Goal: Information Seeking & Learning: Learn about a topic

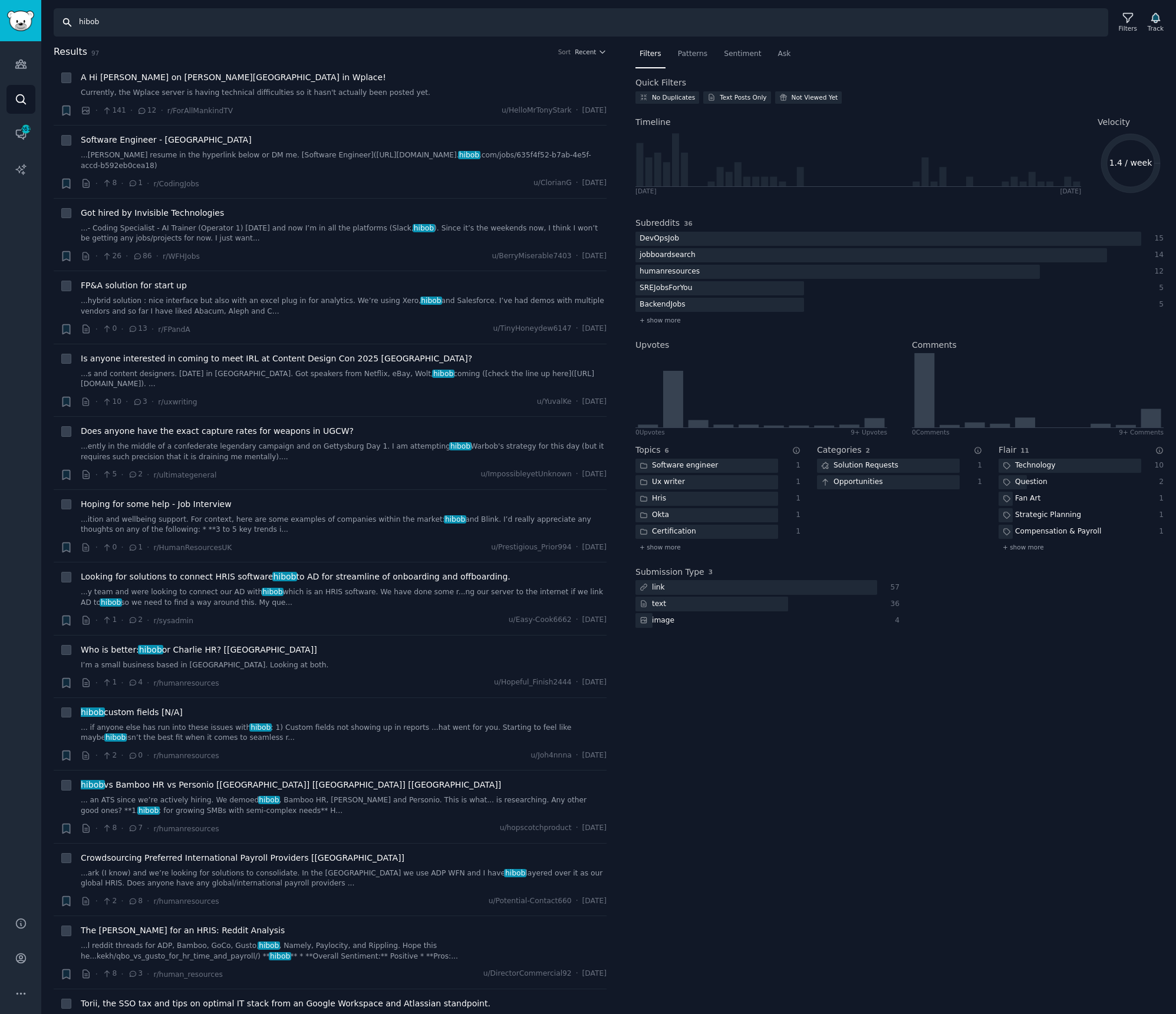
click at [106, 22] on input "hibob" at bounding box center [580, 22] width 1054 height 28
click at [284, 26] on input "hibob" at bounding box center [580, 22] width 1054 height 28
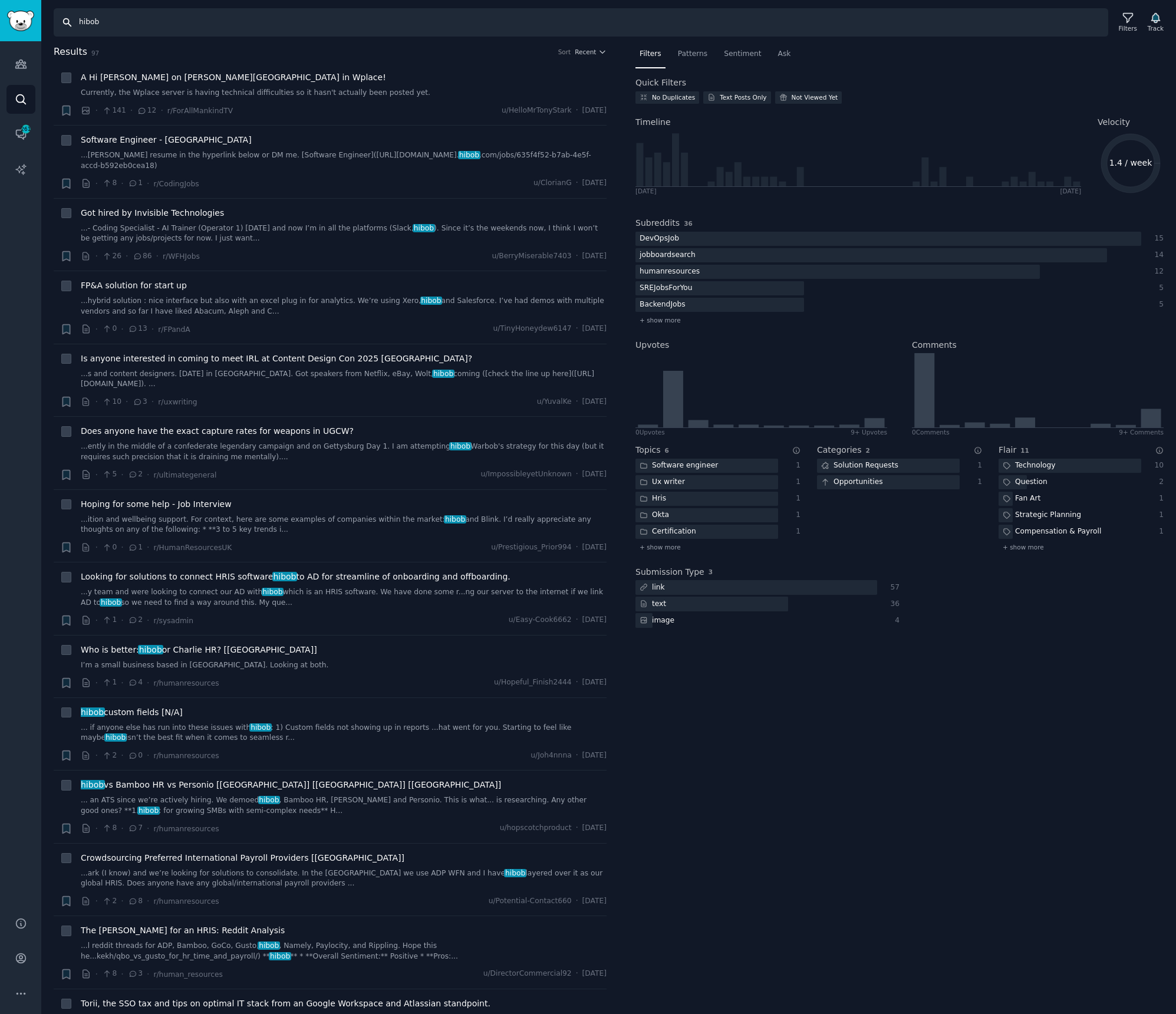
click at [284, 26] on input "hibob" at bounding box center [580, 22] width 1054 height 28
paste input "whatsapp calling api"
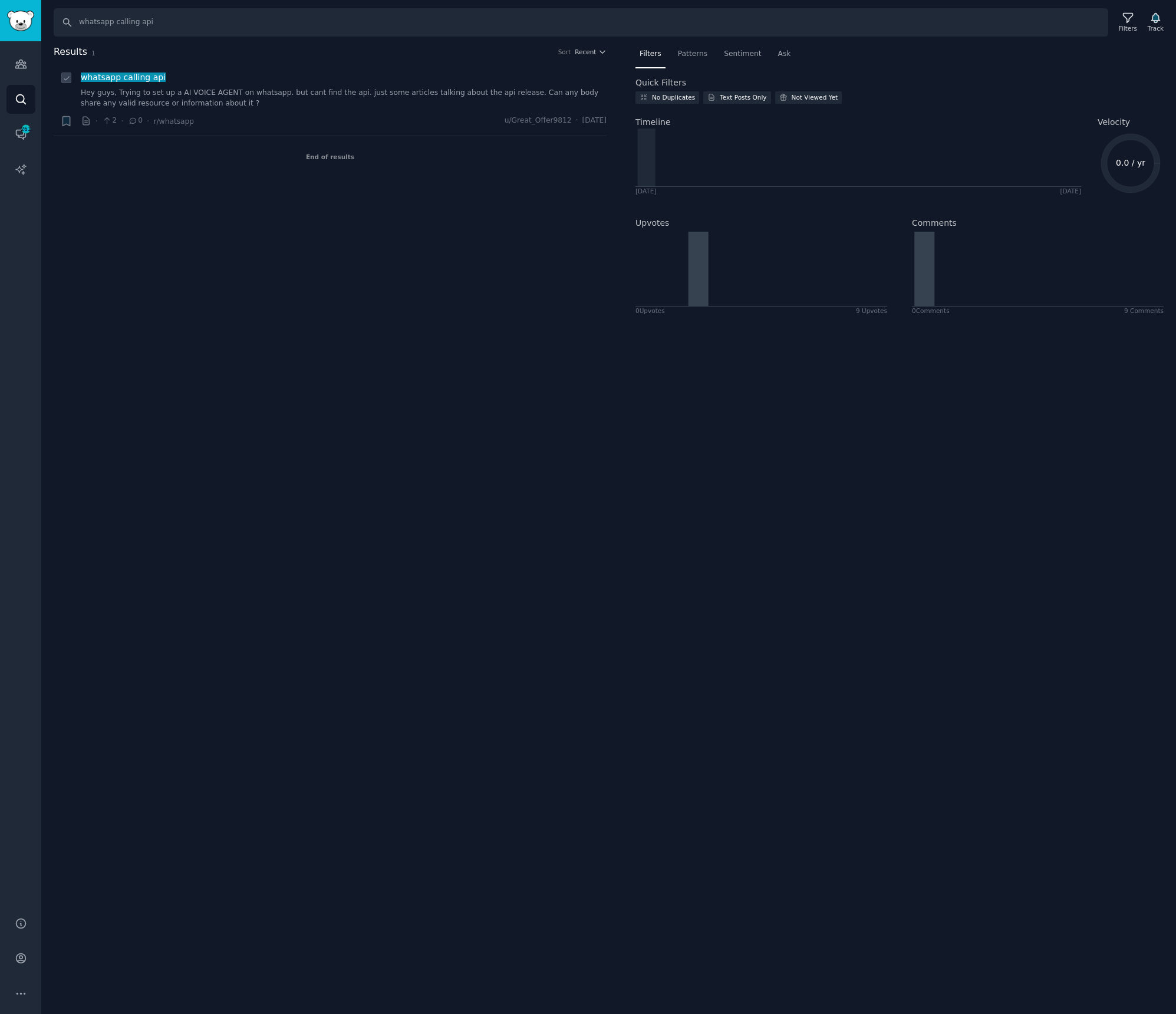
click at [152, 72] on span "whatsapp calling api" at bounding box center [123, 77] width 87 height 9
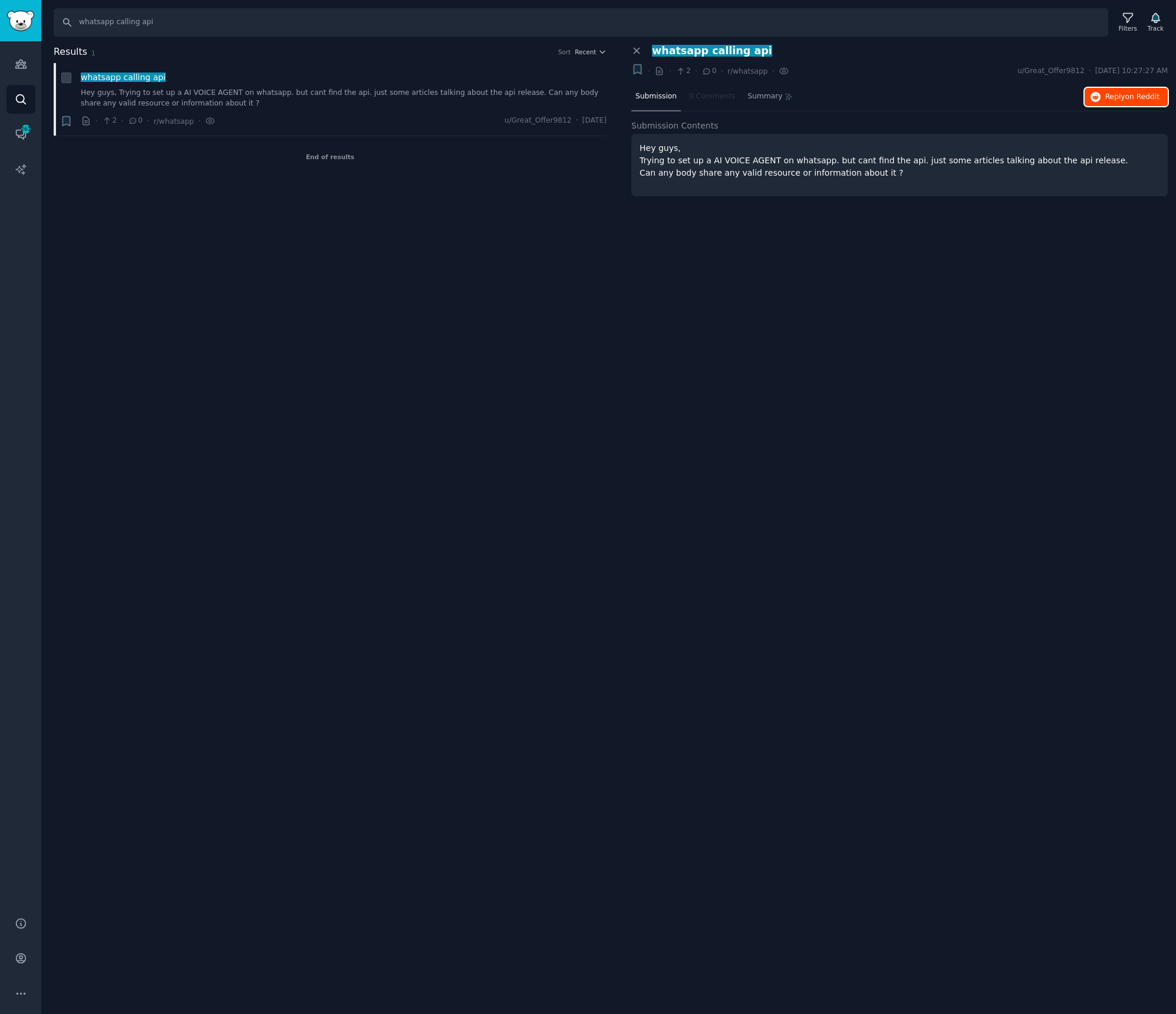
click at [1144, 98] on span "on Reddit" at bounding box center [1142, 97] width 34 height 8
click at [152, 24] on input "whatsapp calling api" at bounding box center [580, 22] width 1054 height 28
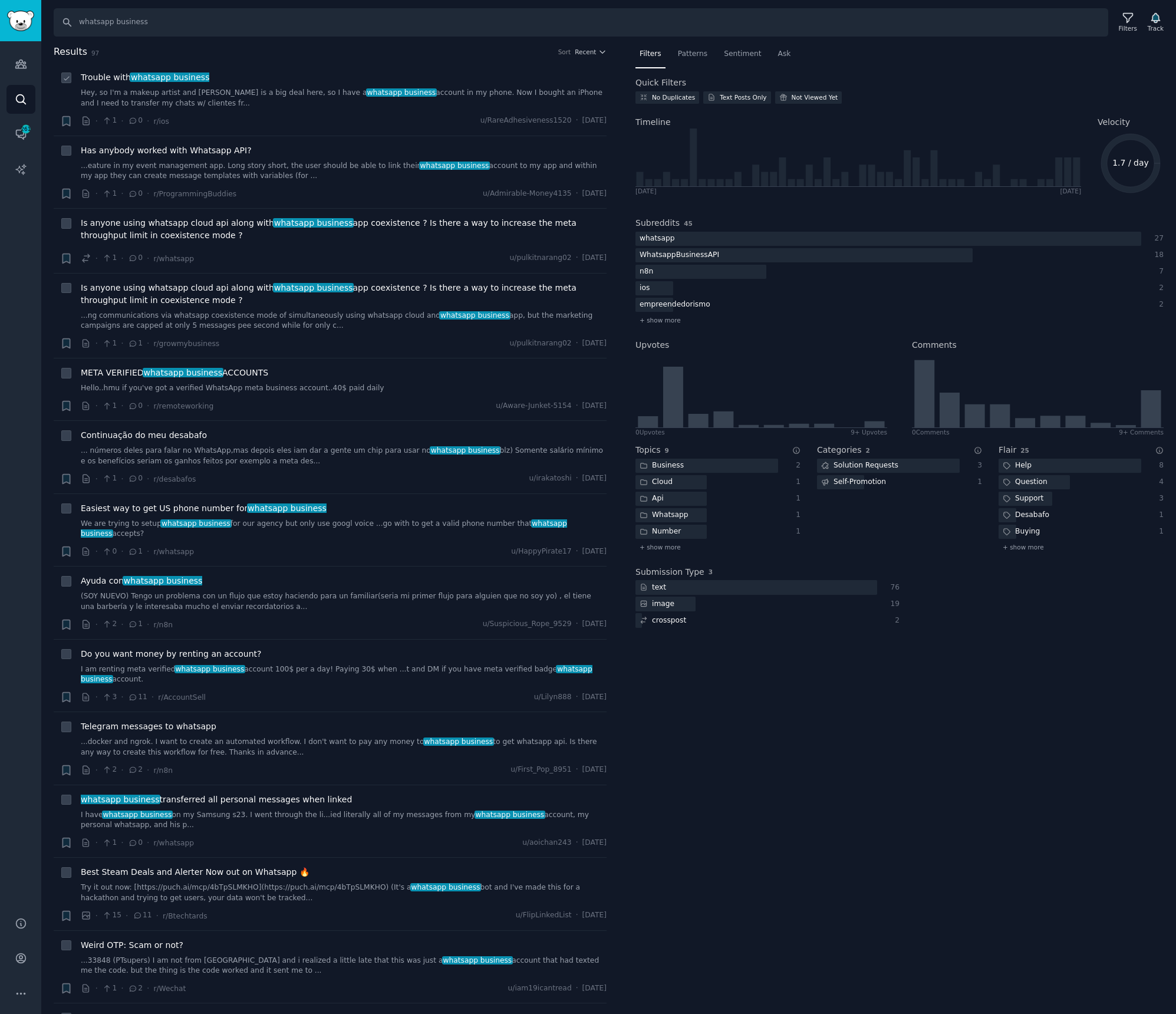
click at [267, 91] on link "Hey, so I'm a makeup artist and [PERSON_NAME] is a big deal here, so I have a w…" at bounding box center [344, 98] width 525 height 20
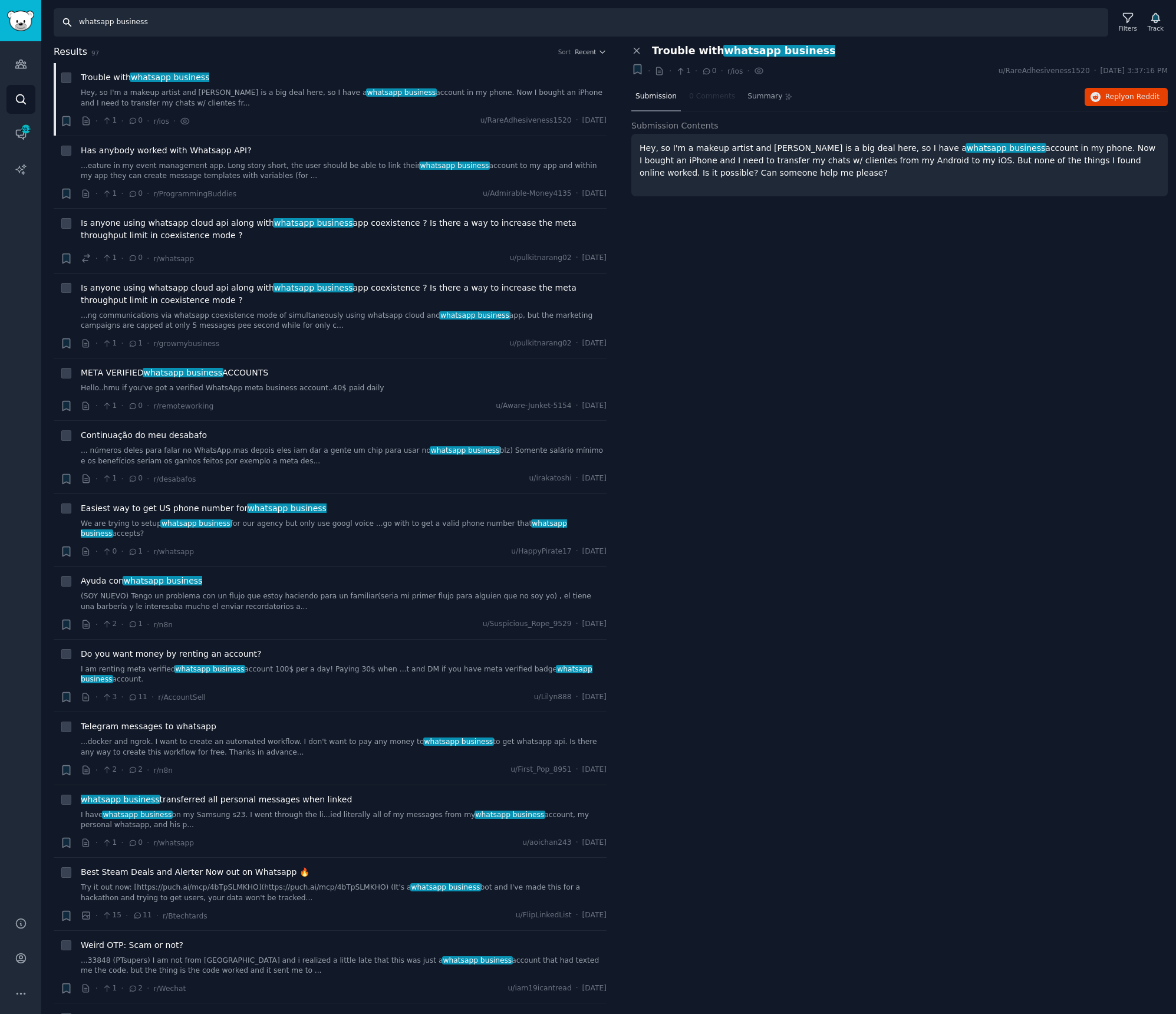
click at [247, 27] on input "whatsapp business" at bounding box center [580, 22] width 1054 height 28
type input "whatsapp business api"
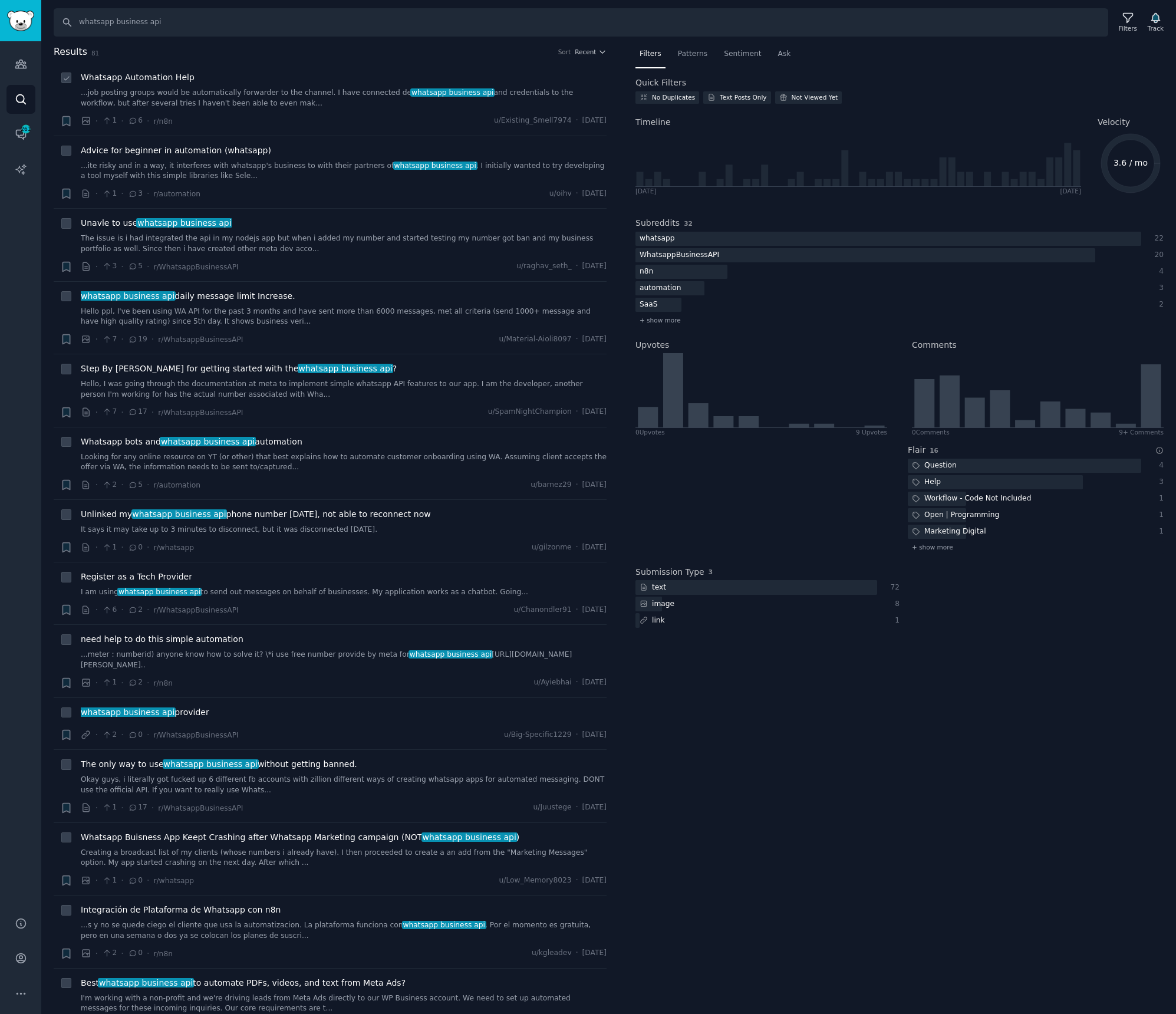
click at [69, 75] on icon at bounding box center [67, 79] width 8 height 8
checkbox input "true"
click at [69, 119] on icon "button" at bounding box center [66, 120] width 7 height 9
click at [133, 138] on input "text" at bounding box center [159, 137] width 117 height 16
type input "[DOMAIN_NAME] threads"
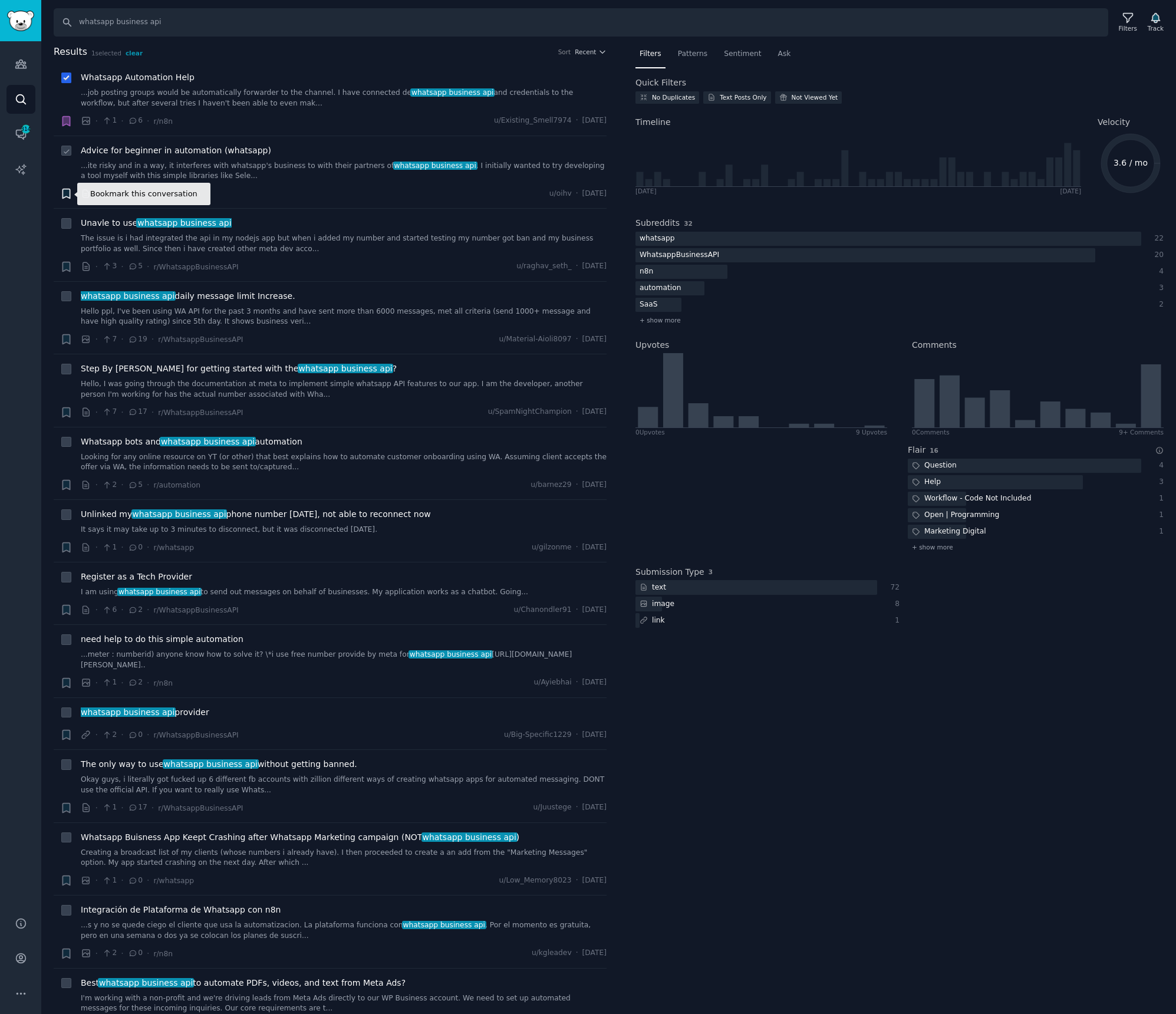
click at [67, 197] on icon "button" at bounding box center [66, 193] width 7 height 9
click at [138, 260] on div "1 conversation" at bounding box center [148, 264] width 85 height 8
click at [70, 269] on icon "button" at bounding box center [67, 267] width 13 height 13
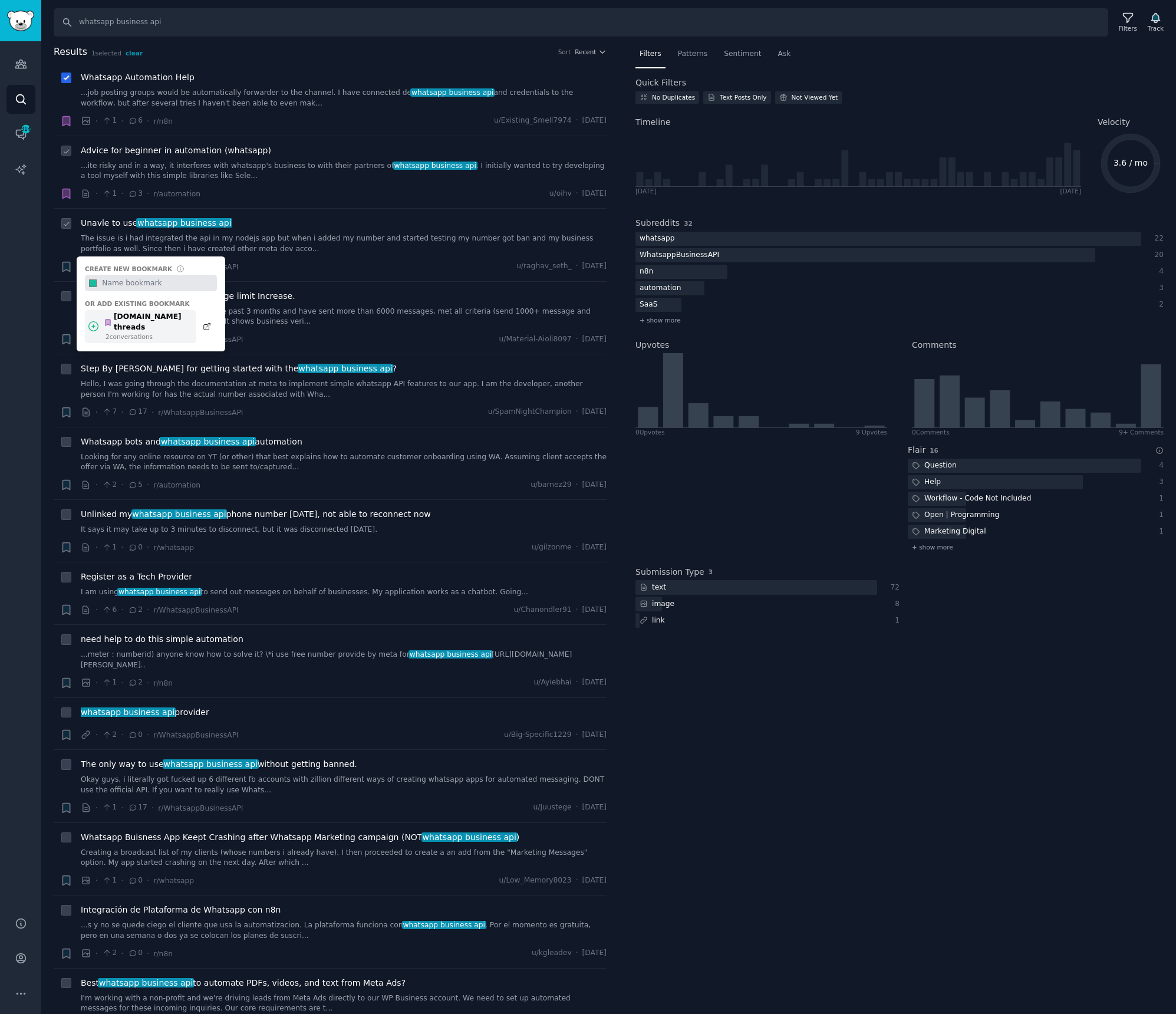
click at [112, 332] on div "2 conversation s" at bounding box center [148, 337] width 85 height 8
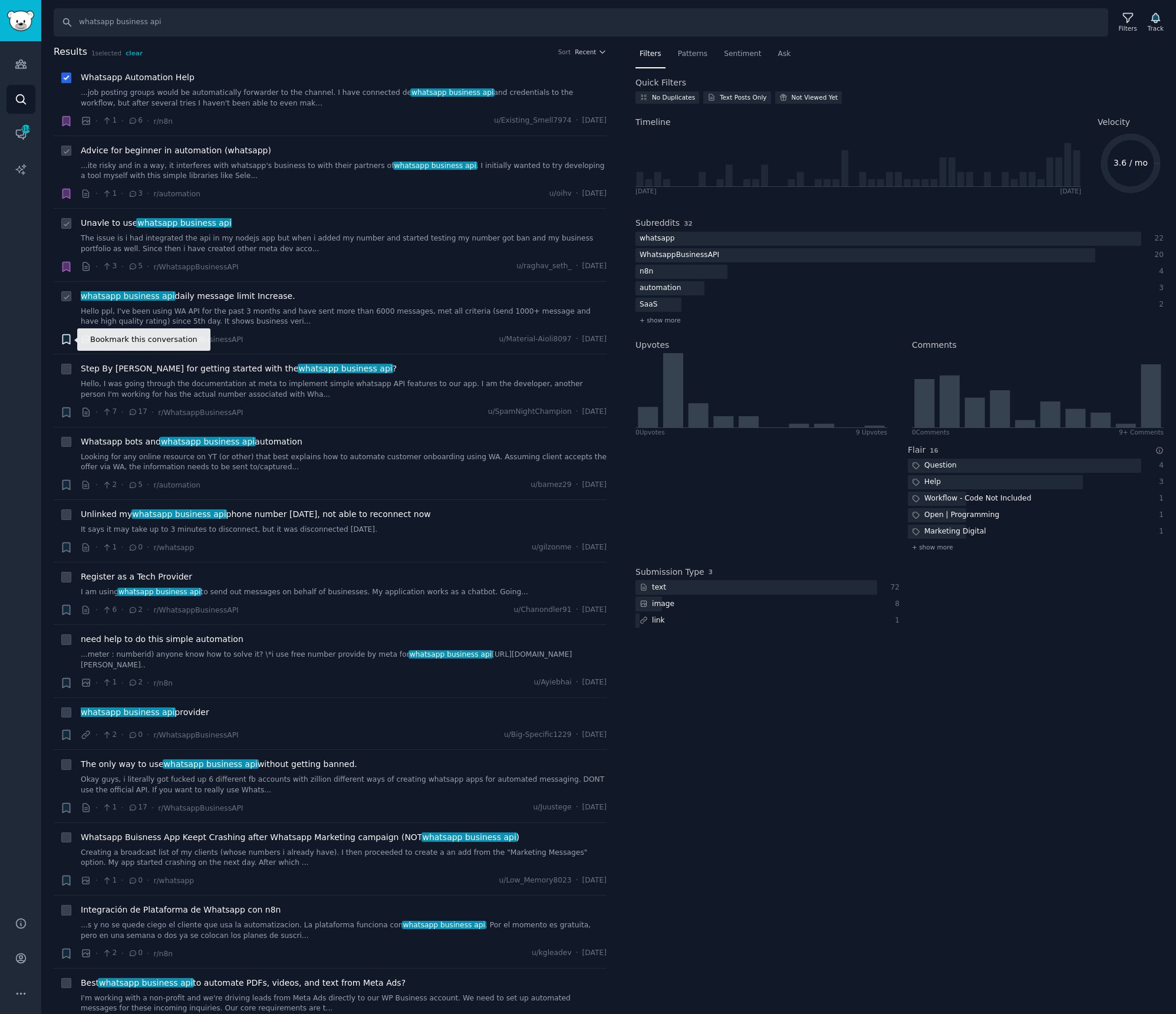
click at [64, 339] on icon "button" at bounding box center [66, 339] width 7 height 9
click at [134, 388] on div "[DOMAIN_NAME] threads" at bounding box center [147, 395] width 86 height 20
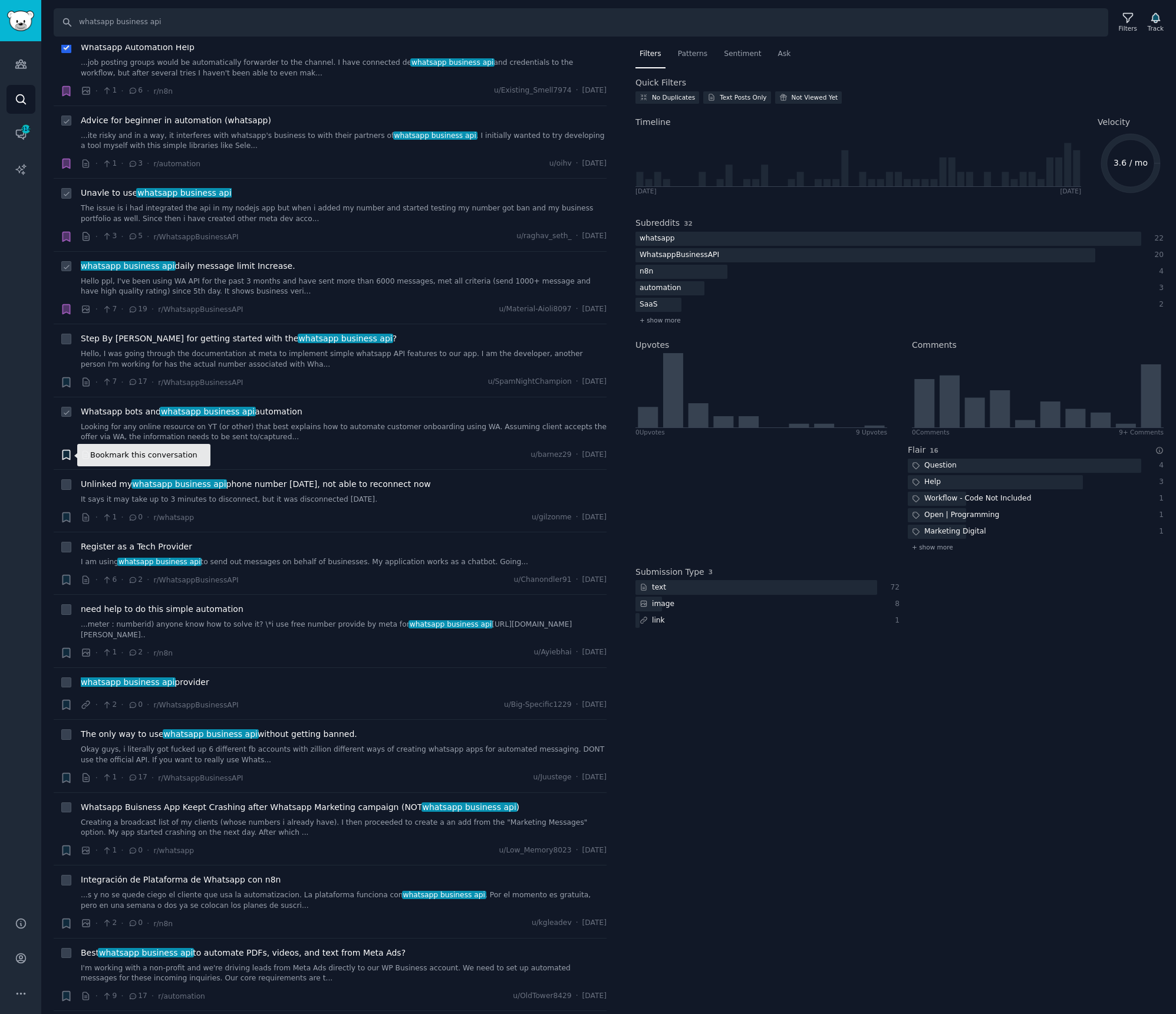
click at [67, 455] on icon "button" at bounding box center [66, 455] width 7 height 9
click at [138, 521] on div "4 conversation s" at bounding box center [148, 526] width 85 height 8
click at [64, 379] on icon "button" at bounding box center [66, 382] width 7 height 9
click at [131, 448] on div "[DOMAIN_NAME] threads 5 conversation s" at bounding box center [141, 442] width 112 height 33
click at [19, 996] on icon "Sidebar" at bounding box center [21, 994] width 13 height 13
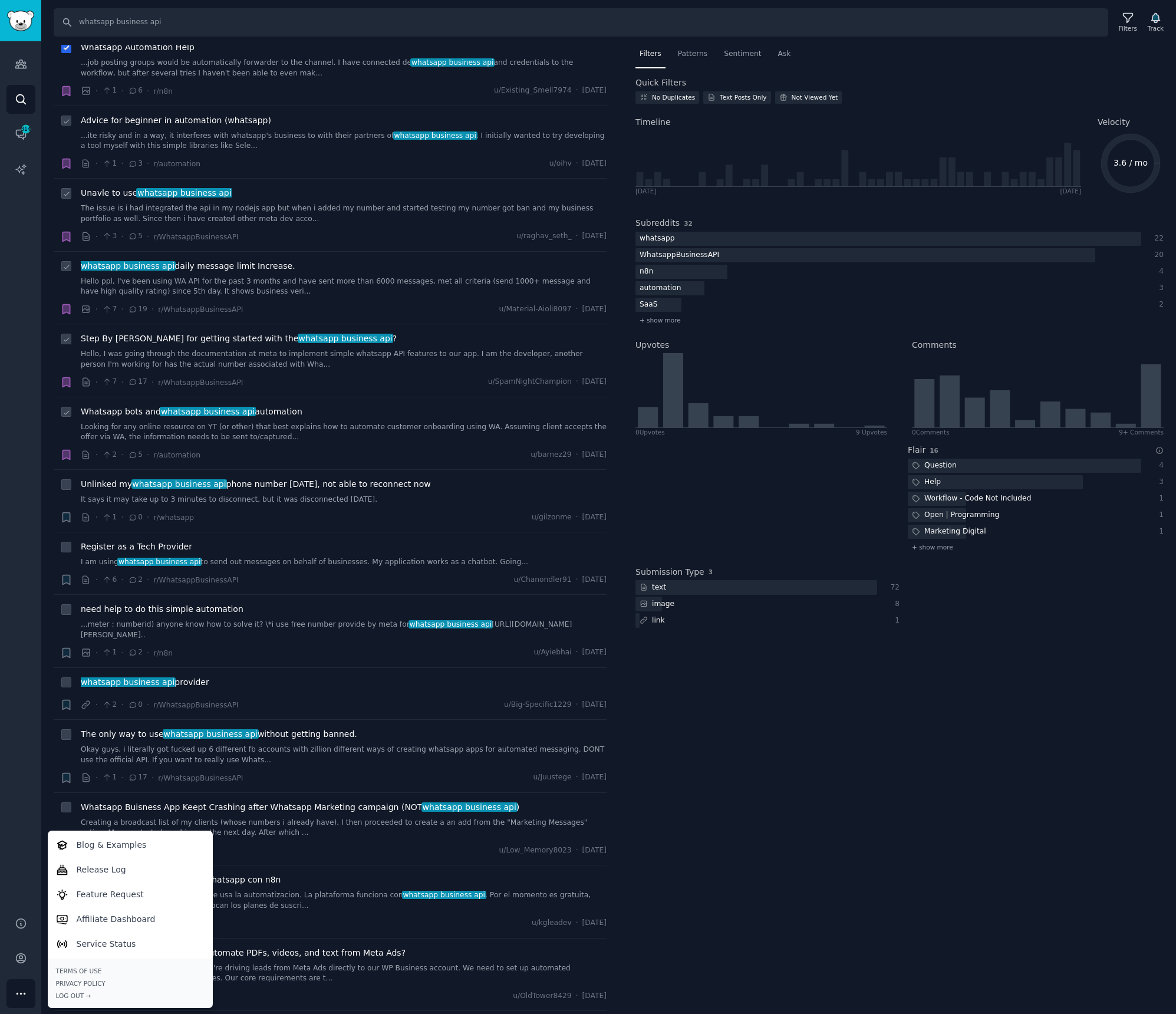
click at [822, 649] on div "Filters Patterns Sentiment Ask Quick Filters No Duplicates Text Posts Only Not …" at bounding box center [899, 530] width 553 height 970
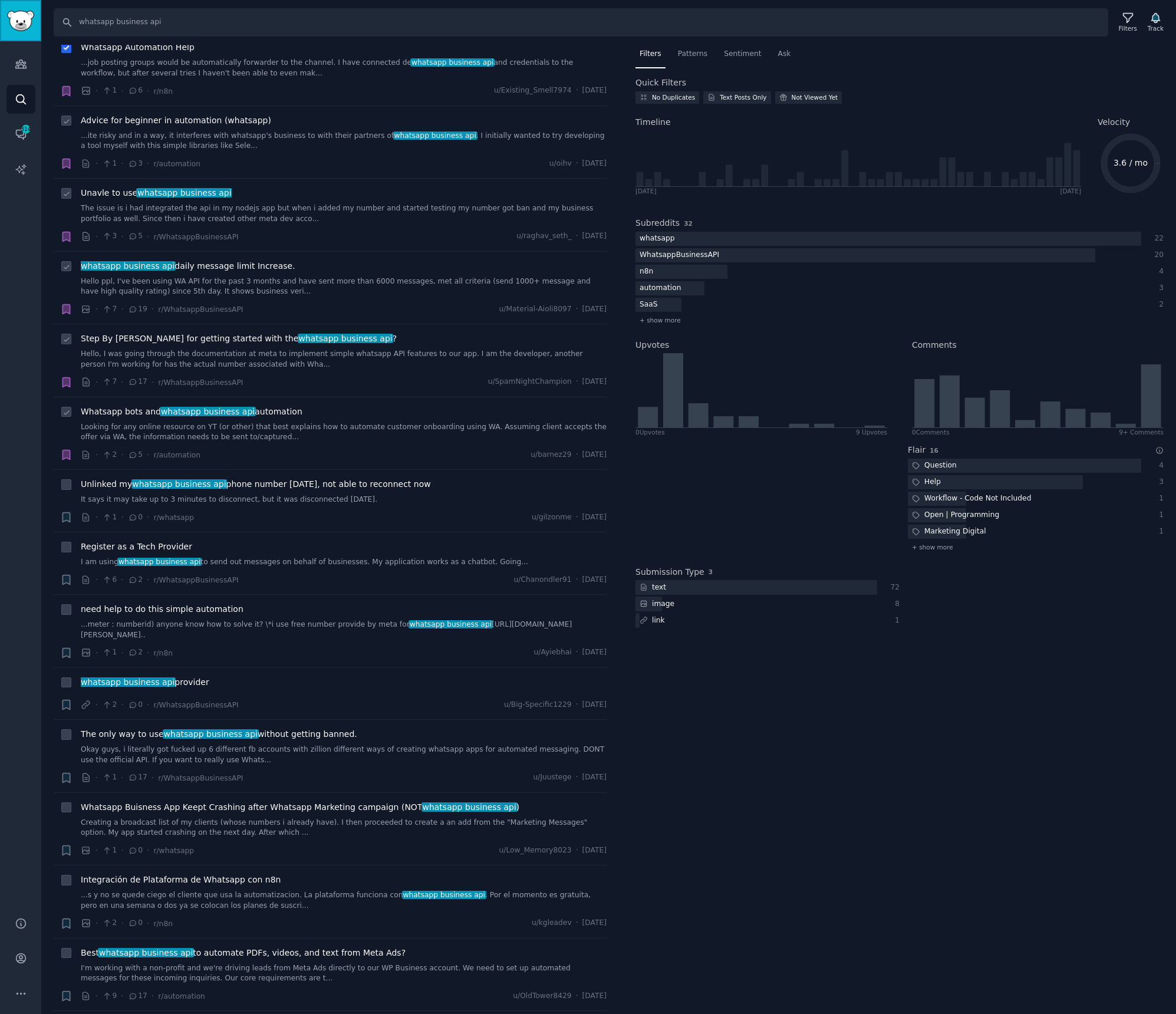
click at [31, 23] on img "Sidebar" at bounding box center [20, 20] width 27 height 20
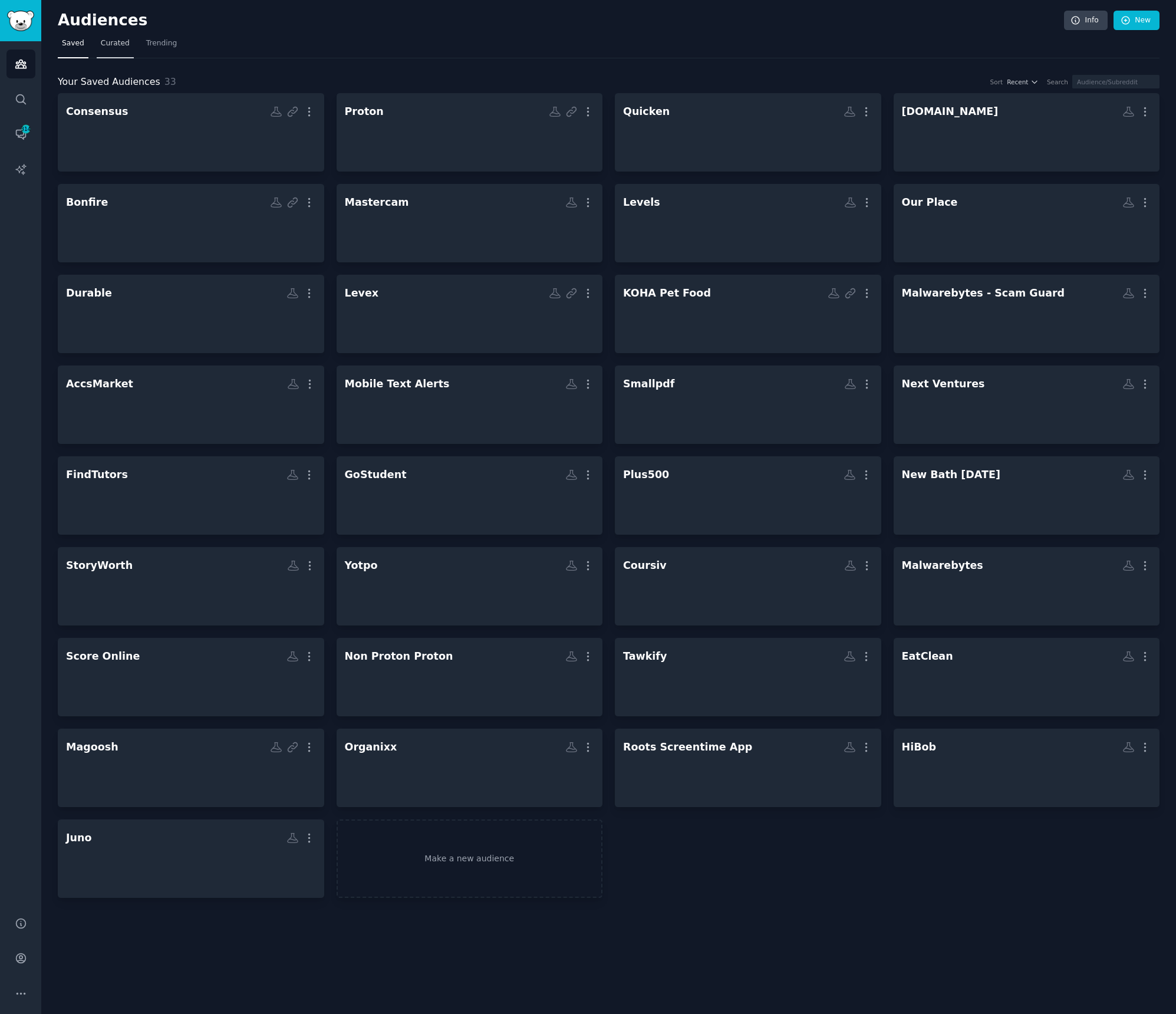
click at [129, 44] on link "Curated" at bounding box center [115, 46] width 37 height 24
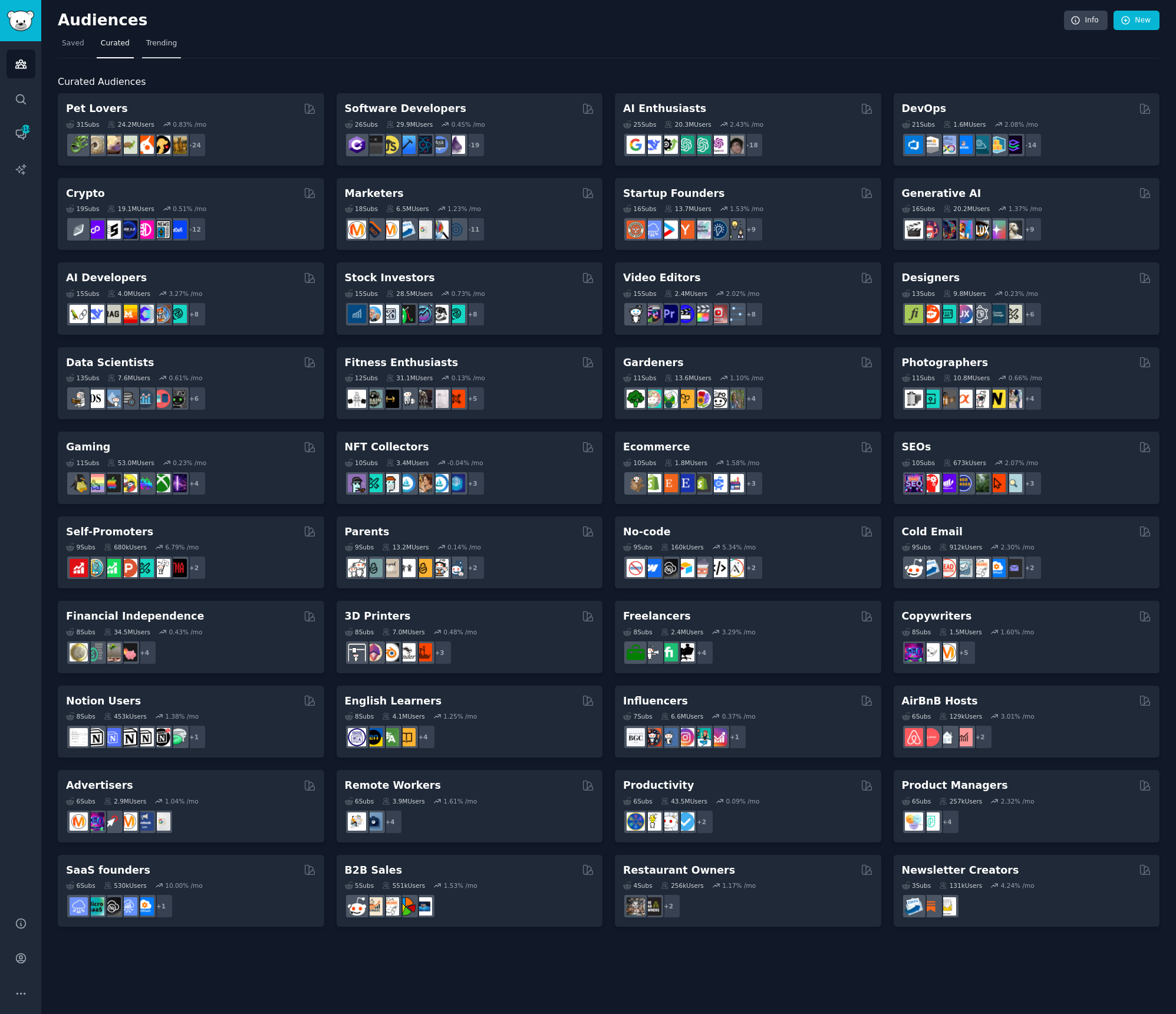
click at [142, 44] on link "Trending" at bounding box center [161, 46] width 39 height 24
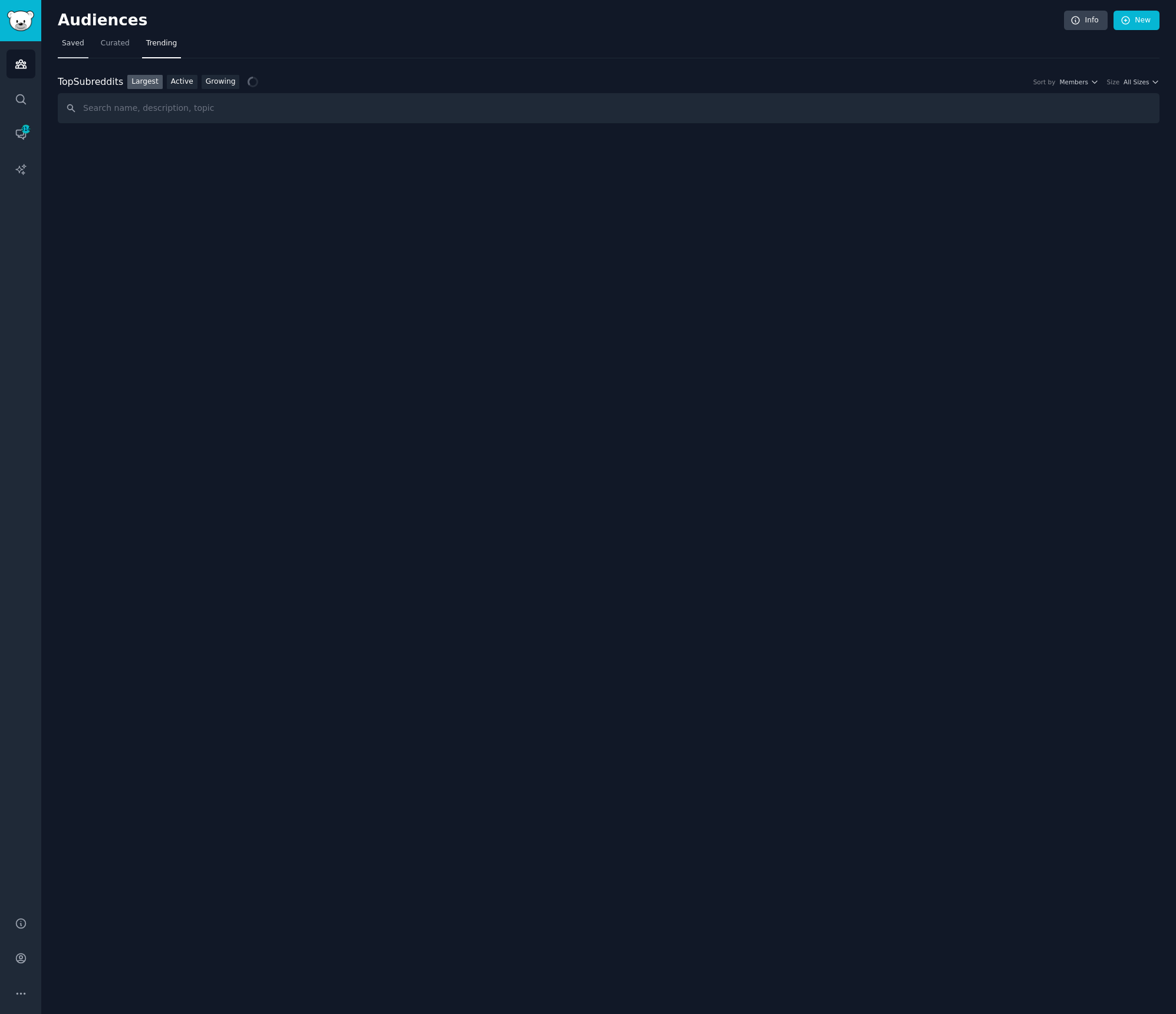
click at [85, 46] on link "Saved" at bounding box center [73, 46] width 31 height 24
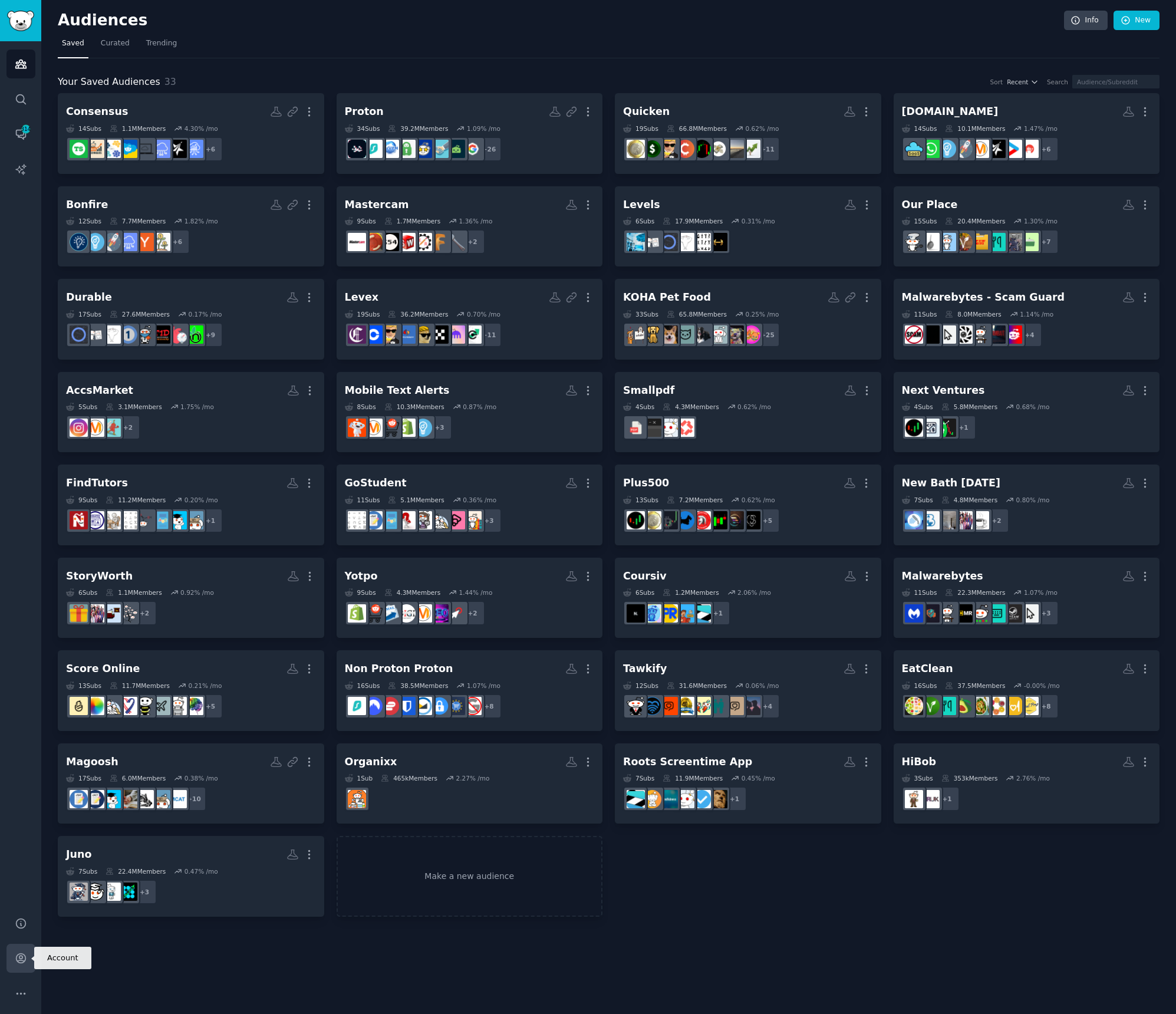
click at [31, 963] on link "Account" at bounding box center [20, 958] width 29 height 29
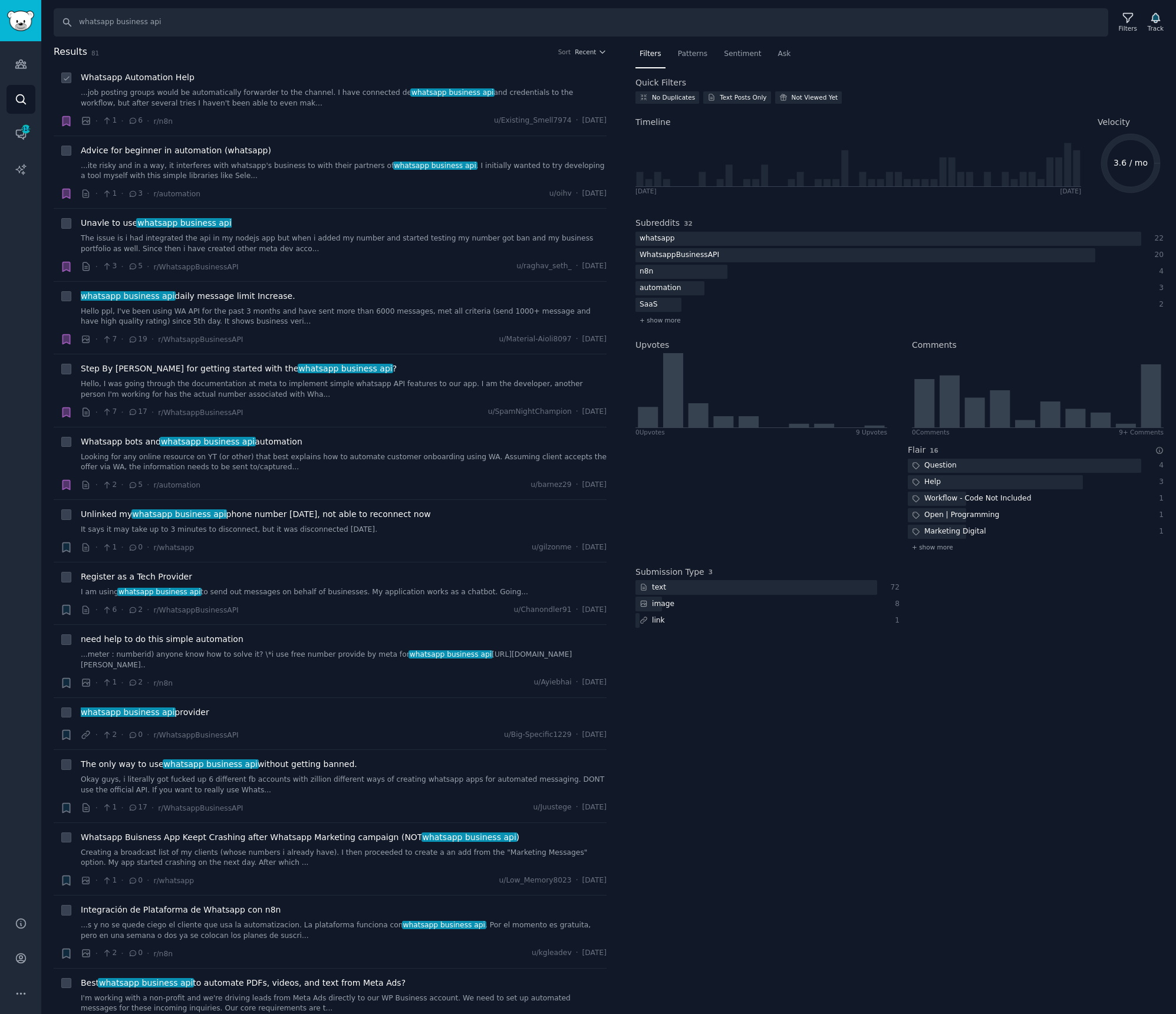
click at [152, 75] on span "Whatsapp Automation Help" at bounding box center [138, 78] width 114 height 13
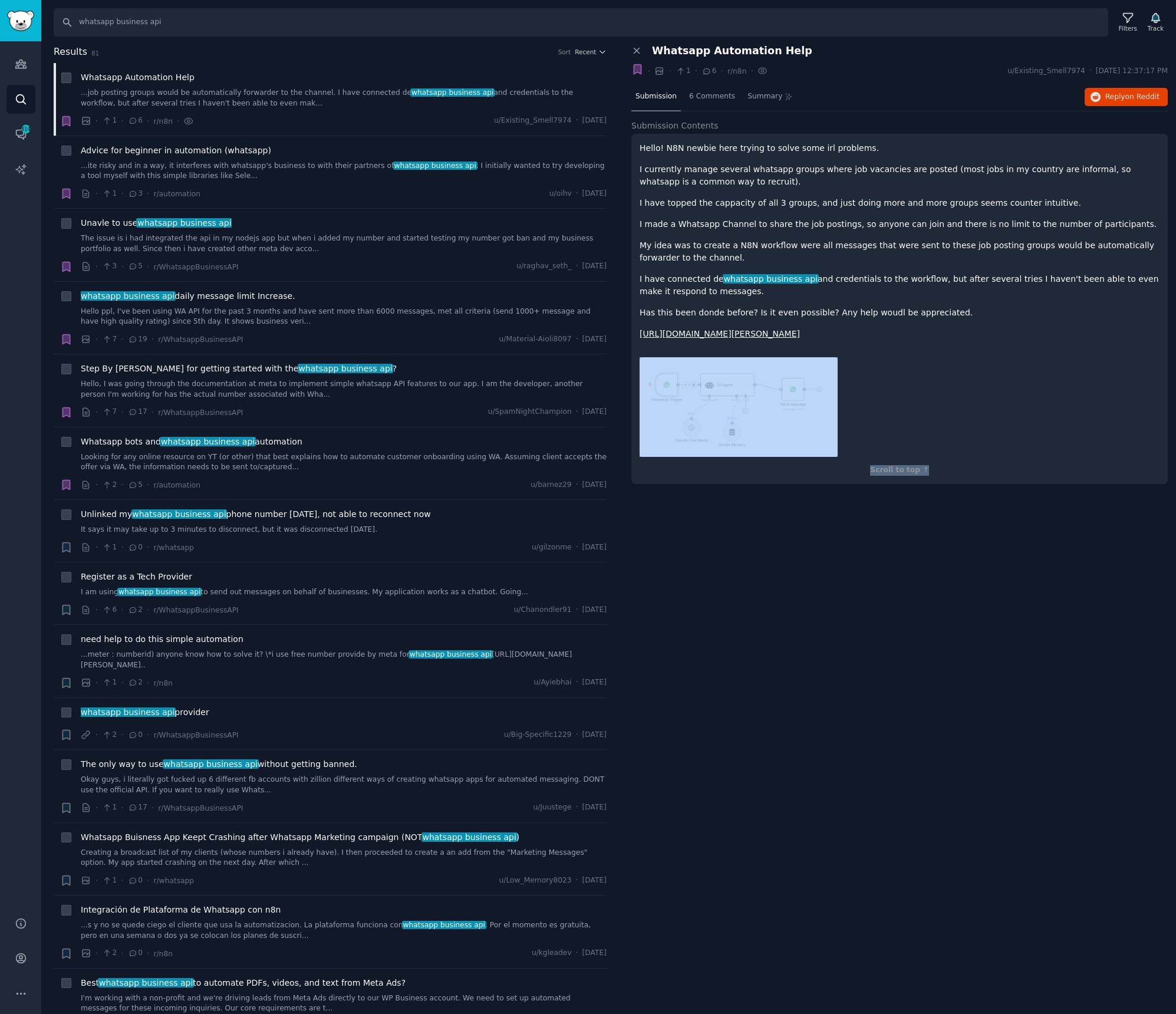
drag, startPoint x: 979, startPoint y: 378, endPoint x: 1085, endPoint y: 576, distance: 224.6
click at [1084, 573] on div "Close panel Whatsapp Automation Help · · 1 · 6 · r/n8n · u/Existing_Smell7974 ·…" at bounding box center [899, 530] width 553 height 970
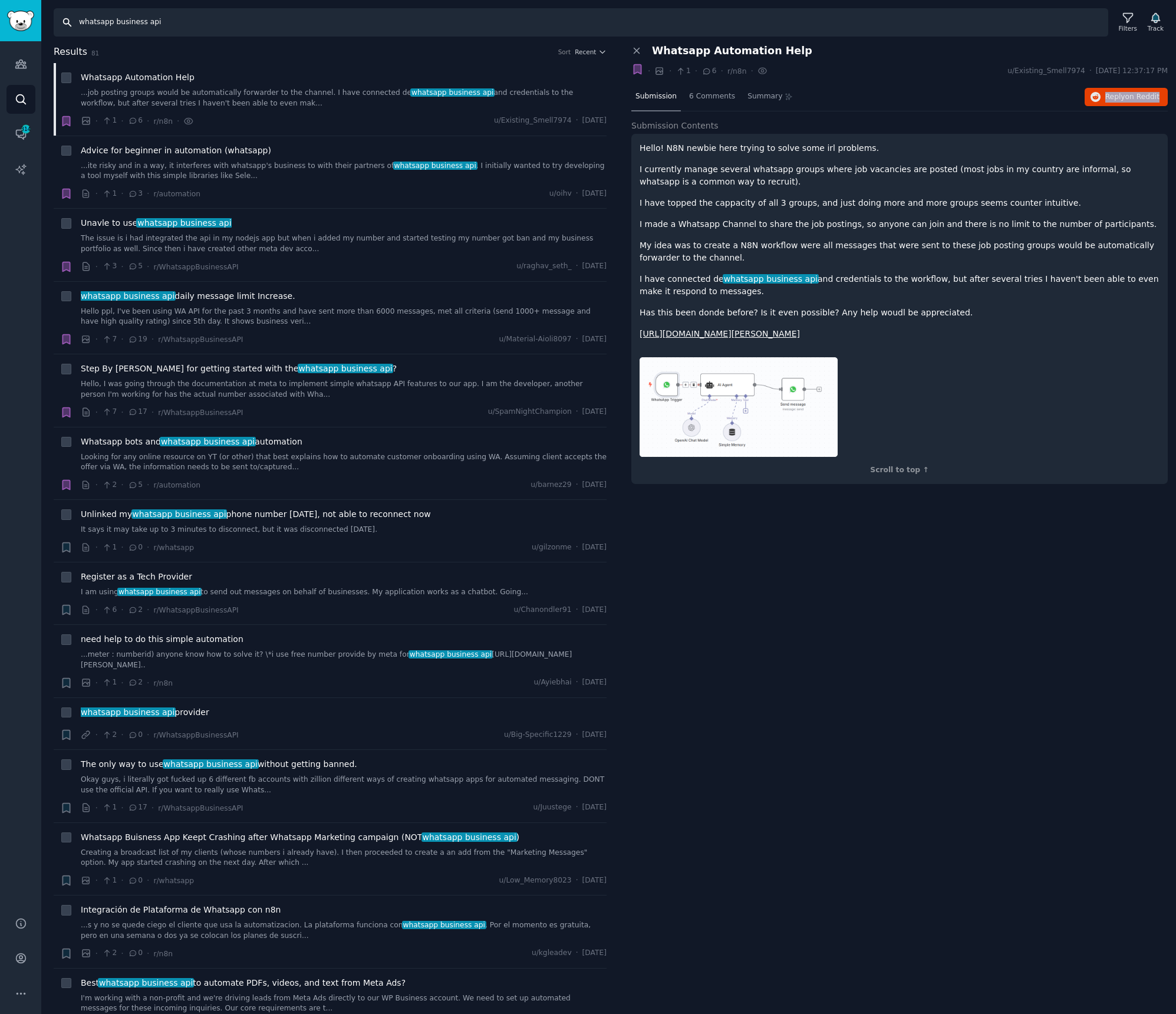
click at [221, 20] on input "whatsapp business api" at bounding box center [580, 22] width 1054 height 28
click at [303, 183] on div "Advice for beginner in automation (whatsapp) ...ite risky and in a way, it inte…" at bounding box center [344, 173] width 525 height 56
click at [224, 155] on span "Advice for beginner in automation (whatsapp)" at bounding box center [176, 151] width 190 height 13
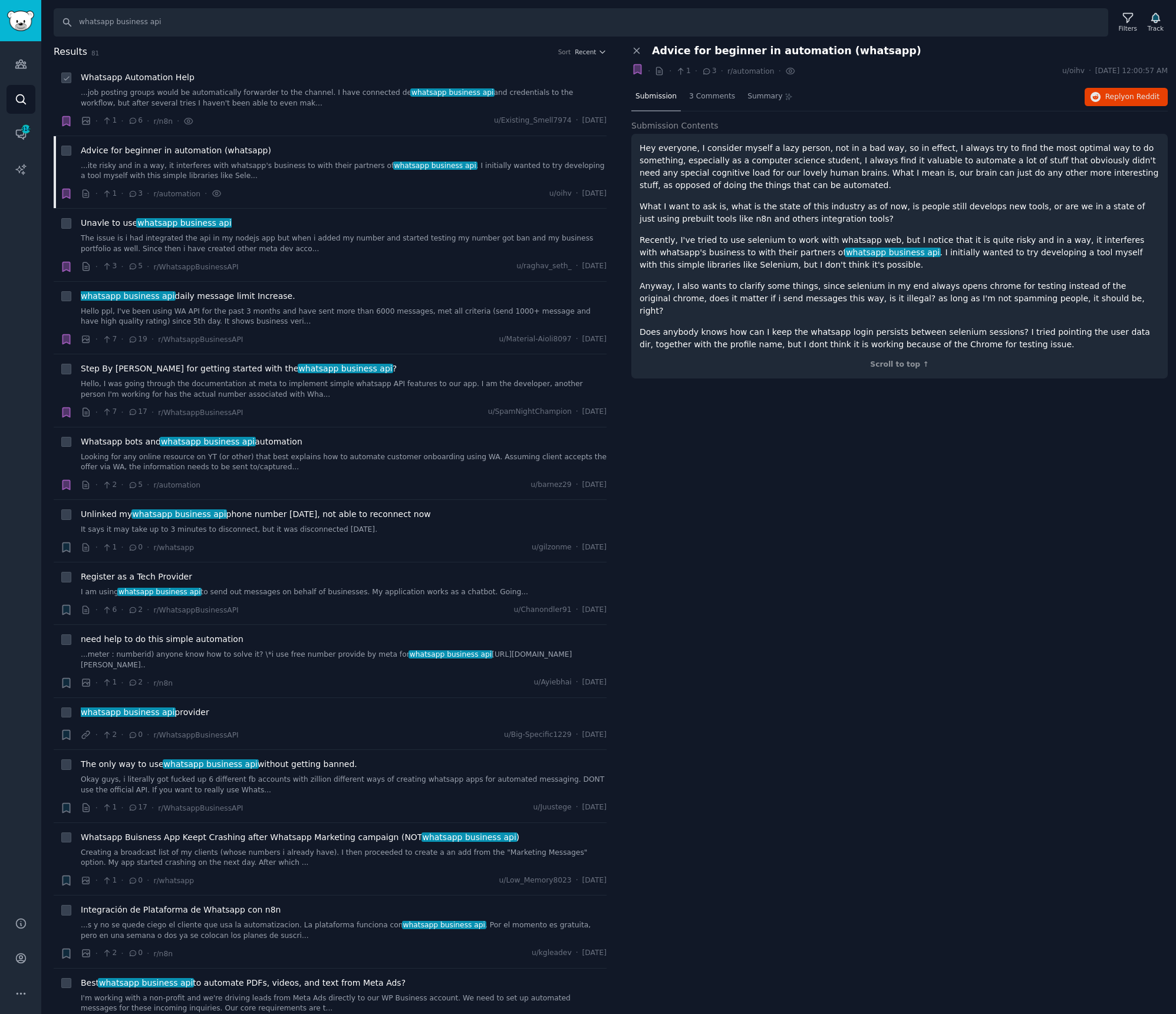
click at [67, 79] on icon at bounding box center [67, 79] width 8 height 8
checkbox input "true"
click at [676, 75] on span "1" at bounding box center [683, 71] width 15 height 11
click at [75, 152] on div "Advice for beginner in automation (whatsapp) ...ite risky and in a way, it inte…" at bounding box center [334, 173] width 547 height 56
click at [67, 153] on icon at bounding box center [67, 152] width 8 height 8
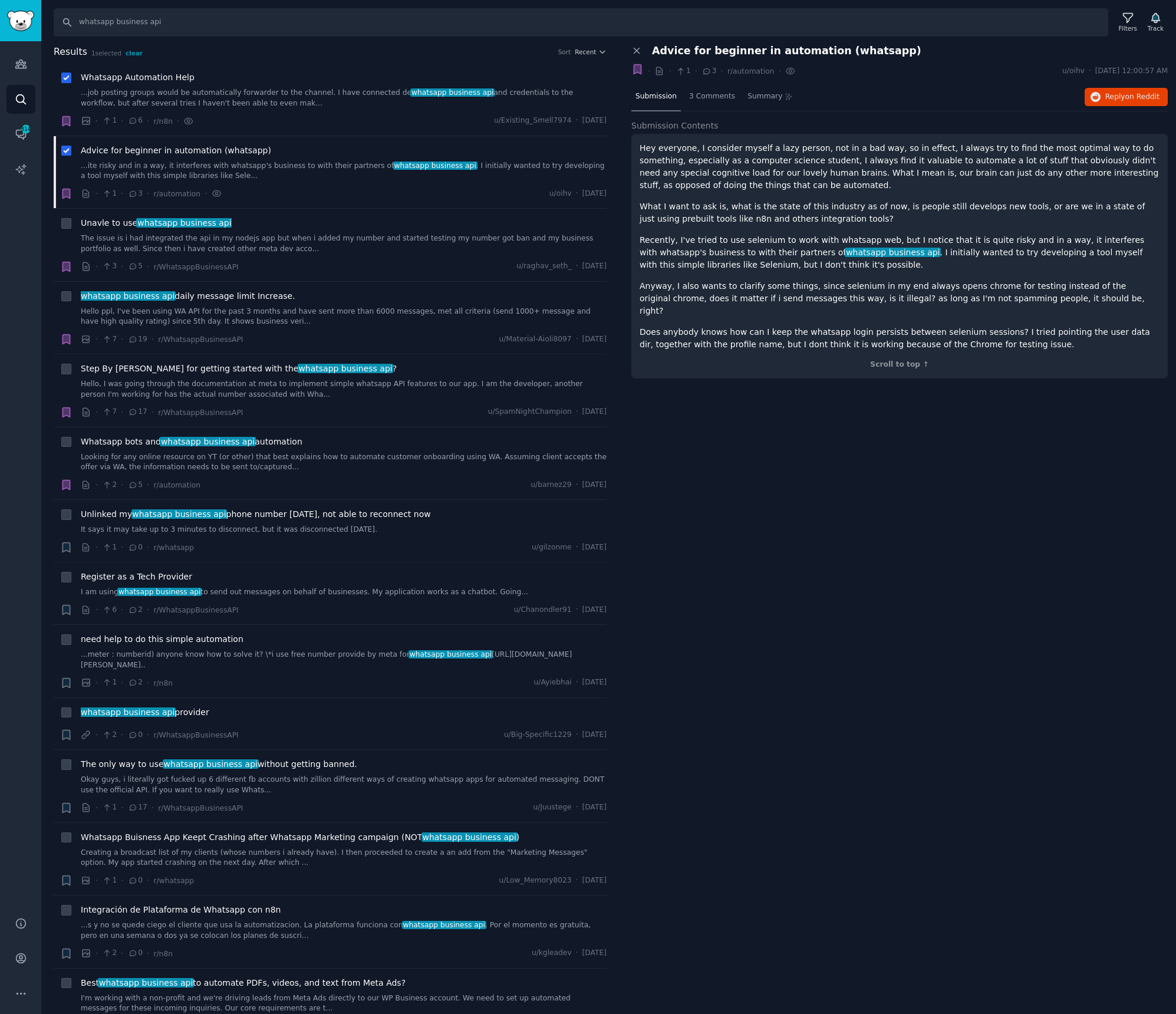
checkbox input "true"
click at [1108, 64] on div "Bookmarked: [DOMAIN_NAME] threads · · 1 · 3 · r/automation · u/oihv · [DATE] 12…" at bounding box center [900, 71] width 537 height 16
click at [683, 70] on icon at bounding box center [681, 70] width 5 height 6
click at [636, 53] on icon at bounding box center [636, 51] width 11 height 11
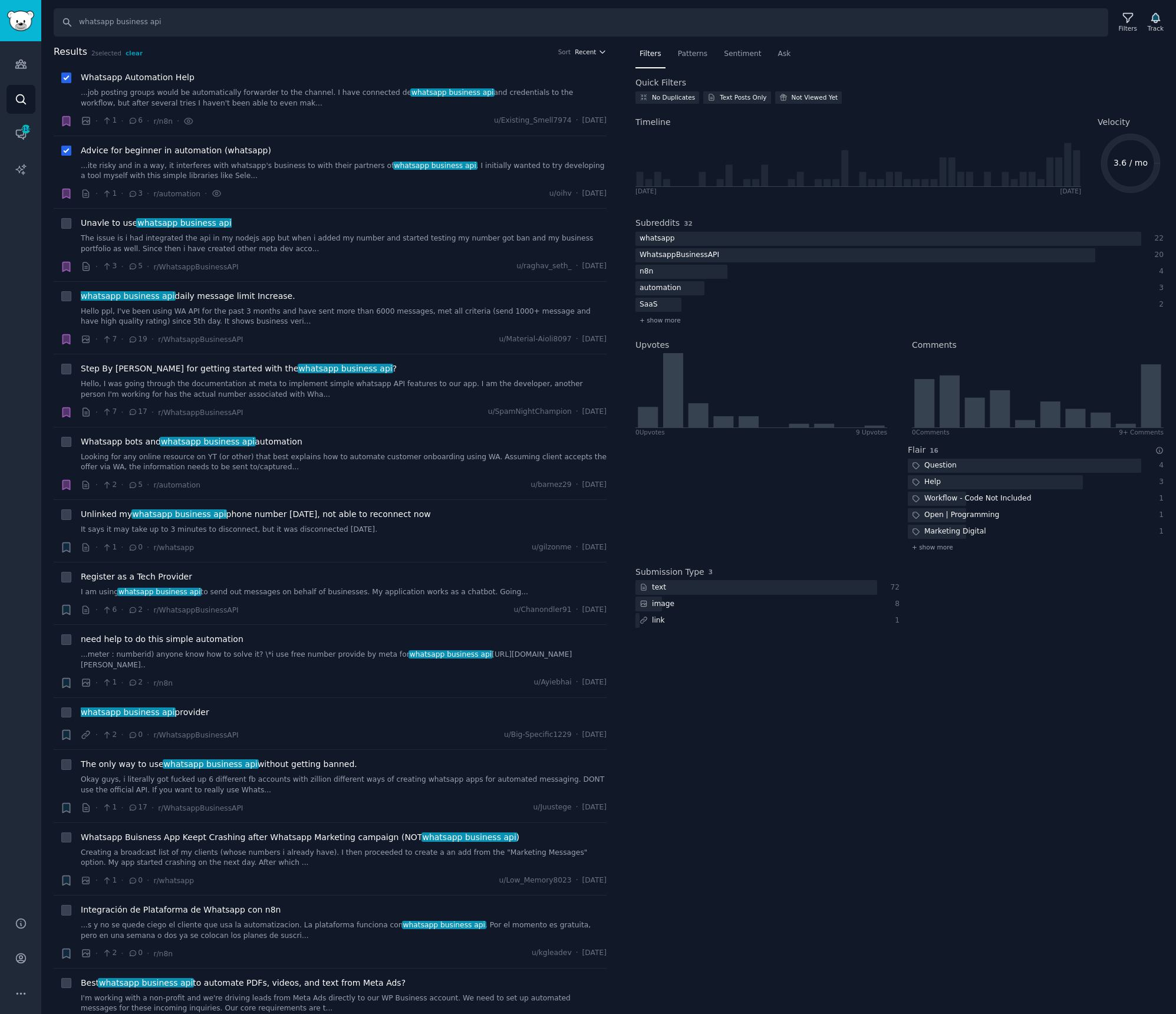
click at [600, 53] on icon "button" at bounding box center [602, 51] width 5 height 2
click at [425, 58] on h2 "Results 2 selected clear Sort Recent Recent Upvotes Comments" at bounding box center [329, 52] width 553 height 15
click at [209, 152] on span "Advice for beginner in automation (whatsapp)" at bounding box center [176, 151] width 190 height 13
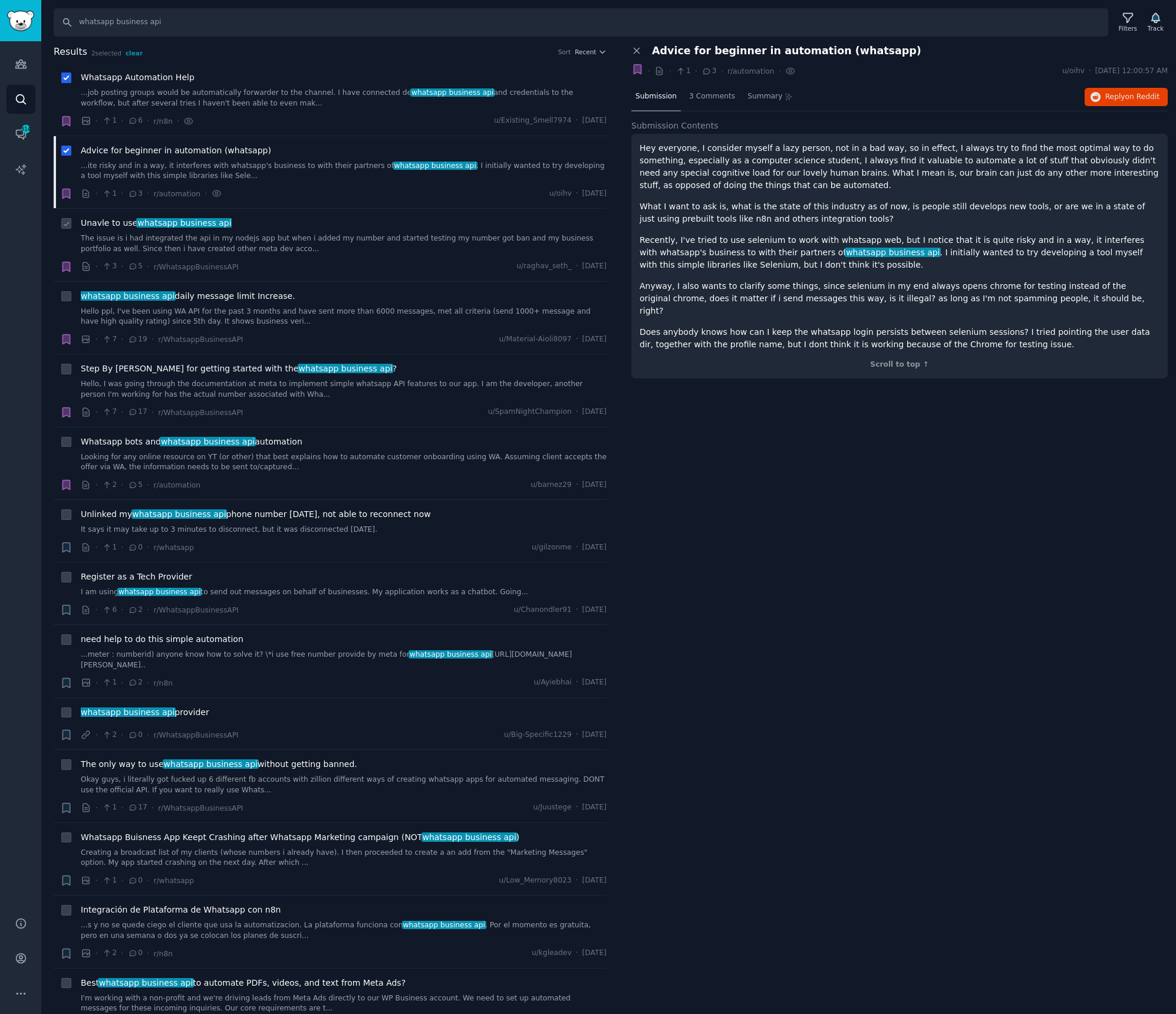
click at [159, 225] on span "whatsapp business api" at bounding box center [184, 222] width 96 height 9
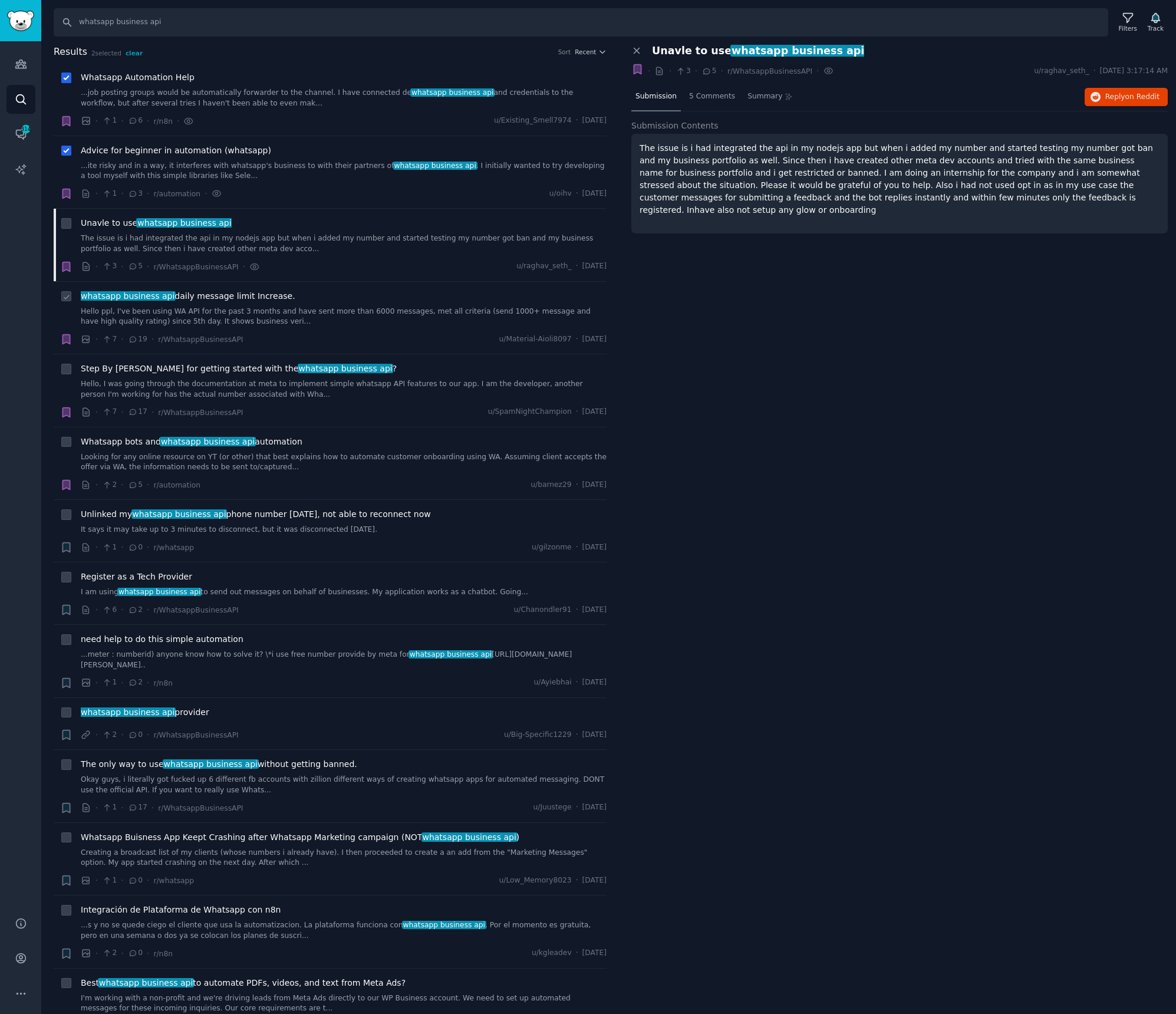
click at [138, 295] on span "whatsapp business api" at bounding box center [127, 295] width 96 height 9
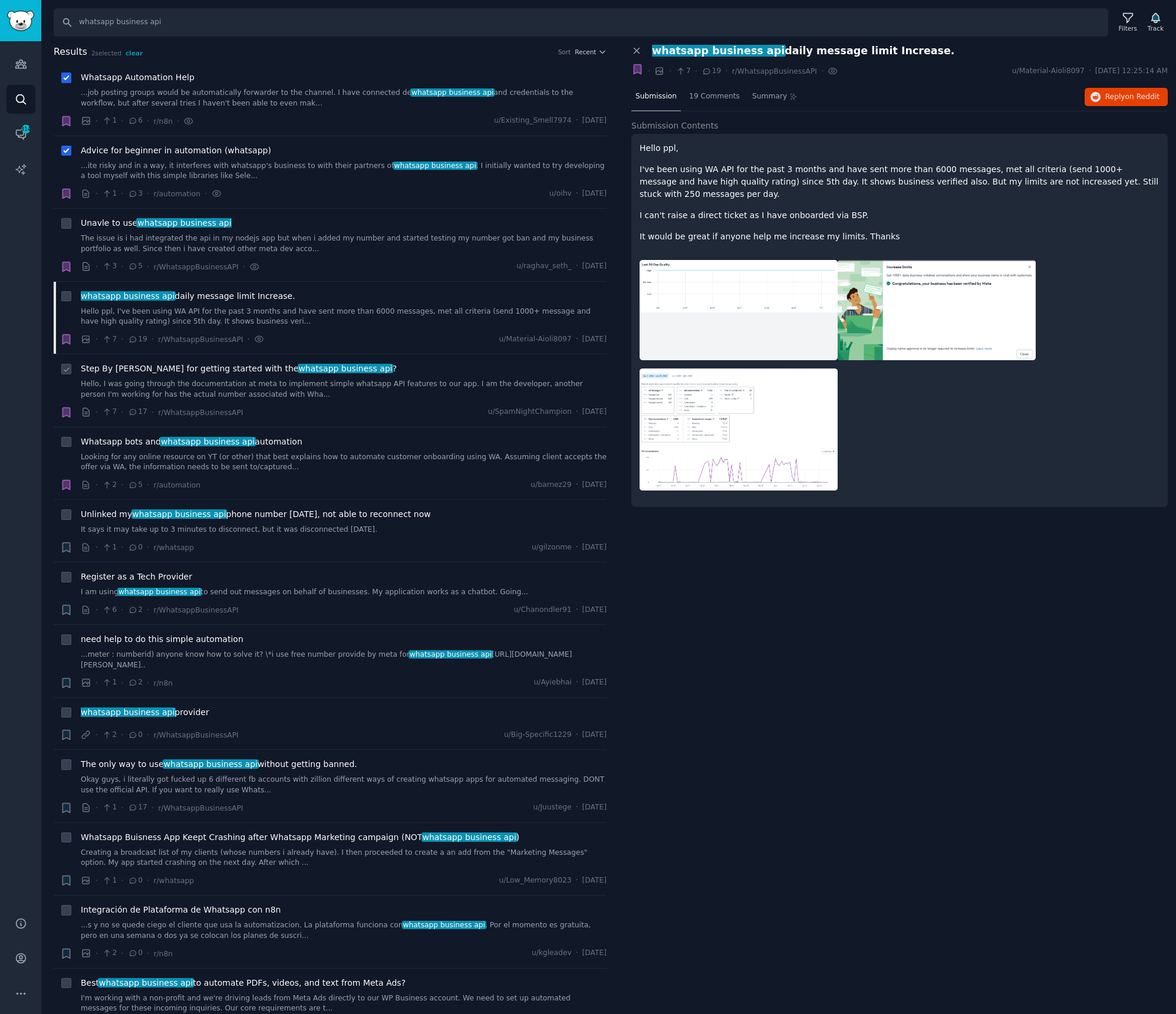
click at [212, 371] on span "Step By [PERSON_NAME] for getting started with the whatsapp business api ?" at bounding box center [239, 369] width 316 height 13
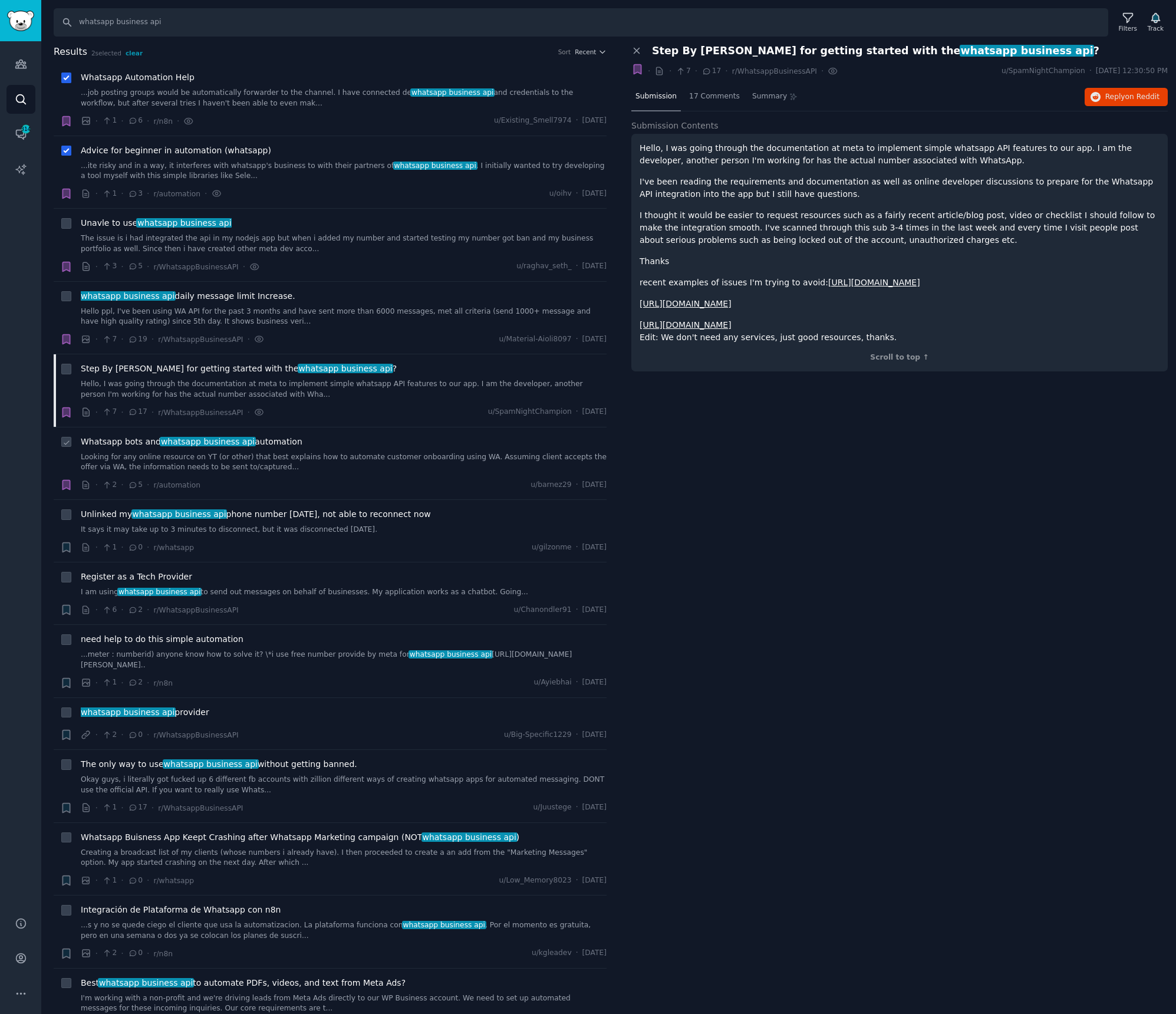
click at [290, 445] on span "Whatsapp bots and whatsapp business api automation" at bounding box center [191, 442] width 221 height 13
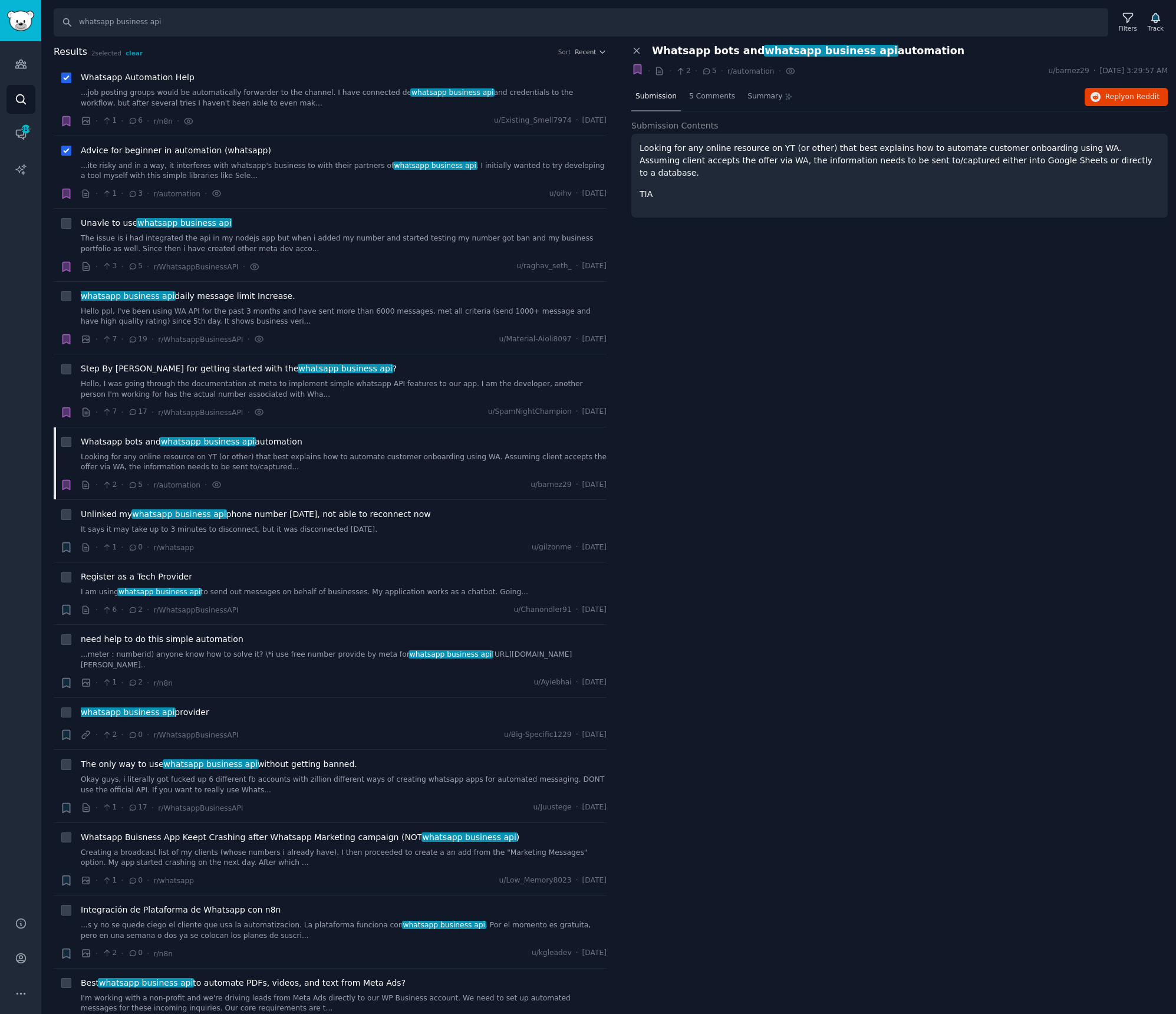
click at [818, 249] on div "Close panel Whatsapp bots and whatsapp business api automation · · 2 · 5 · r/au…" at bounding box center [899, 530] width 553 height 970
click at [384, 533] on link "It says it may take up to 3 minutes to disconnect, but it was disconnected [DAT…" at bounding box center [344, 530] width 525 height 11
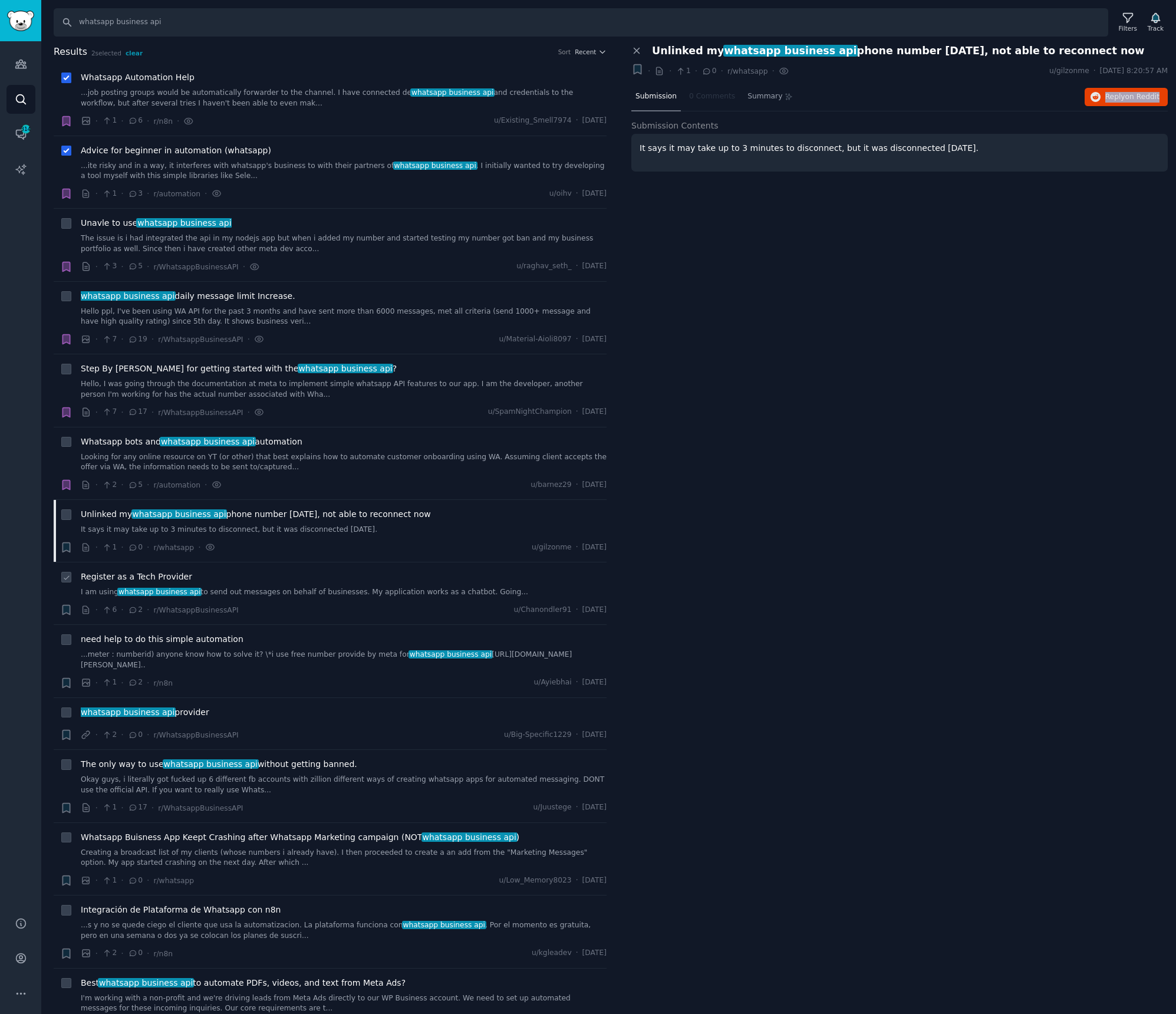
click at [309, 593] on link "I am using whatsapp business api to send out messages on behalf of businesses. …" at bounding box center [344, 592] width 525 height 11
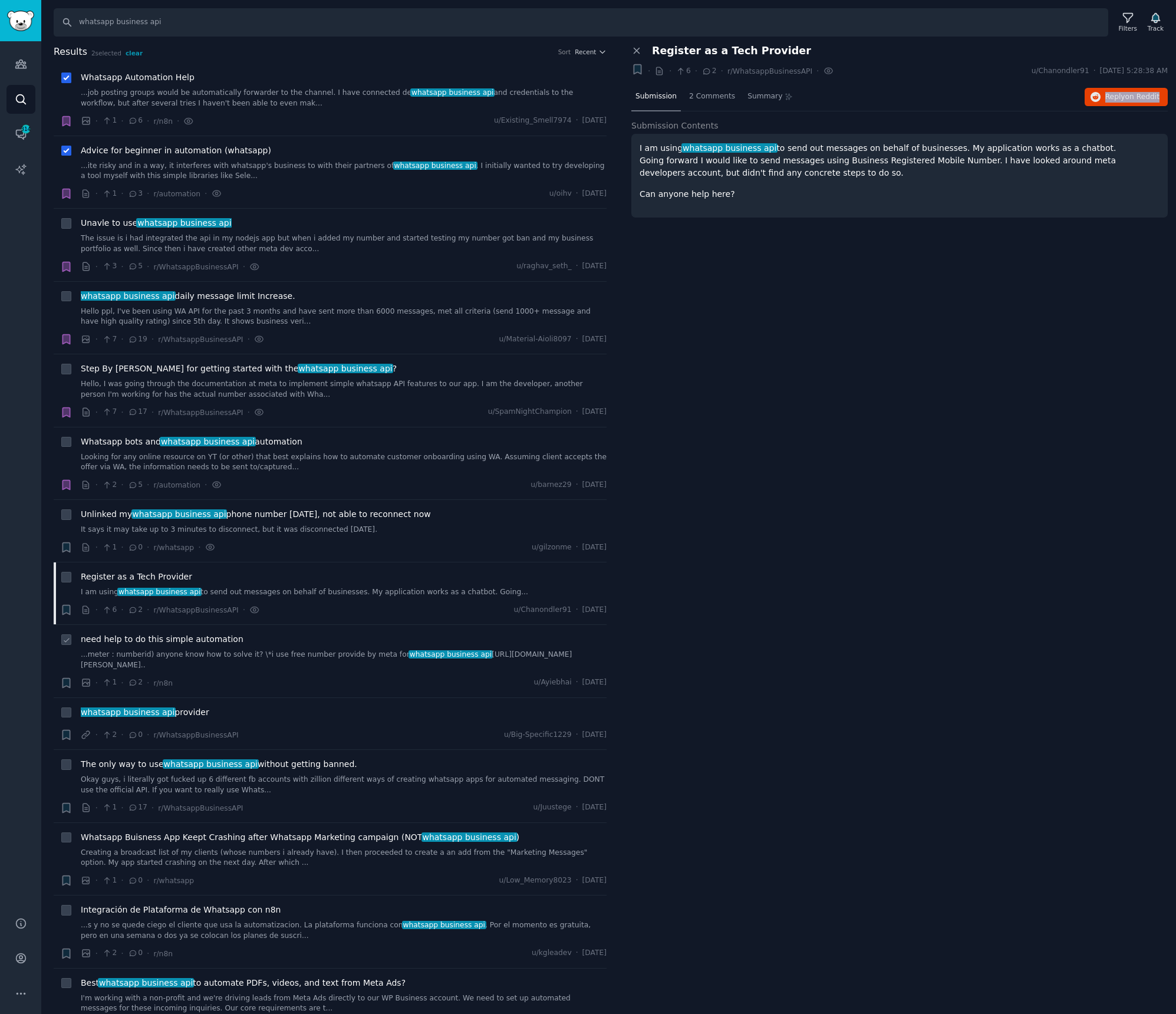
click at [309, 651] on link "...meter : numberid) anyone know how to solve it? \*i use free number provide b…" at bounding box center [344, 660] width 525 height 20
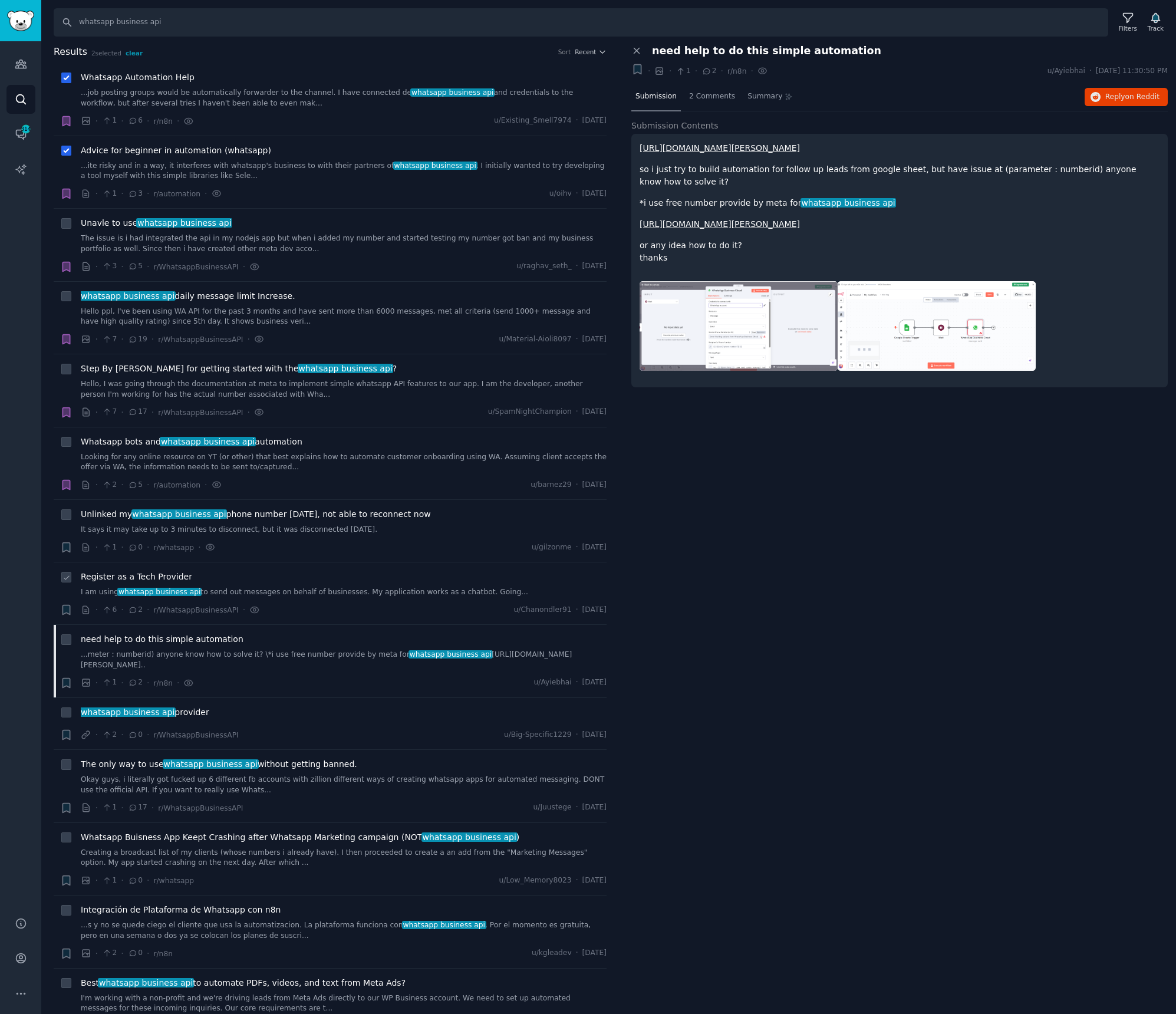
click at [333, 609] on div "· 6 · 2 · r/WhatsappBusinessAPI · u/Chanondler91 · [DATE]" at bounding box center [344, 610] width 525 height 13
click at [341, 598] on link "I am using whatsapp business api to send out messages on behalf of businesses. …" at bounding box center [344, 592] width 525 height 11
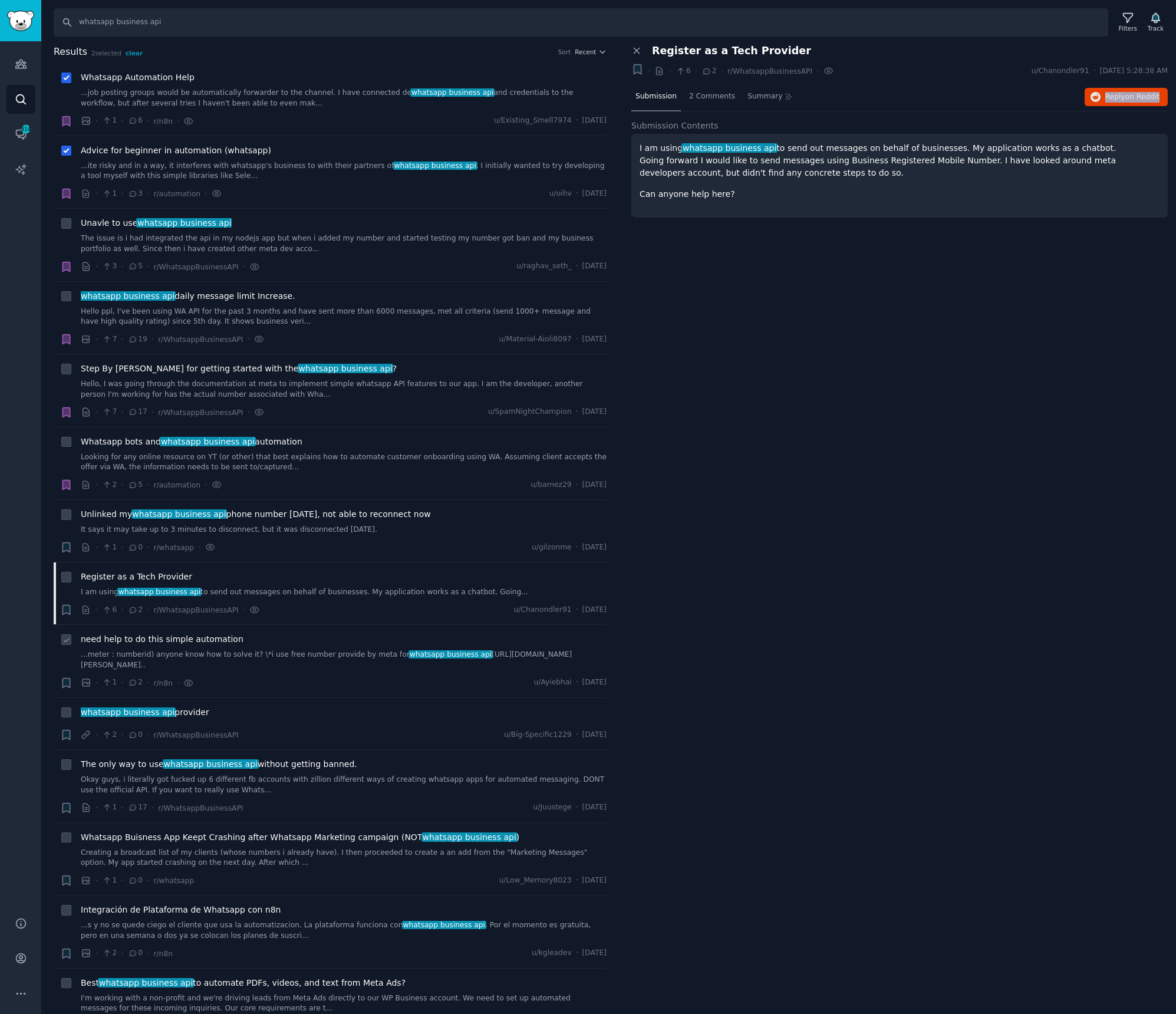
click at [251, 651] on link "...meter : numberid) anyone know how to solve it? \*i use free number provide b…" at bounding box center [344, 660] width 525 height 20
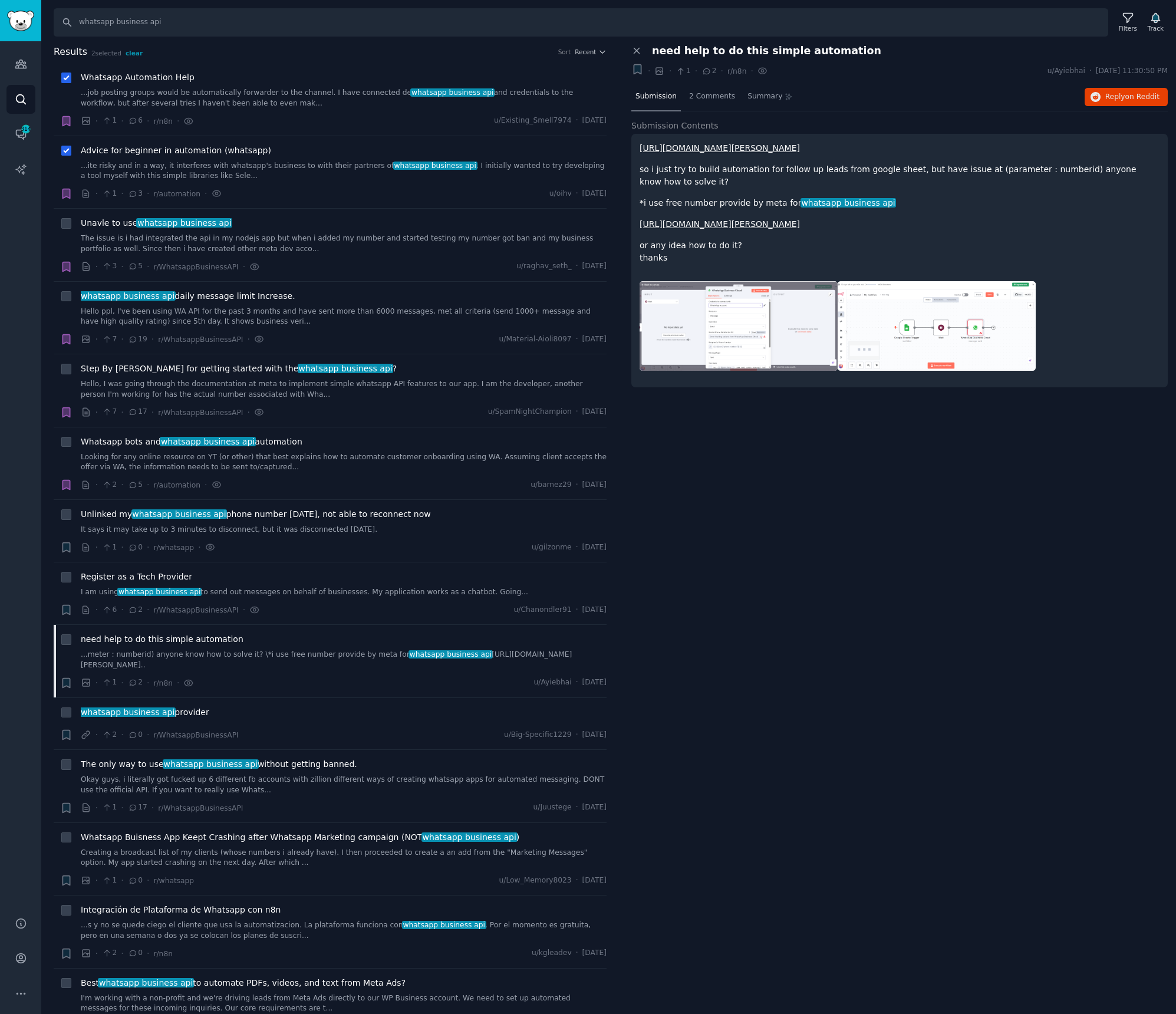
click at [994, 420] on div "Close panel need help to do this simple automation + · · 1 · 2 · r/n8n You've v…" at bounding box center [899, 530] width 553 height 970
click at [386, 717] on div "whatsapp business api provider" at bounding box center [344, 713] width 525 height 13
click at [210, 719] on div "whatsapp business api provider" at bounding box center [344, 713] width 525 height 13
click at [196, 716] on span "whatsapp business api provider" at bounding box center [145, 713] width 129 height 13
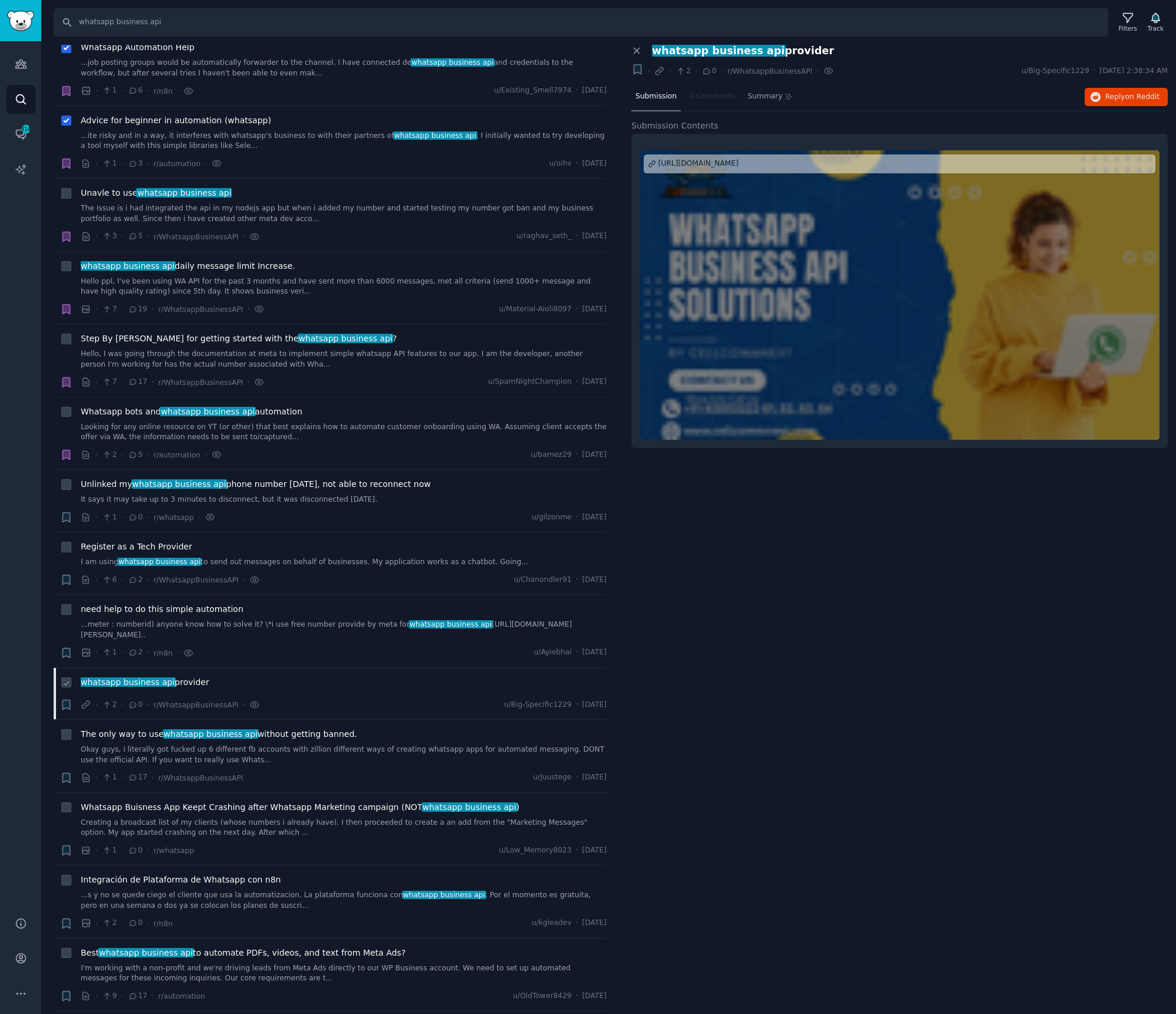
scroll to position [90, 0]
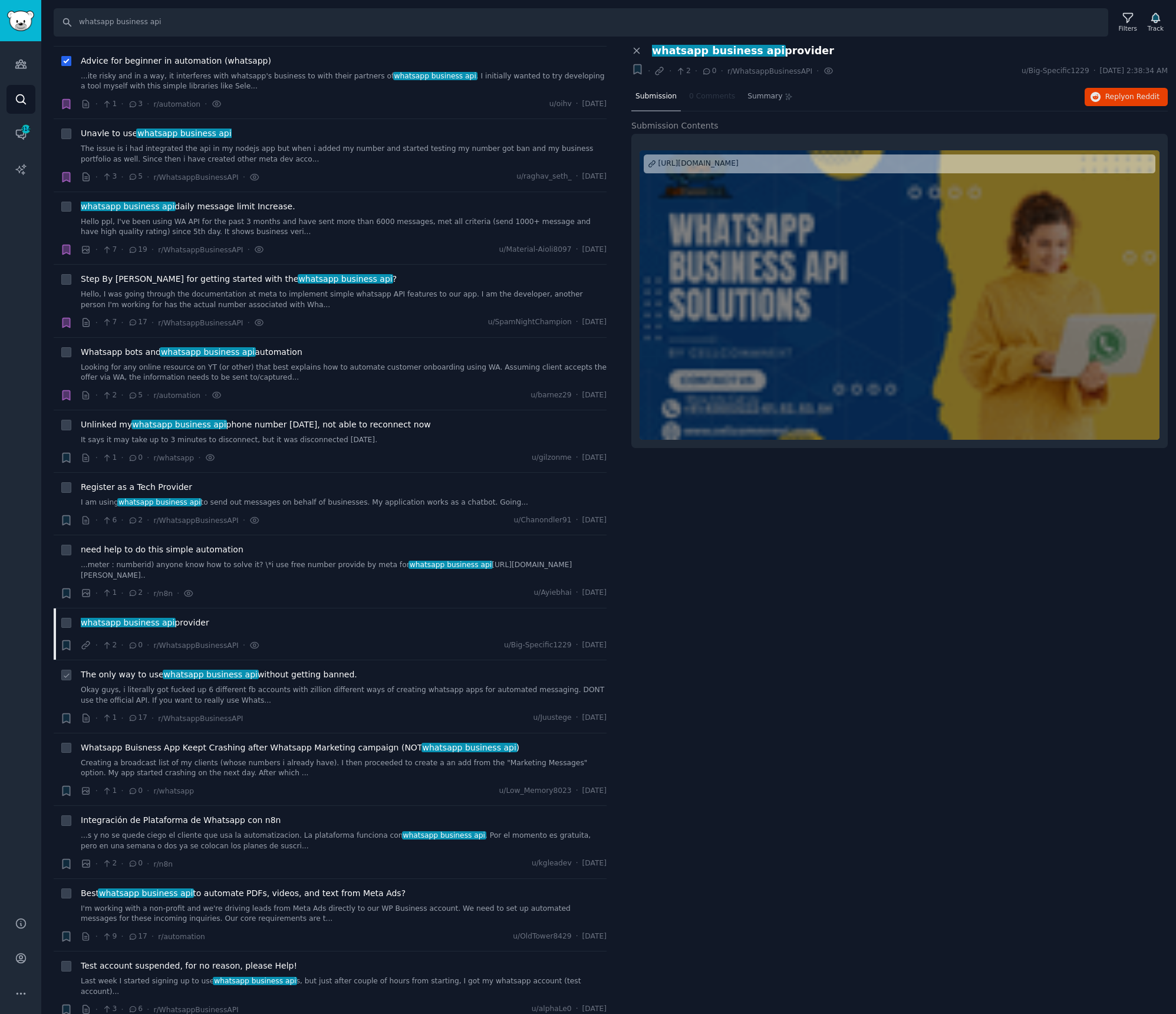
click at [296, 677] on span "The only way to use whatsapp business api without getting banned." at bounding box center [219, 675] width 277 height 13
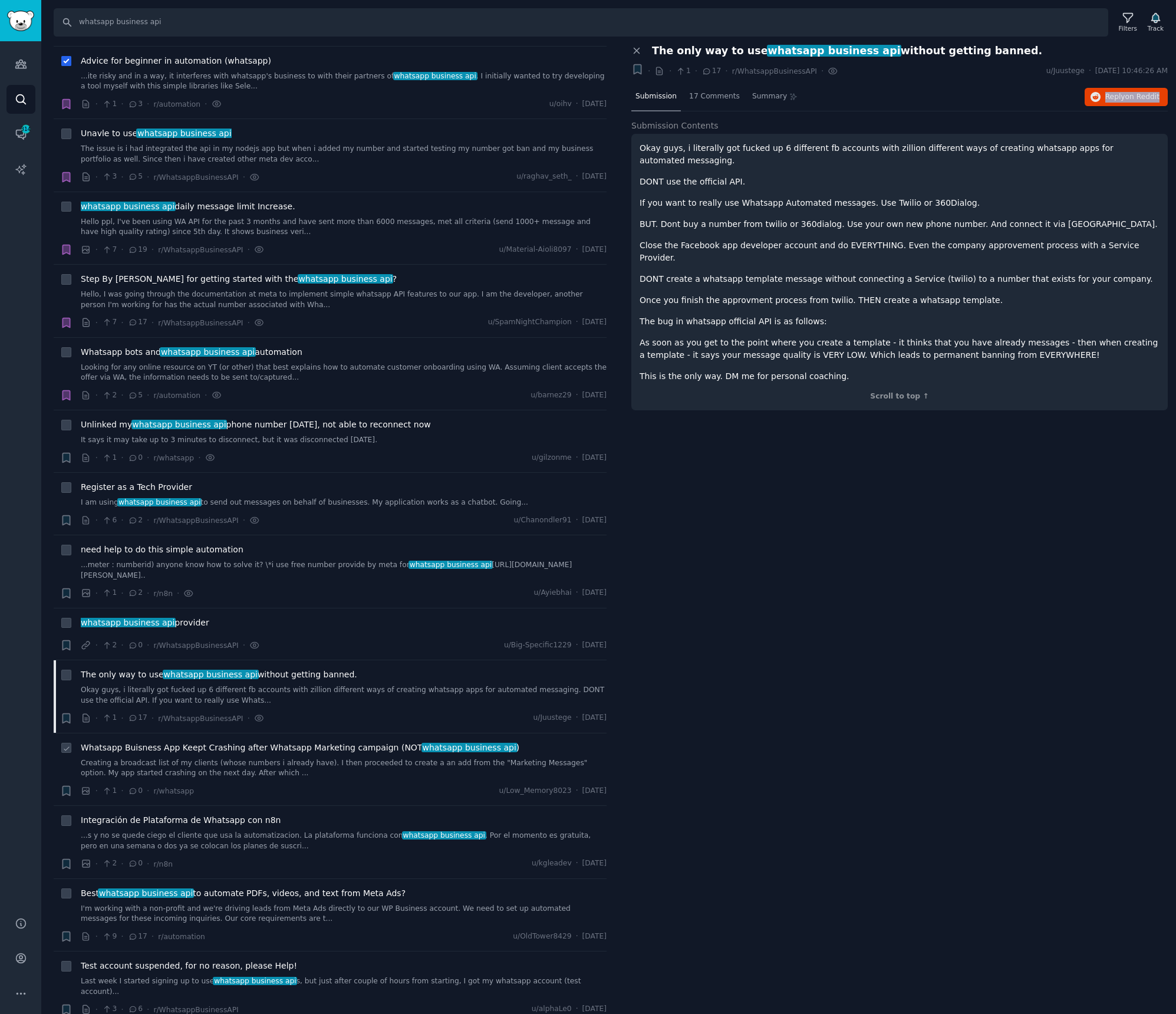
click at [328, 762] on link "Creating a broadcast list of my clients (whose numbers i already have). I then …" at bounding box center [344, 768] width 525 height 20
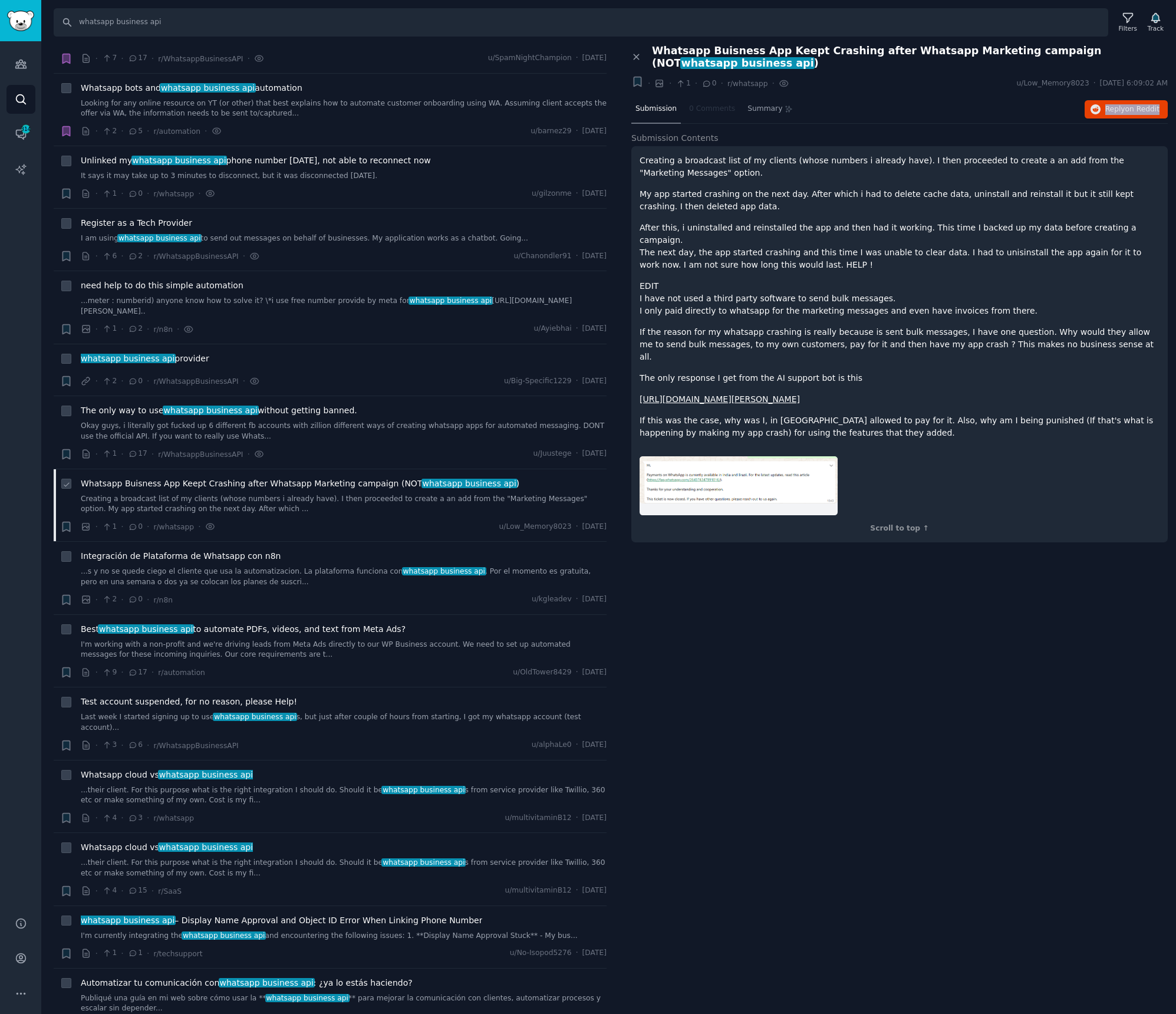
scroll to position [384, 0]
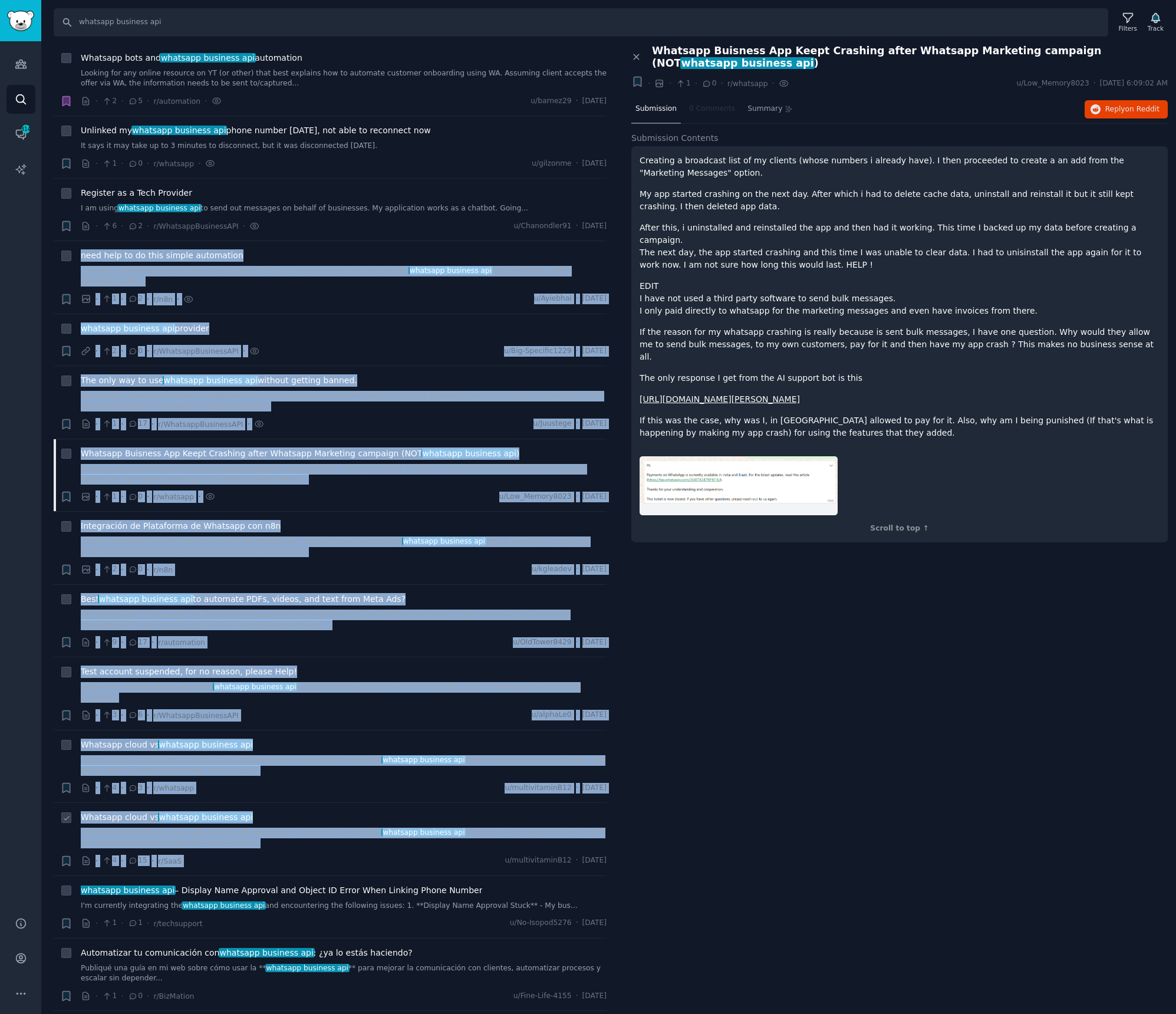
drag, startPoint x: 58, startPoint y: 259, endPoint x: 528, endPoint y: 845, distance: 751.2
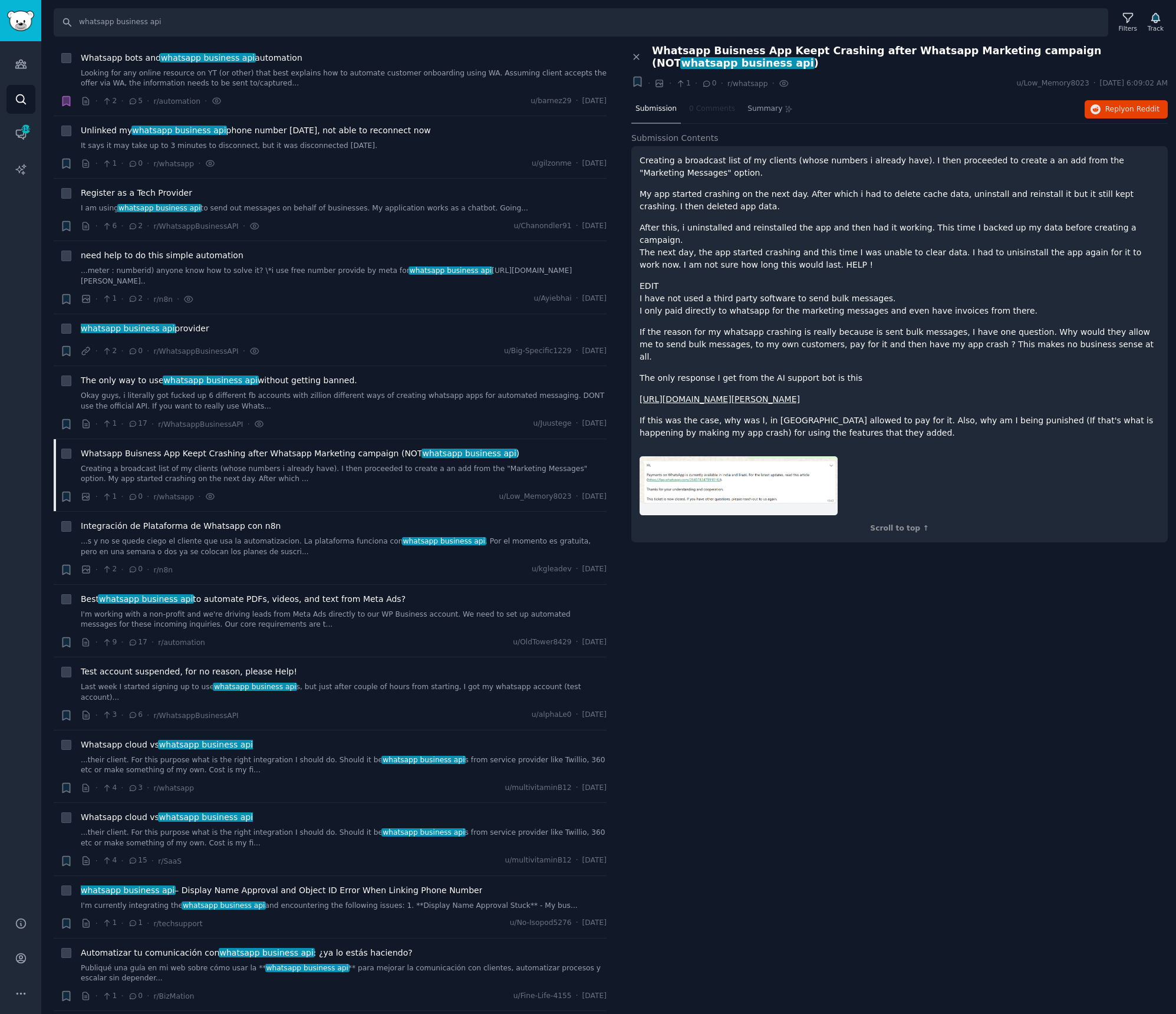
click at [822, 756] on div "Close panel Whatsapp Buisness App Keept Crashing after Whatsapp Marketing campa…" at bounding box center [899, 530] width 553 height 970
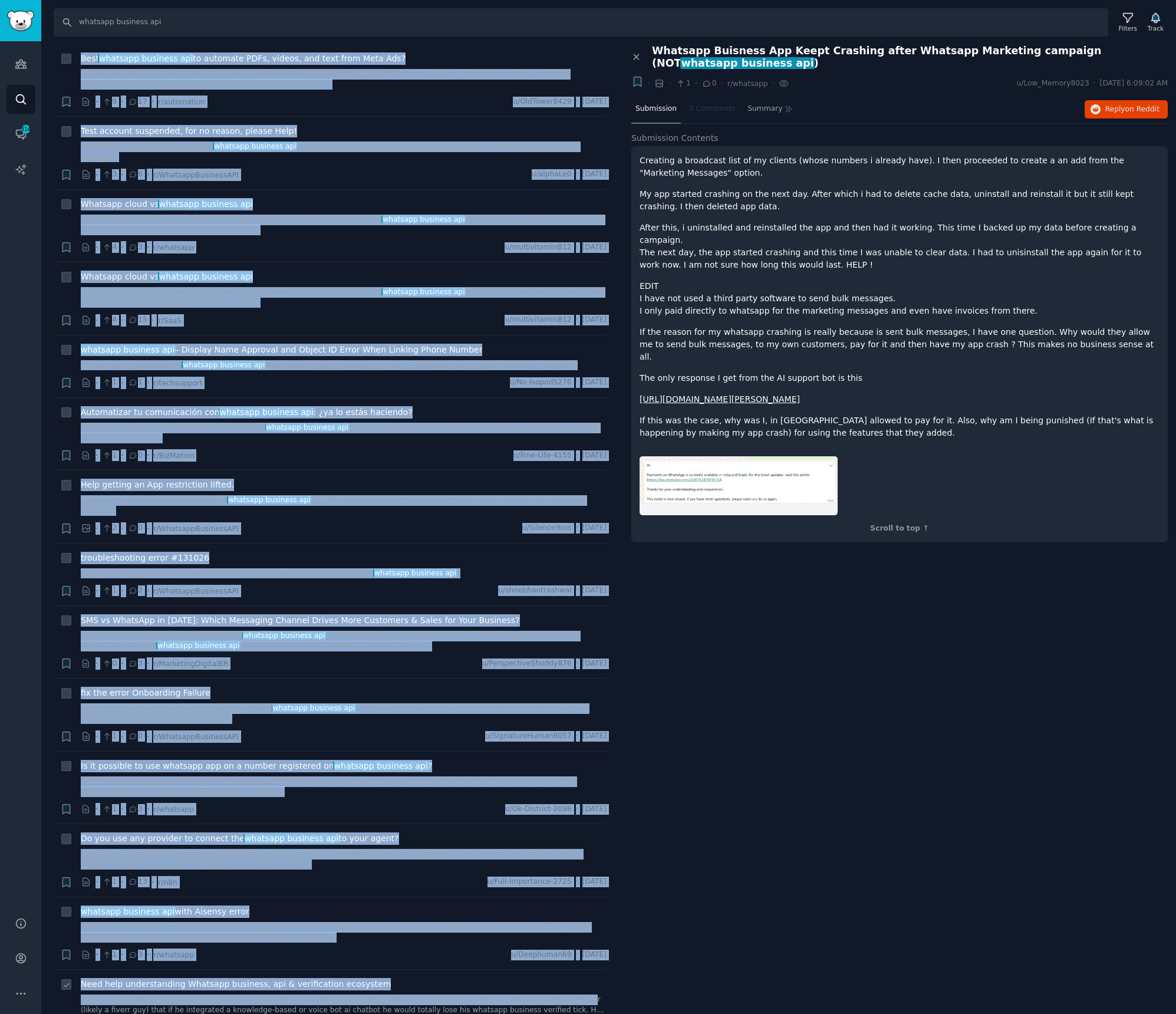
scroll to position [983, 0]
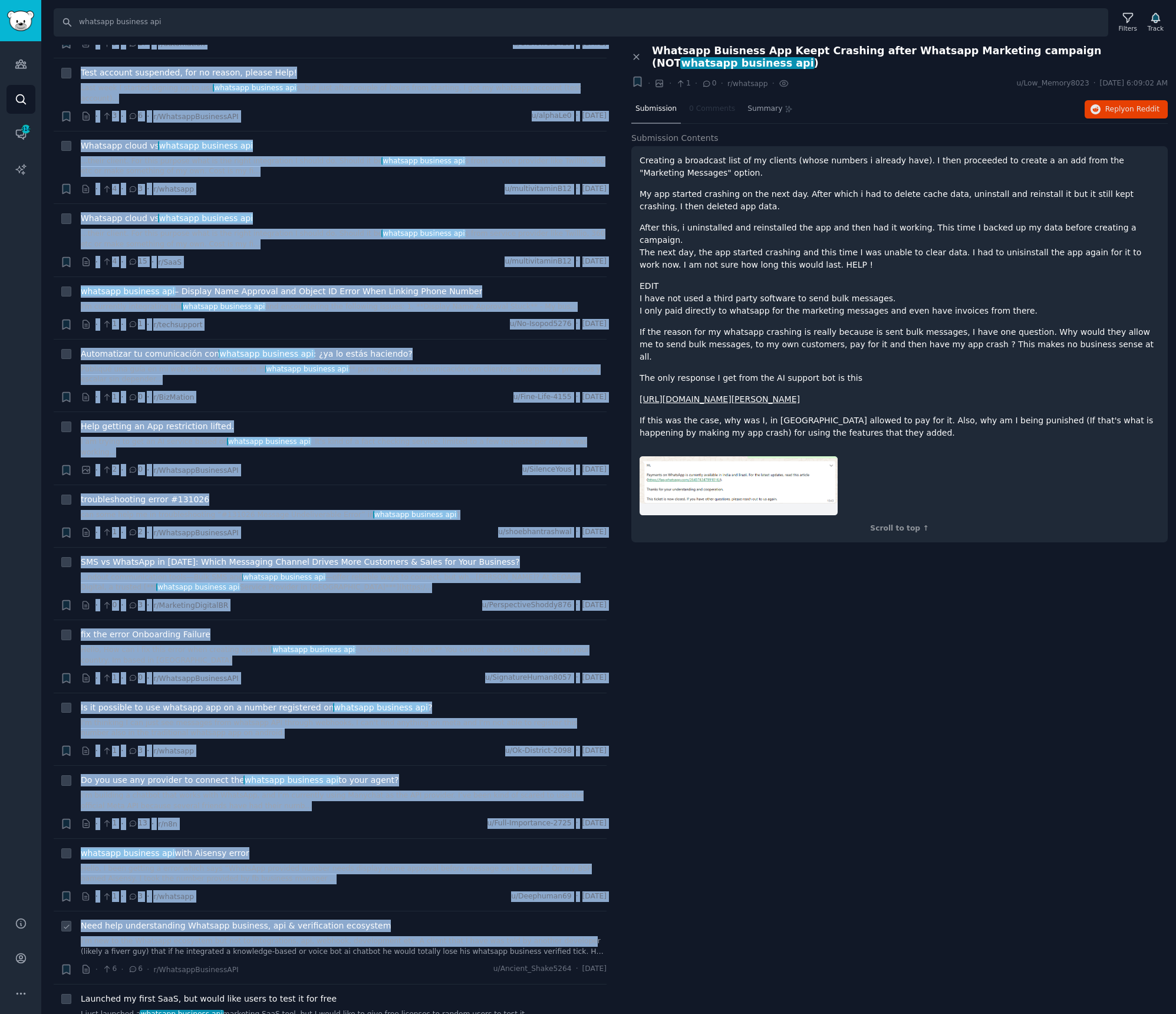
drag, startPoint x: 78, startPoint y: 597, endPoint x: 558, endPoint y: 921, distance: 579.1
copy ul "Lore ipsumdol sitametc adi el seddoeiu TEMp, incidi, utl etdo magn Aliq Eni? A'…"
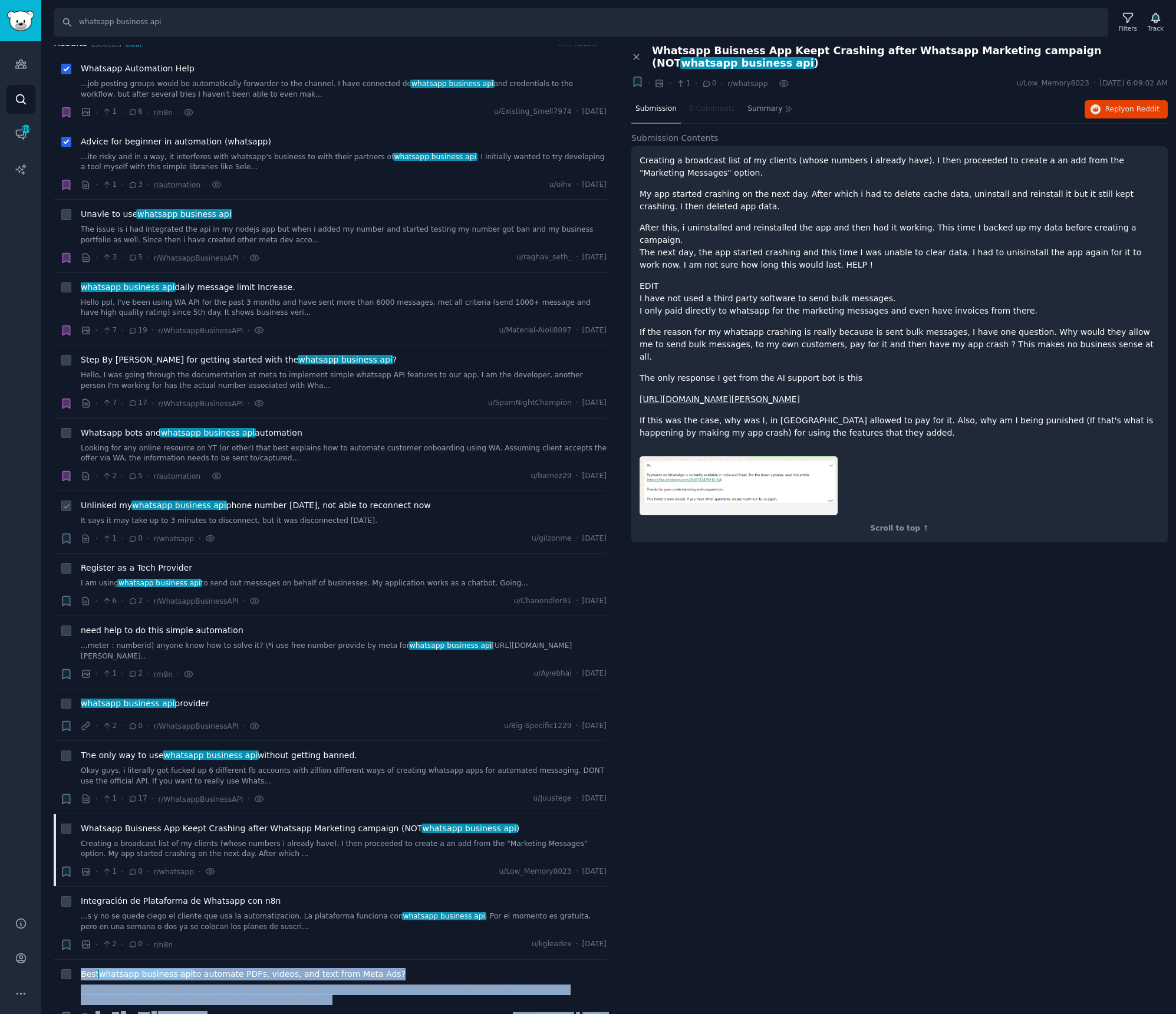
scroll to position [0, 0]
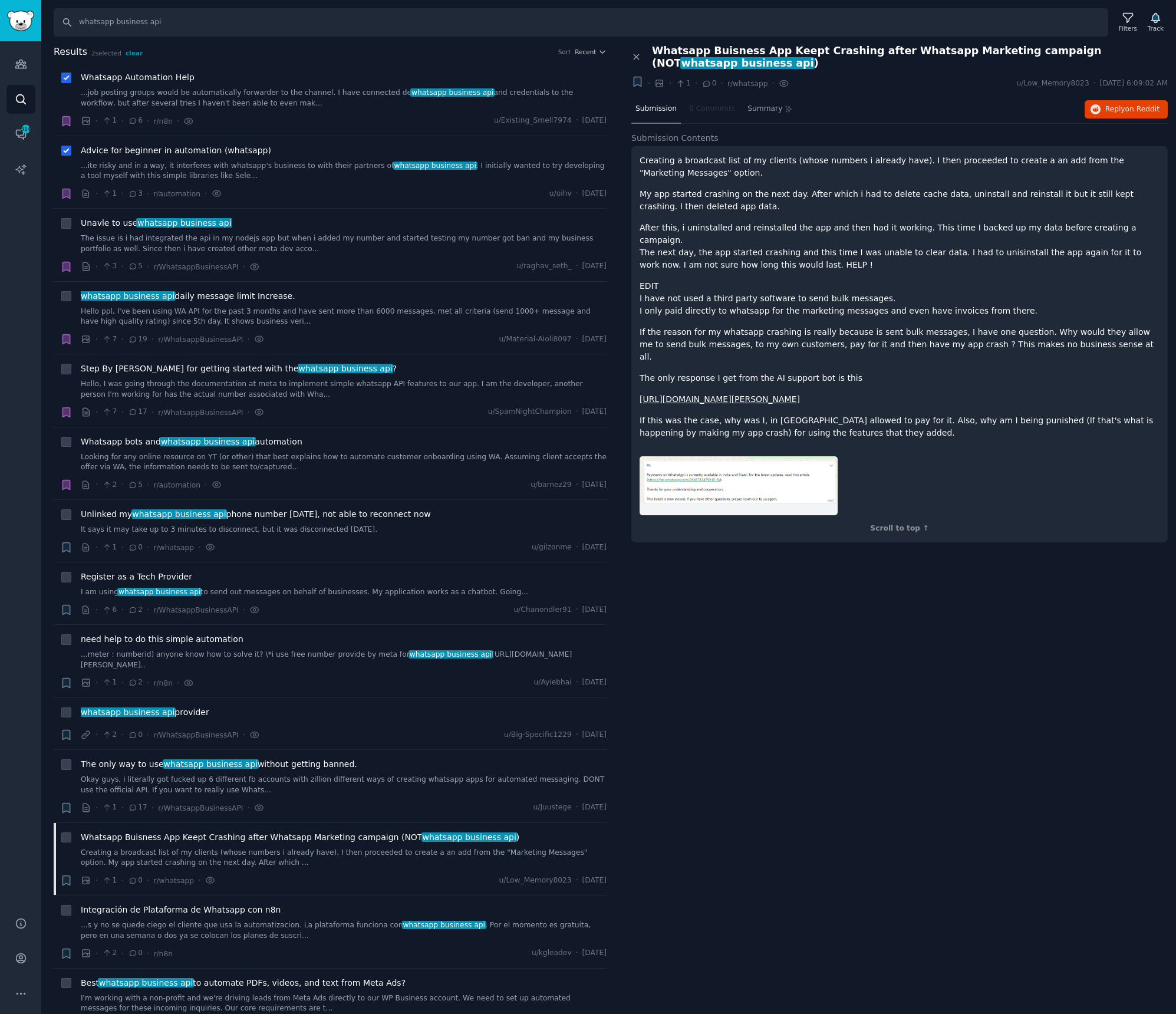
click at [285, 68] on li "Bookmarked: [DOMAIN_NAME] threads Whatsapp Automation Help ...job posting group…" at bounding box center [329, 99] width 553 height 72
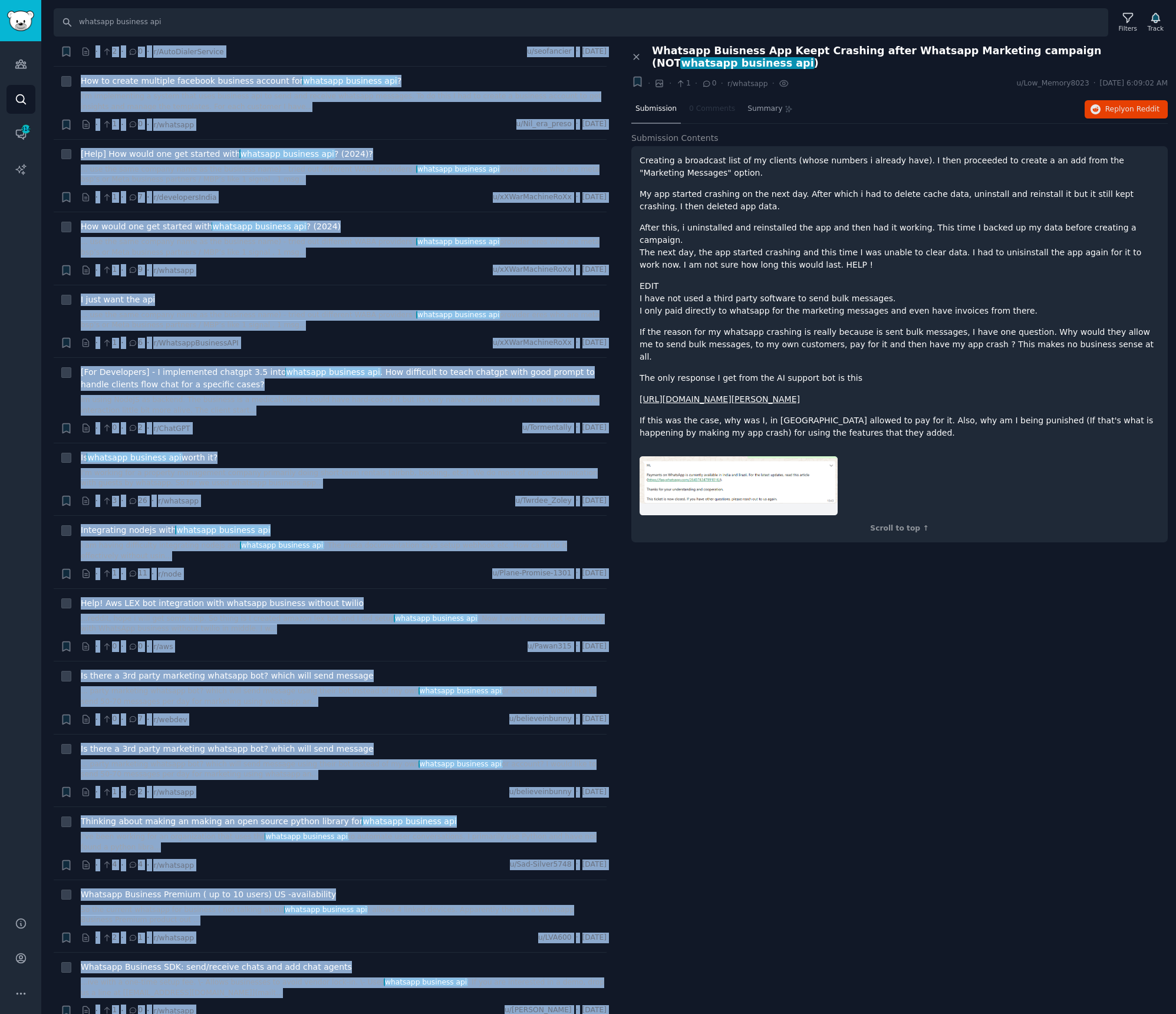
scroll to position [4826, 0]
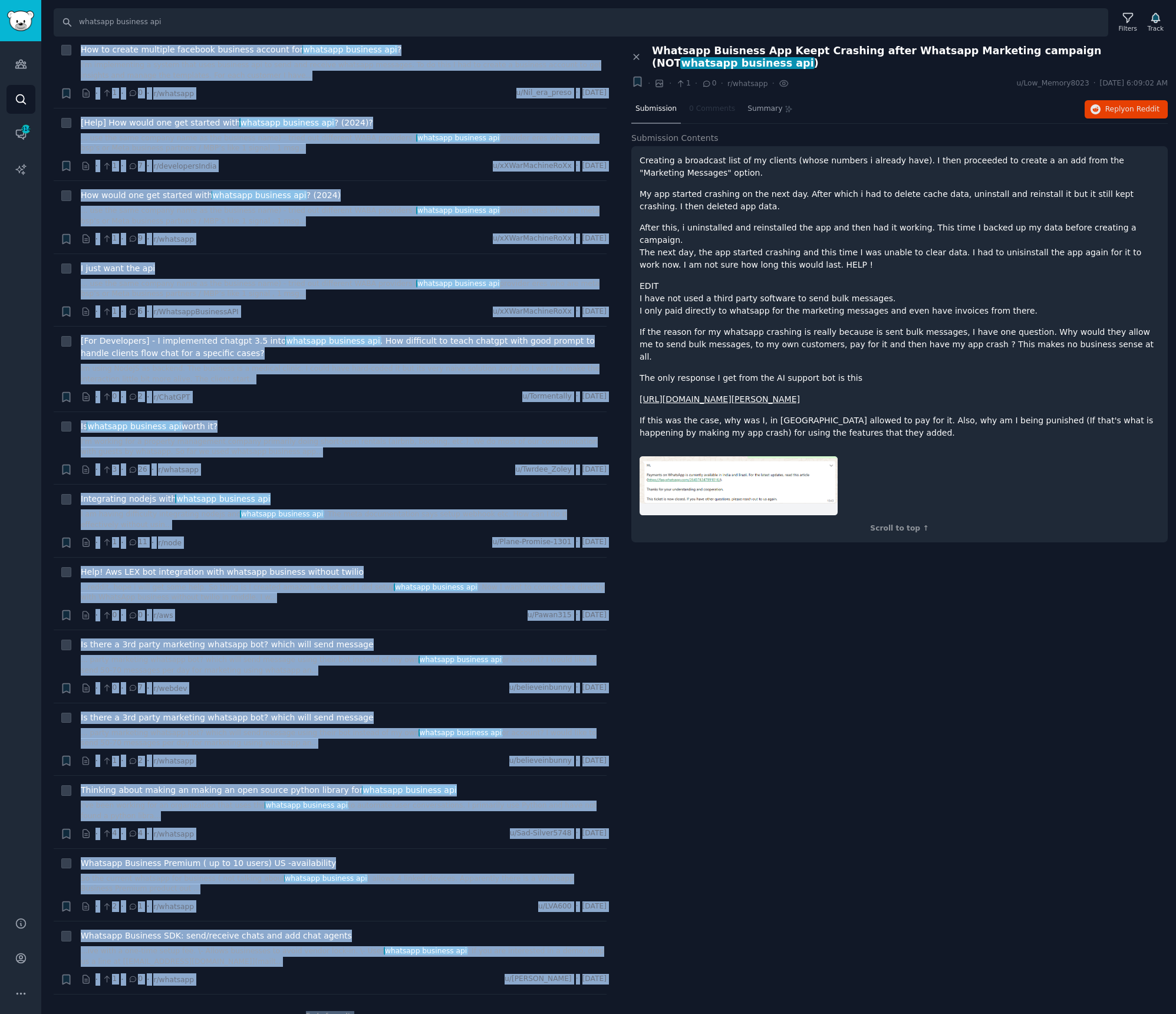
drag, startPoint x: 78, startPoint y: 75, endPoint x: 563, endPoint y: 1018, distance: 1060.4
click at [563, 1013] on html "Conversations Audiences Search Conversations 314 AI Reports Help Account More S…" at bounding box center [588, 507] width 1176 height 1014
copy ul "Loremips Dolorsitam Cons ...adi elitsed doeius tempo in utlaboreetdol magnaaliq…"
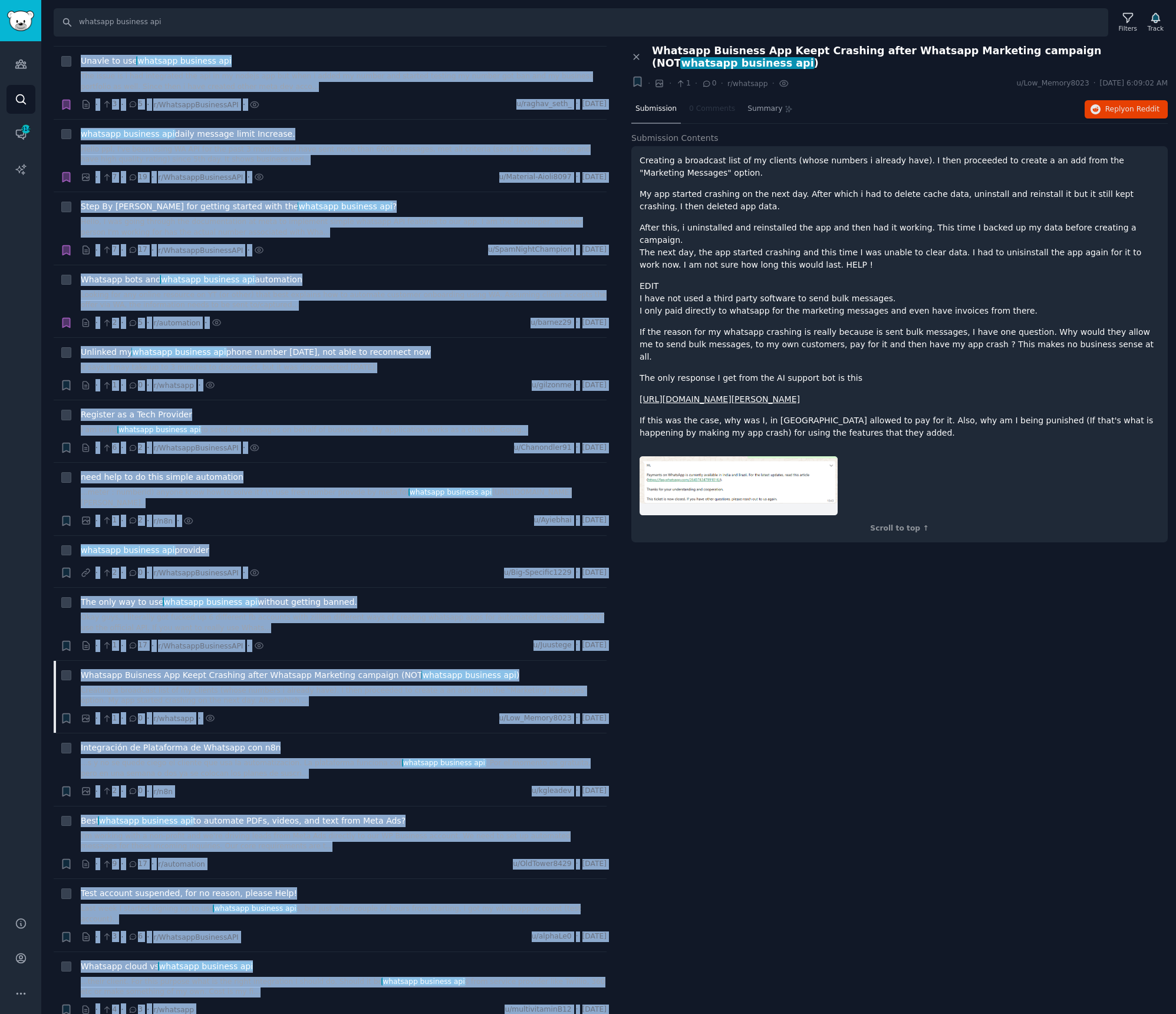
scroll to position [0, 0]
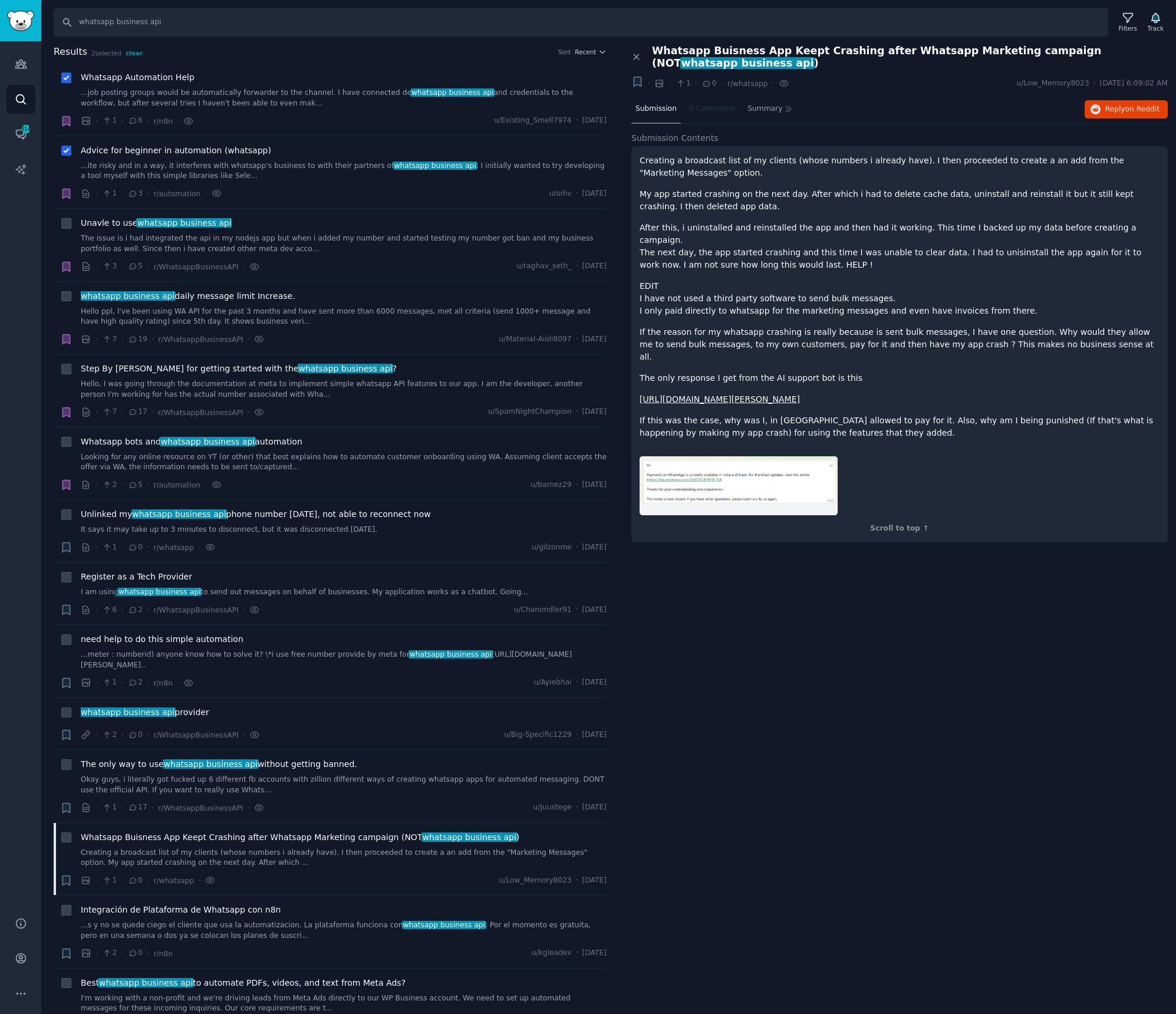
click at [750, 620] on div "Close panel Whatsapp Buisness App Keept Crashing after Whatsapp Marketing campa…" at bounding box center [899, 530] width 553 height 970
click at [86, 738] on icon at bounding box center [86, 735] width 11 height 11
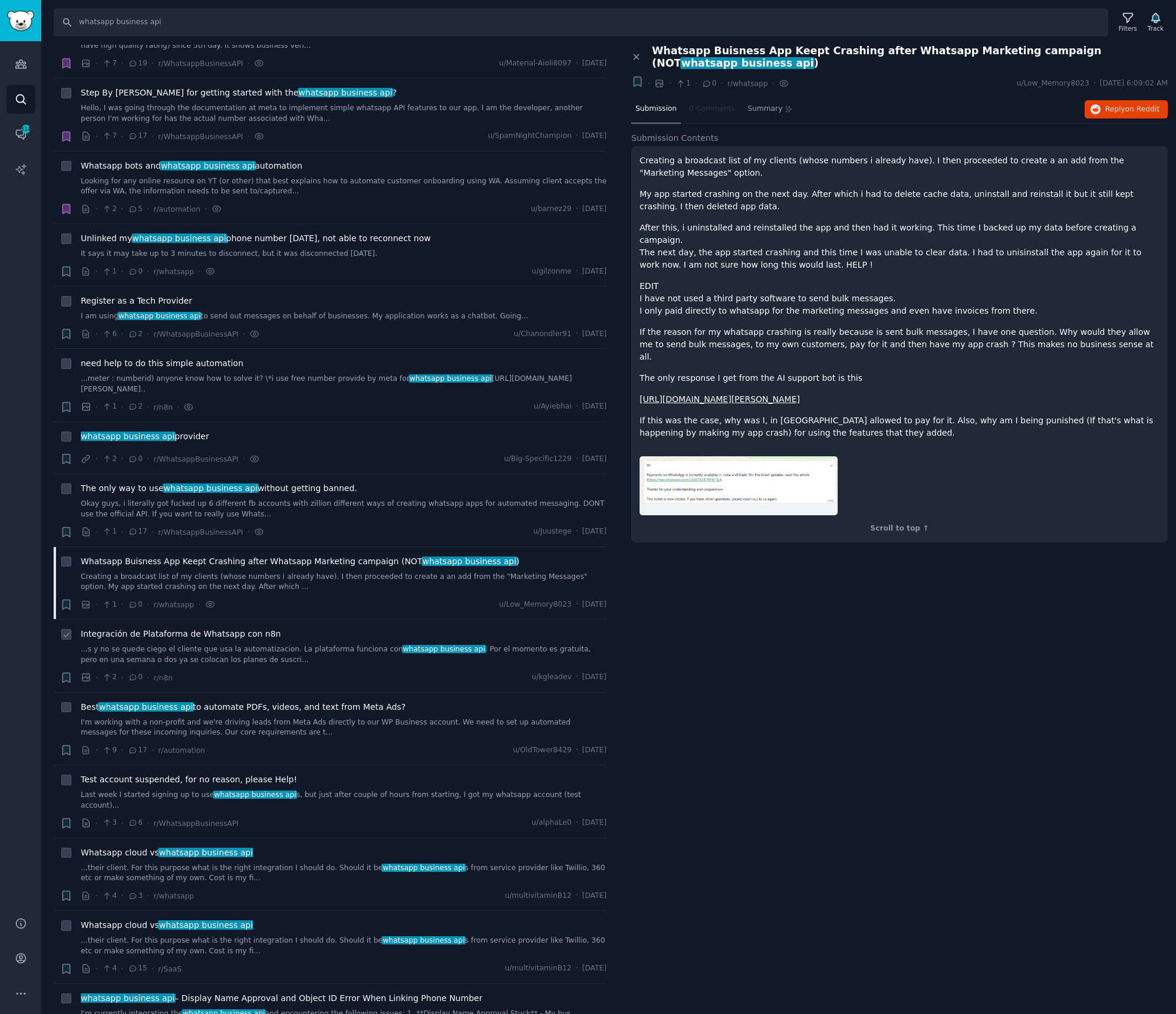
scroll to position [292, 0]
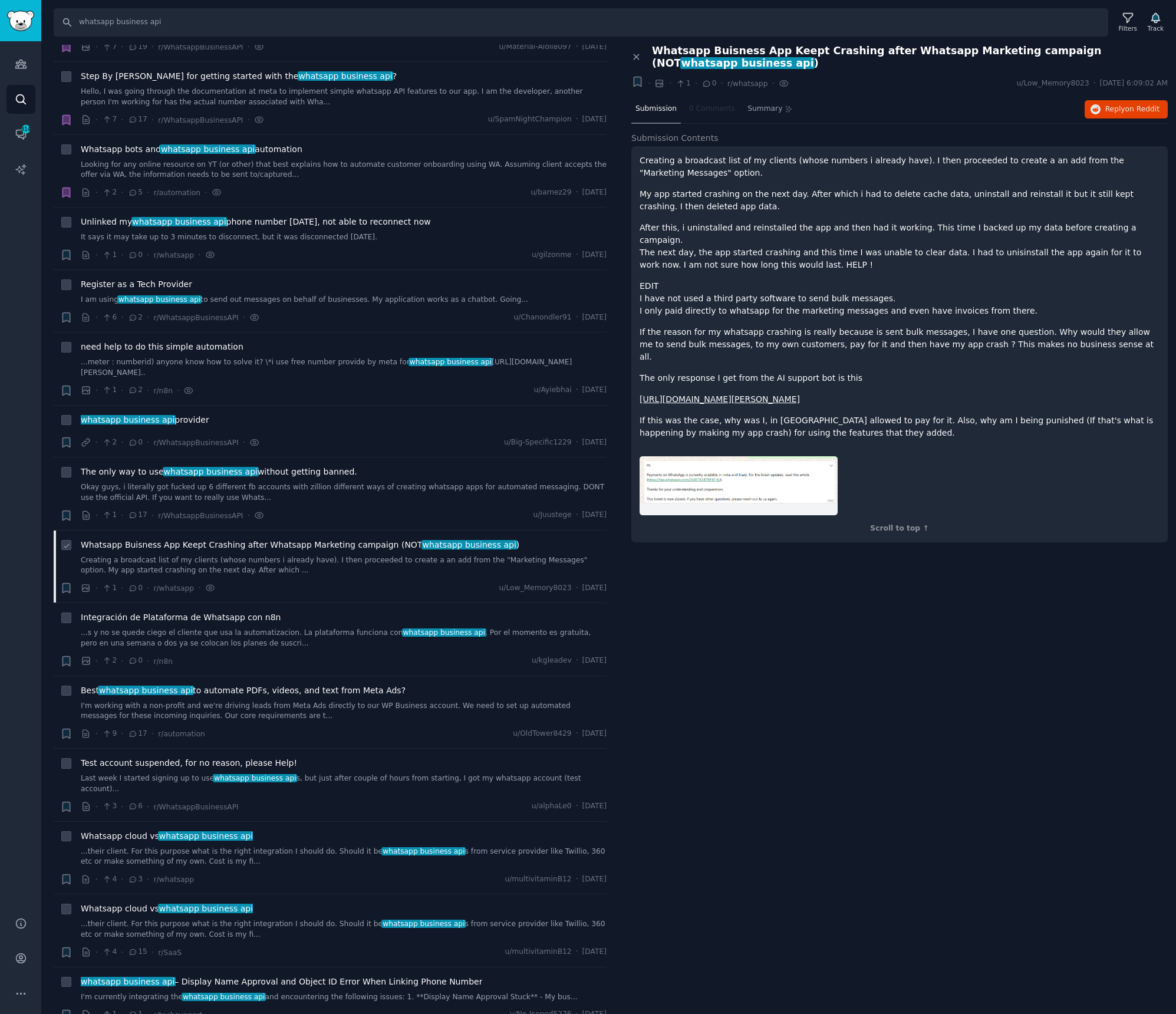
click at [289, 547] on span "Whatsapp Buisness App Keept Crashing after Whatsapp Marketing campaign (NOT wha…" at bounding box center [300, 545] width 438 height 13
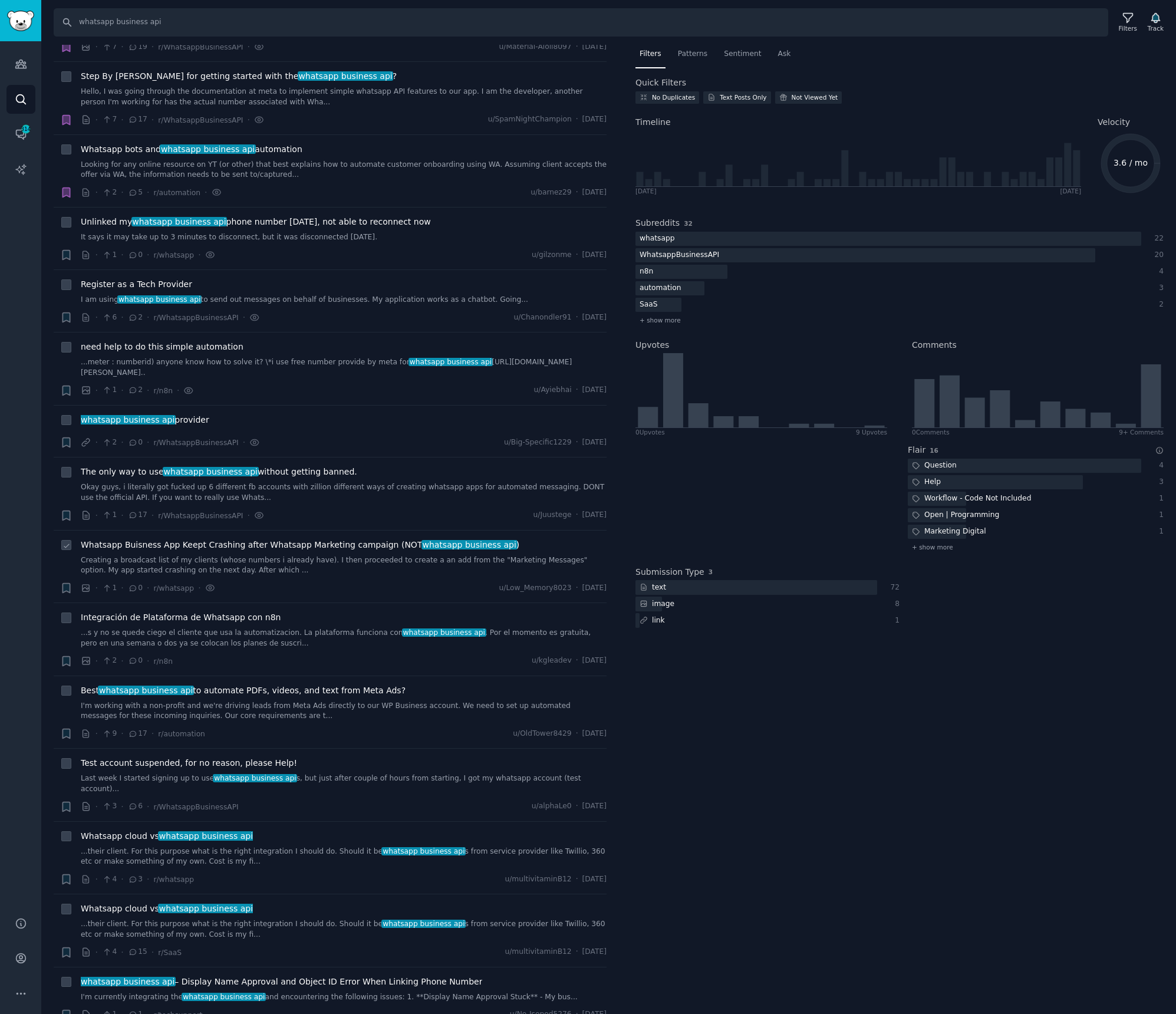
click at [110, 551] on span "Whatsapp Buisness App Keept Crashing after Whatsapp Marketing campaign (NOT wha…" at bounding box center [300, 545] width 438 height 13
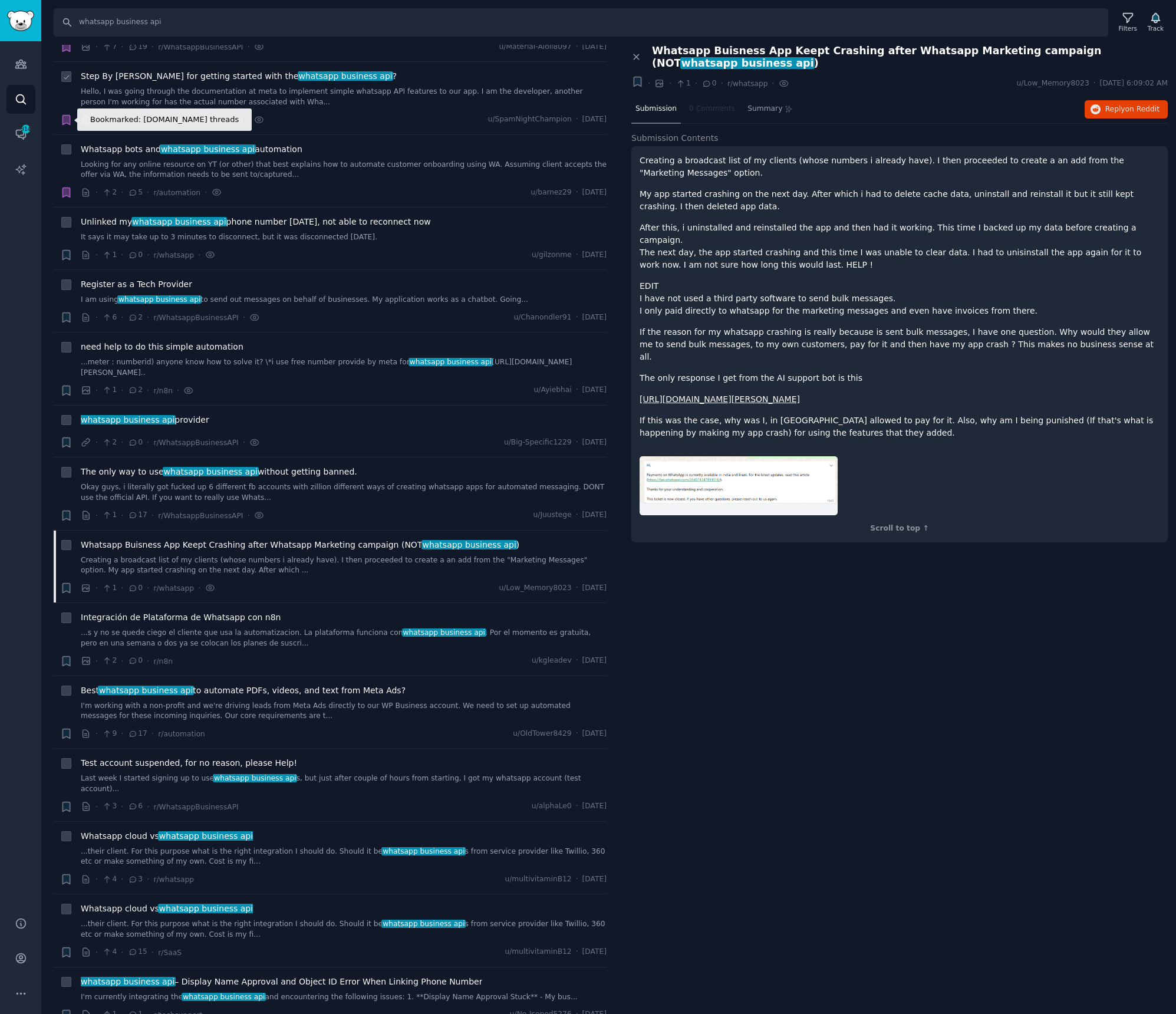
click at [68, 123] on icon "button" at bounding box center [66, 119] width 7 height 9
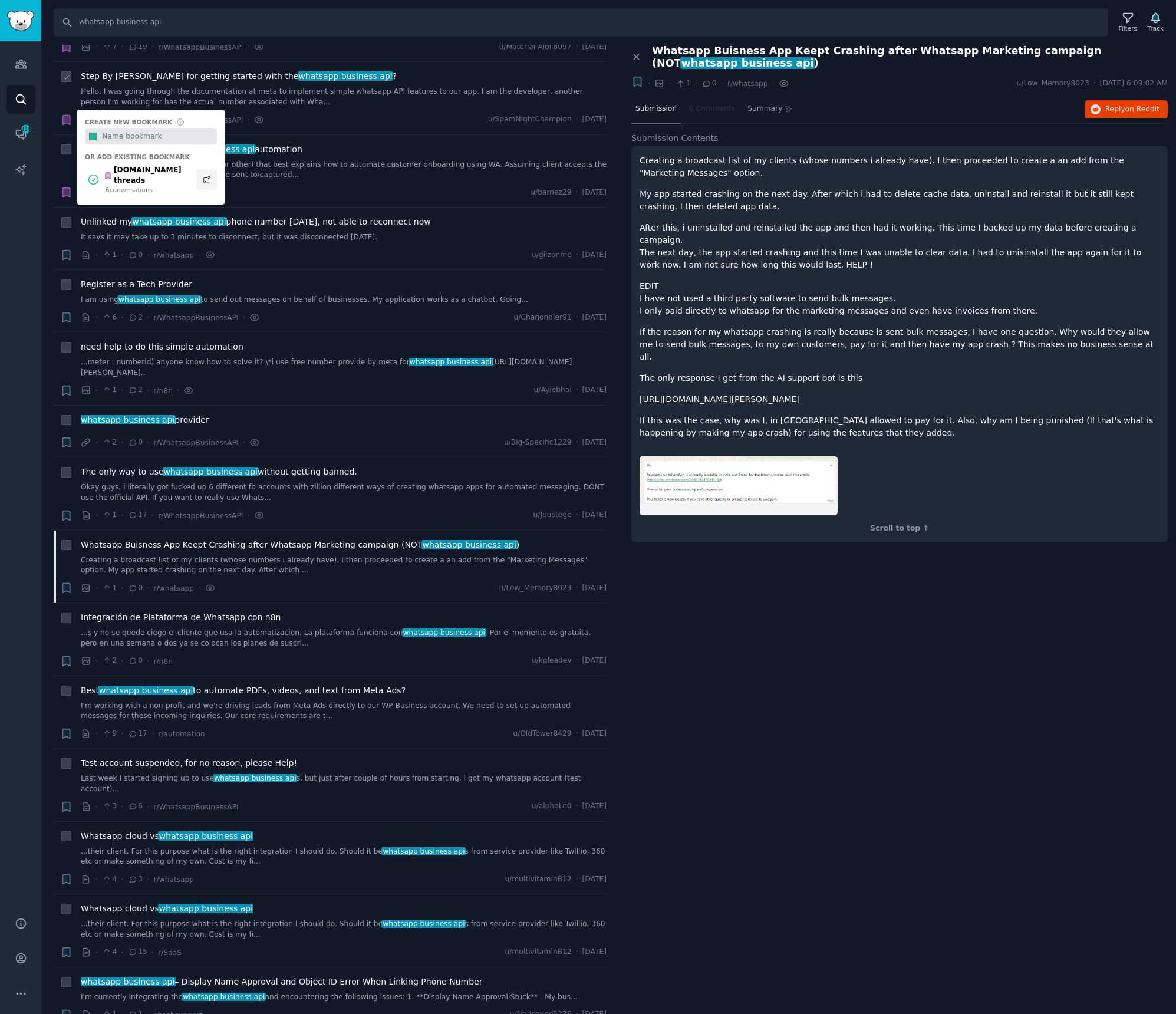
click at [206, 176] on icon at bounding box center [206, 179] width 6 height 6
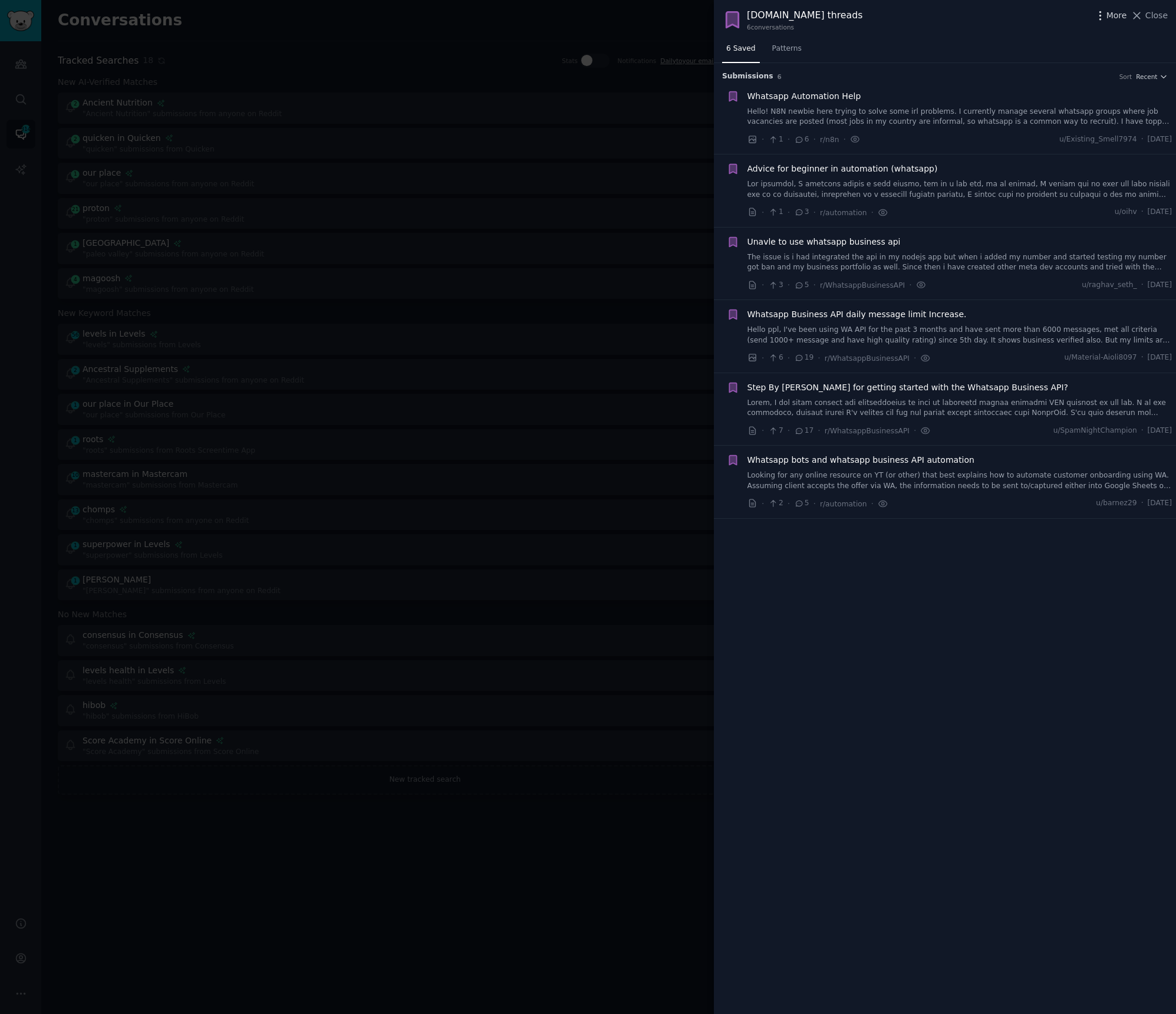
click at [1104, 20] on icon "button" at bounding box center [1100, 15] width 13 height 13
click at [962, 550] on div "Submission s 6 Sort Recent Whatsapp Automation Help Hello! N8N newbie here tryi…" at bounding box center [945, 538] width 462 height 951
click at [1151, 80] on span "Recent" at bounding box center [1146, 77] width 21 height 8
click at [955, 40] on div "6 Saved Patterns" at bounding box center [945, 51] width 462 height 24
click at [457, 431] on div at bounding box center [588, 507] width 1176 height 1014
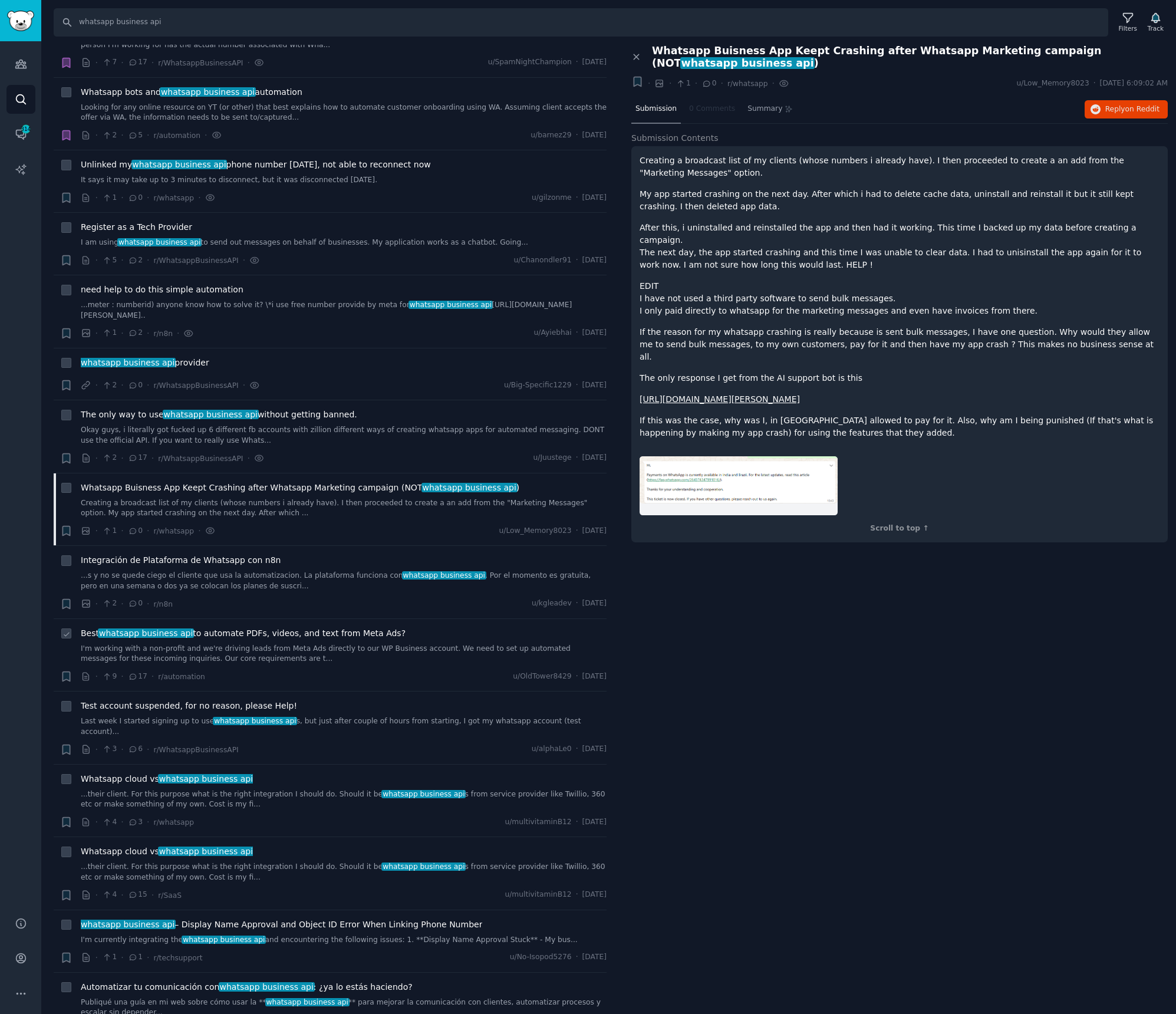
scroll to position [358, 0]
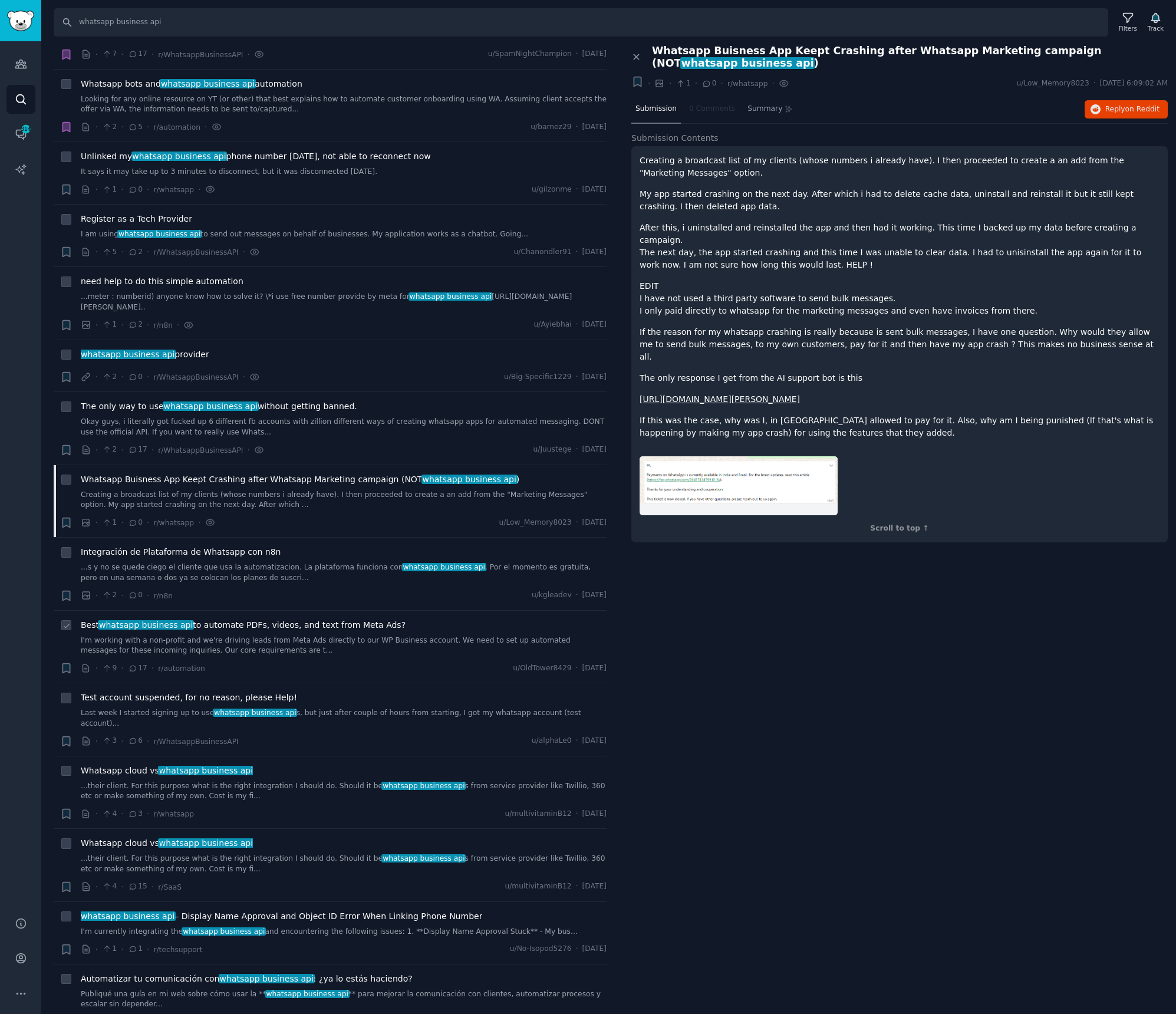
click at [237, 633] on div "Best whatsapp business api to automate PDFs, videos, and text from Meta Ads? I'…" at bounding box center [344, 637] width 525 height 37
click at [238, 630] on span "Best whatsapp business api to automate PDFs, videos, and text from Meta Ads?" at bounding box center [243, 625] width 325 height 13
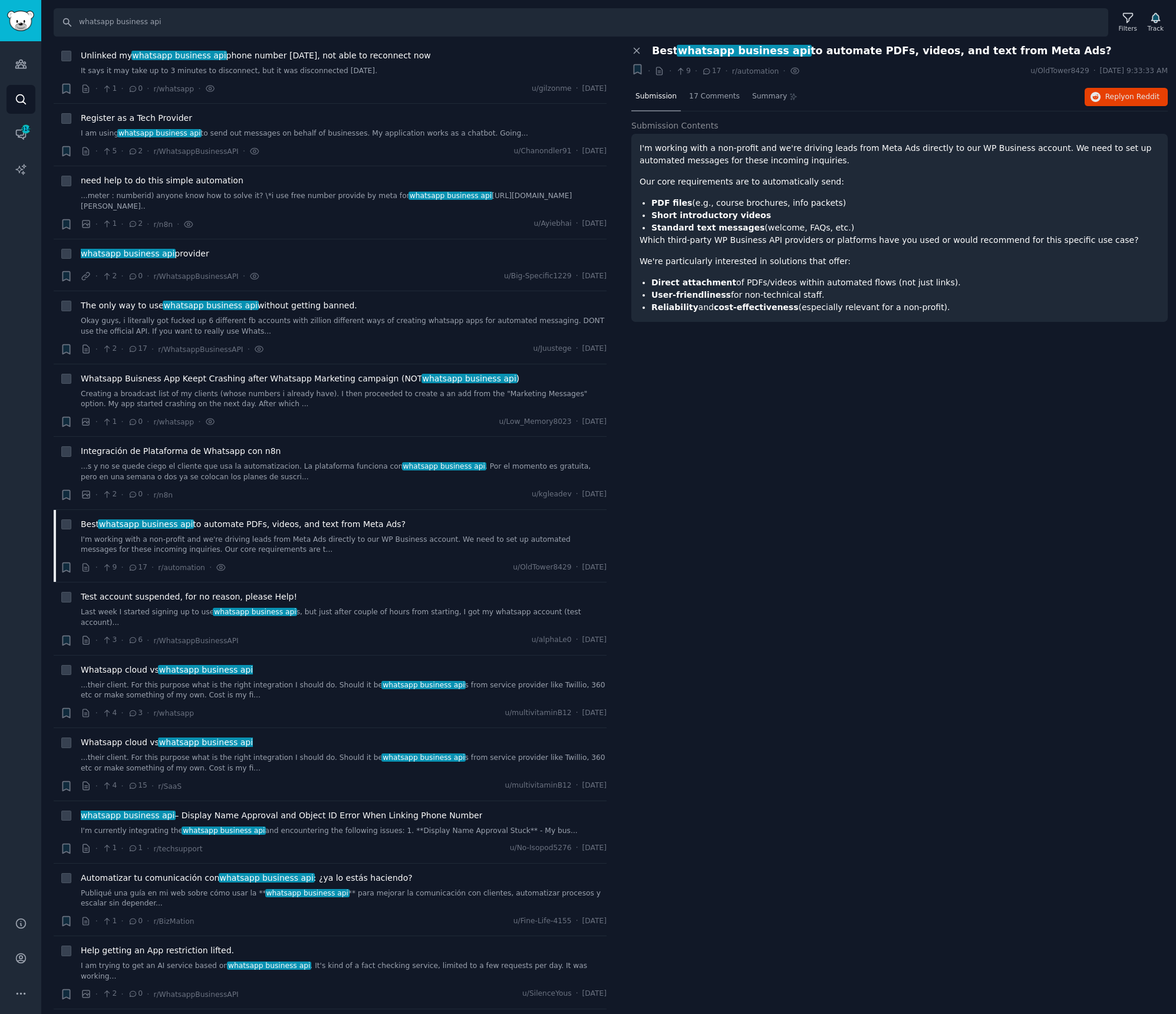
scroll to position [653, 0]
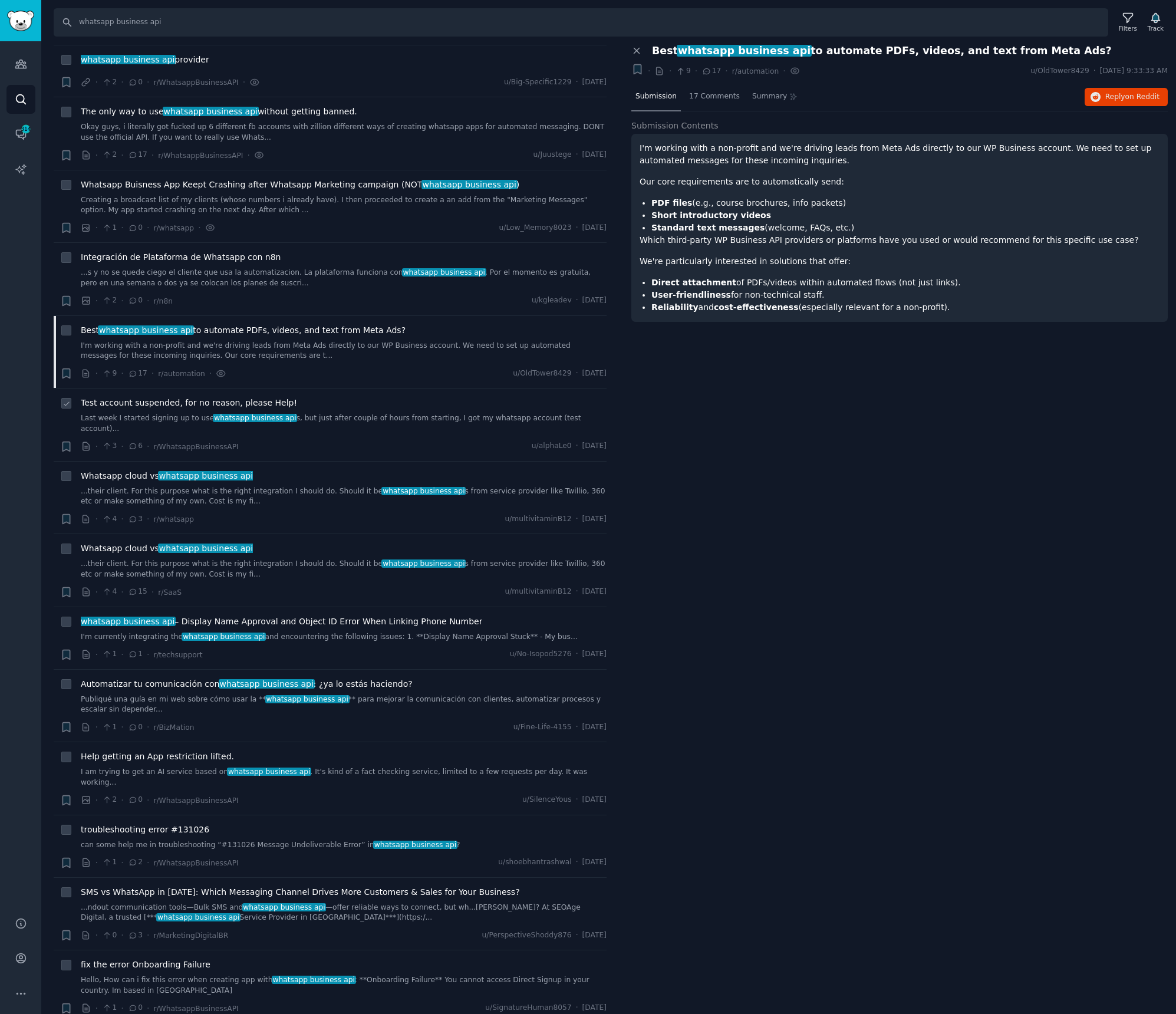
click at [185, 407] on span "Test account suspended, for no reason, please Help!" at bounding box center [189, 403] width 216 height 13
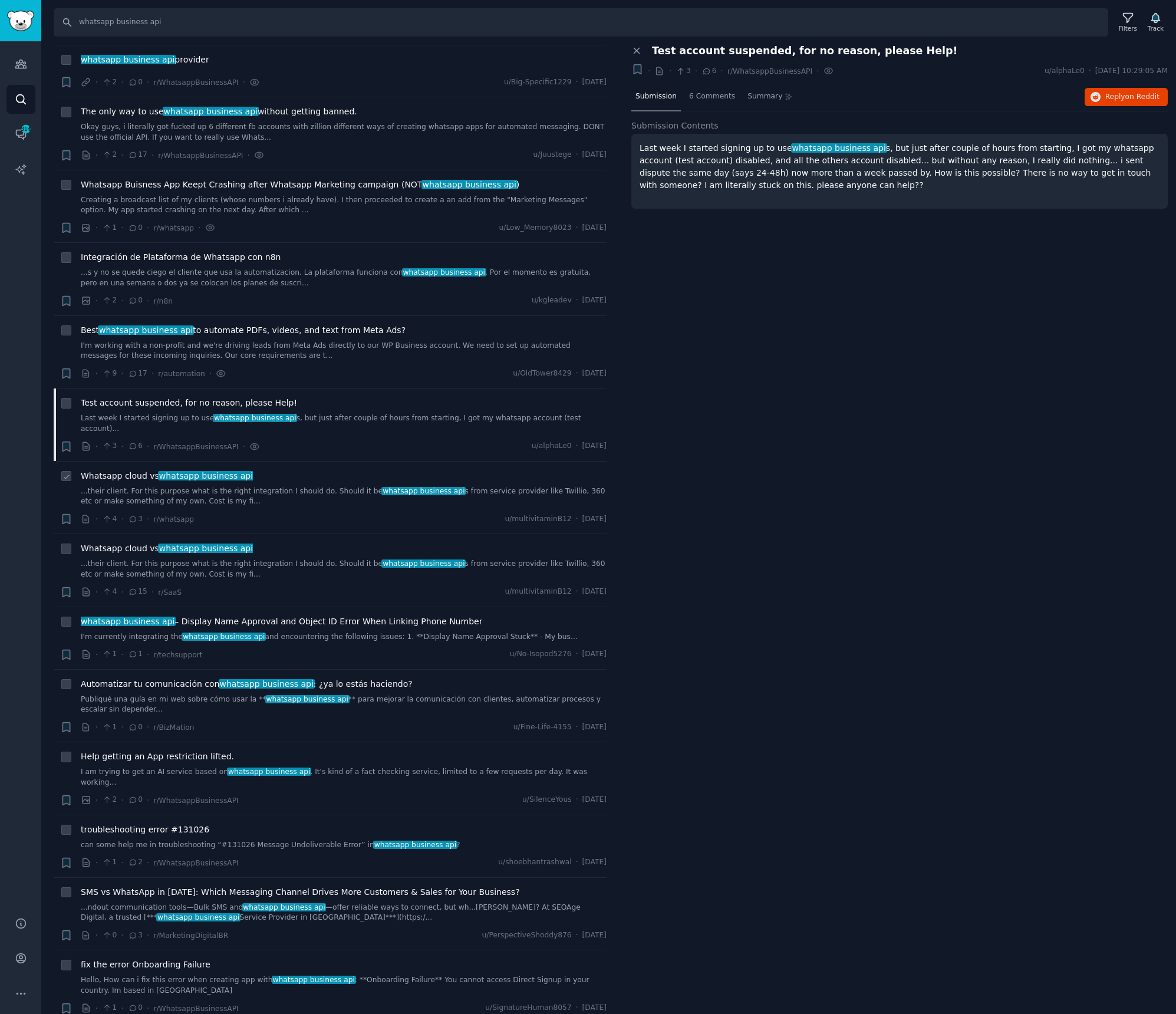
click at [116, 470] on span "Whatsapp cloud vs whatsapp business api" at bounding box center [166, 476] width 172 height 13
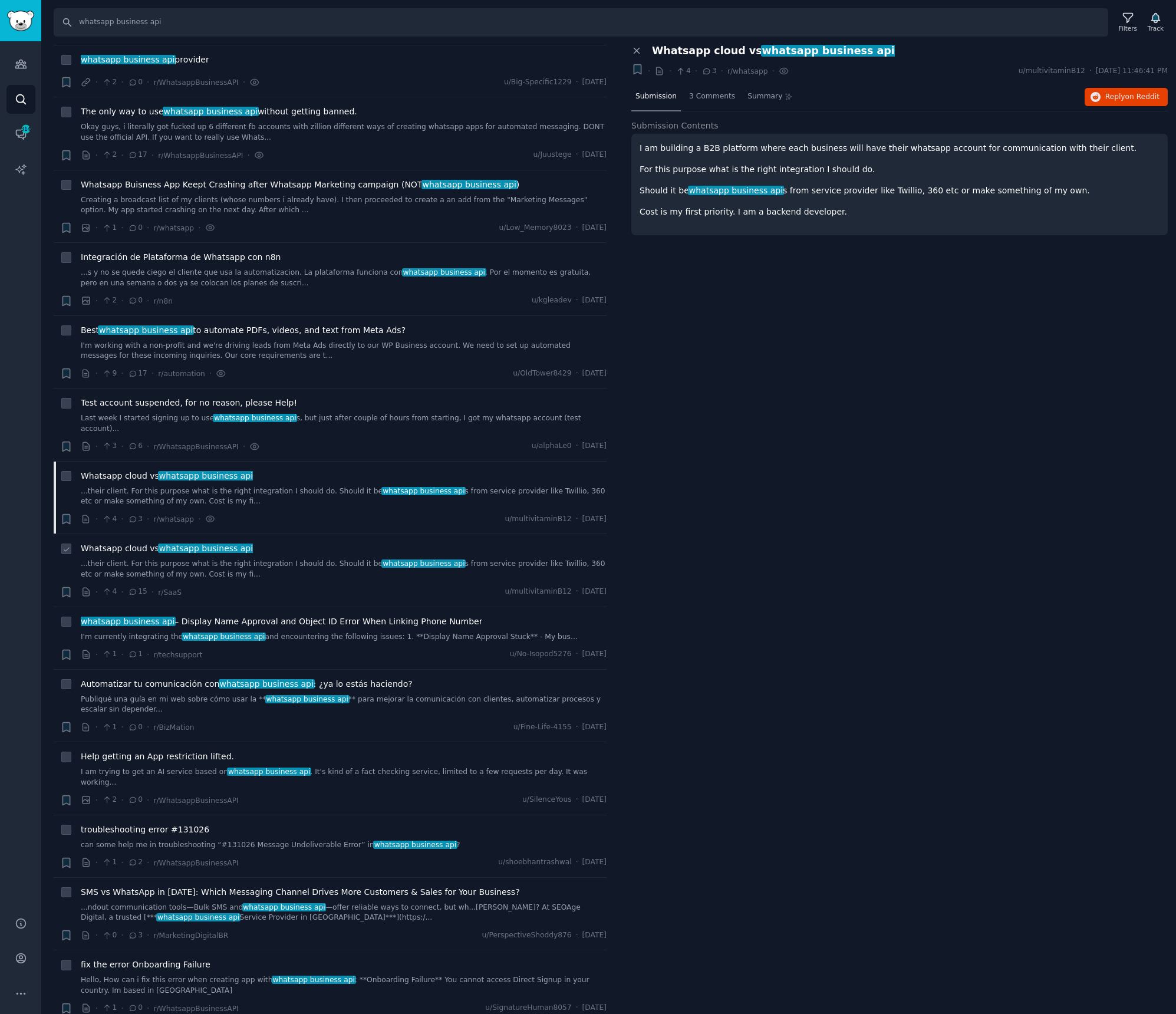
click at [134, 542] on span "Whatsapp cloud vs whatsapp business api" at bounding box center [166, 549] width 172 height 13
click at [126, 617] on span "whatsapp business api" at bounding box center [127, 621] width 96 height 9
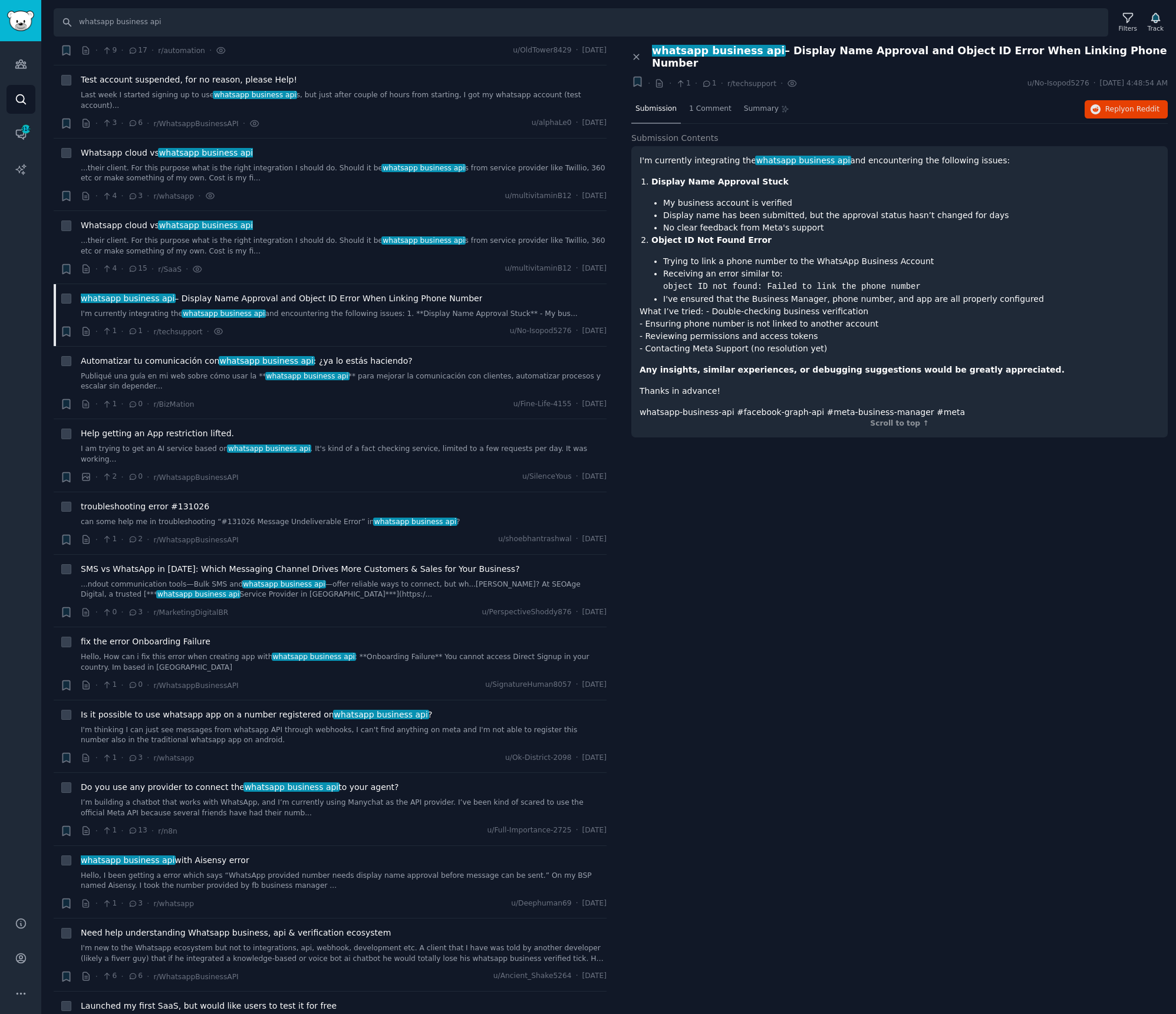
scroll to position [997, 0]
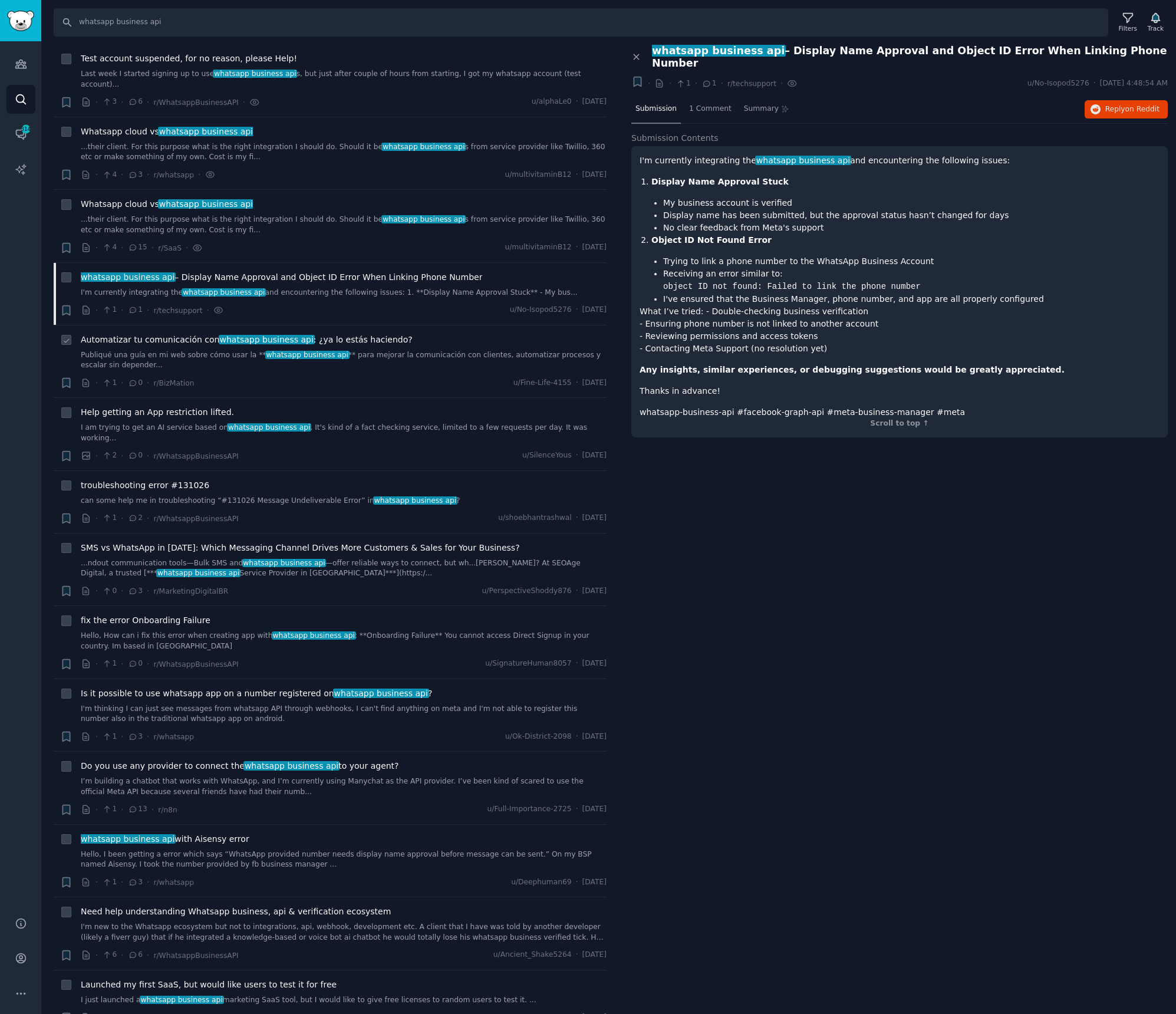
click at [148, 334] on span "Automatizar tu comunicación con whatsapp business api : ¿ya lo estás haciendo?" at bounding box center [247, 340] width 332 height 13
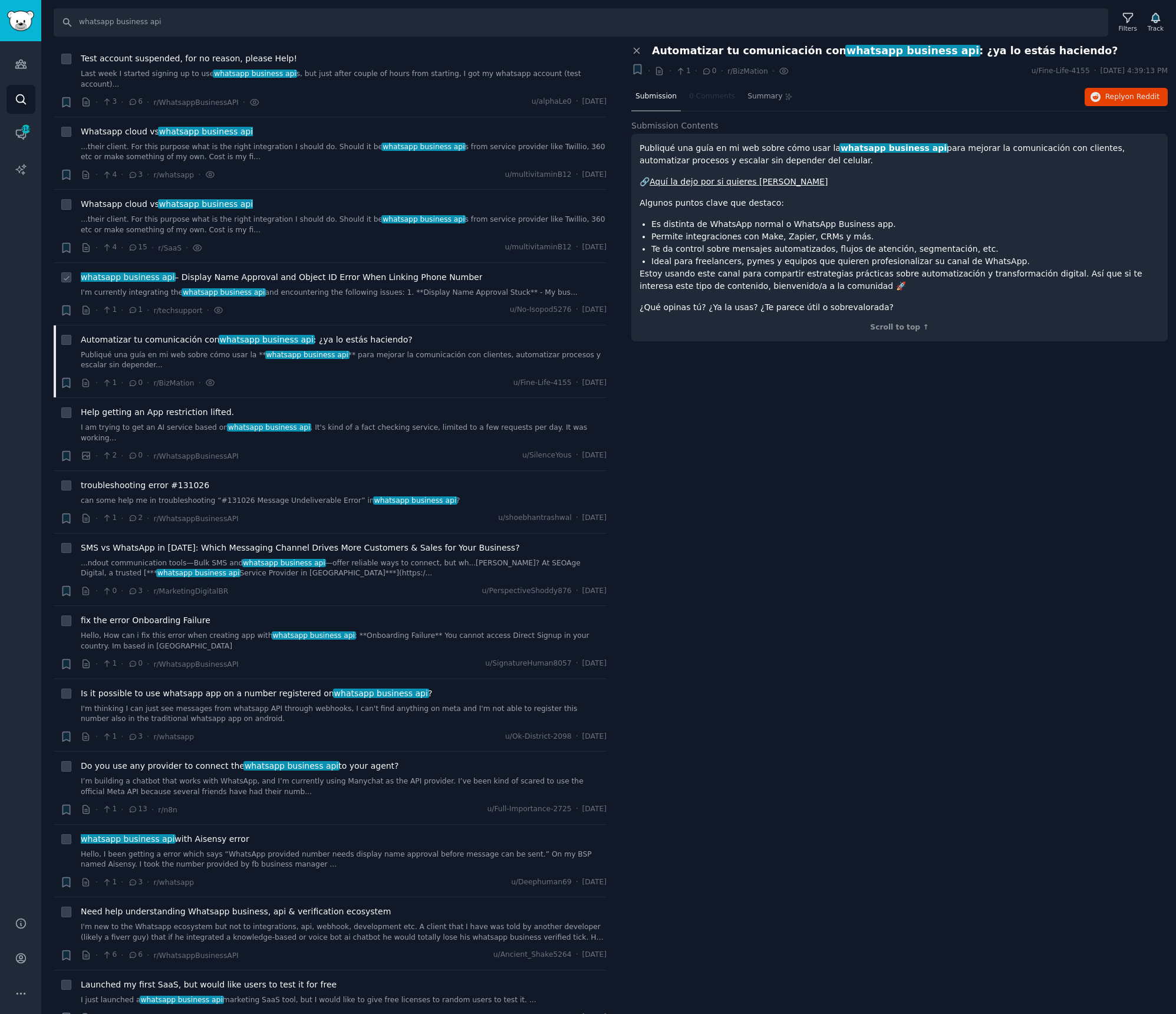
click at [463, 304] on div "· 1 · 1 · r/techsupport · u/No-Isopod5276 · [DATE]" at bounding box center [344, 311] width 525 height 13
click at [473, 292] on div "whatsapp business api – Display Name Approval and Object ID Error When Linking …" at bounding box center [344, 294] width 525 height 46
click at [467, 287] on link "I'm currently integrating the whatsapp business api and encountering the follow…" at bounding box center [344, 292] width 525 height 11
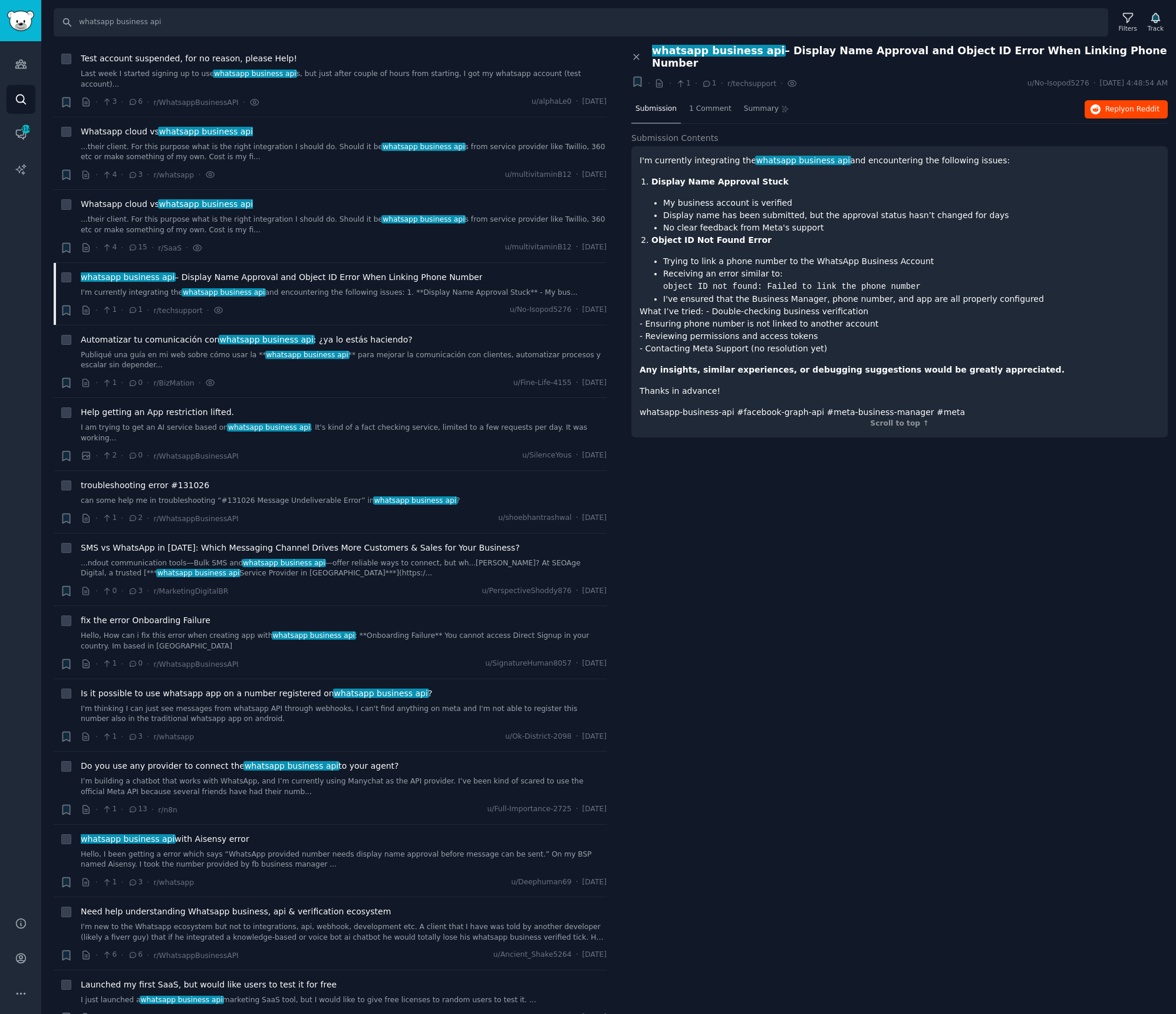
drag, startPoint x: 478, startPoint y: 281, endPoint x: 1119, endPoint y: 97, distance: 666.9
click at [152, 335] on span "Automatizar tu comunicación con whatsapp business api : ¿ya lo estás haciendo?" at bounding box center [247, 340] width 332 height 13
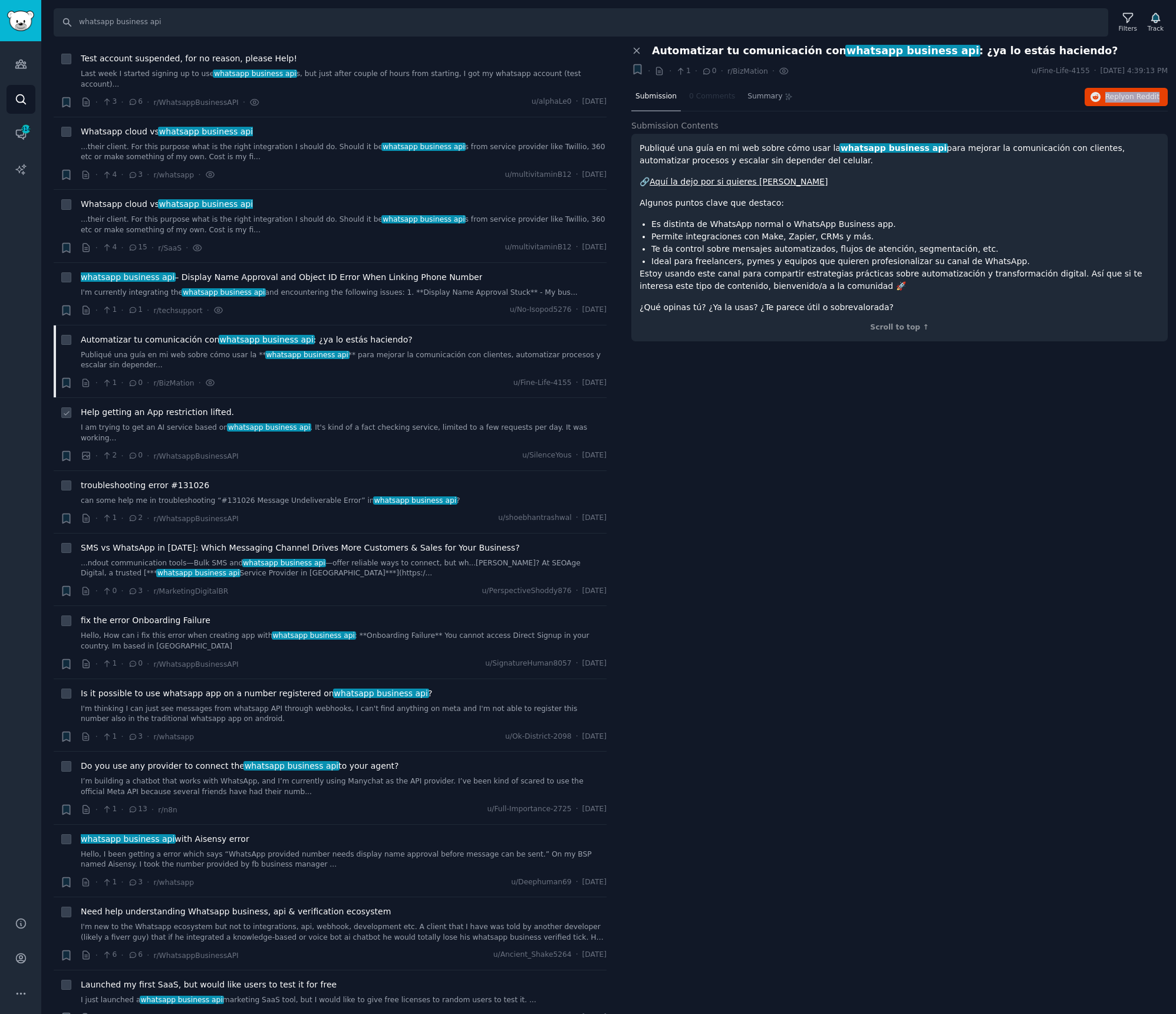
click at [147, 408] on span "Help getting an App restriction lifted." at bounding box center [157, 412] width 153 height 13
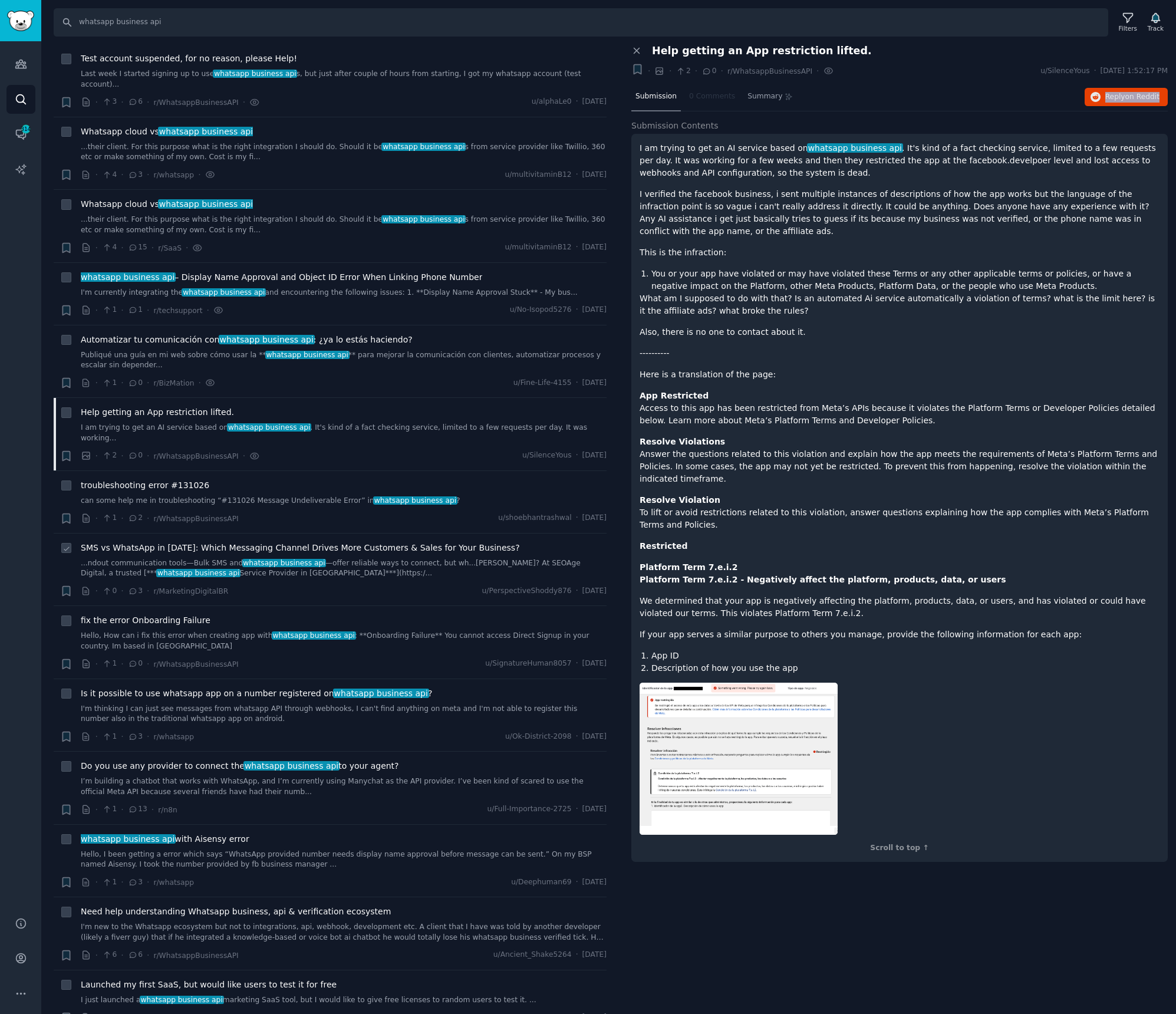
click at [203, 542] on span "SMS vs WhatsApp in [DATE]: Which Messaging Channel Drives More Customers & Sale…" at bounding box center [300, 548] width 439 height 13
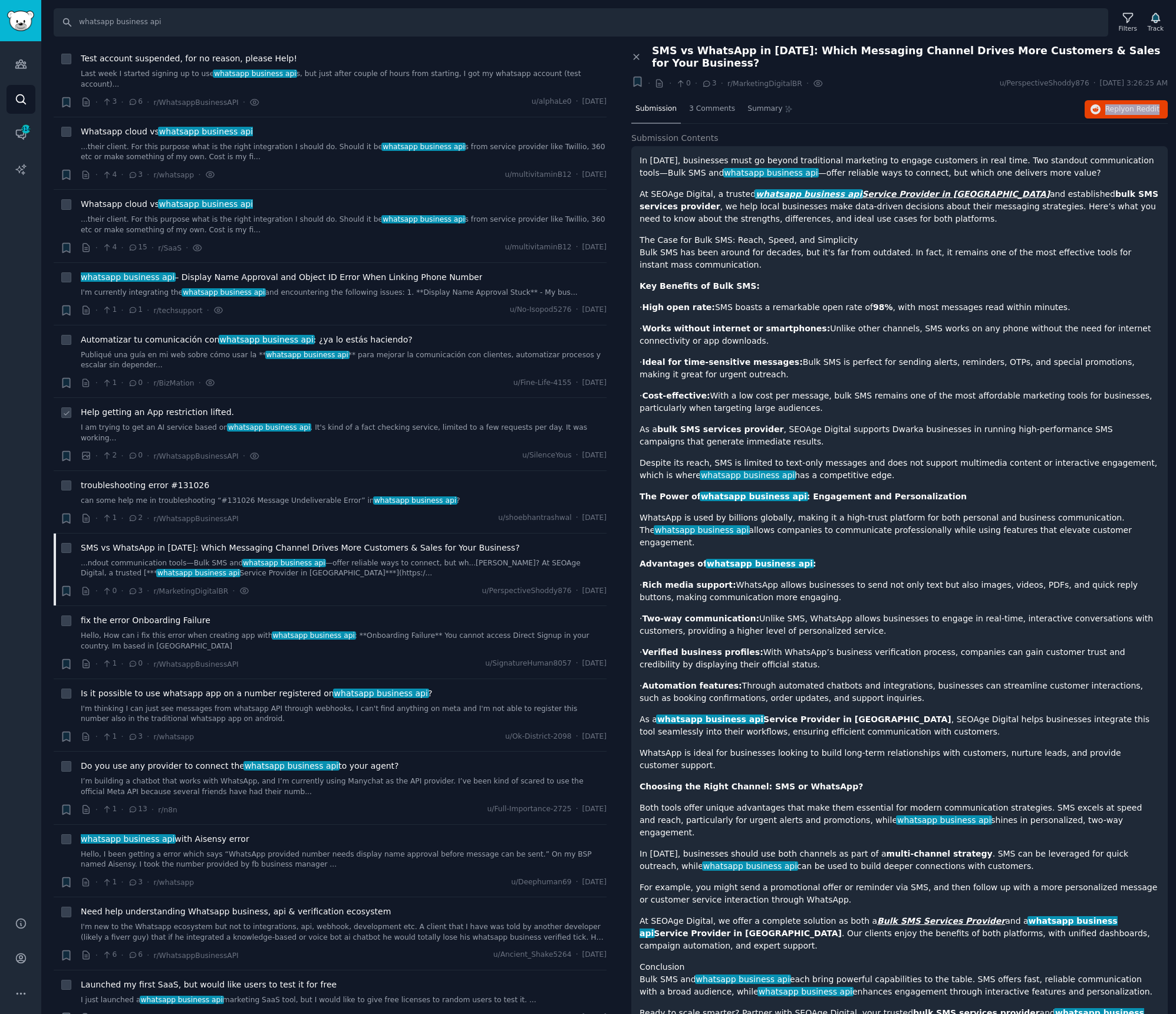
click at [136, 423] on link "I am trying to get an AI service based on whatsapp business api . It's kind of …" at bounding box center [344, 433] width 525 height 20
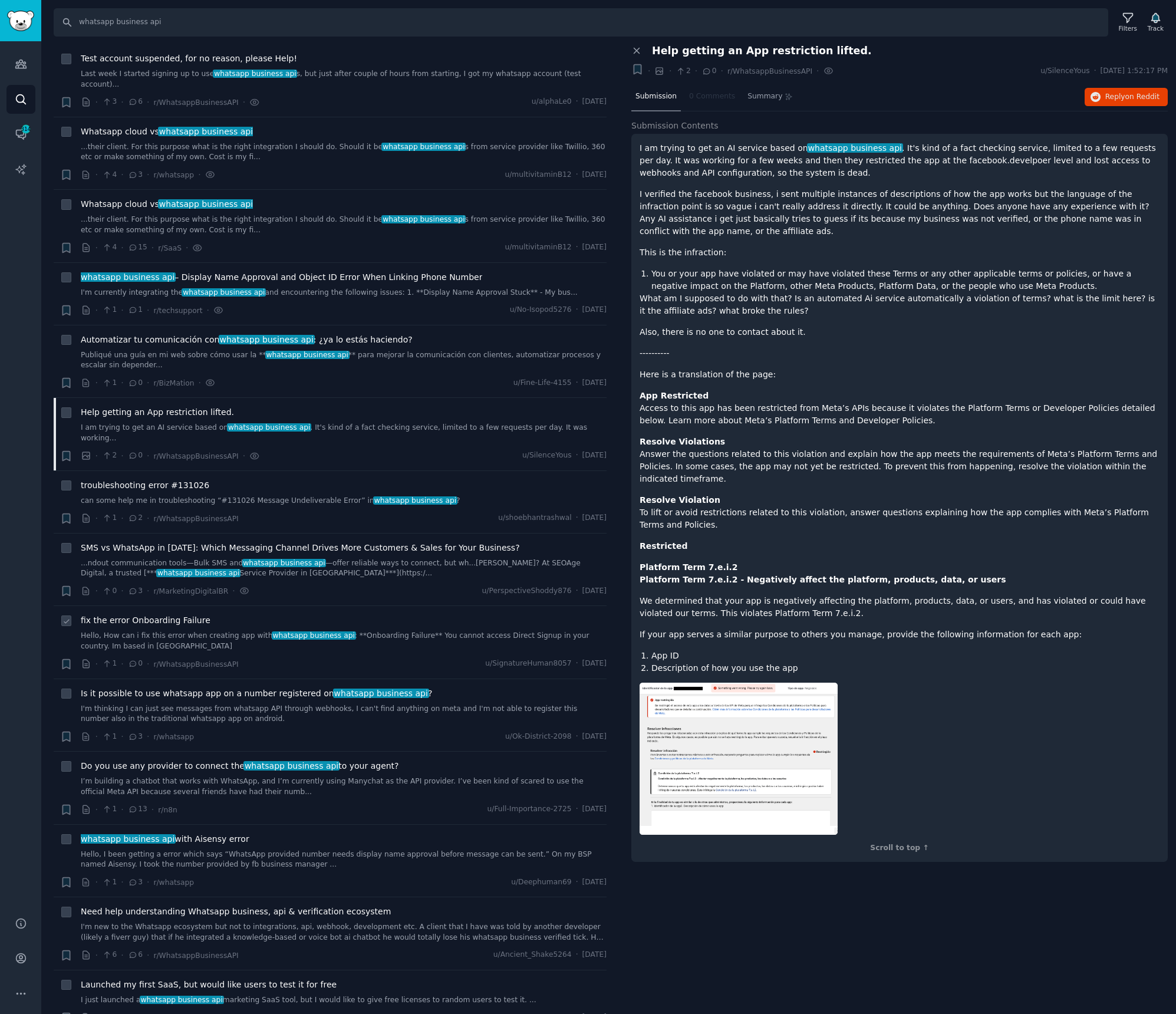
click at [201, 614] on div "fix the error Onboarding Failure Hello, How can i fix this error when creating …" at bounding box center [344, 632] width 525 height 37
click at [177, 760] on span "Do you use any provider to connect the whatsapp business api to your agent?" at bounding box center [240, 767] width 318 height 13
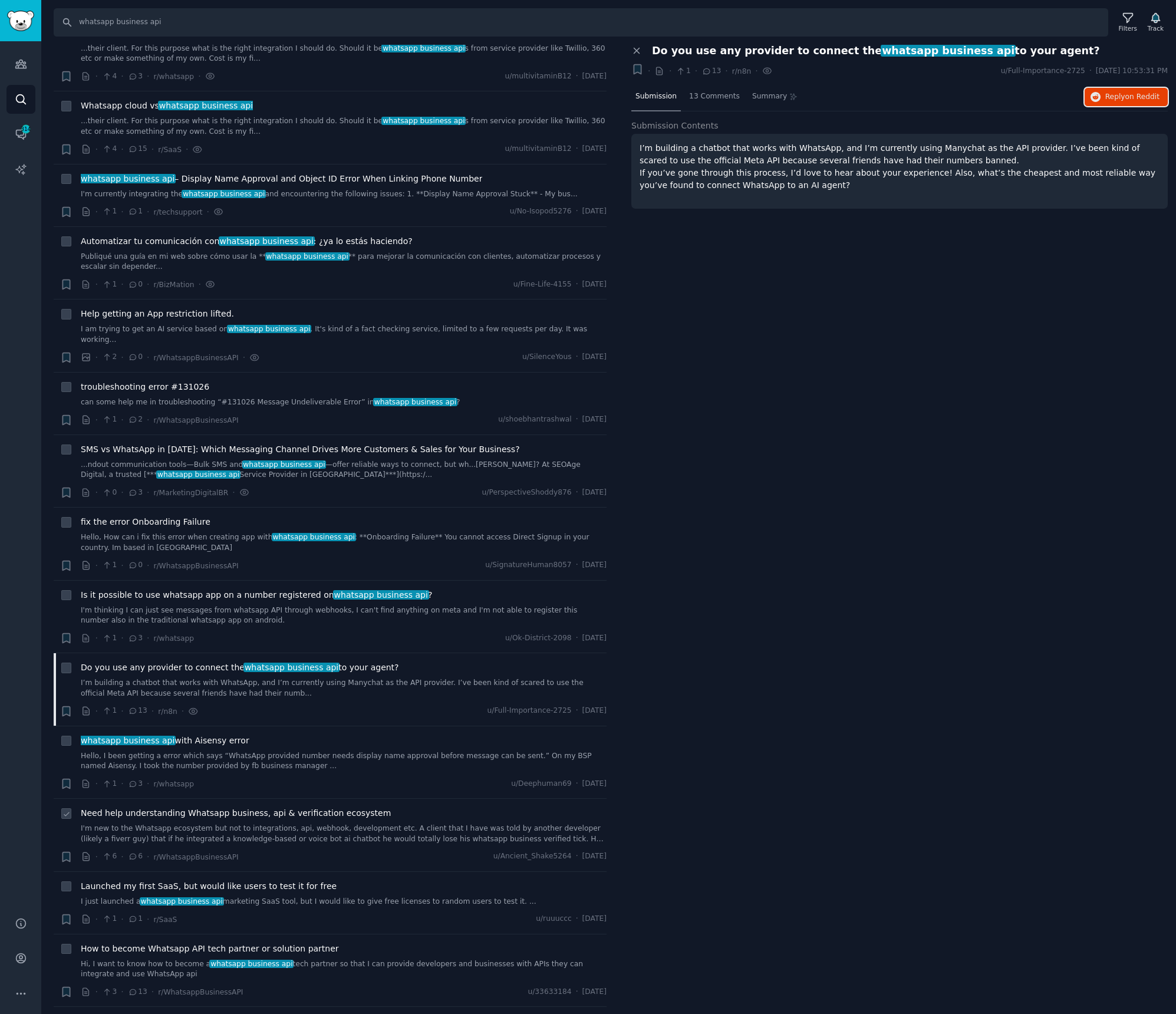
scroll to position [1115, 0]
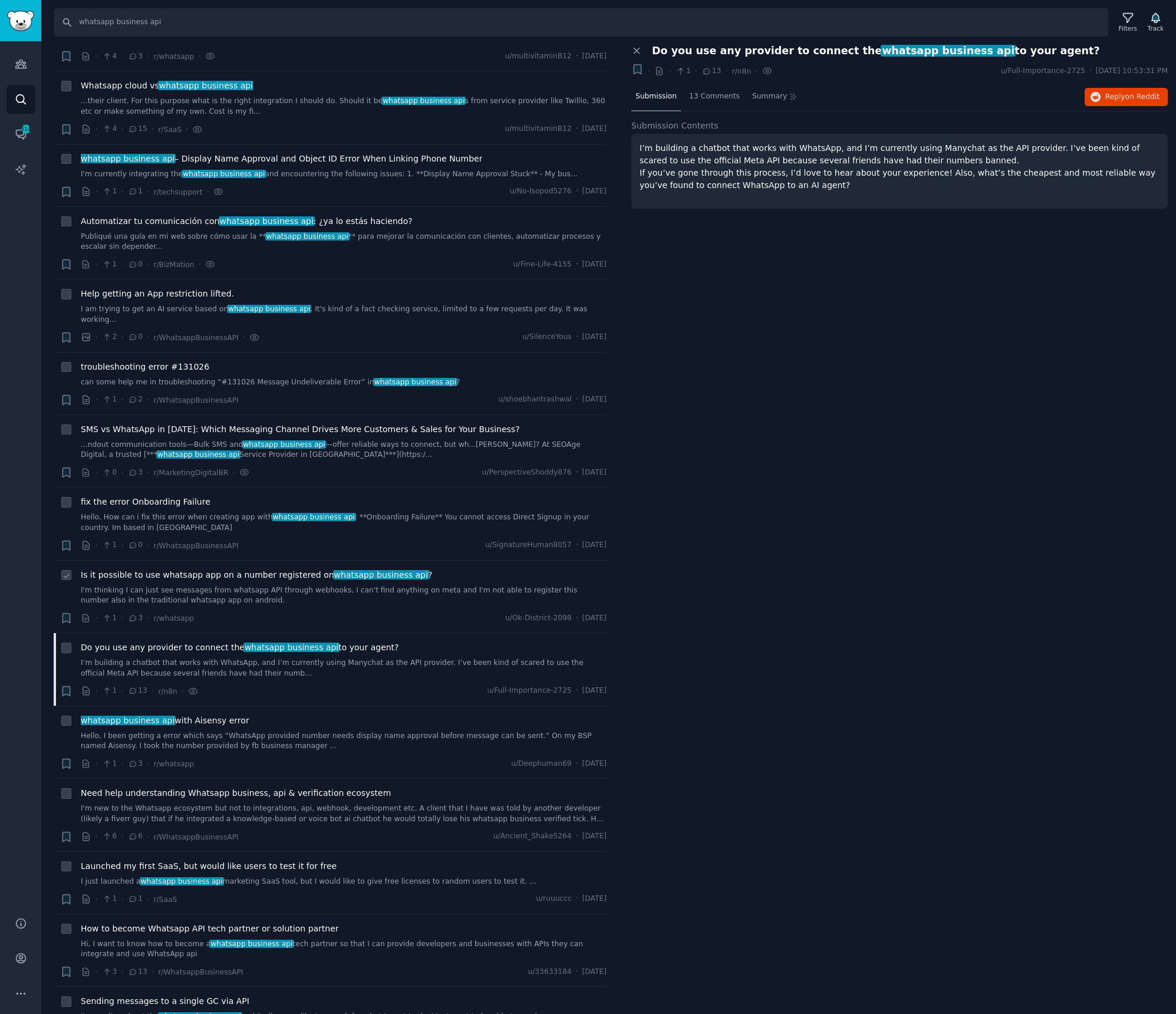
click at [214, 569] on span "Is it possible to use whatsapp app on a number registered on whatsapp business …" at bounding box center [256, 576] width 351 height 13
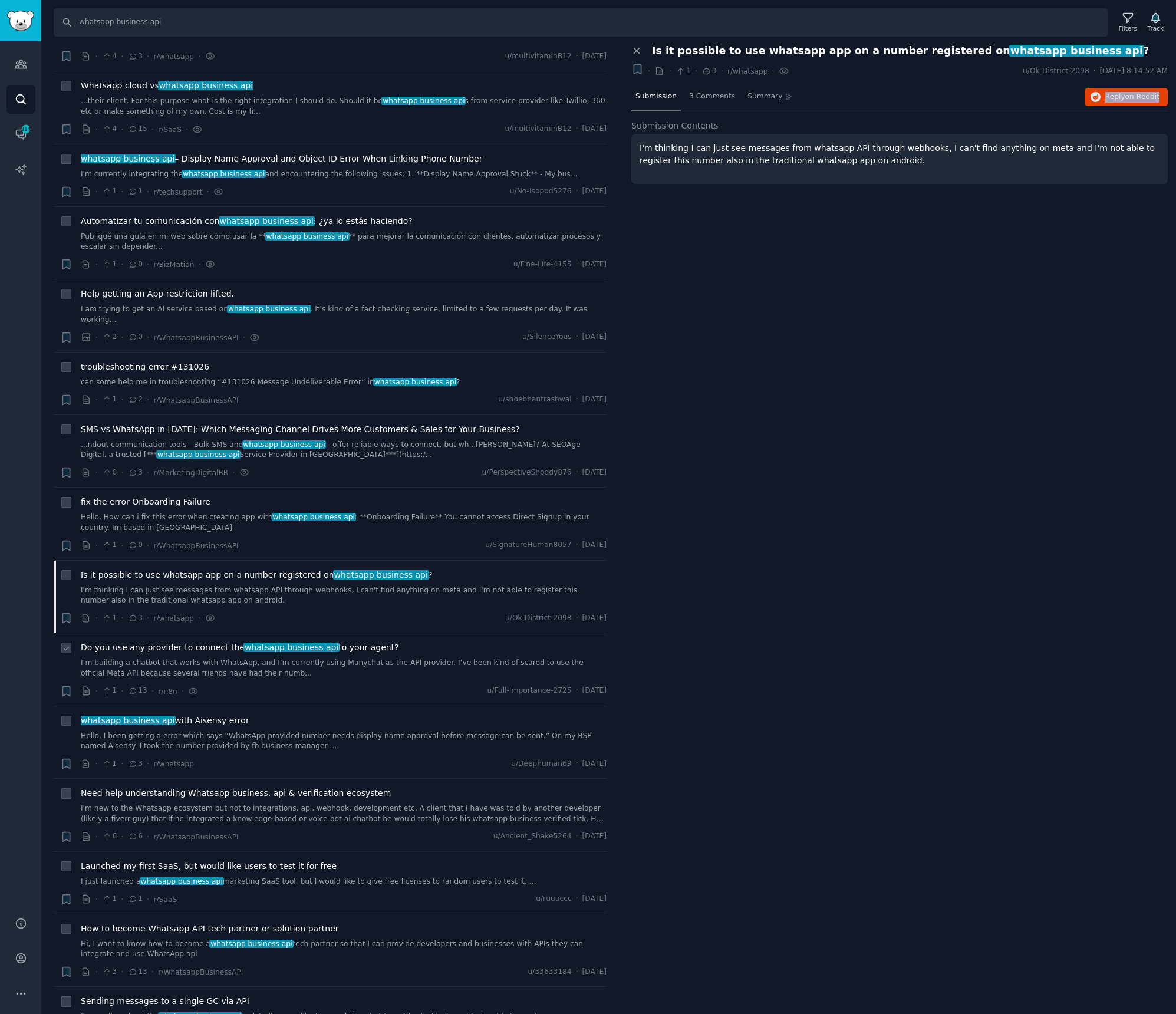
click at [174, 642] on span "Do you use any provider to connect the whatsapp business api to your agent?" at bounding box center [240, 648] width 318 height 13
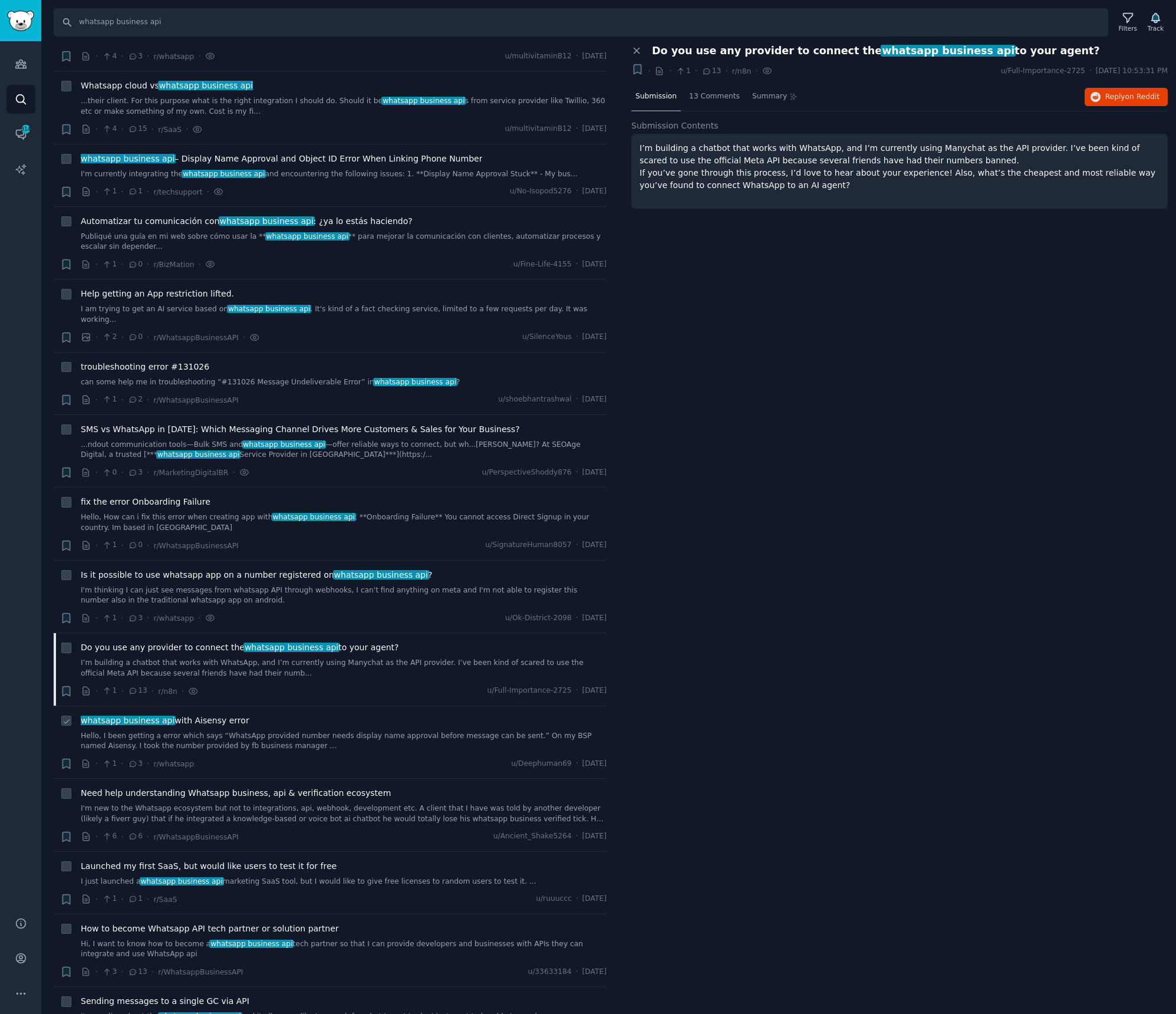
click at [262, 715] on div "whatsapp business api with Aisensy error Hello, I been getting a error which sa…" at bounding box center [344, 733] width 525 height 37
click at [222, 715] on span "whatsapp business api with Aisensy error" at bounding box center [165, 721] width 169 height 13
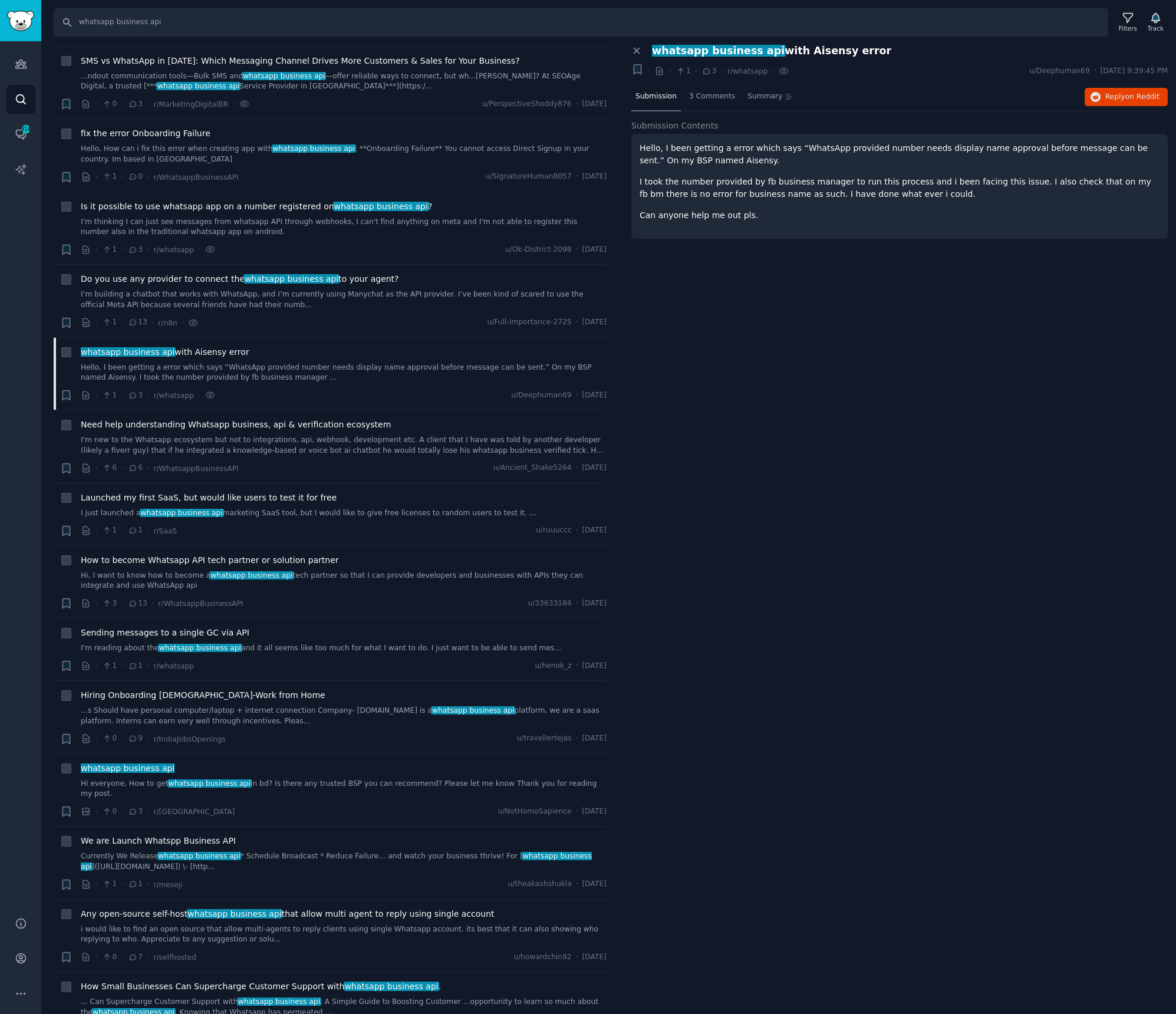
scroll to position [1492, 0]
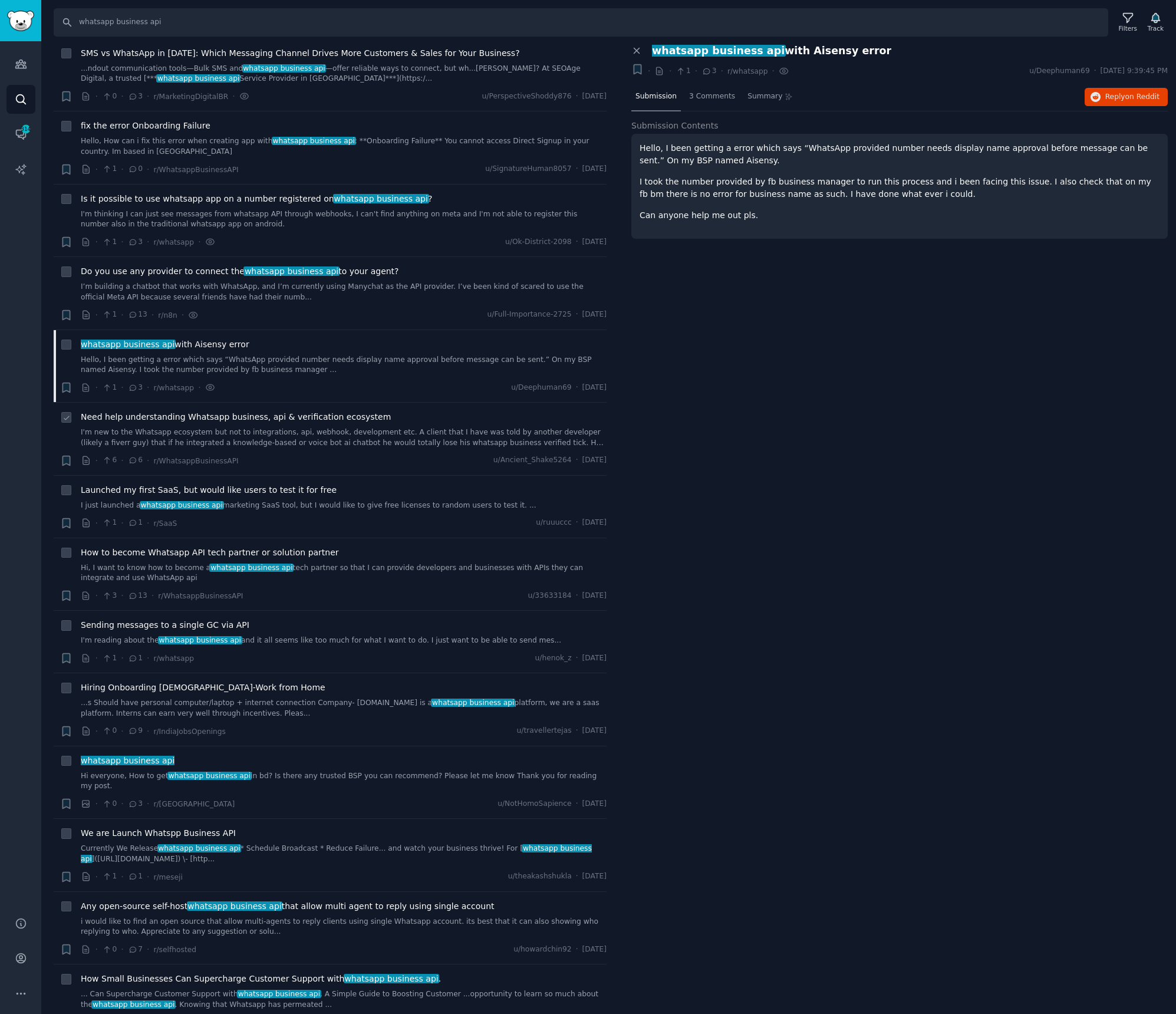
click at [331, 427] on link "I'm new to the Whatsapp ecosystem but not to integrations, api, webhook, develo…" at bounding box center [344, 437] width 525 height 20
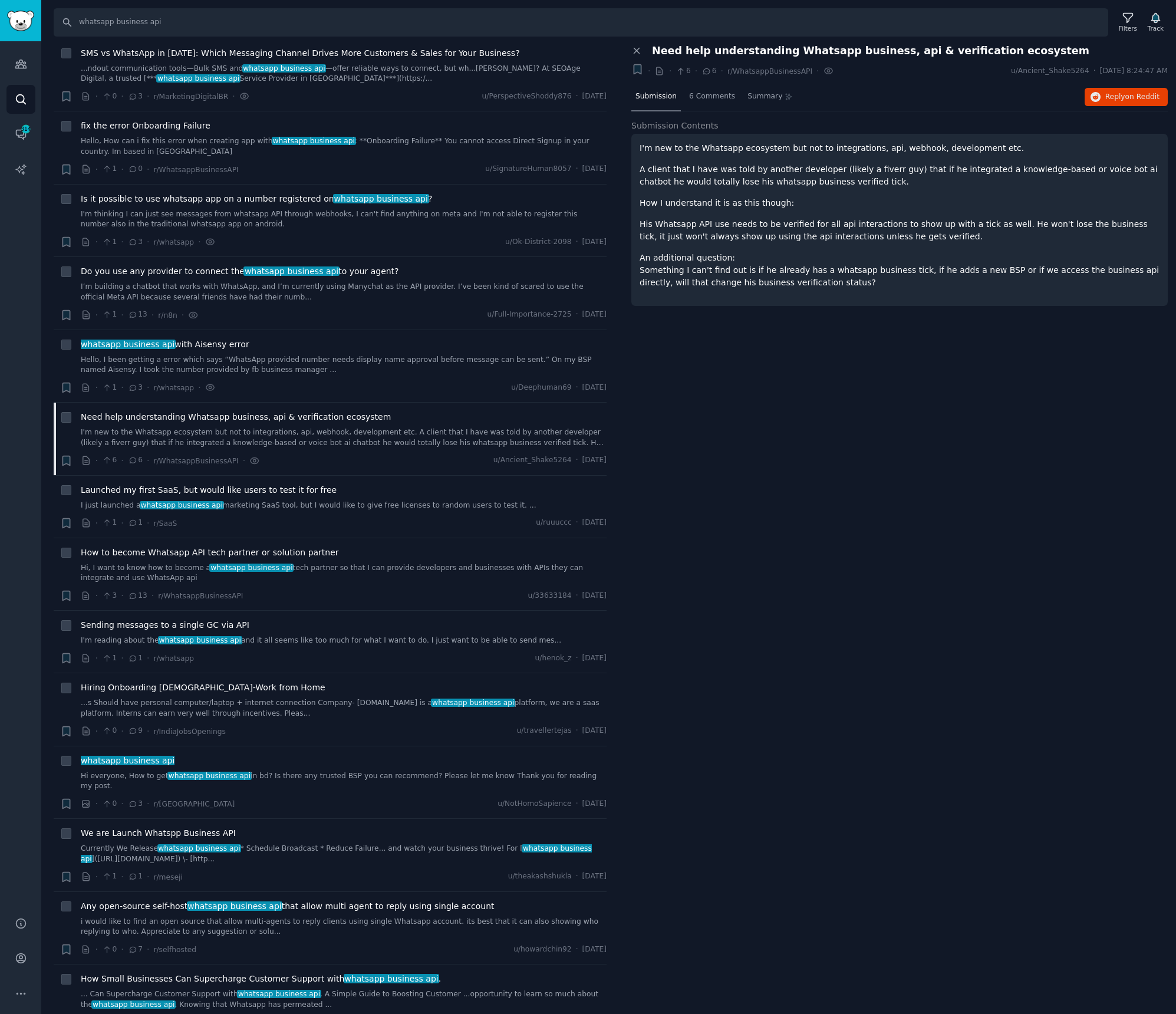
click at [117, 7] on div "Search whatsapp business api Filters Track" at bounding box center [608, 18] width 1135 height 37
click at [117, 22] on input "whatsapp business api" at bounding box center [580, 22] width 1054 height 28
paste input "integrate whatsapp calls"
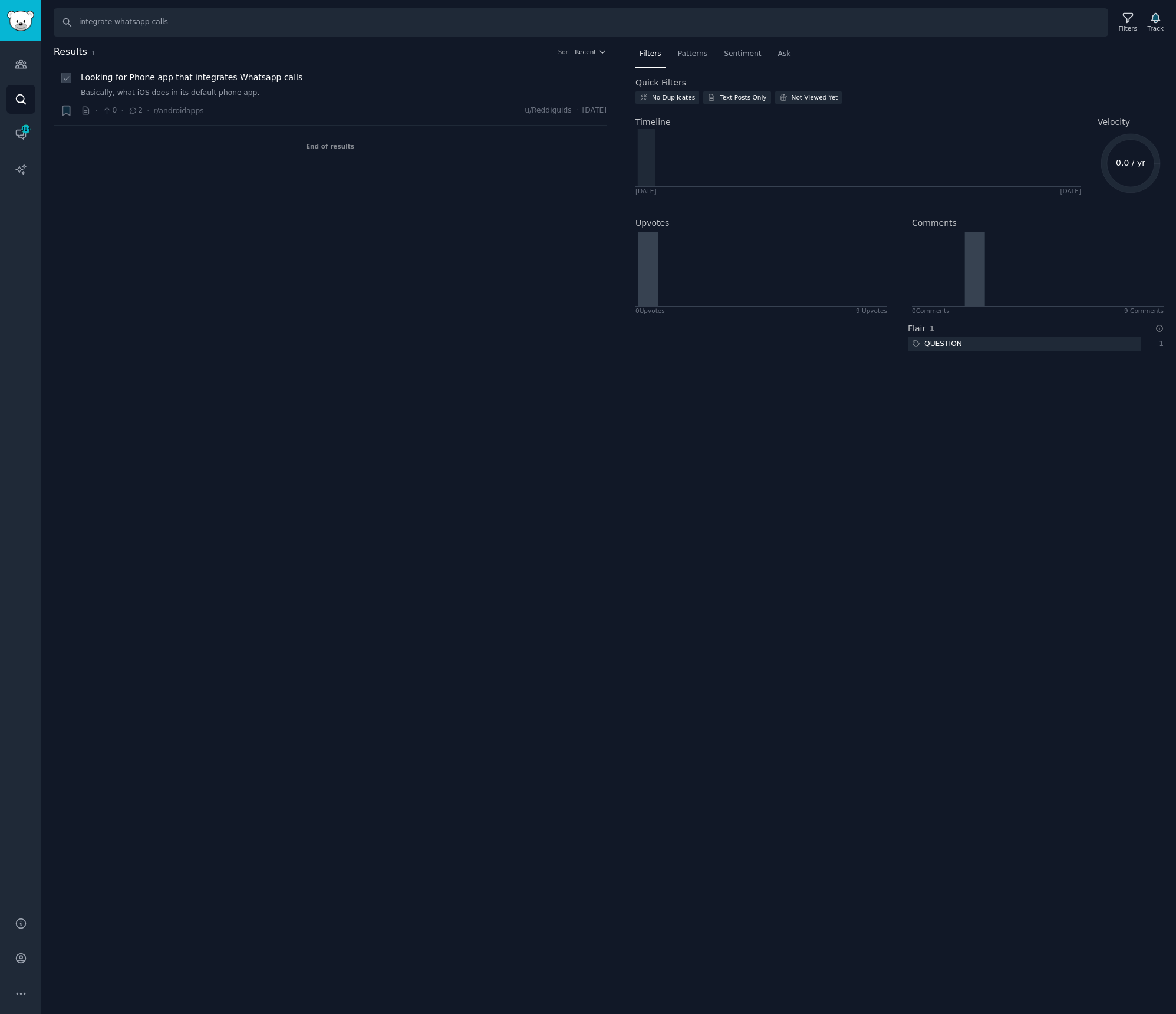
click at [244, 79] on span "Looking for Phone app that integrates Whatsapp calls" at bounding box center [191, 78] width 221 height 13
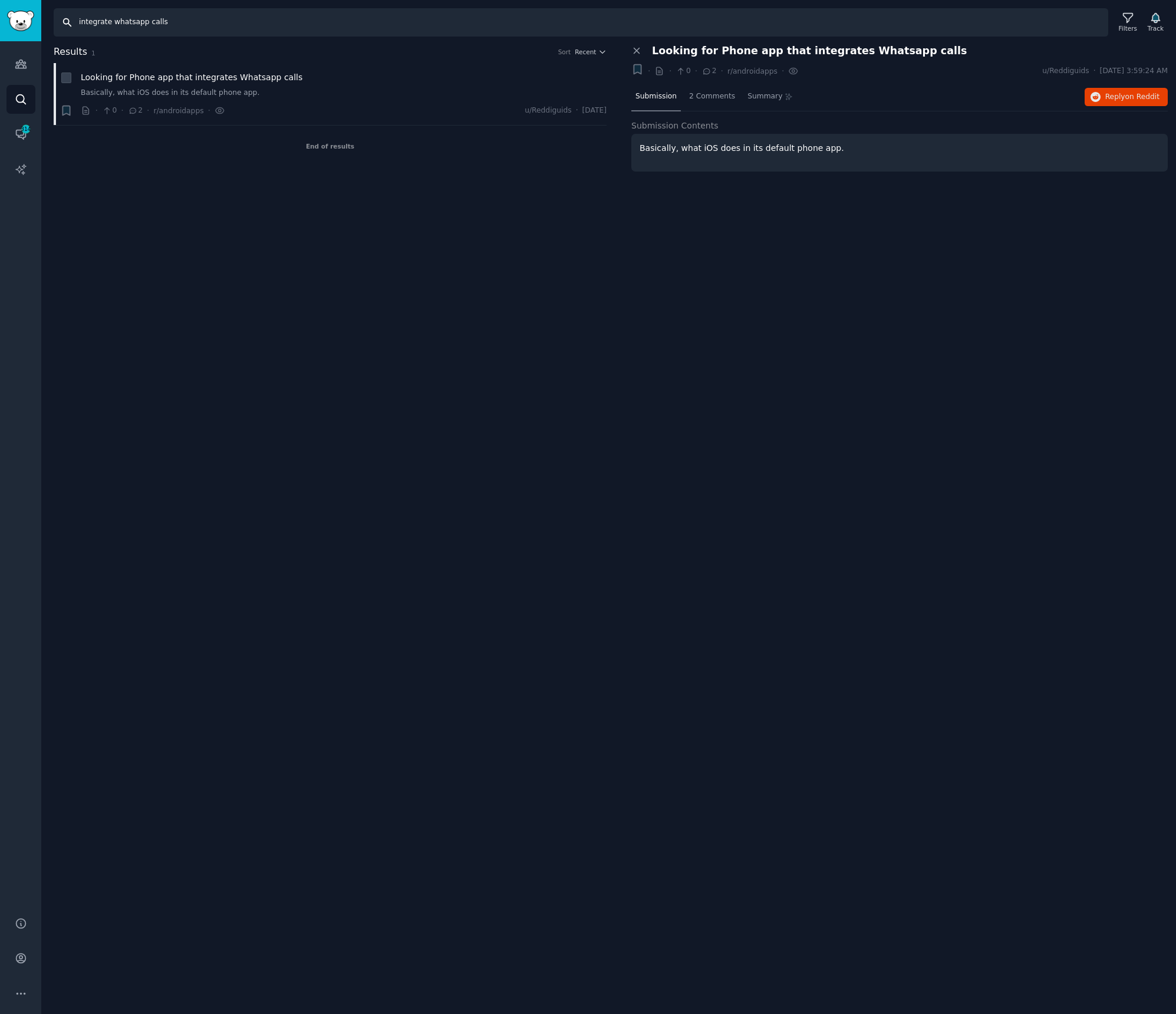
click at [132, 11] on input "integrate whatsapp calls" at bounding box center [580, 22] width 1054 height 28
paste input "whatsapp voice call integration"
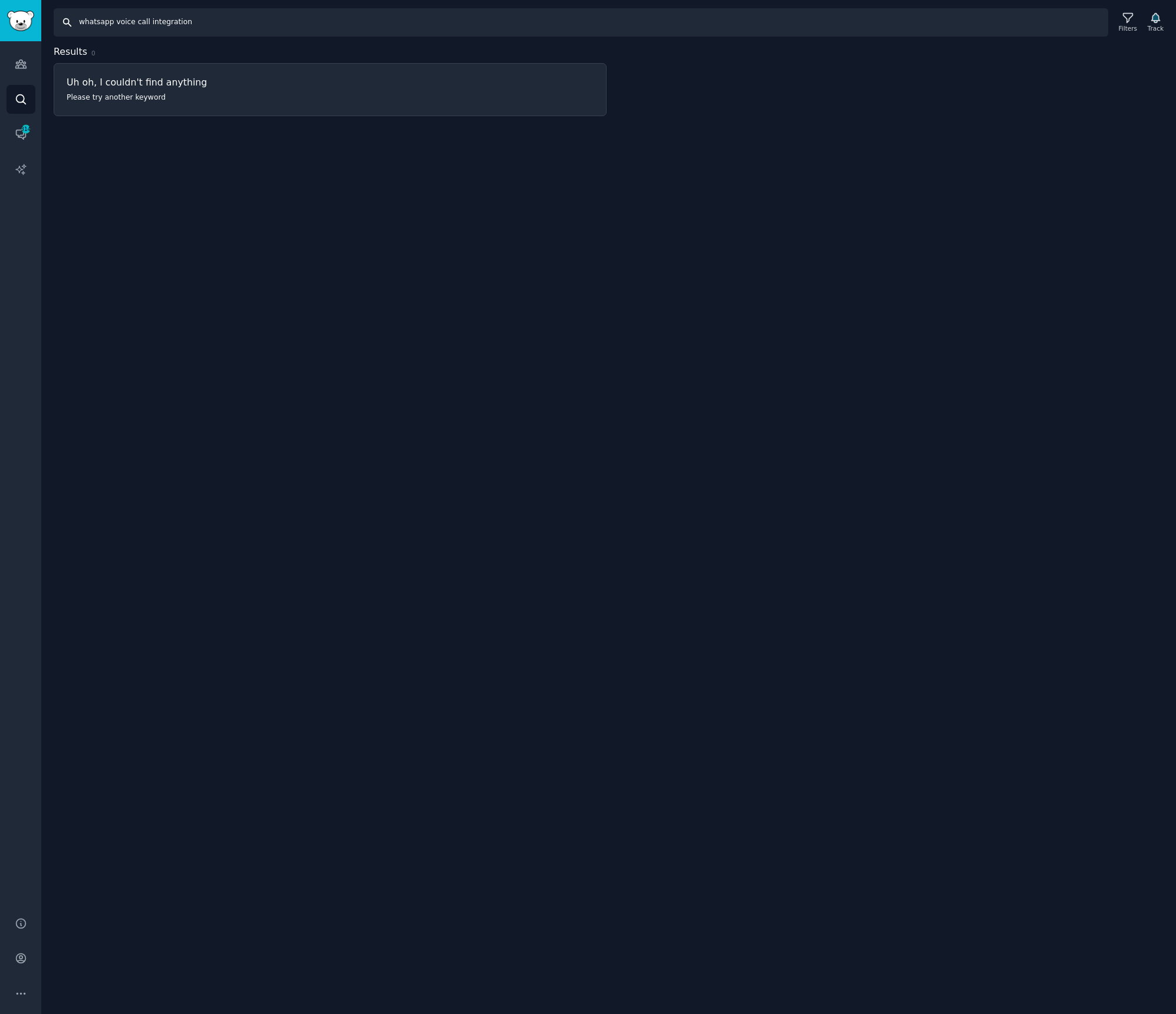
click at [171, 18] on input "whatsapp voice call integration" at bounding box center [580, 22] width 1054 height 28
click at [170, 19] on input "whatsapp voice call integration" at bounding box center [580, 22] width 1054 height 28
paste input "call autom"
click at [172, 29] on input "whatsapp call automation" at bounding box center [580, 22] width 1054 height 28
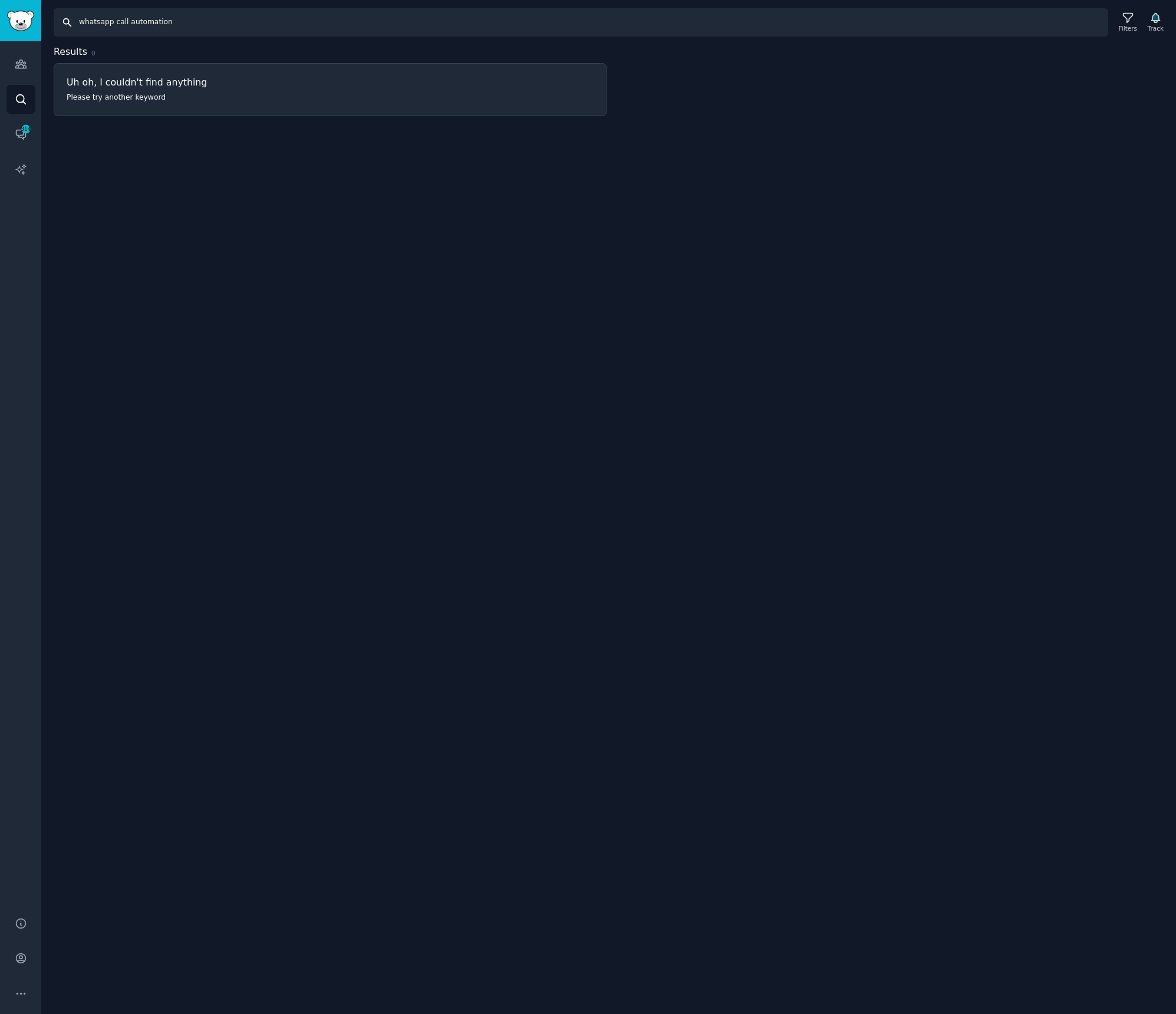
click at [172, 29] on input "whatsapp call automation" at bounding box center [580, 22] width 1054 height 28
paste input "api limitations"
click at [143, 25] on input "whatsapp api limitations" at bounding box center [580, 22] width 1054 height 28
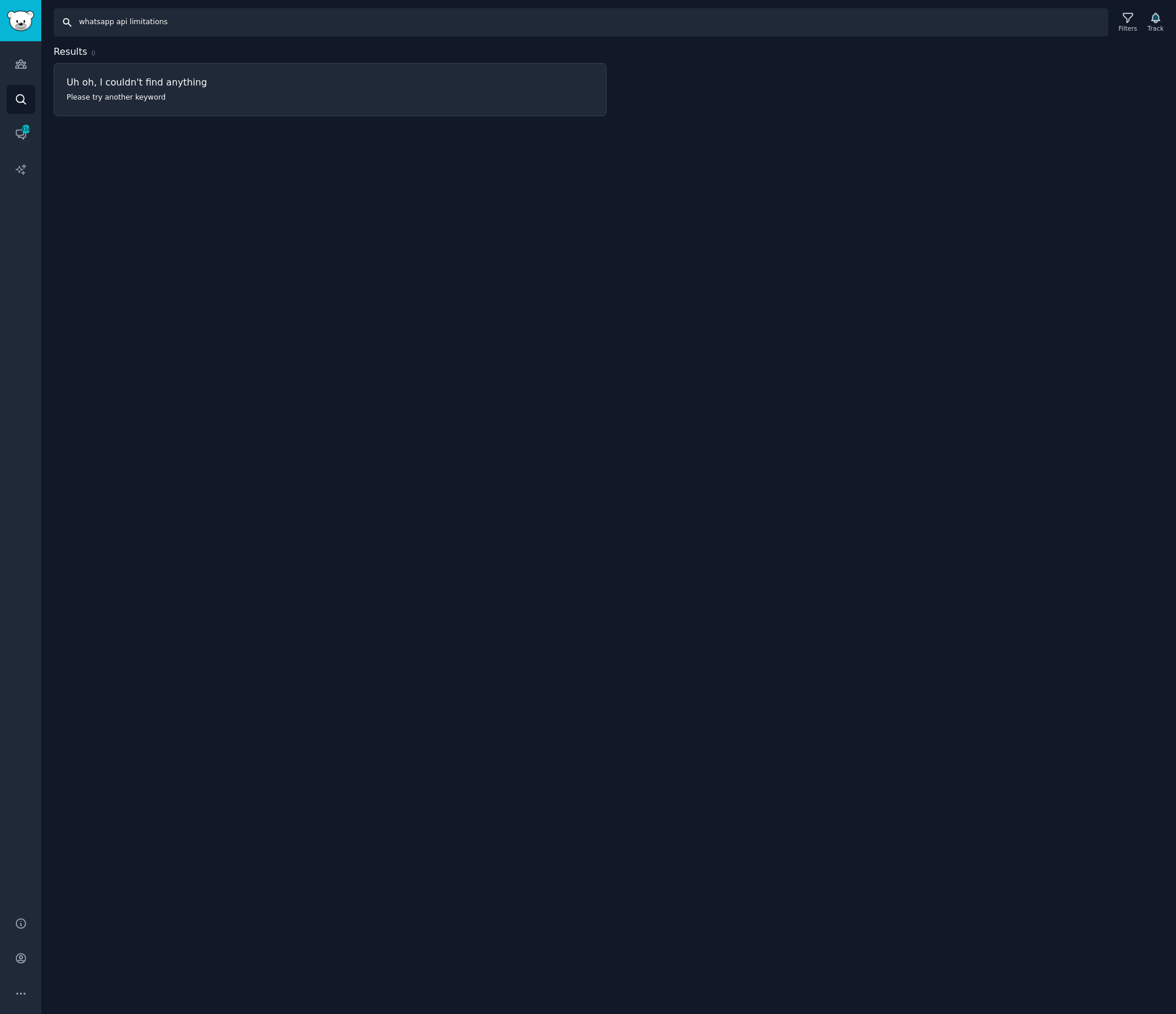
click at [143, 25] on input "whatsapp api limitations" at bounding box center [580, 22] width 1054 height 28
paste input "for voip"
click at [126, 20] on input "whatsapp for voip" at bounding box center [580, 22] width 1054 height 28
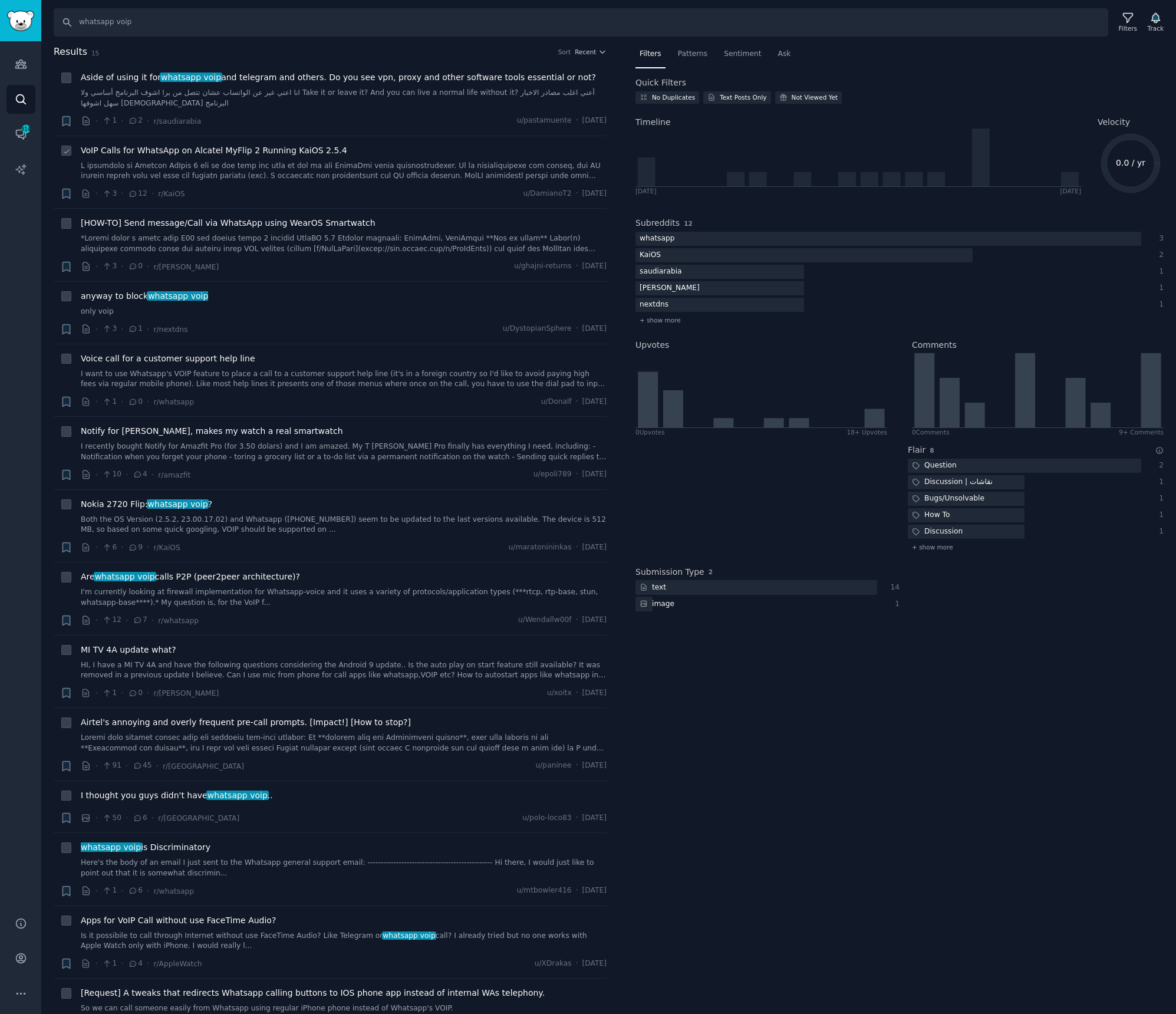
click at [226, 145] on span "VoIP Calls for WhatsApp on Alcatel MyFlip 2 Running KaiOS 2.5.4" at bounding box center [214, 151] width 266 height 13
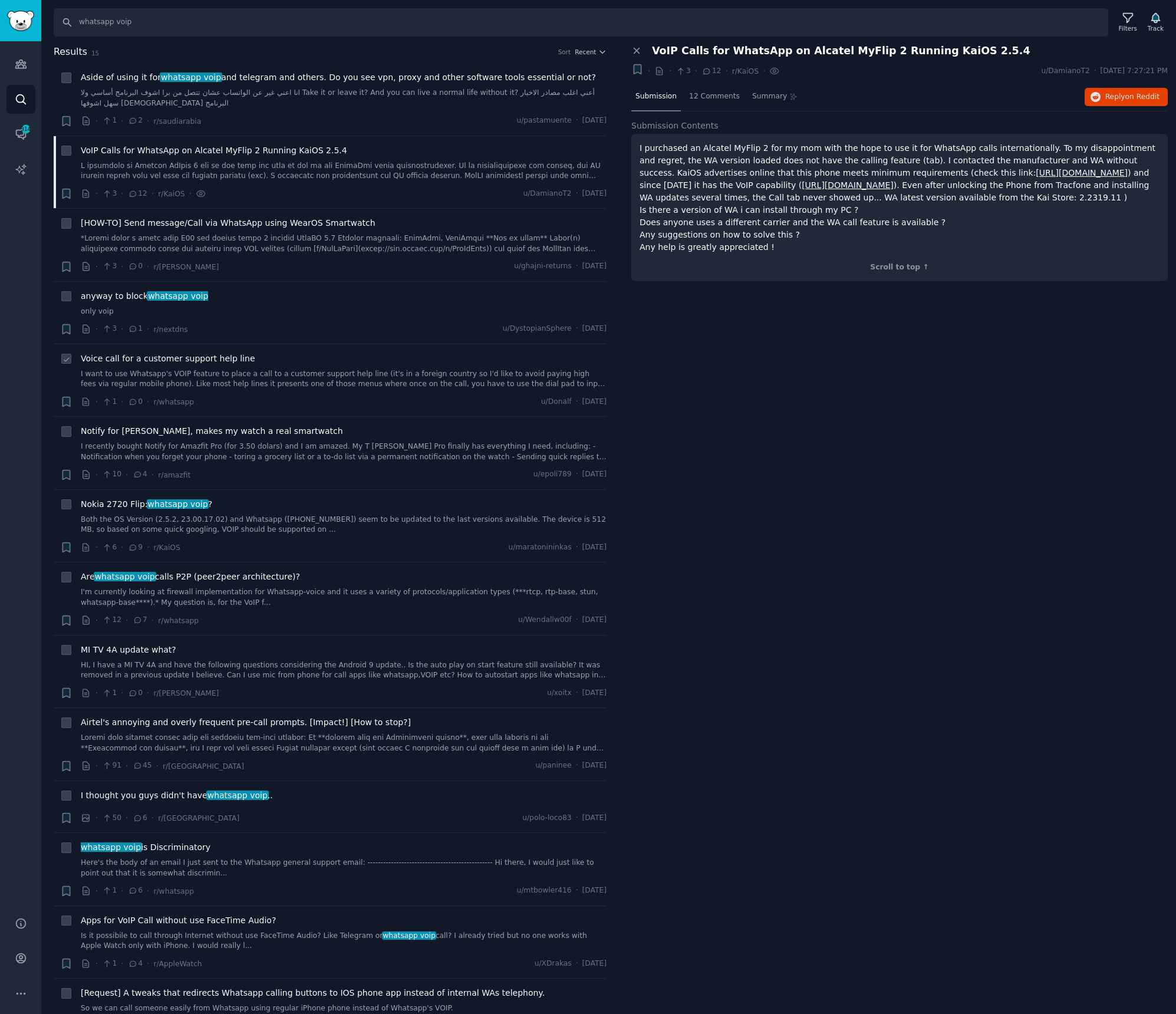
click at [240, 353] on span "Voice call for a customer support help line" at bounding box center [168, 359] width 174 height 13
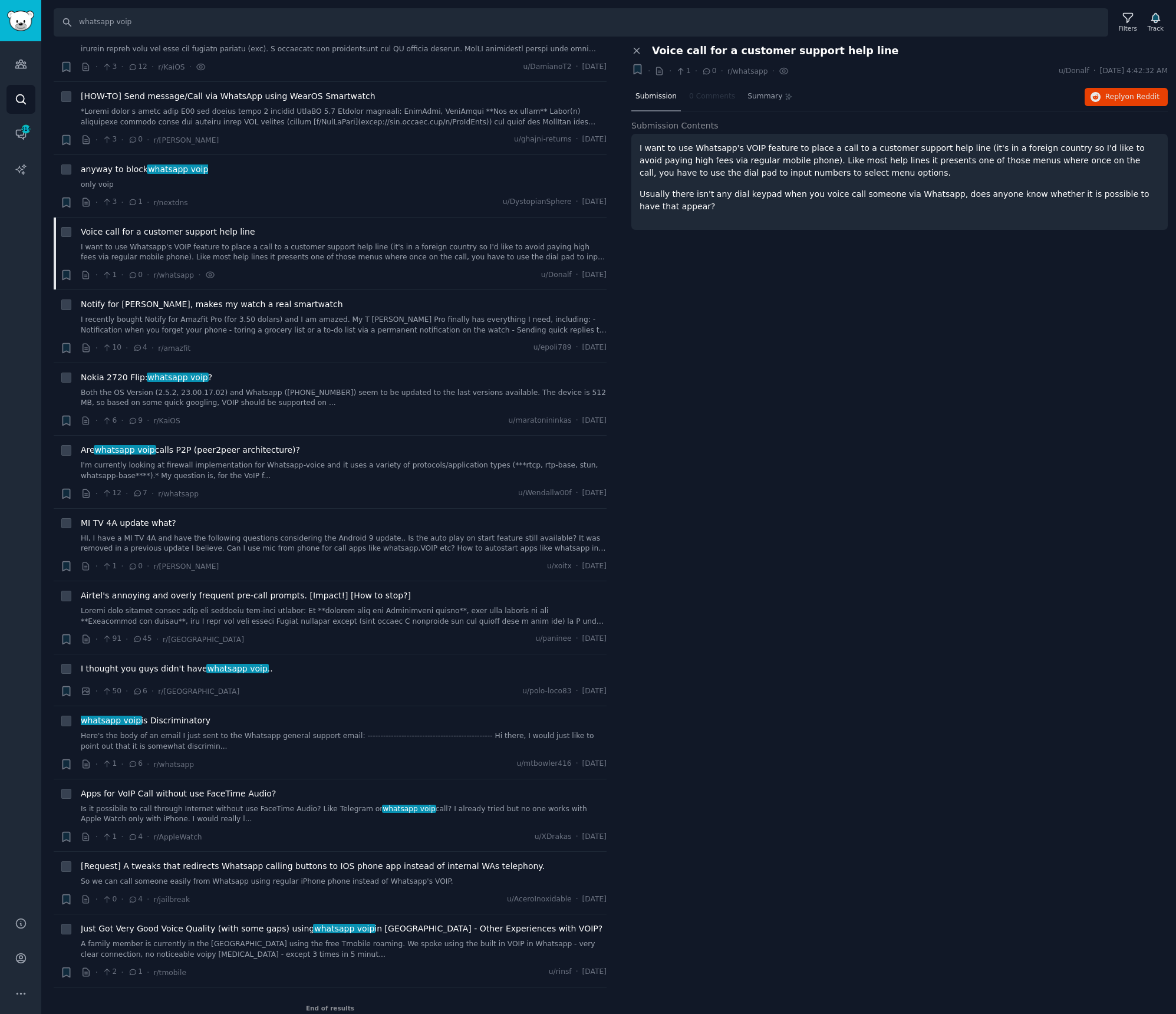
scroll to position [133, 0]
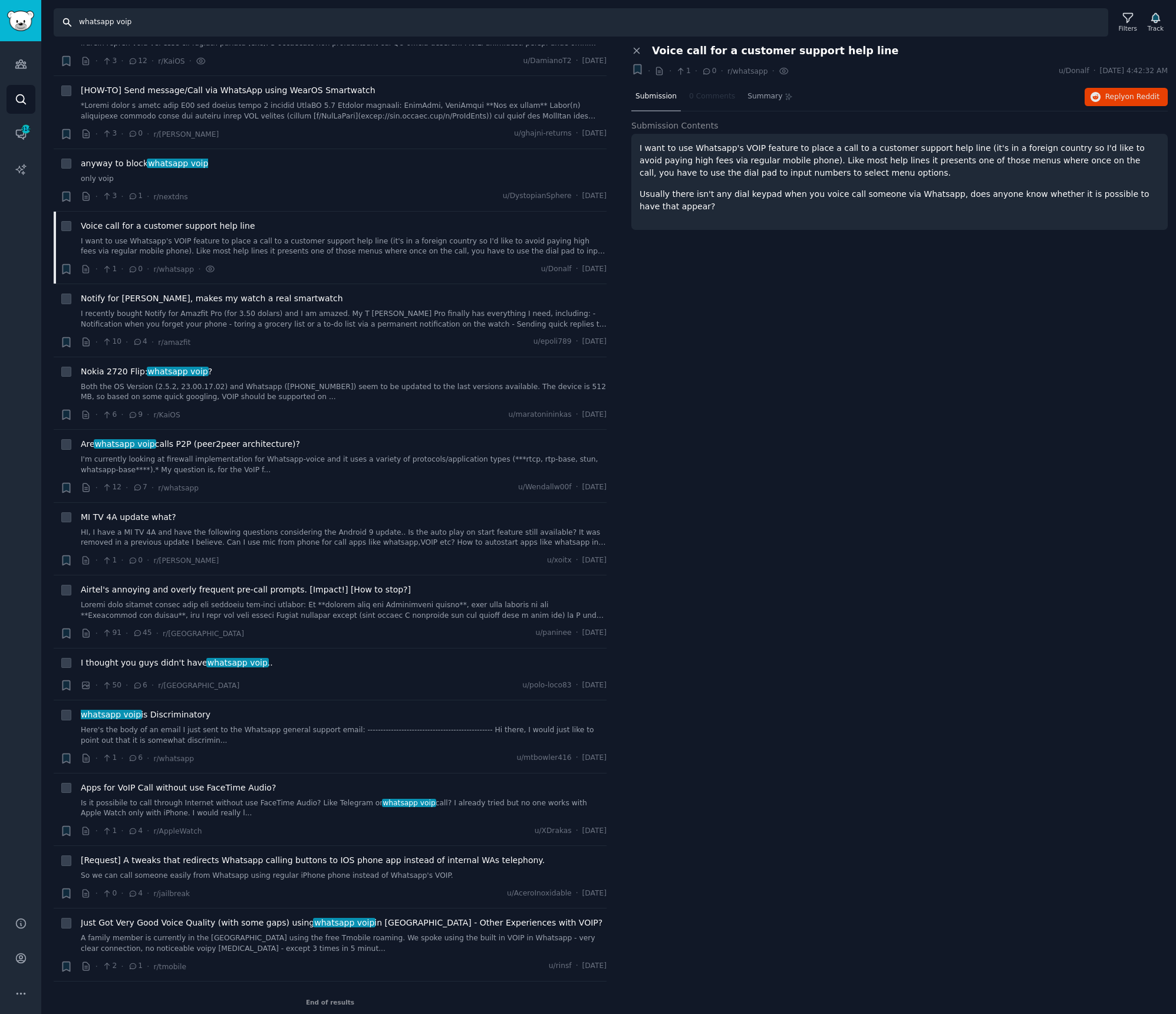
click at [143, 16] on input "whatsapp voip" at bounding box center [580, 22] width 1054 height 28
paste input "call quality"
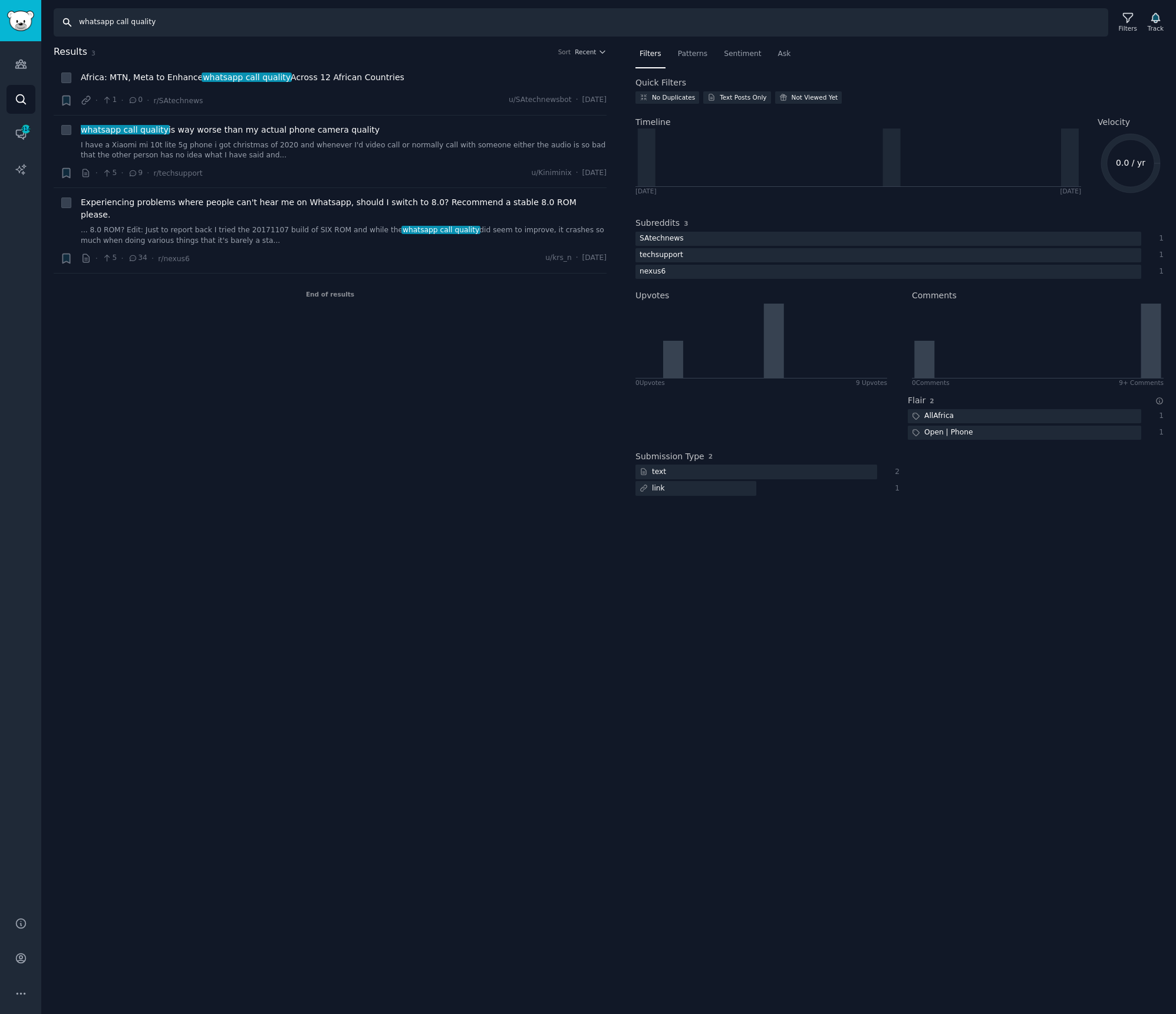
click at [130, 22] on input "whatsapp call quality" at bounding box center [580, 22] width 1054 height 28
paste input "business multiple users"
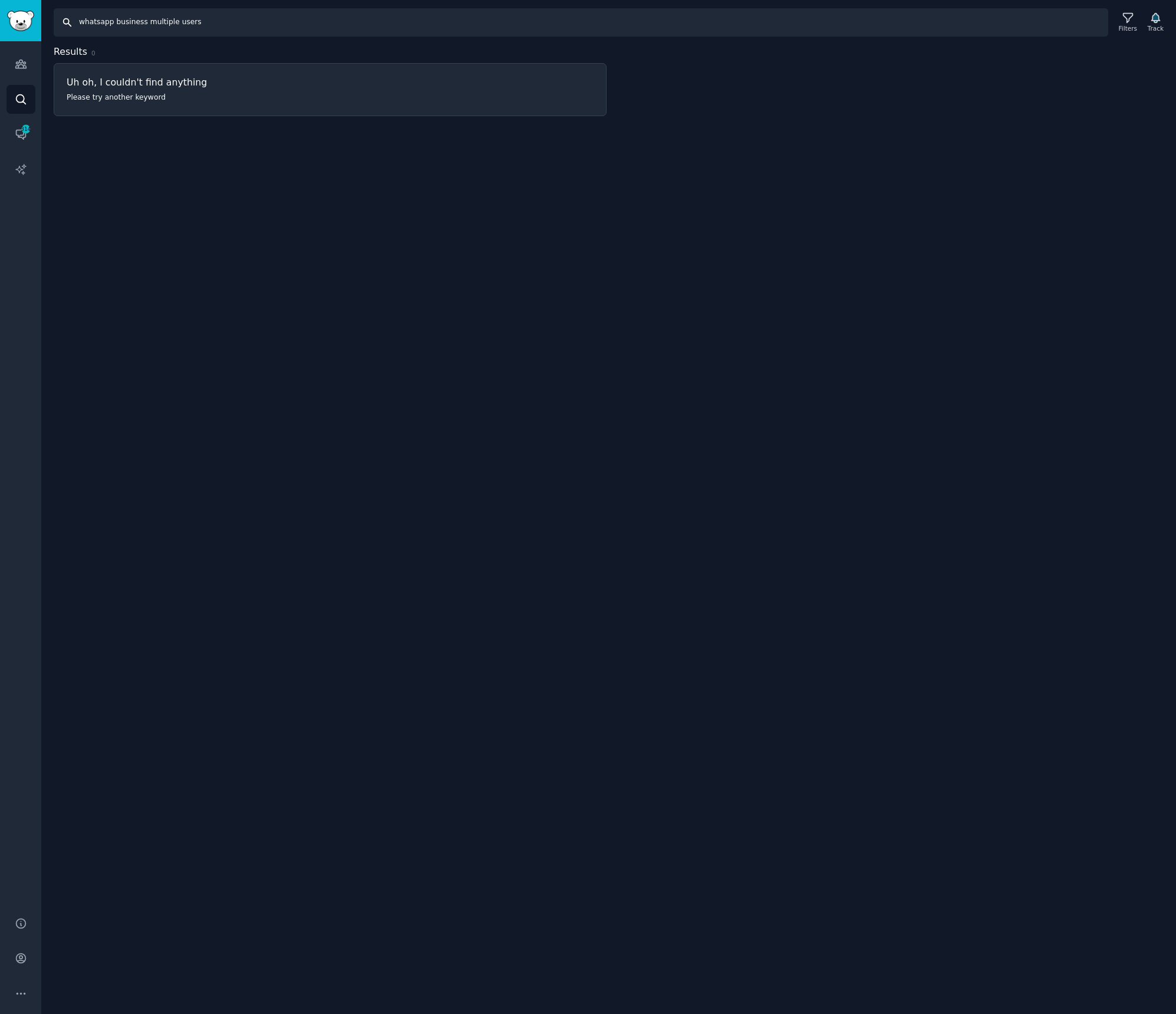
click at [147, 21] on input "whatsapp business multiple users" at bounding box center [580, 22] width 1054 height 28
click at [147, 22] on input "whatsapp business multiple users" at bounding box center [580, 22] width 1054 height 28
paste input "marketing software"
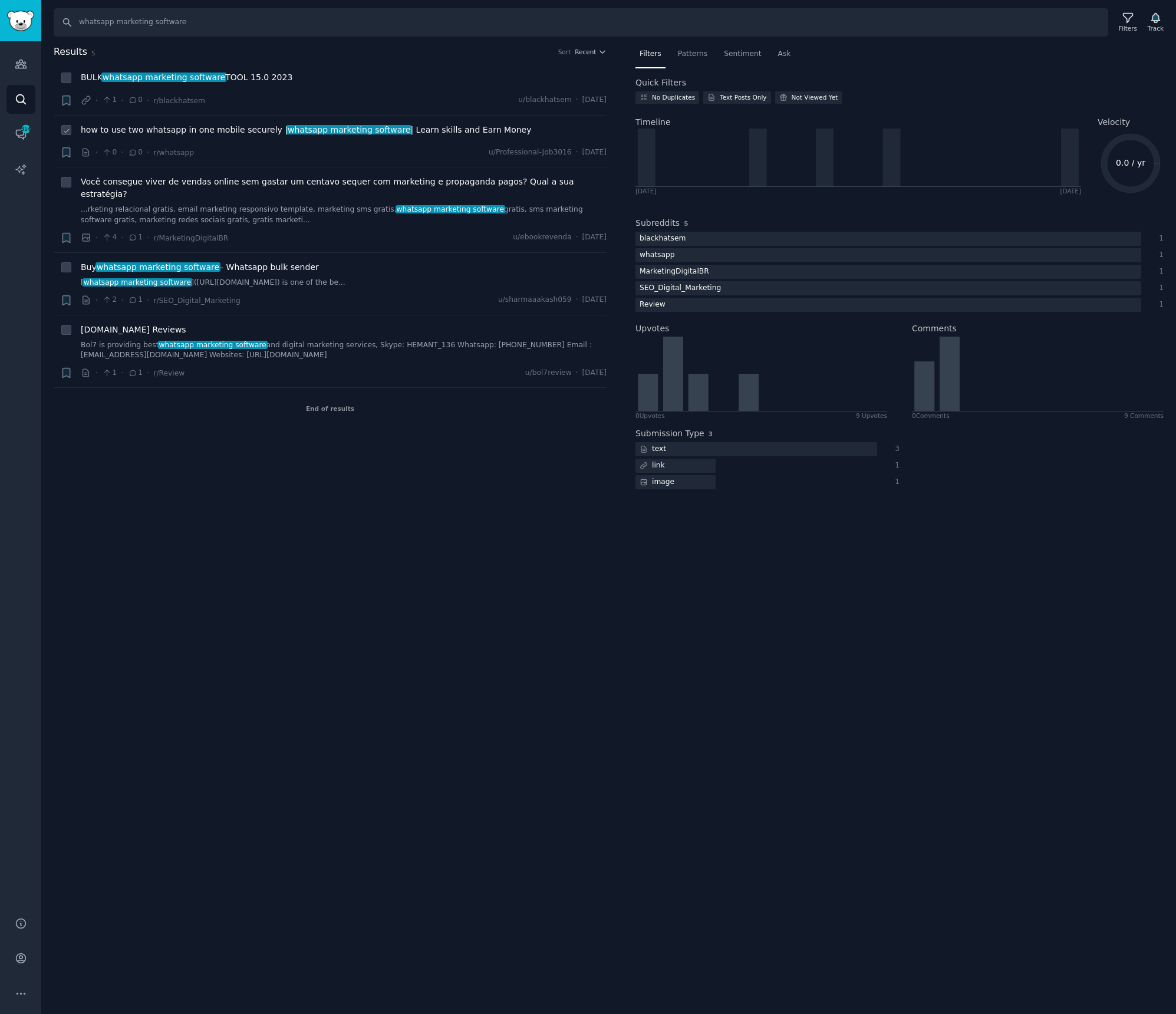
click at [214, 138] on div "how to use two whatsapp in one mobile securely | whatsapp marketing software | …" at bounding box center [344, 131] width 525 height 16
click at [215, 134] on span "how to use two whatsapp in one mobile securely | whatsapp marketing software | …" at bounding box center [306, 130] width 450 height 13
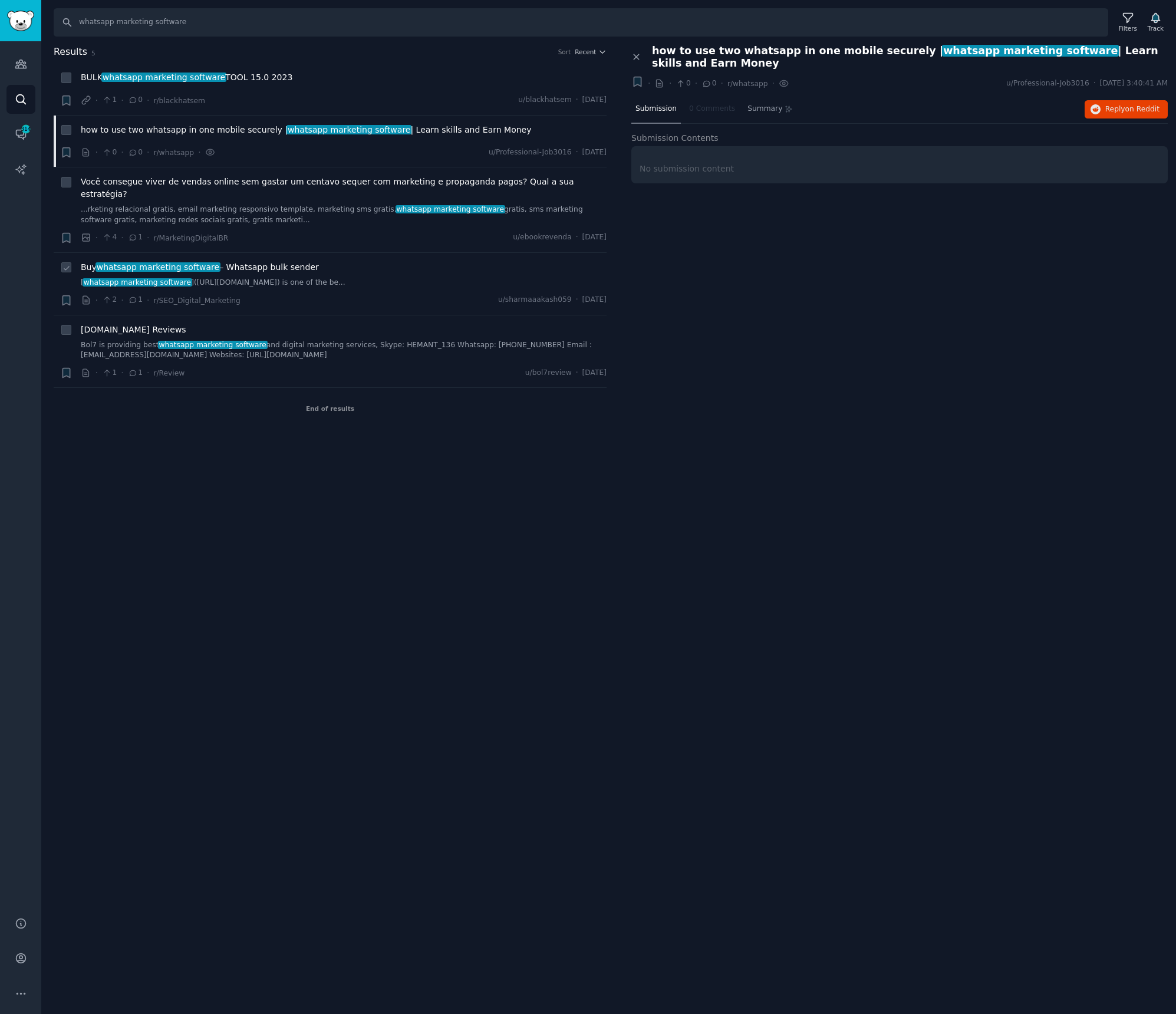
click at [184, 262] on span "whatsapp marketing software" at bounding box center [158, 266] width 125 height 9
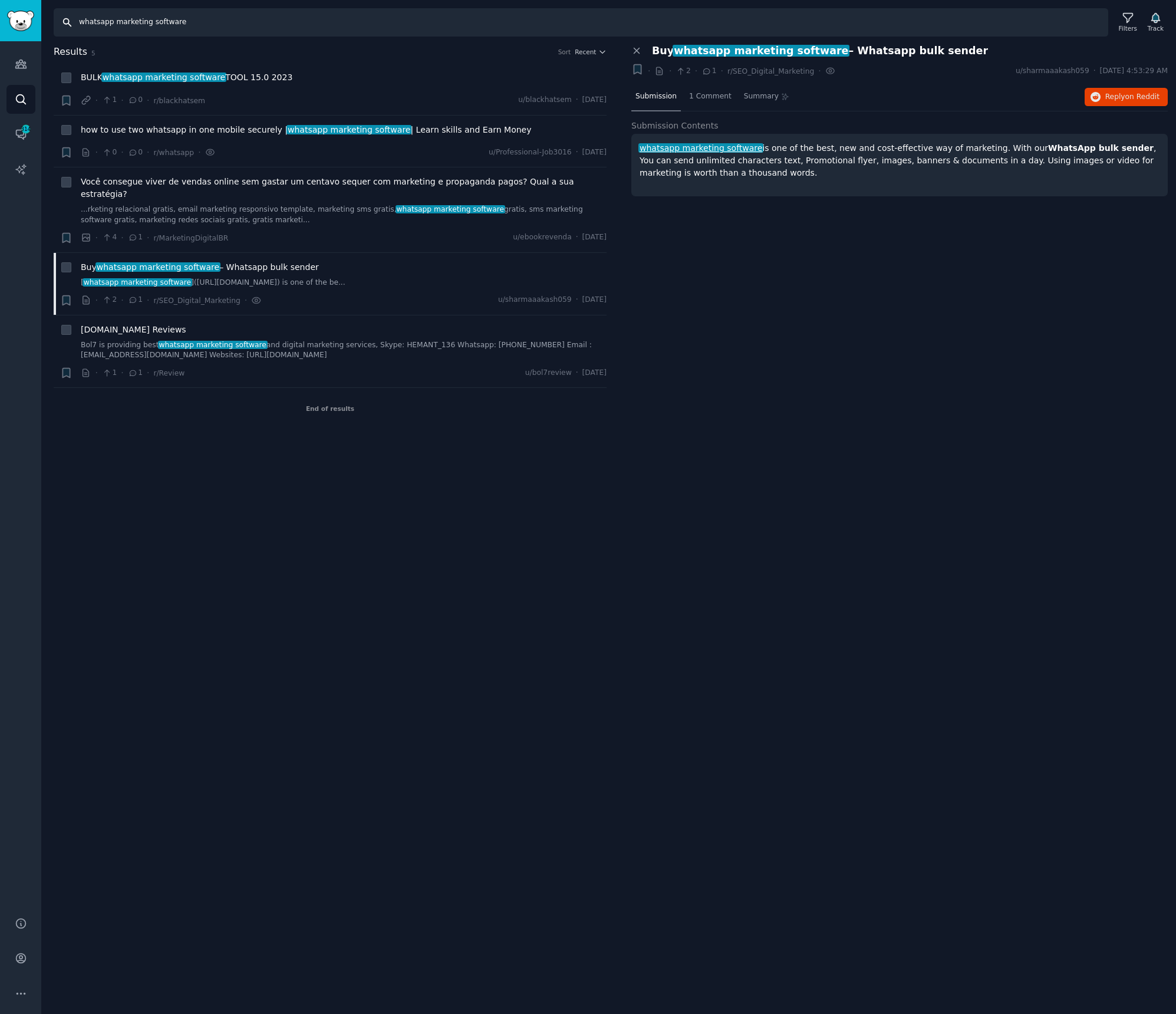
click at [143, 30] on input "whatsapp marketing software" at bounding box center [580, 22] width 1054 height 28
paste input "ultiple agent"
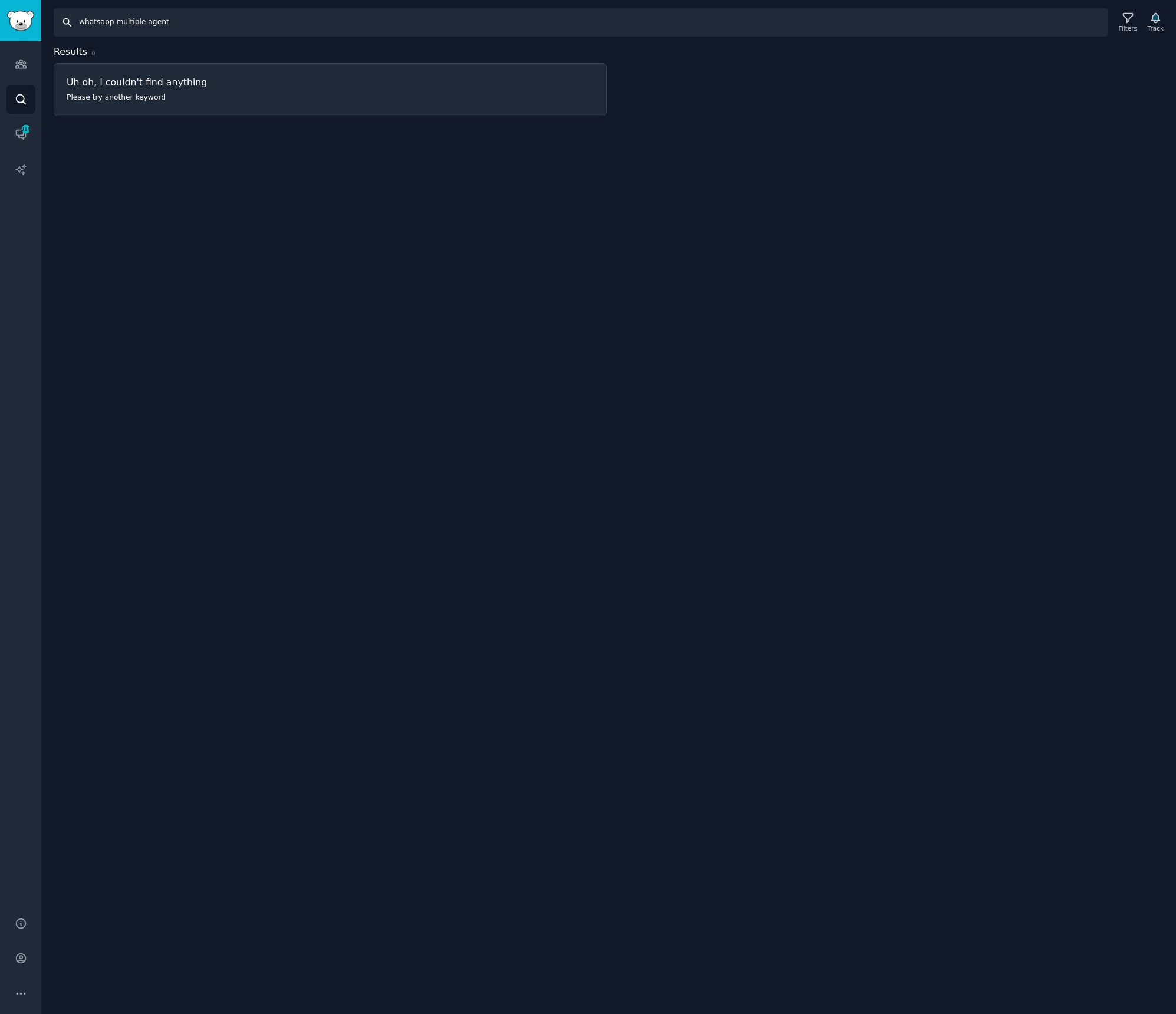
click at [138, 24] on input "whatsapp multiple agent" at bounding box center [580, 22] width 1054 height 28
paste input "devices"
click at [137, 24] on input "whatsapp multiple devices" at bounding box center [580, 22] width 1054 height 28
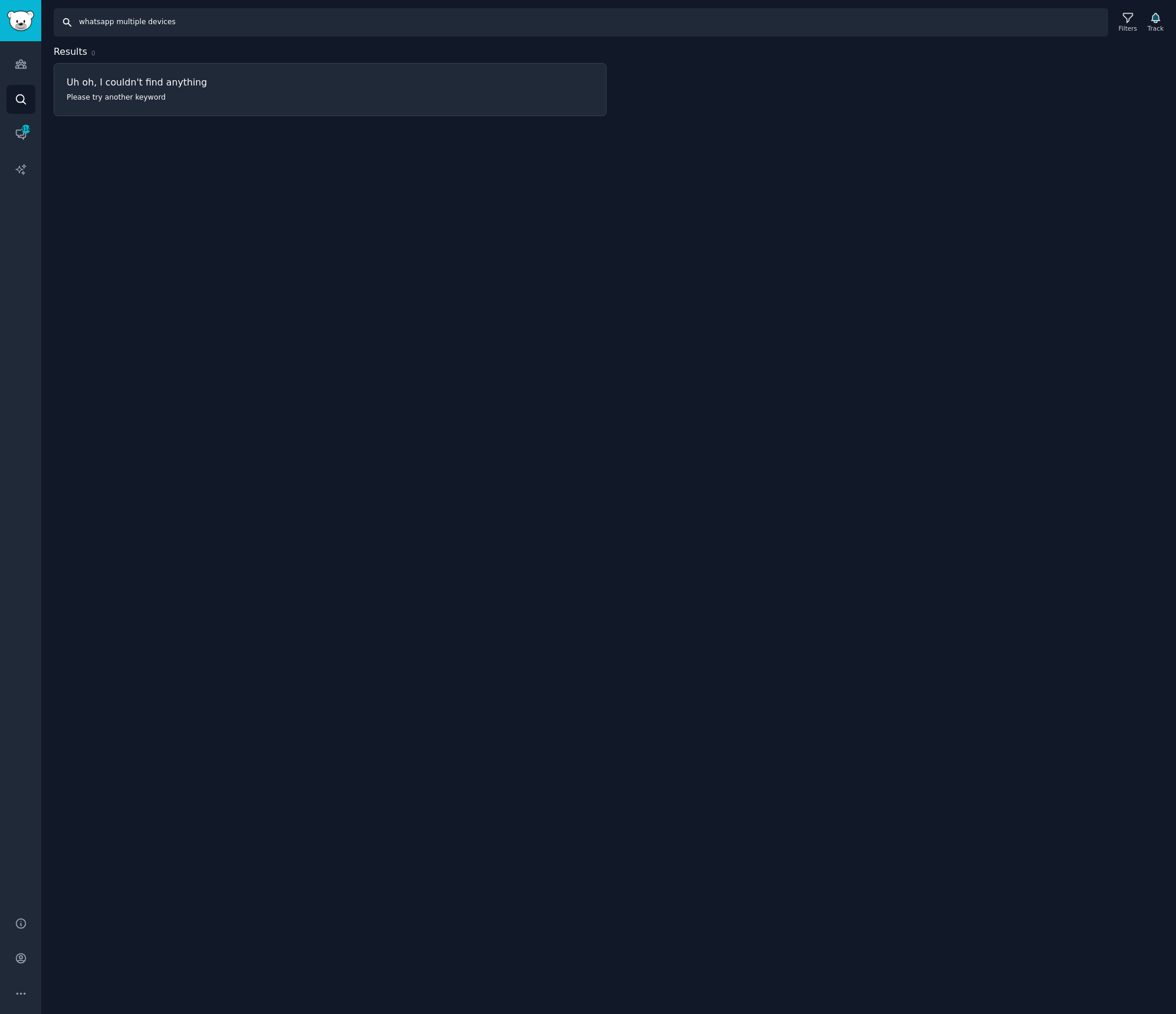
click at [137, 24] on input "whatsapp multiple devices" at bounding box center [580, 22] width 1054 height 28
paste input "shared inbox"
click at [143, 23] on input "whatsapp shared inbox" at bounding box center [580, 22] width 1054 height 28
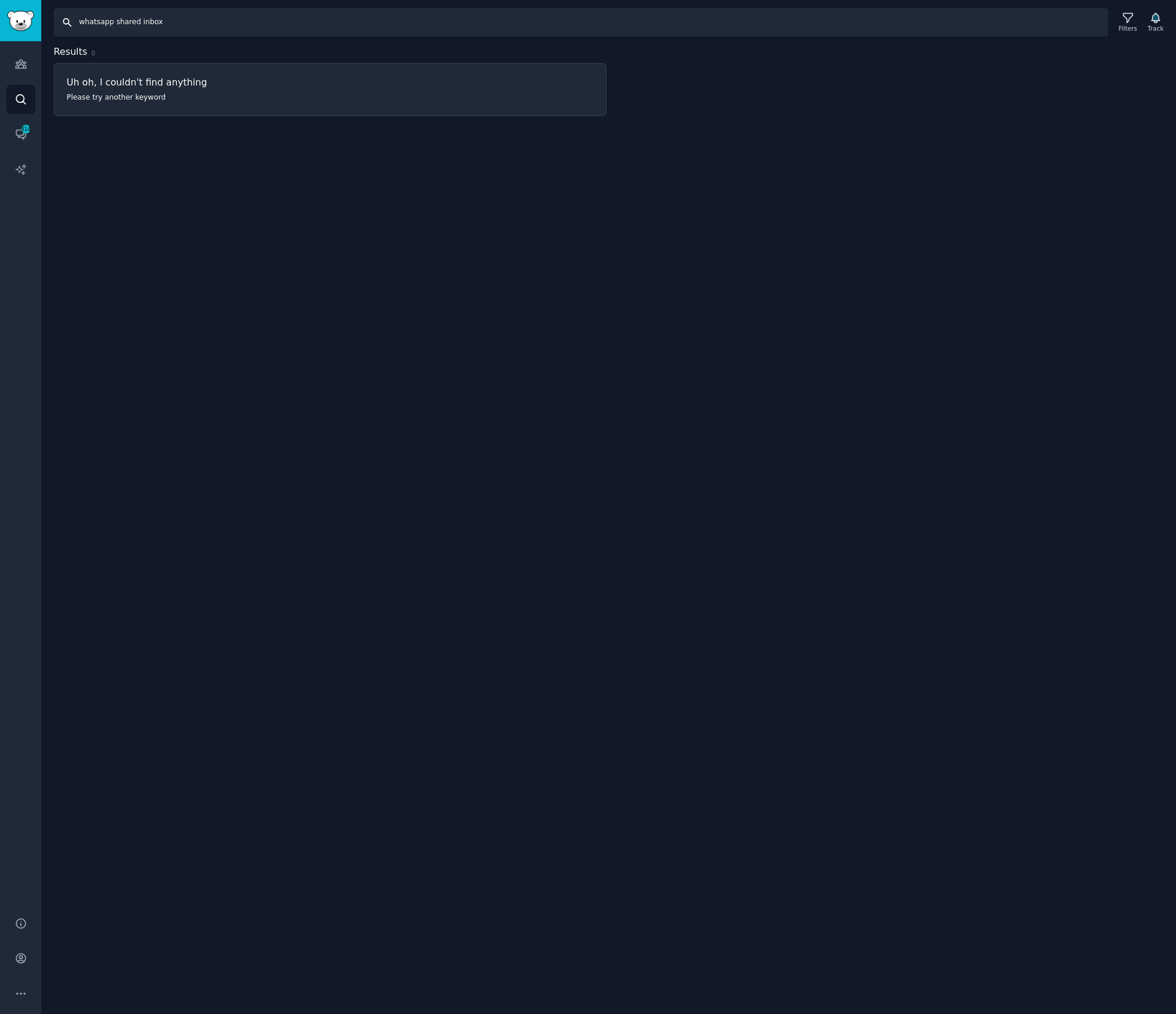
click at [143, 23] on input "whatsapp shared inbox" at bounding box center [580, 22] width 1054 height 28
paste input "lead generation"
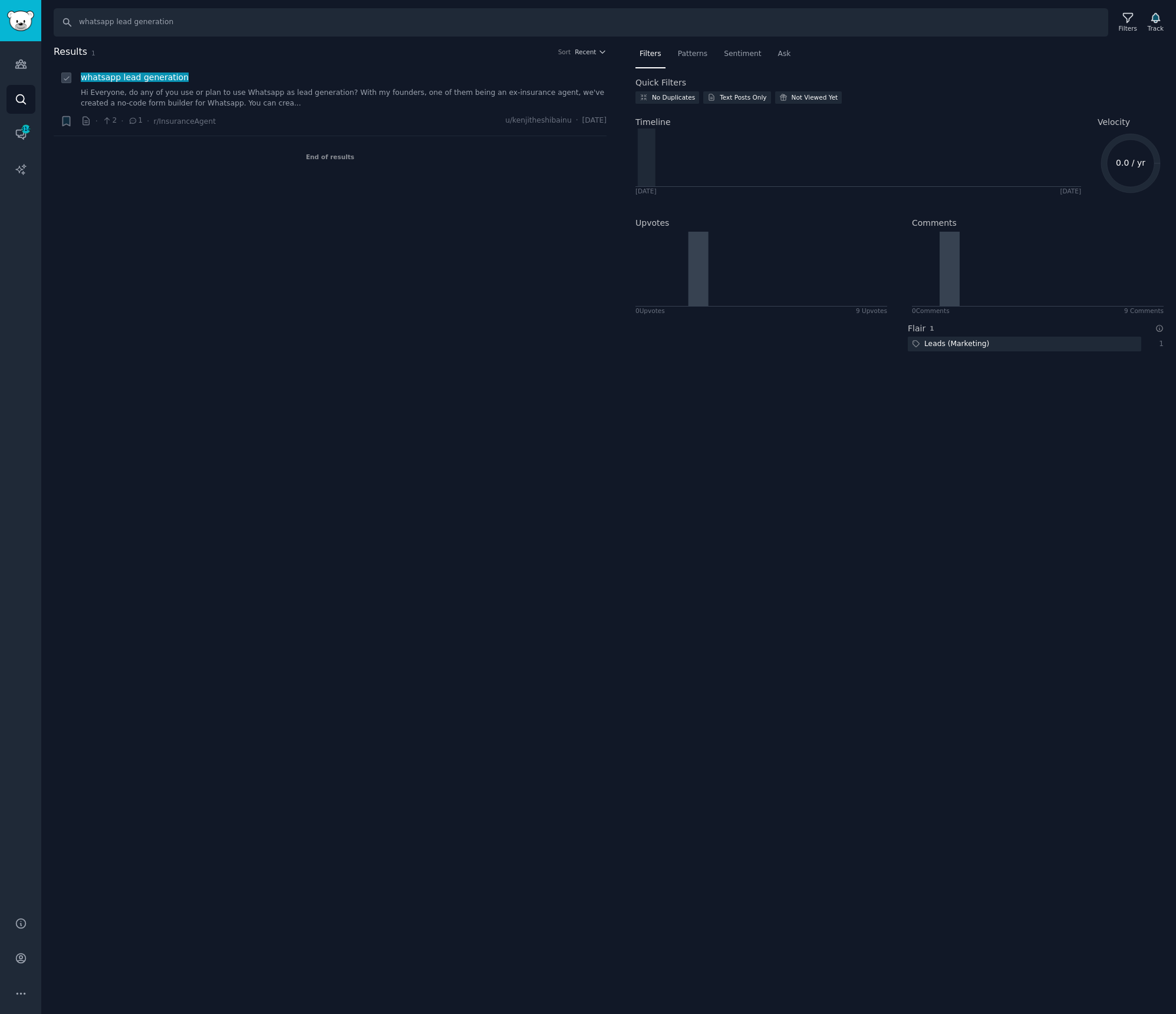
click at [143, 84] on div "whatsapp lead generation Hi Everyone, do any of you use or plan to use Whatsapp…" at bounding box center [344, 90] width 525 height 37
click at [144, 82] on span "whatsapp lead generation" at bounding box center [135, 78] width 108 height 13
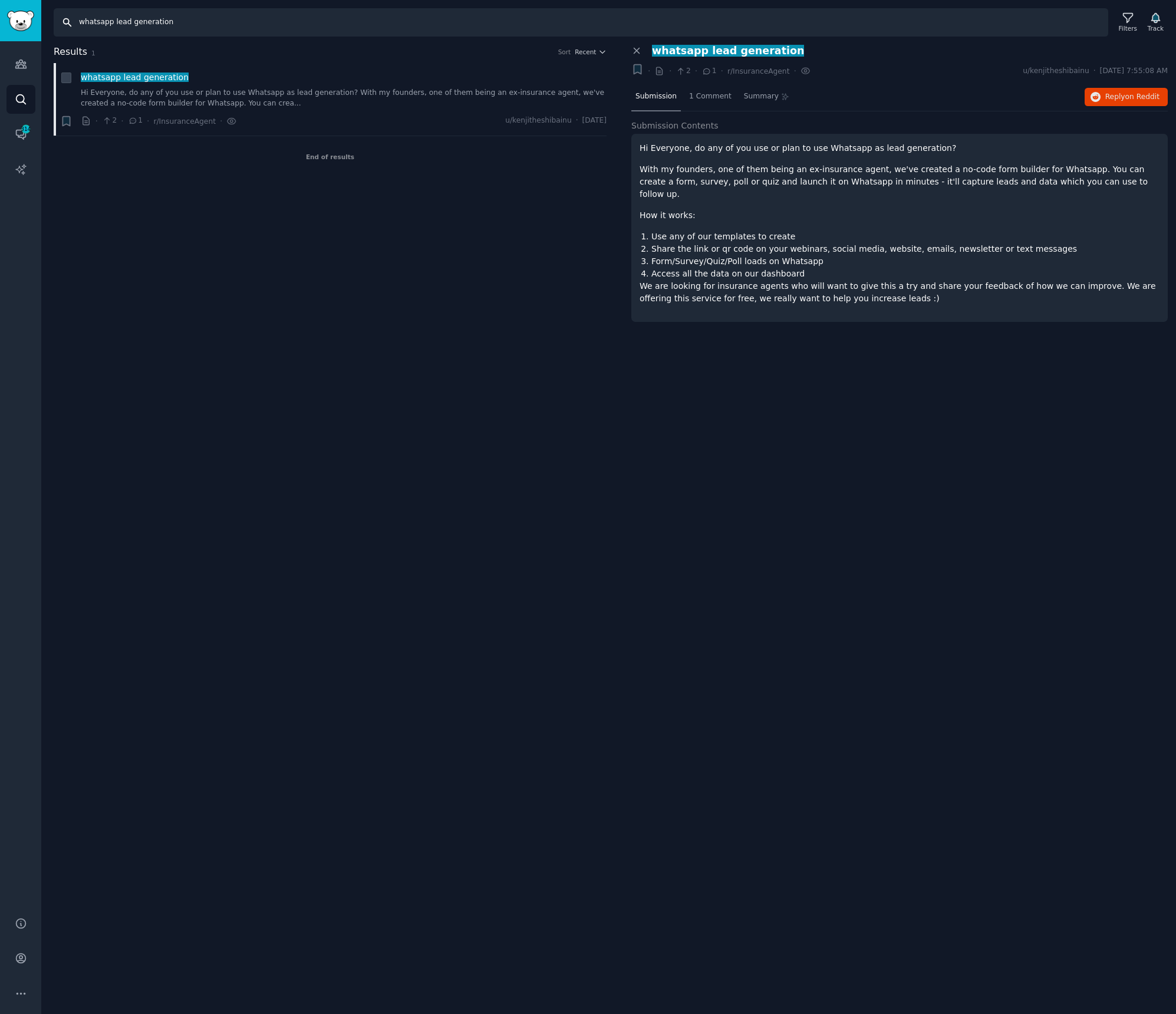
click at [158, 30] on input "whatsapp lead generation" at bounding box center [580, 22] width 1054 height 28
paste input "team inbox"
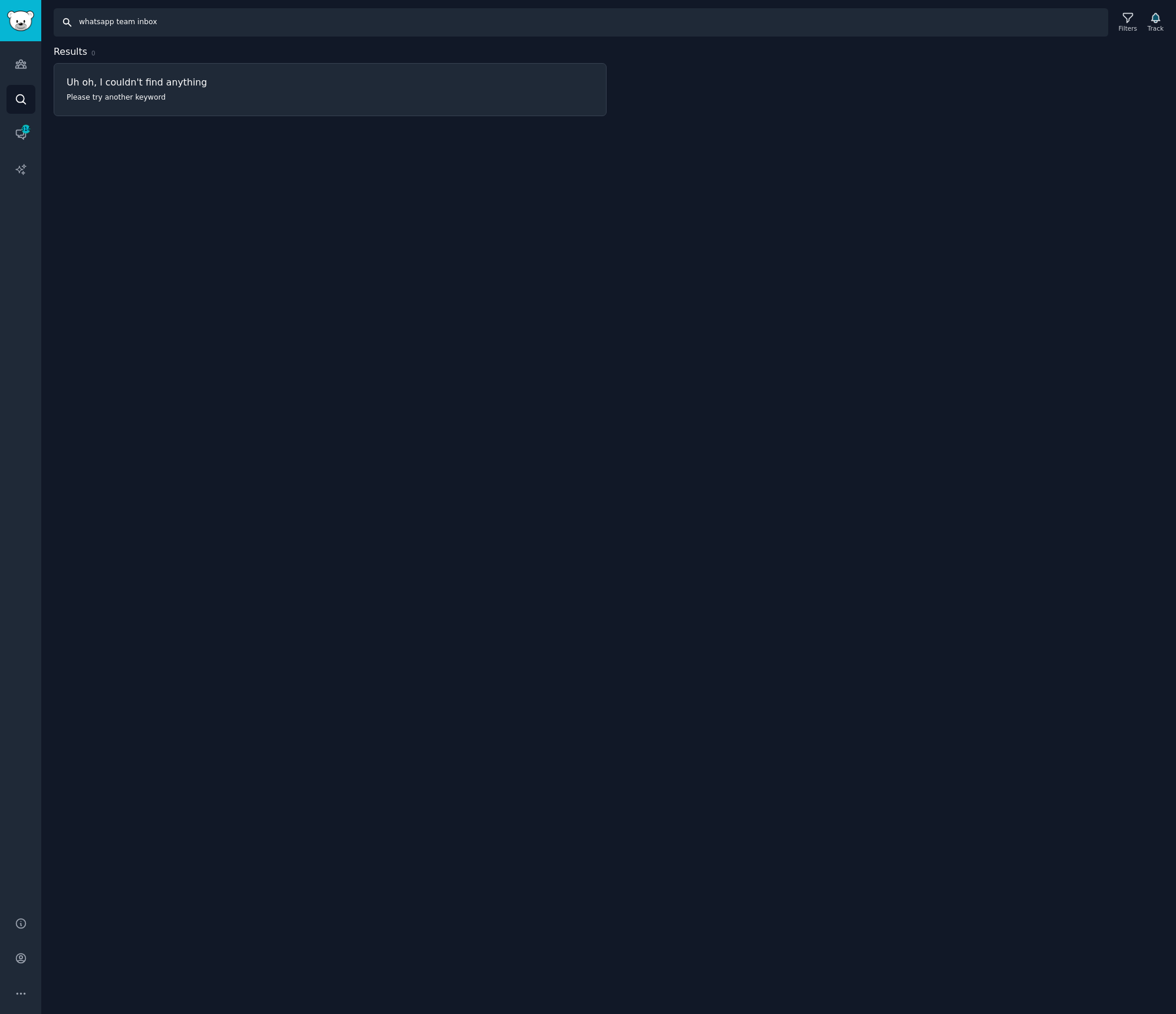
click at [150, 27] on input "whatsapp team inbox" at bounding box center [580, 22] width 1054 height 28
paste input "sleekflow"
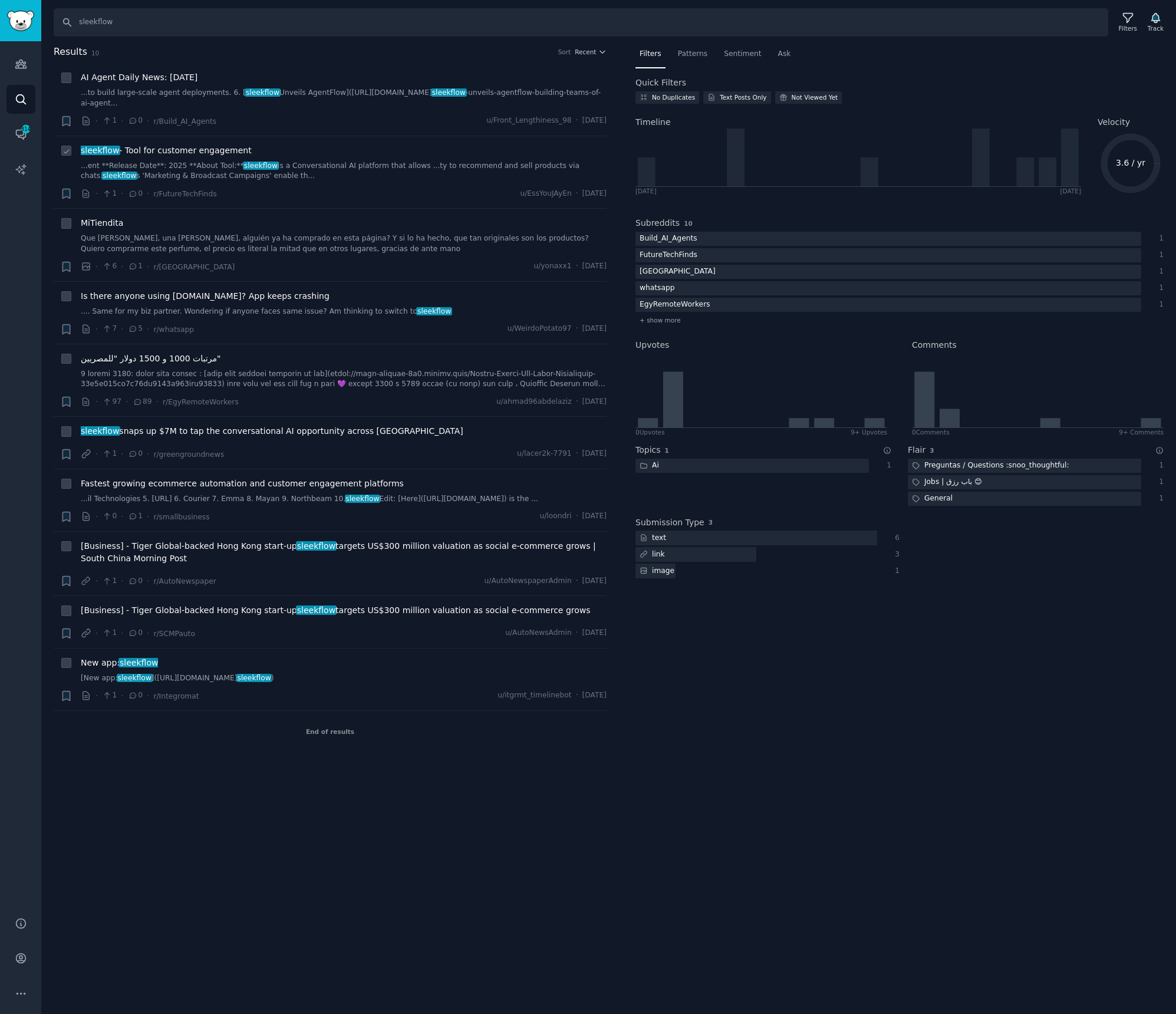
click at [211, 150] on span "sleekflow - Tool for customer engagement" at bounding box center [166, 151] width 171 height 13
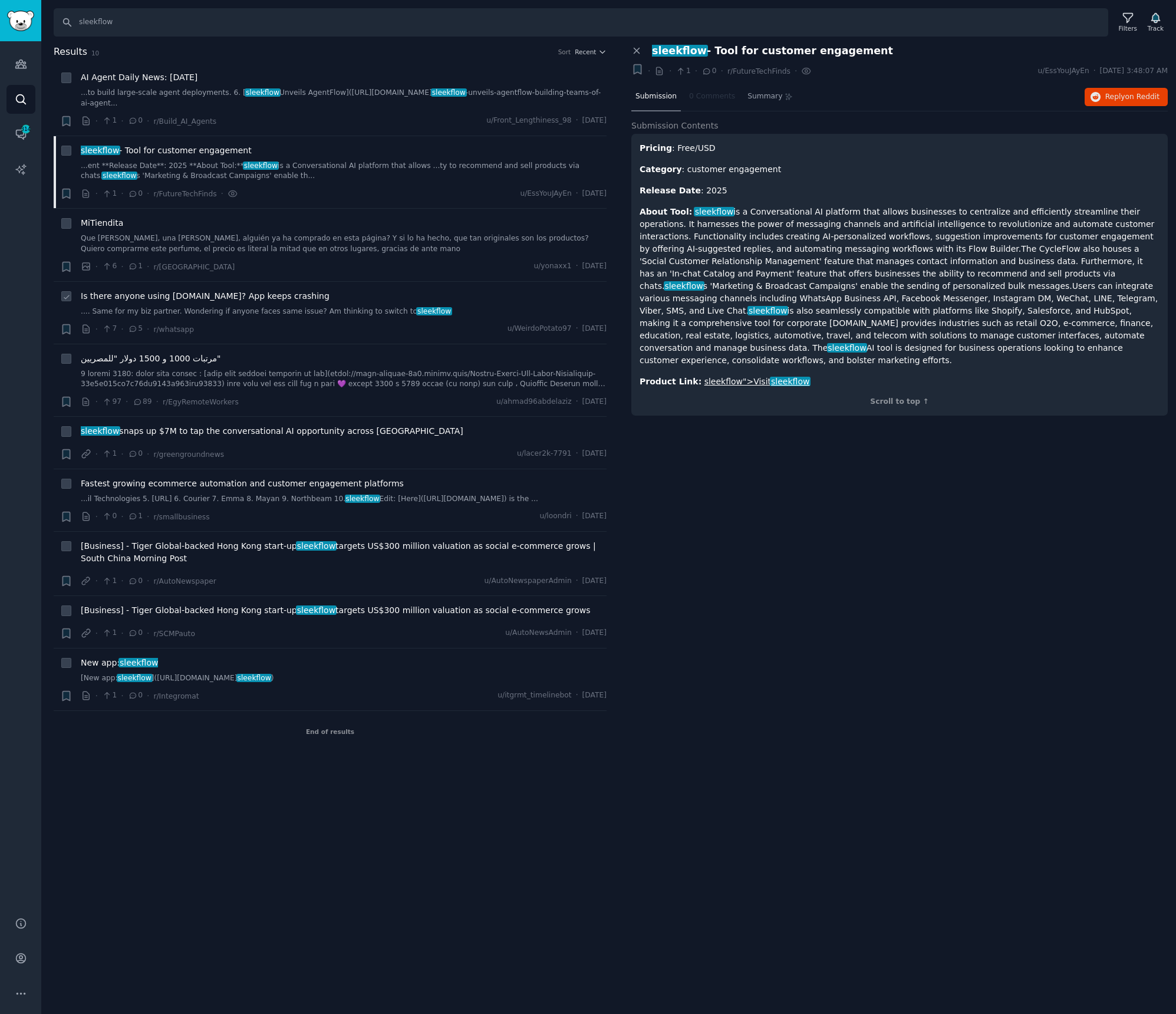
click at [162, 298] on span "Is there anyone using [DOMAIN_NAME]? App keeps crashing" at bounding box center [205, 297] width 249 height 13
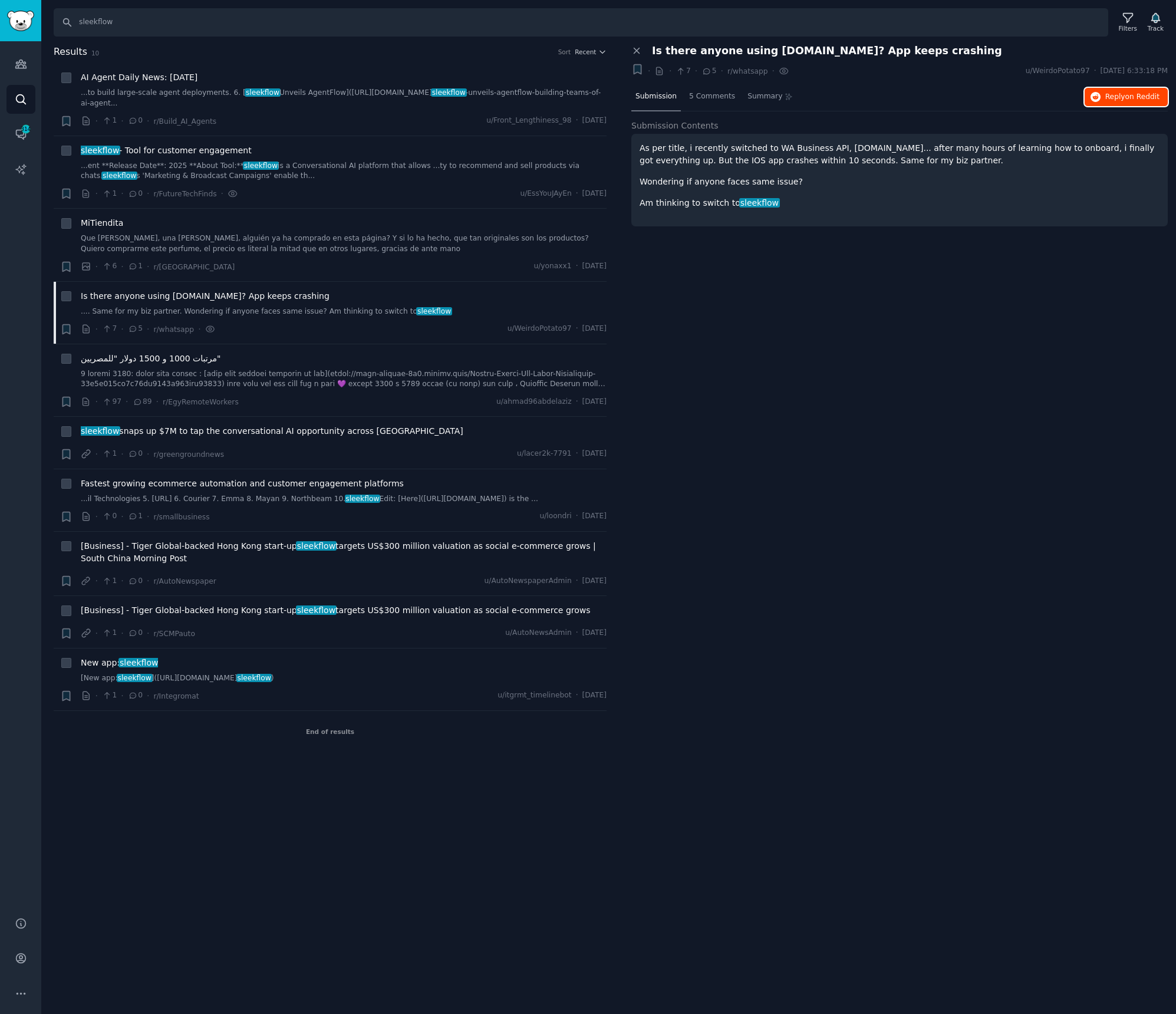
click at [1118, 103] on button "Reply on Reddit" at bounding box center [1126, 97] width 83 height 19
click at [190, 483] on span "Fastest growing ecommerce automation and customer engagement platforms" at bounding box center [242, 484] width 323 height 13
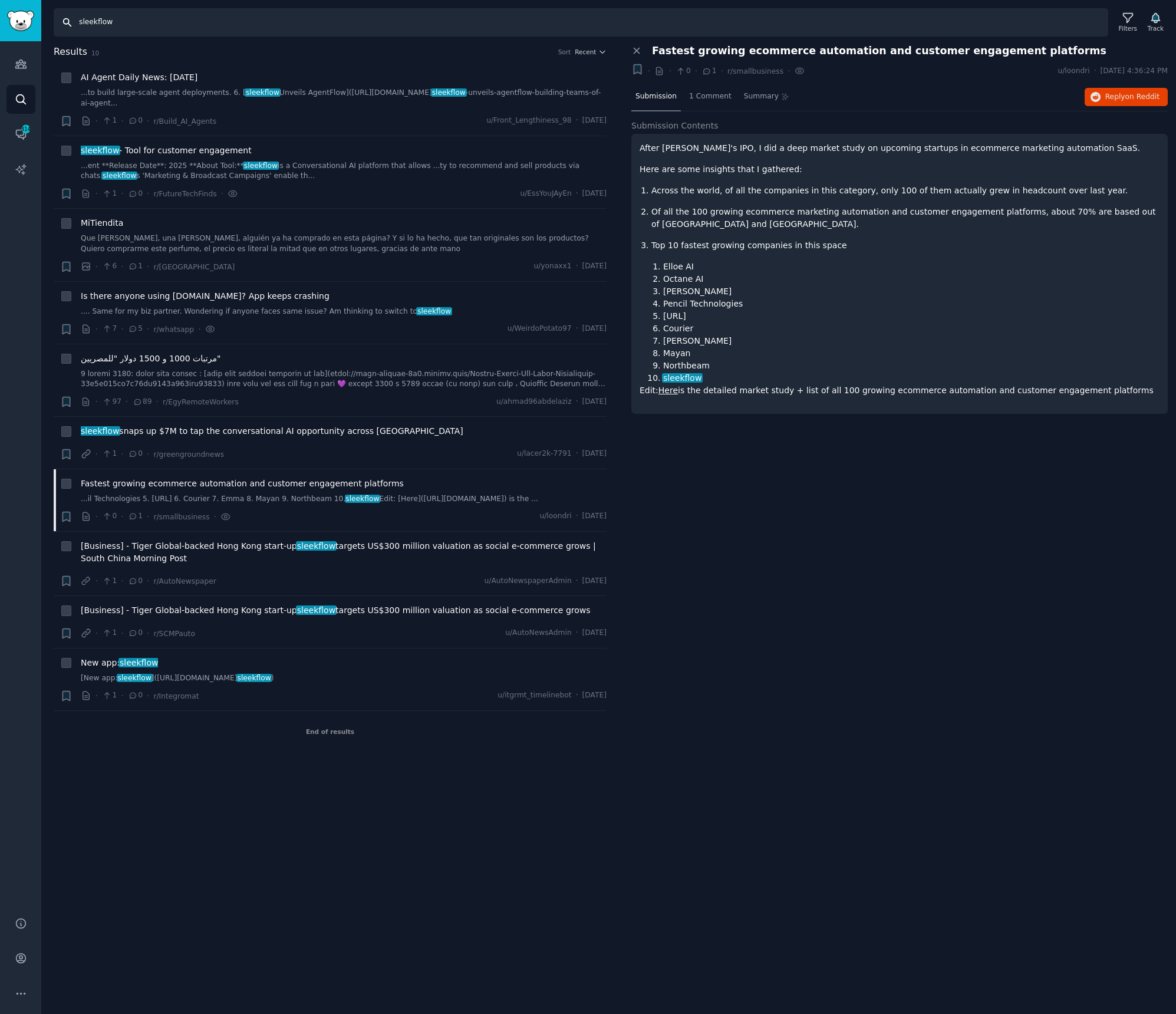
click at [93, 17] on input "sleekflow" at bounding box center [580, 22] width 1054 height 28
paste input "trengo"
type input "trengo"
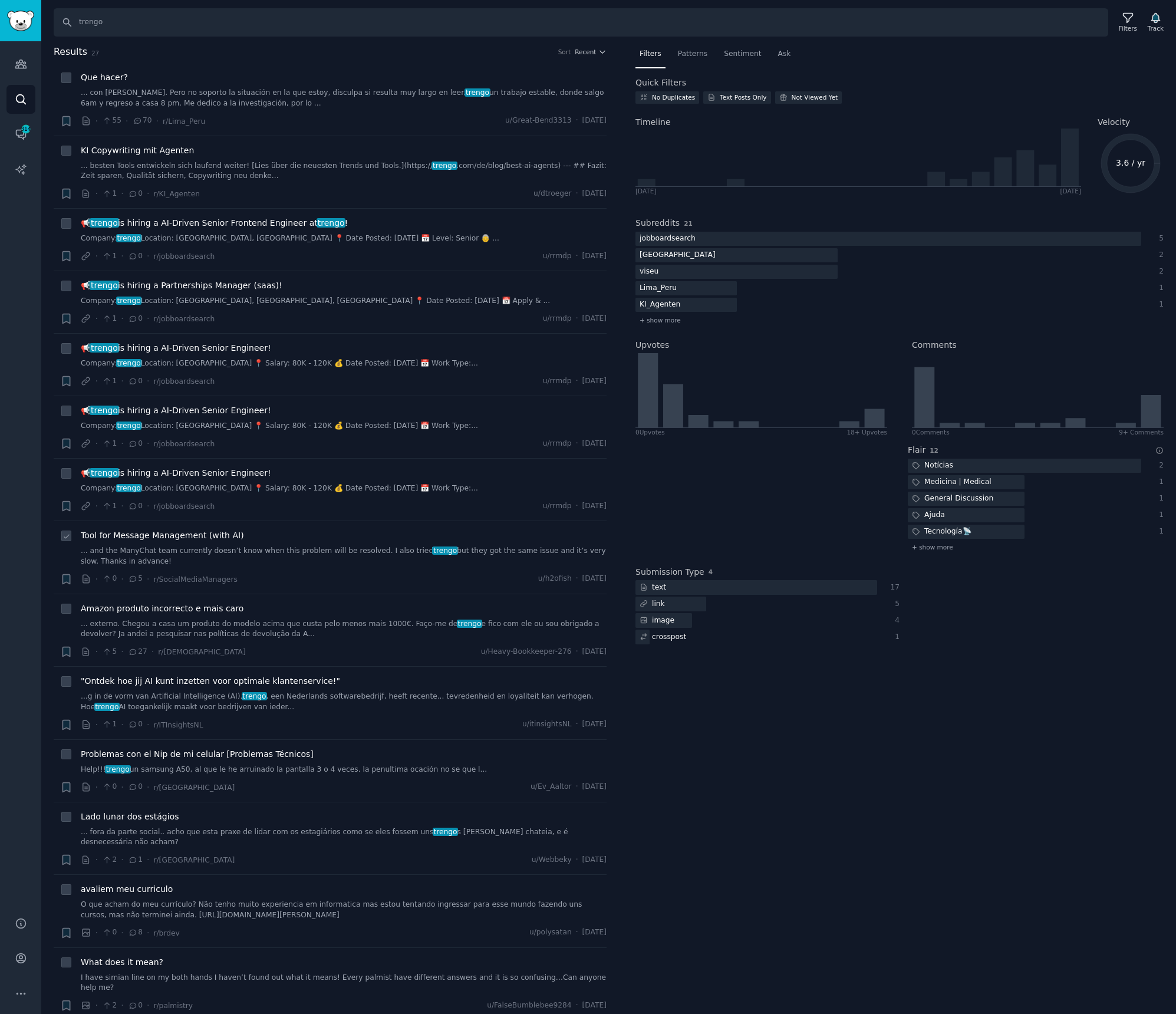
click at [160, 541] on span "Tool for Message Management (with AI)" at bounding box center [162, 535] width 163 height 13
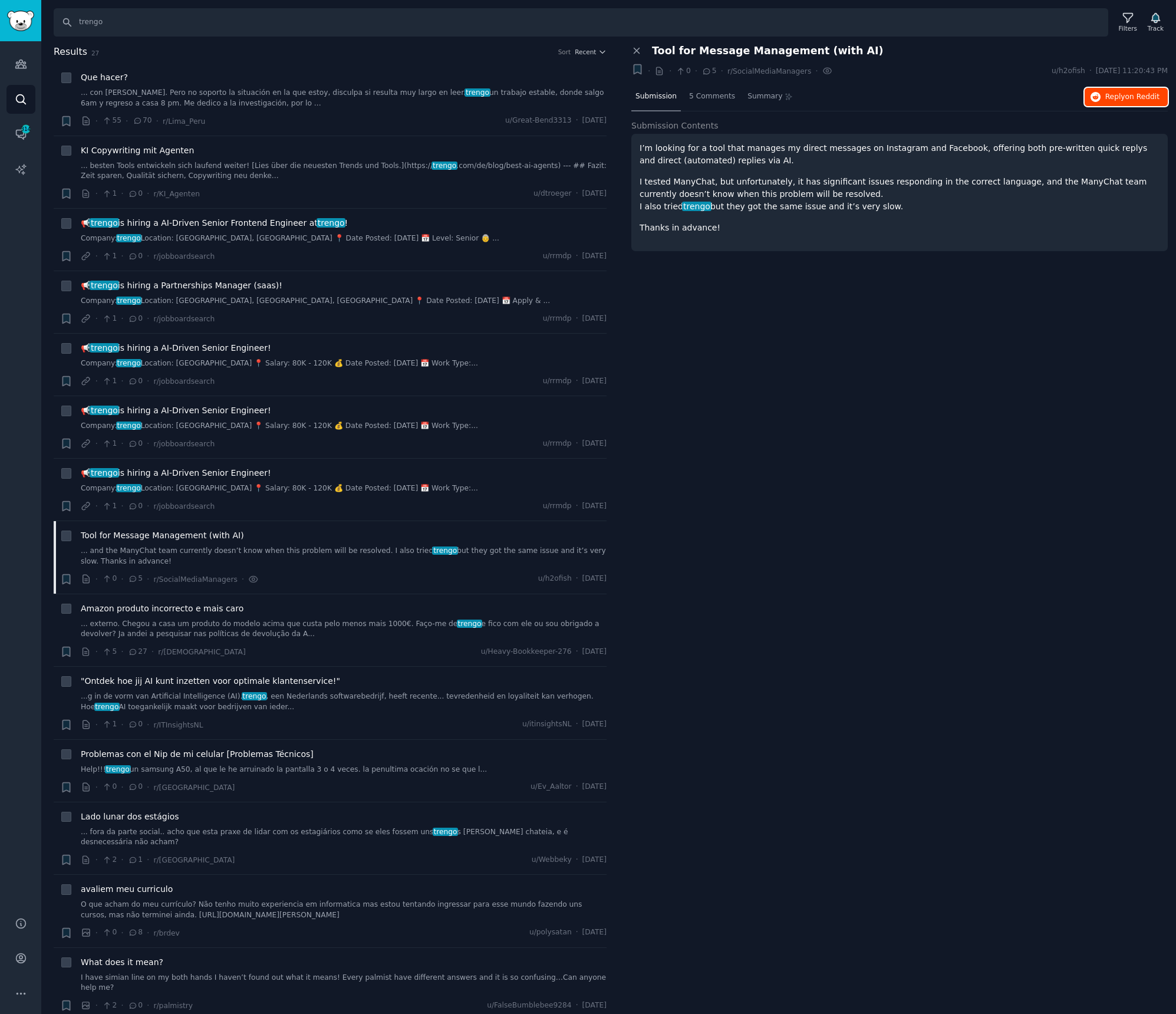
click at [1137, 103] on button "Reply on Reddit" at bounding box center [1126, 97] width 83 height 19
click at [1109, 92] on span "Reply on Reddit" at bounding box center [1132, 97] width 54 height 11
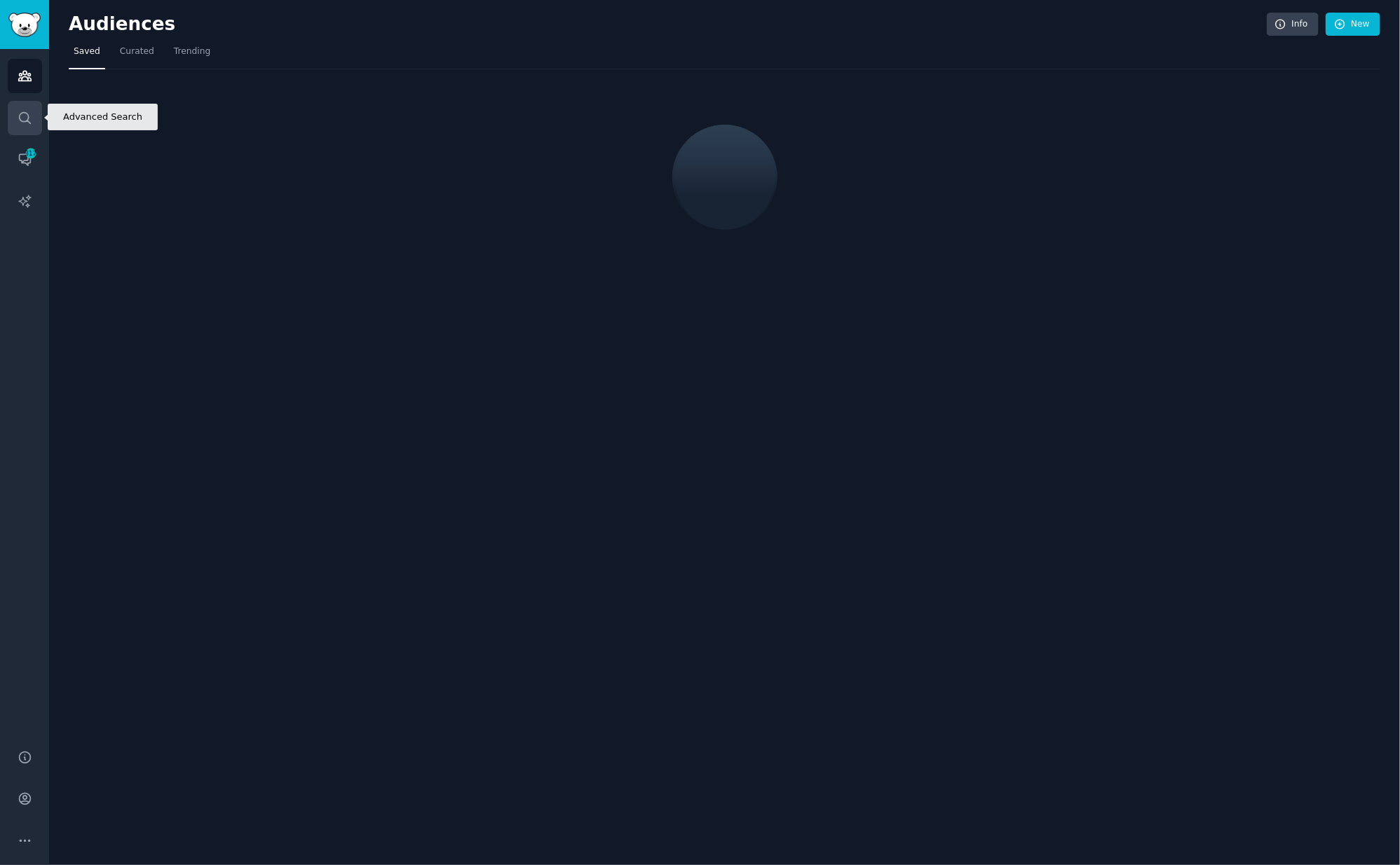
click at [20, 119] on icon "Sidebar" at bounding box center [25, 119] width 15 height 15
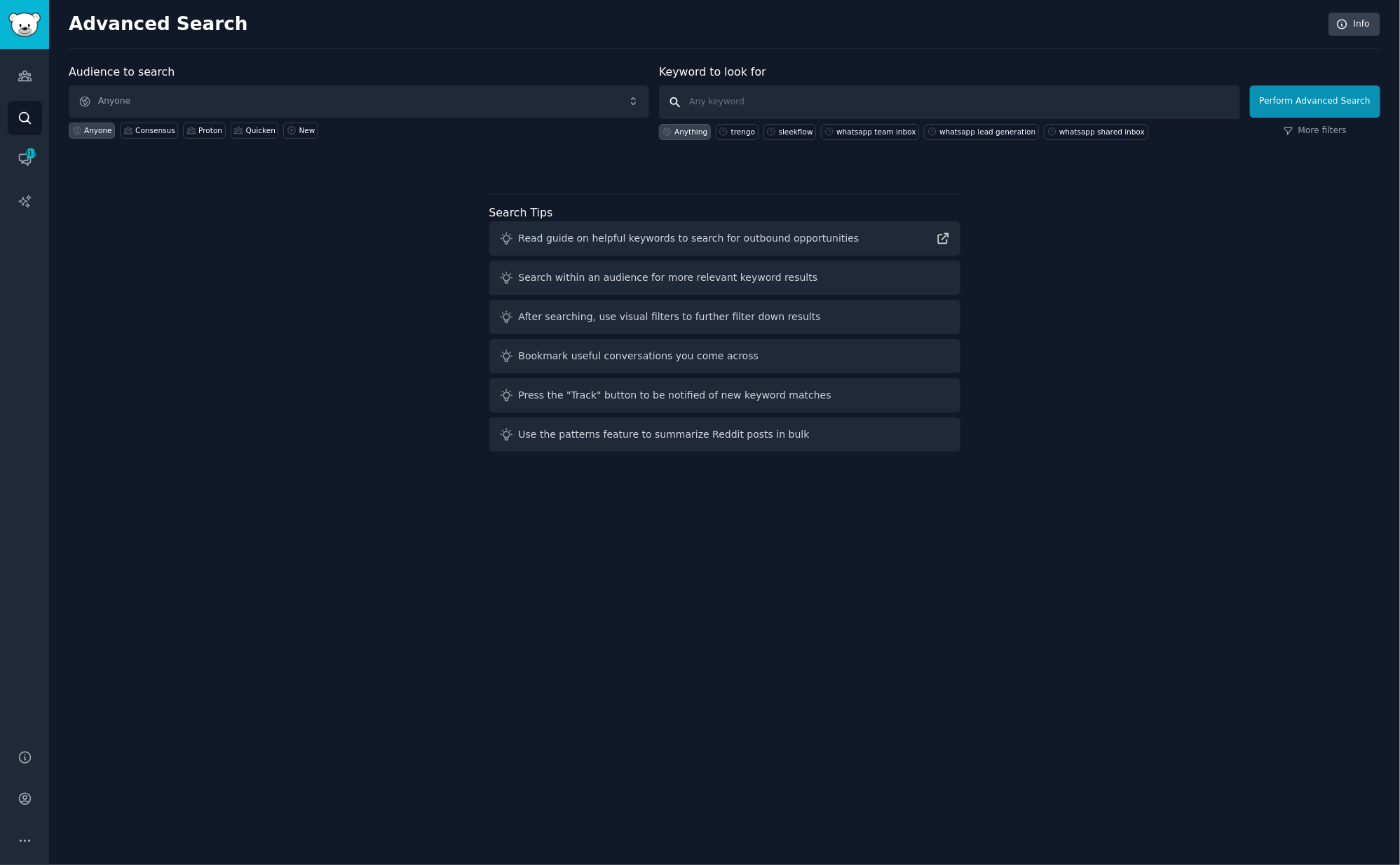
click at [694, 90] on input "text" at bounding box center [949, 102] width 581 height 33
type input "wati"
click button "Perform Advanced Search" at bounding box center [1315, 101] width 130 height 33
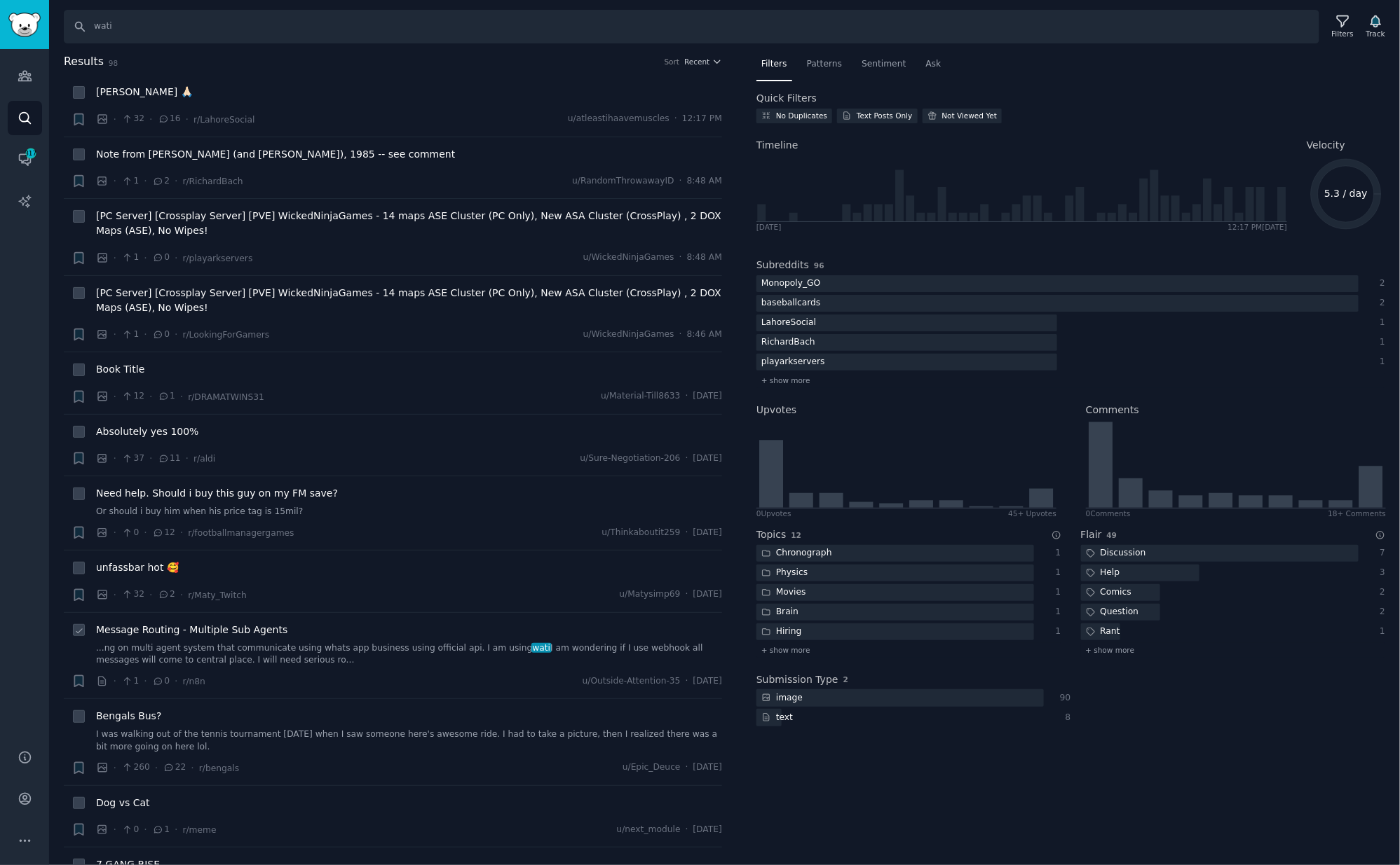
click at [267, 633] on span "Message Routing - Multiple Sub Agents" at bounding box center [191, 630] width 191 height 15
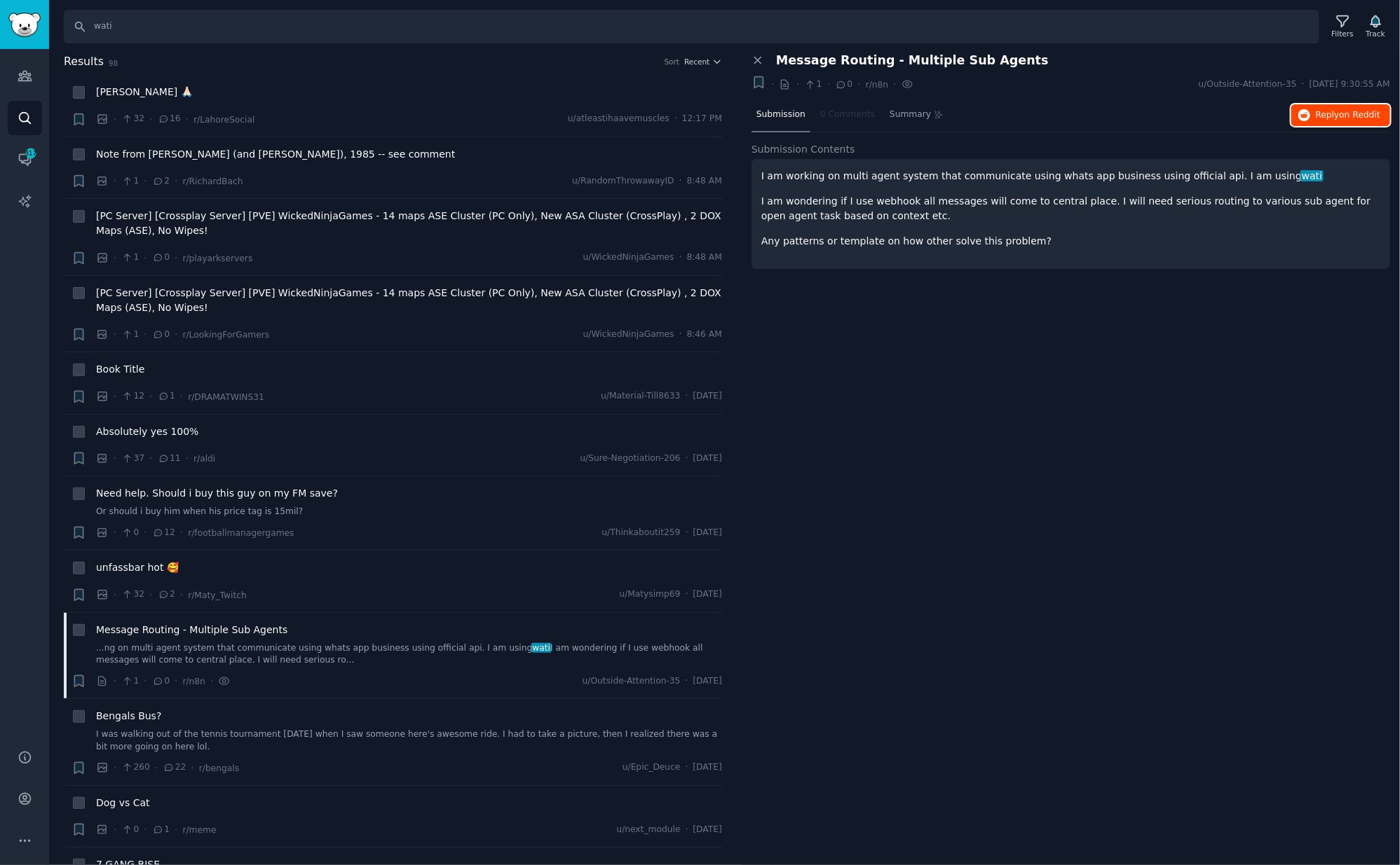
click at [1368, 111] on span "on Reddit" at bounding box center [1359, 115] width 41 height 10
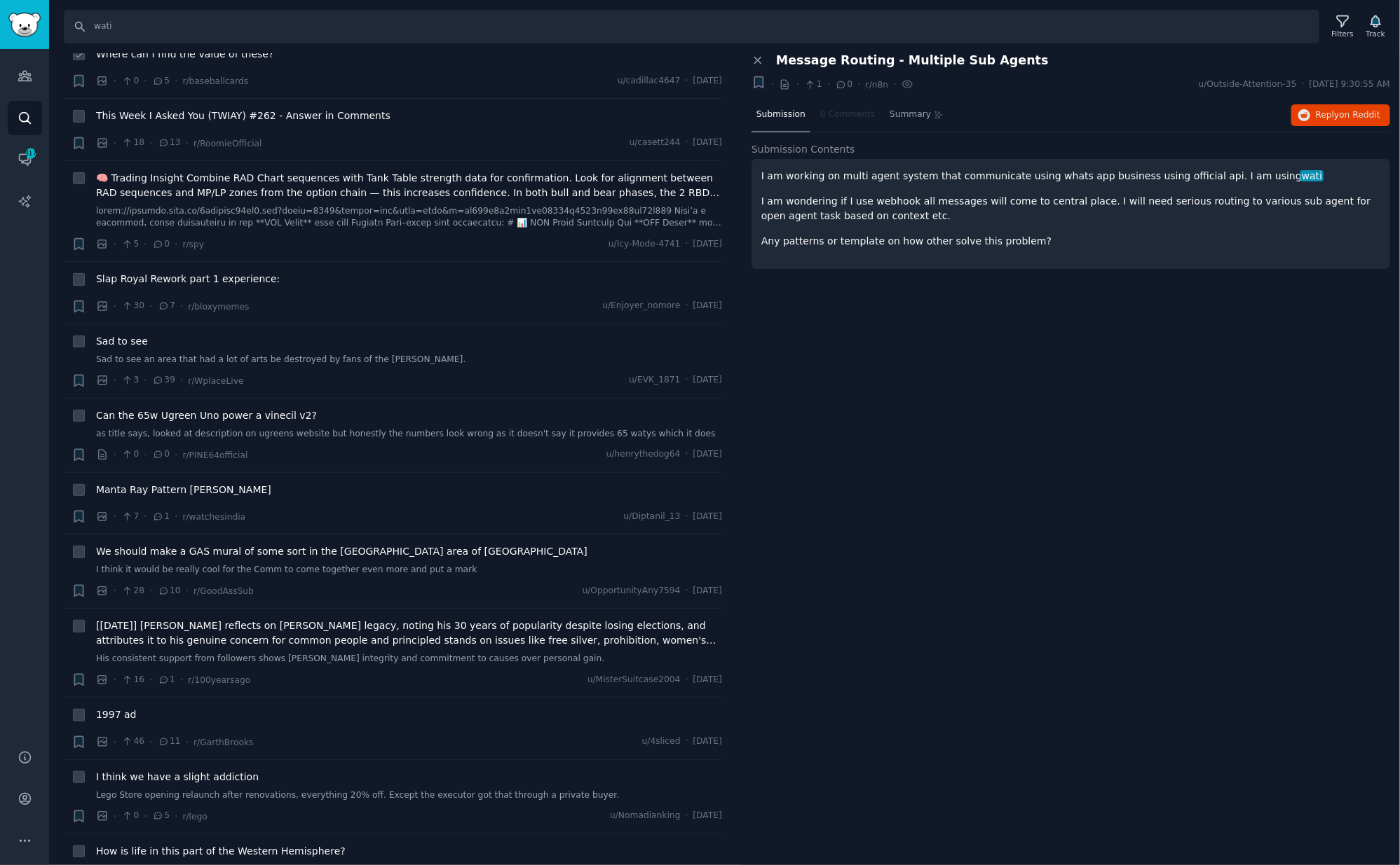
scroll to position [190, 0]
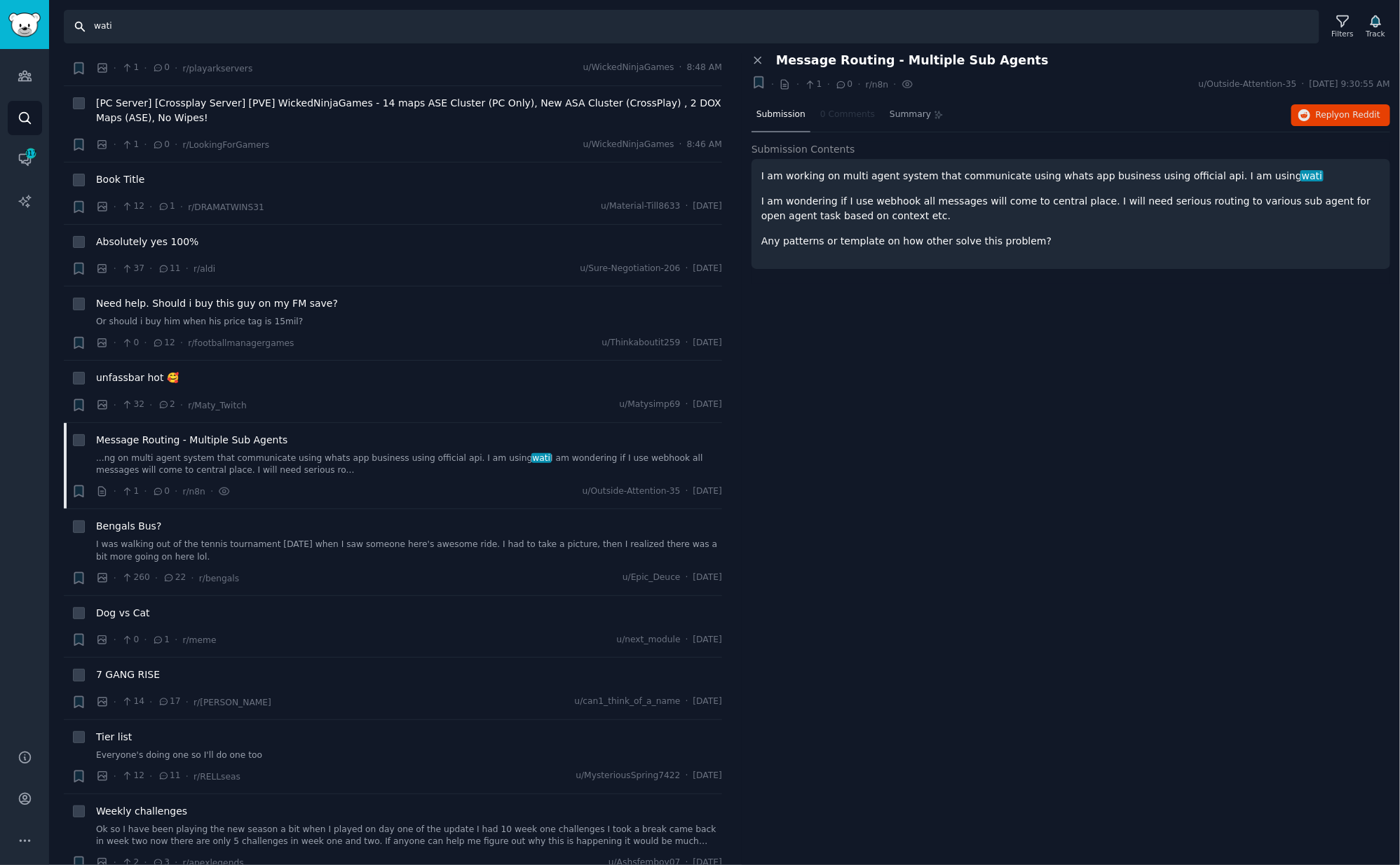
click at [276, 27] on input "wati" at bounding box center [691, 27] width 1255 height 33
type input "chatwoot"
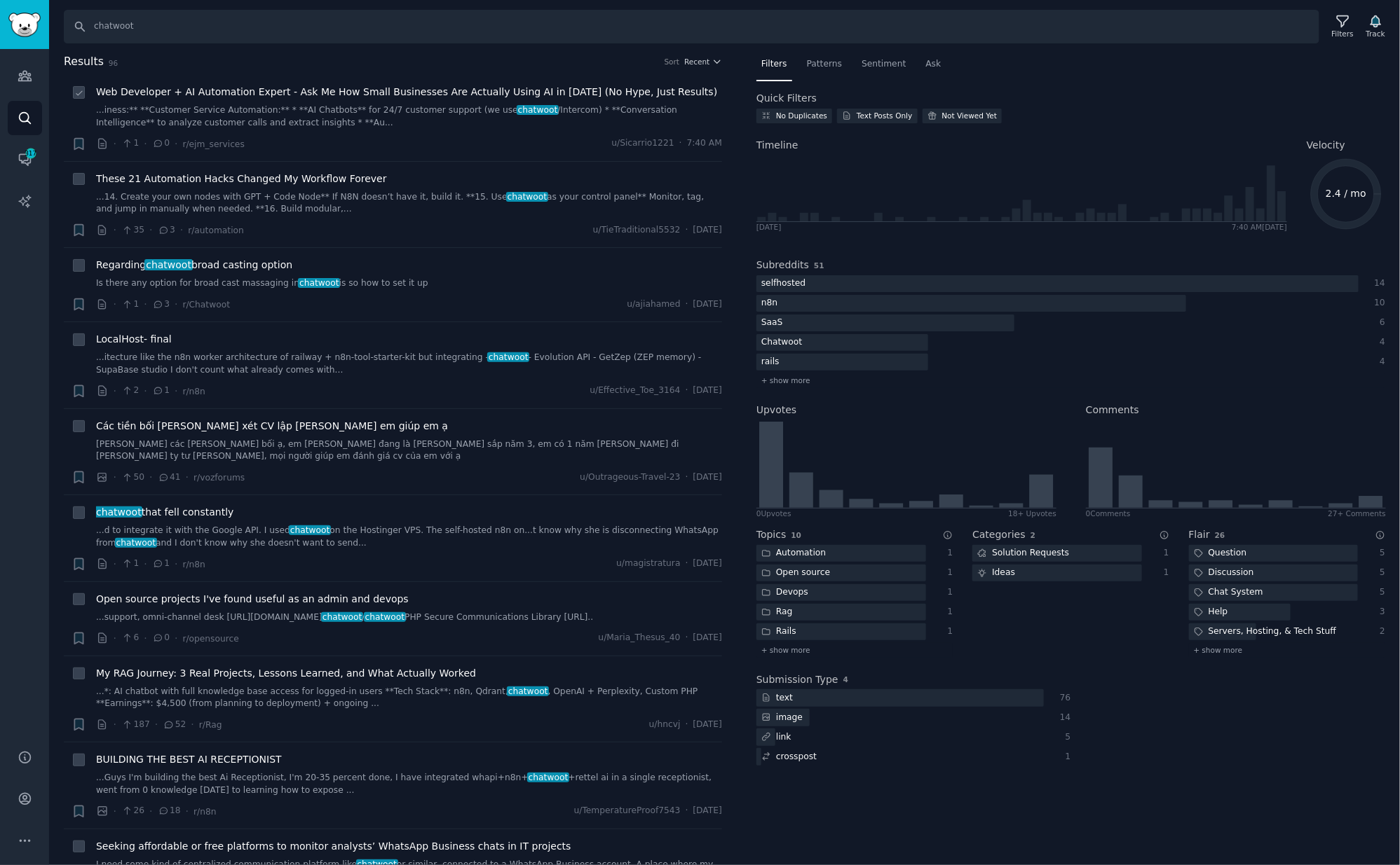
click at [366, 139] on div "· 1 · 0 · r/ejm_services u/Sicarrio1221 · 7:40 AM" at bounding box center [408, 144] width 626 height 15
click at [367, 93] on span "Web Developer + AI Automation Expert - Ask Me How Small Businesses Are Actually…" at bounding box center [406, 93] width 621 height 15
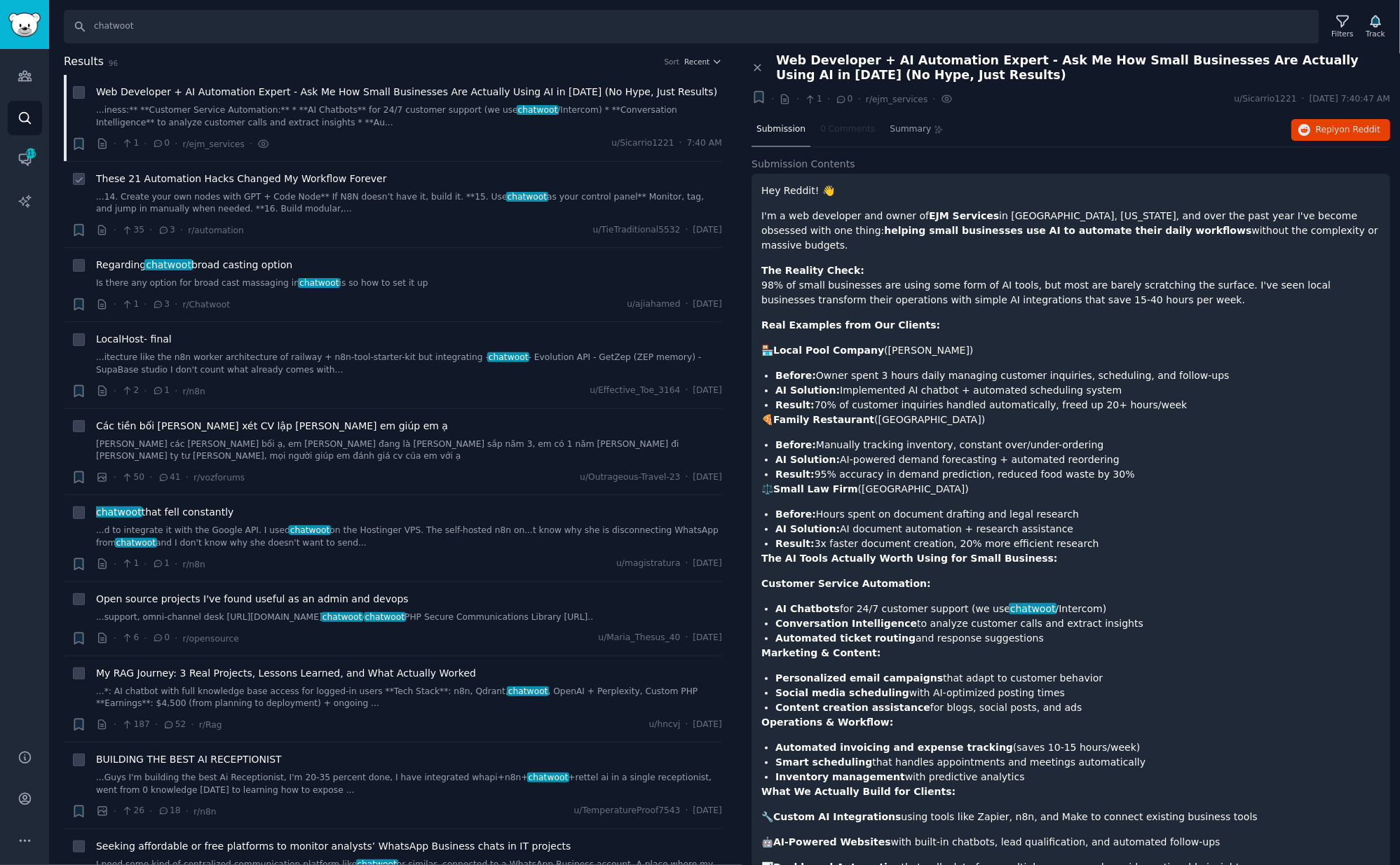
click at [161, 176] on span "These 21 Automation Hacks Changed My Workflow Forever" at bounding box center [241, 180] width 291 height 15
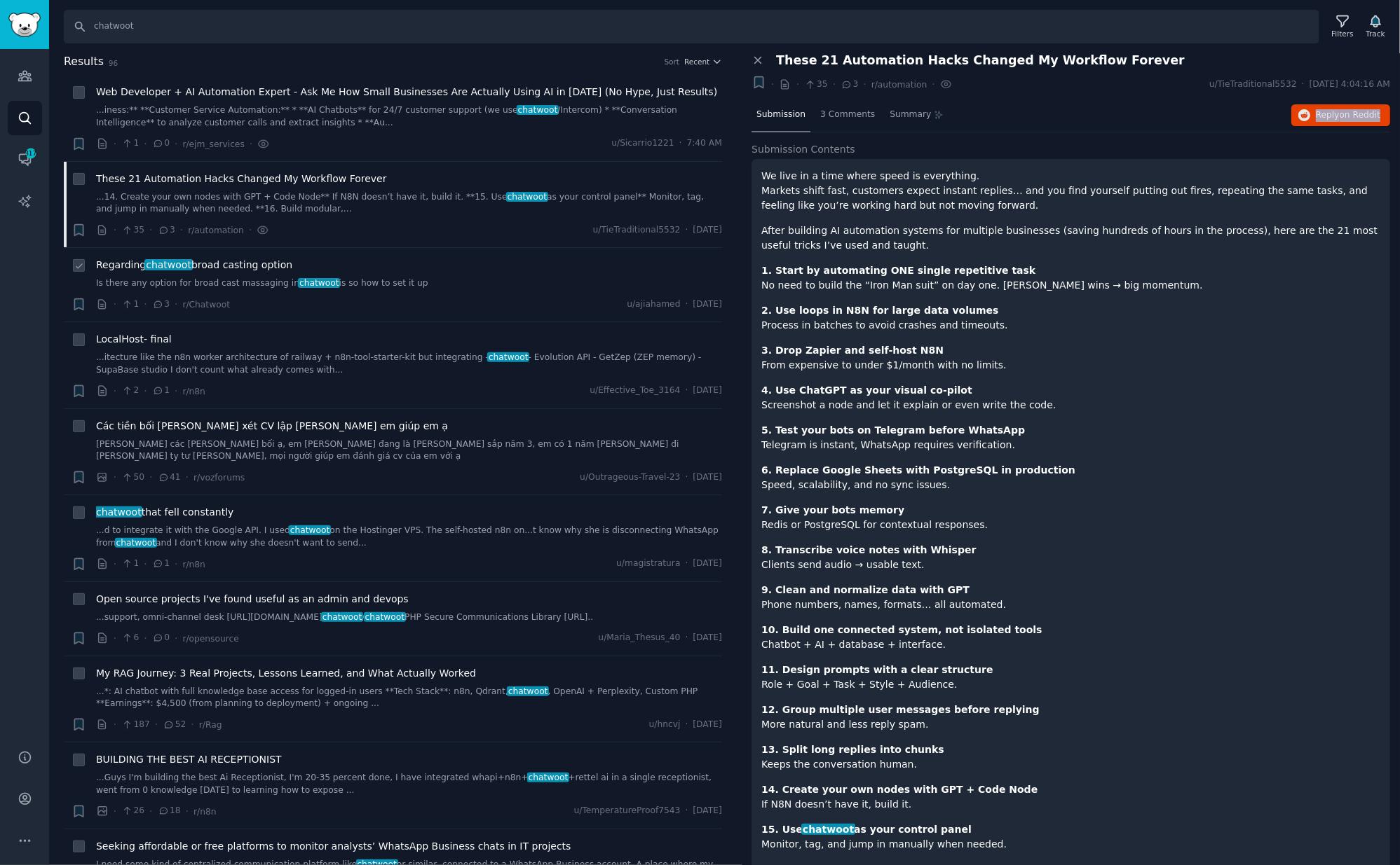
click at [207, 261] on span "Regarding chatwoot broad casting option" at bounding box center [194, 266] width 196 height 15
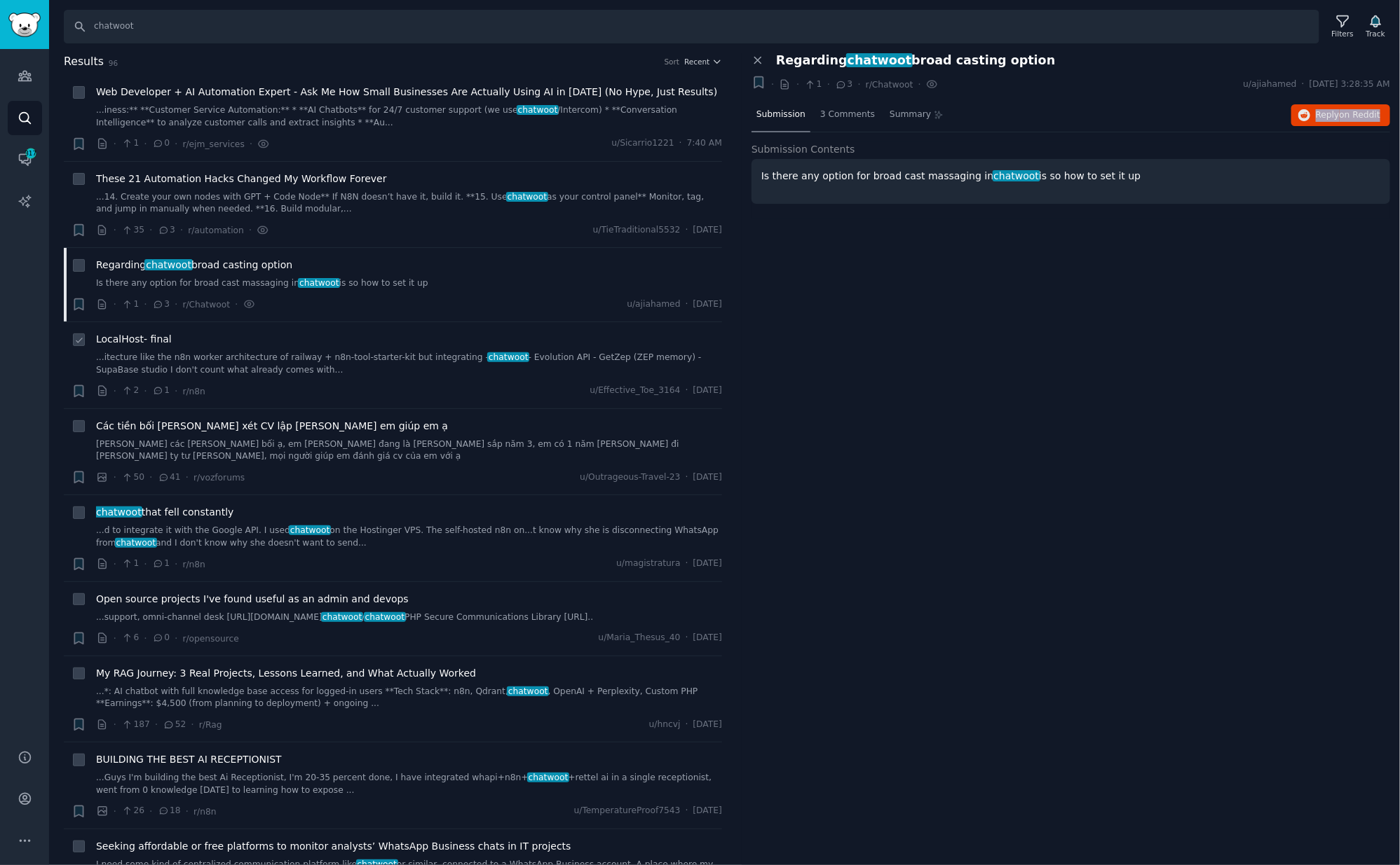
click at [163, 341] on span "LocalHost- final" at bounding box center [134, 340] width 76 height 15
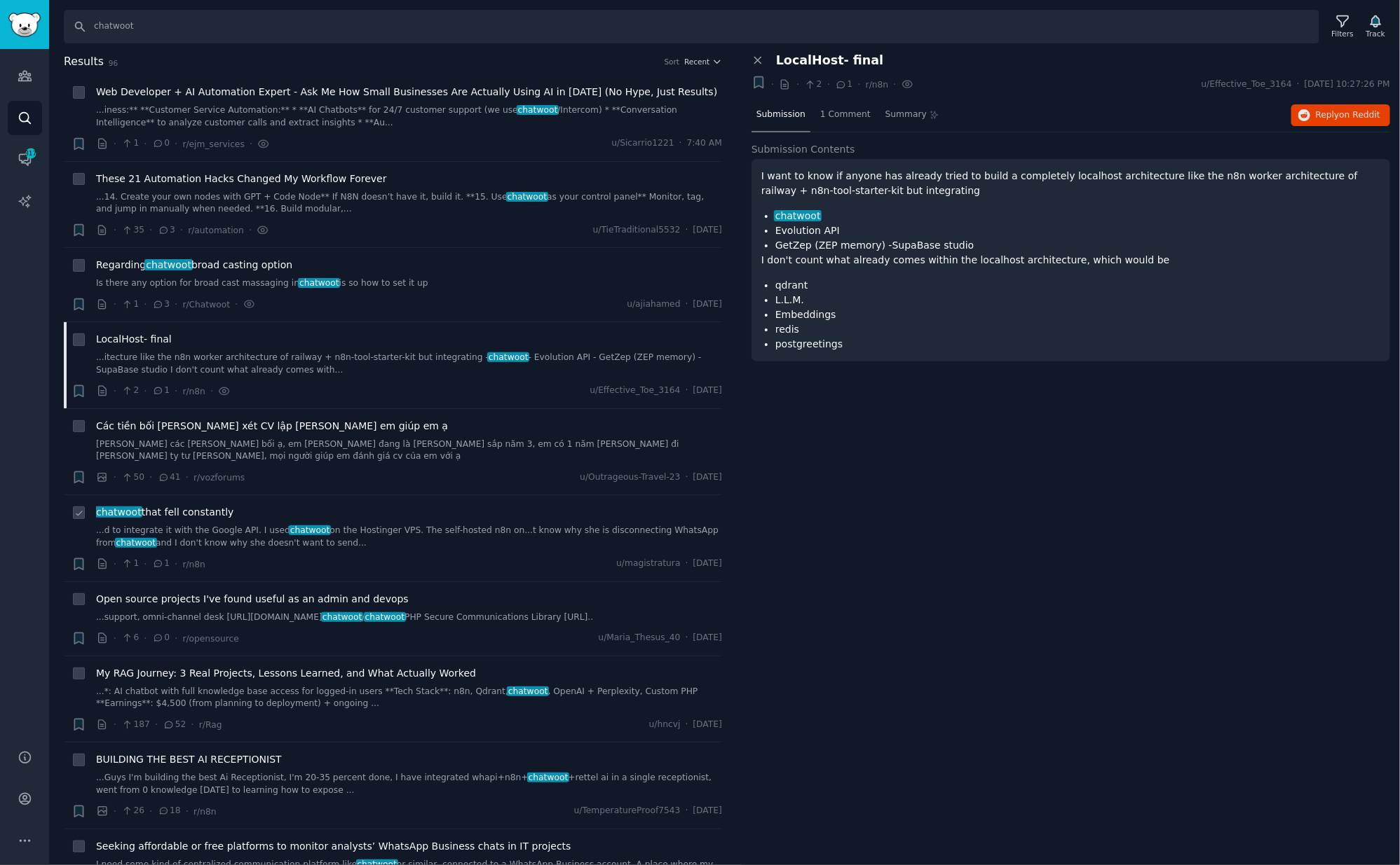
click at [368, 553] on div "chatwoot that fell constantly ...d to integrate it with the Google API. I used …" at bounding box center [408, 539] width 626 height 67
click at [216, 511] on span "chatwoot that fell constantly" at bounding box center [165, 513] width 137 height 15
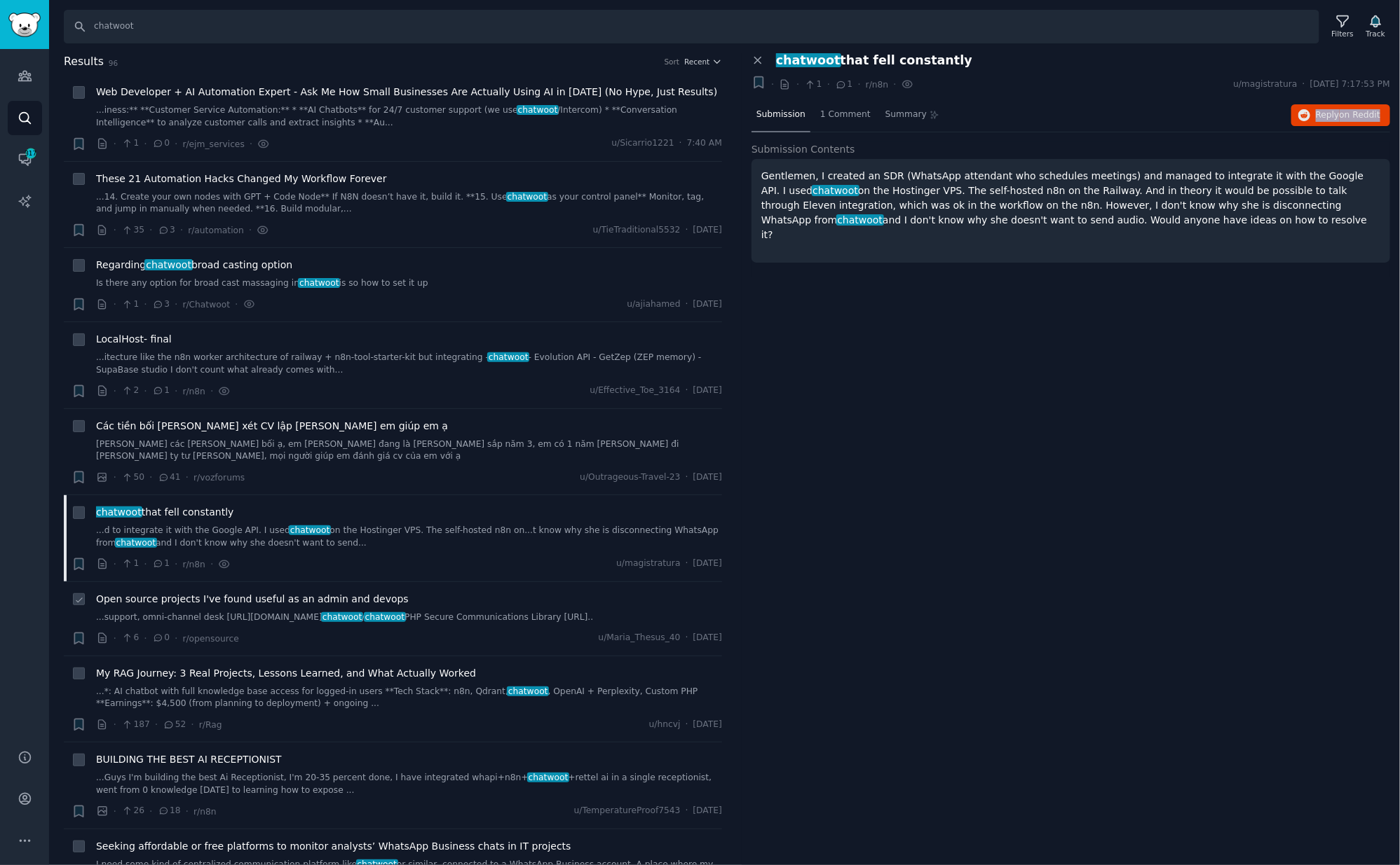
click at [355, 603] on span "Open source projects I've found useful as an admin and devops" at bounding box center [252, 599] width 312 height 15
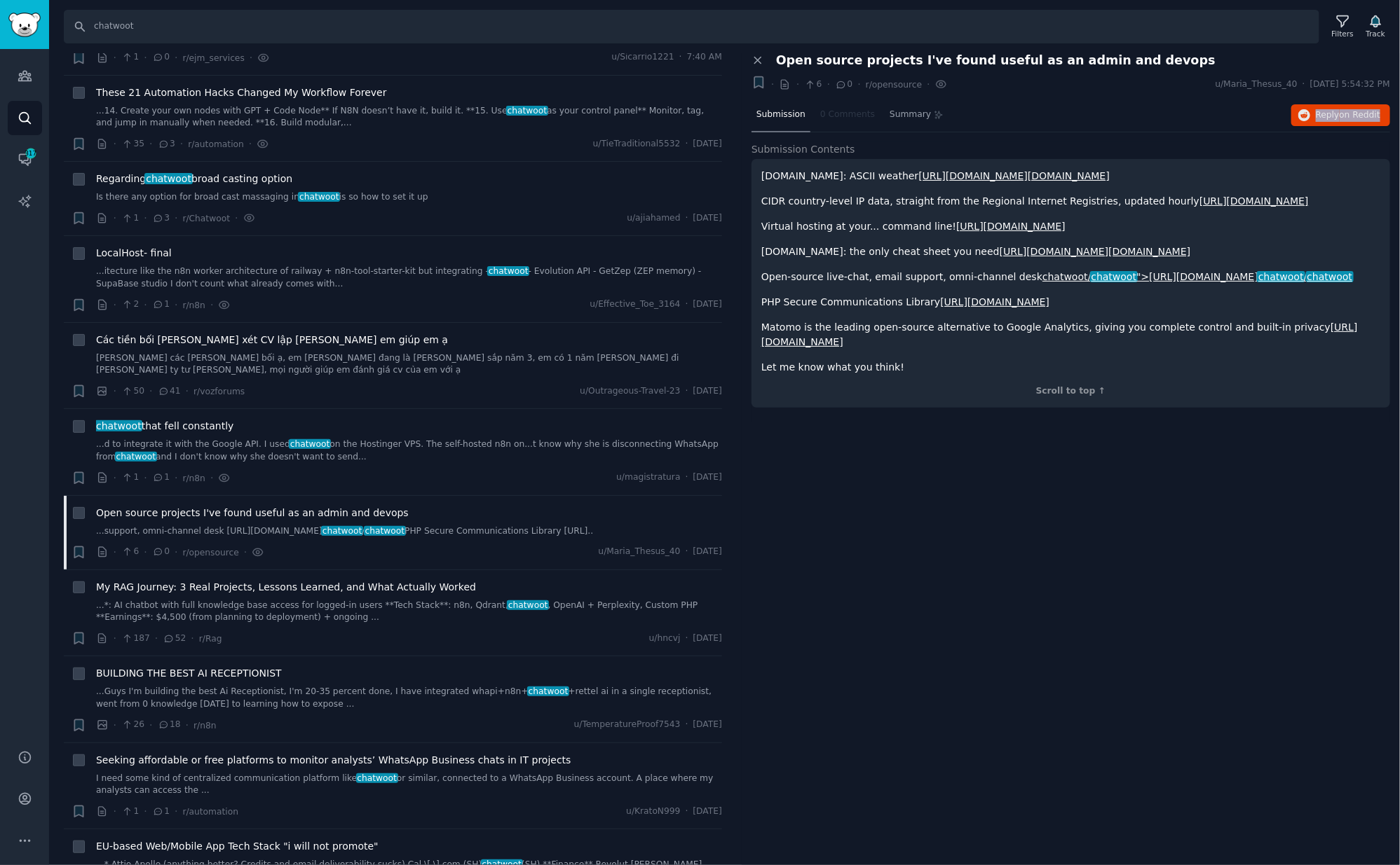
scroll to position [312, 0]
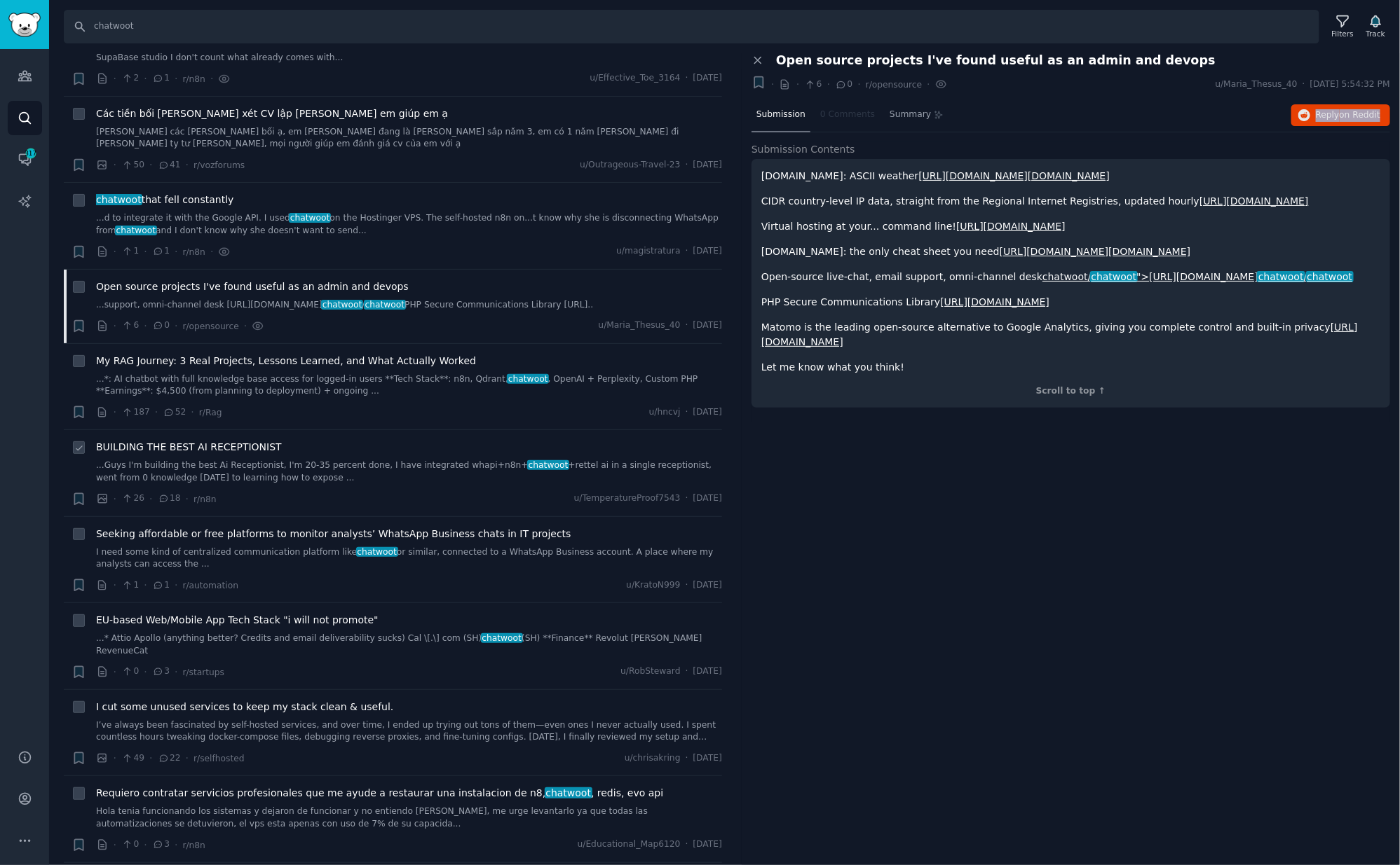
click at [211, 447] on span "BUILDING THE BEST AI RECEPTIONIST" at bounding box center [189, 448] width 185 height 15
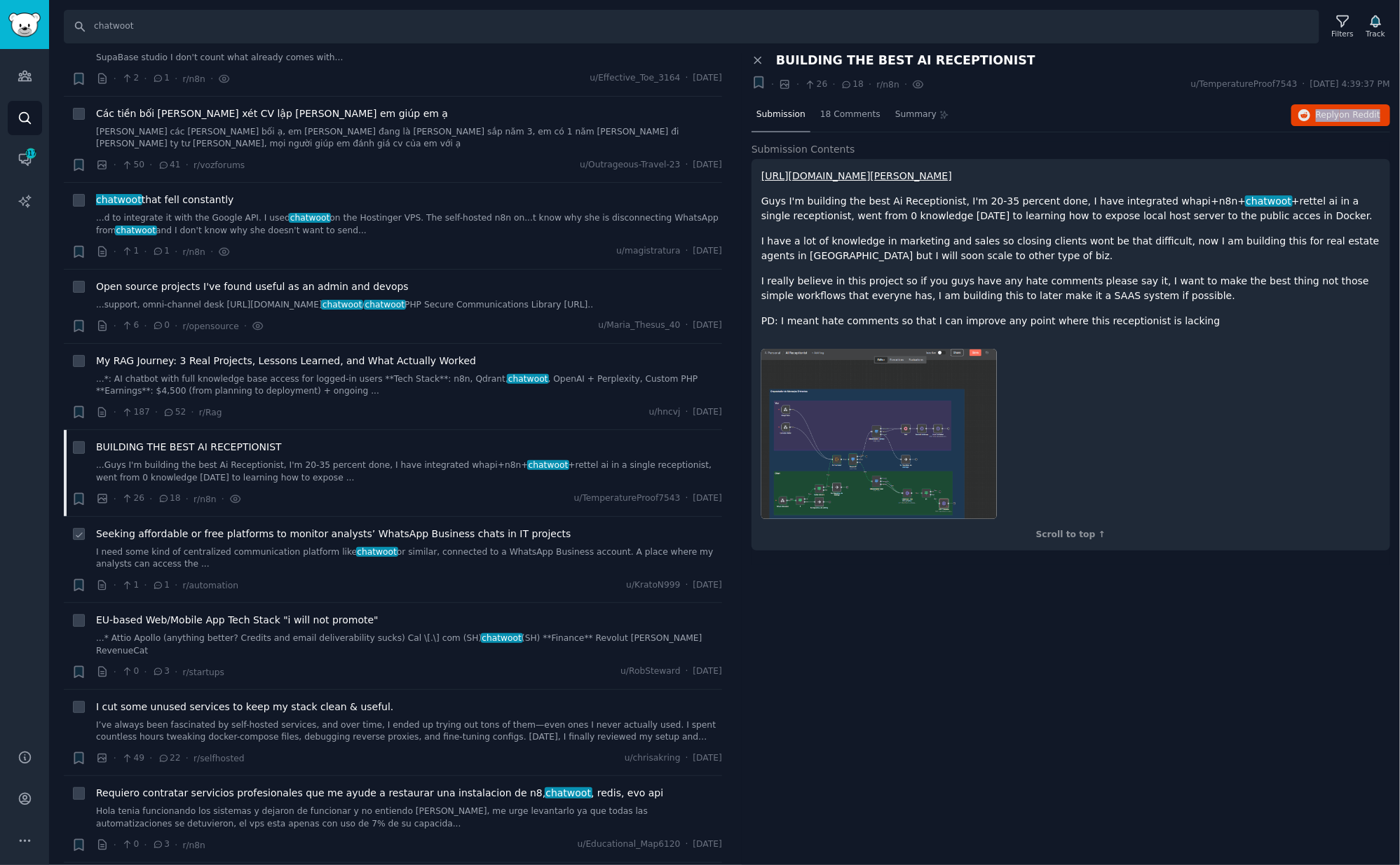
click at [280, 535] on span "Seeking affordable or free platforms to monitor analysts’ WhatsApp Business cha…" at bounding box center [333, 534] width 475 height 15
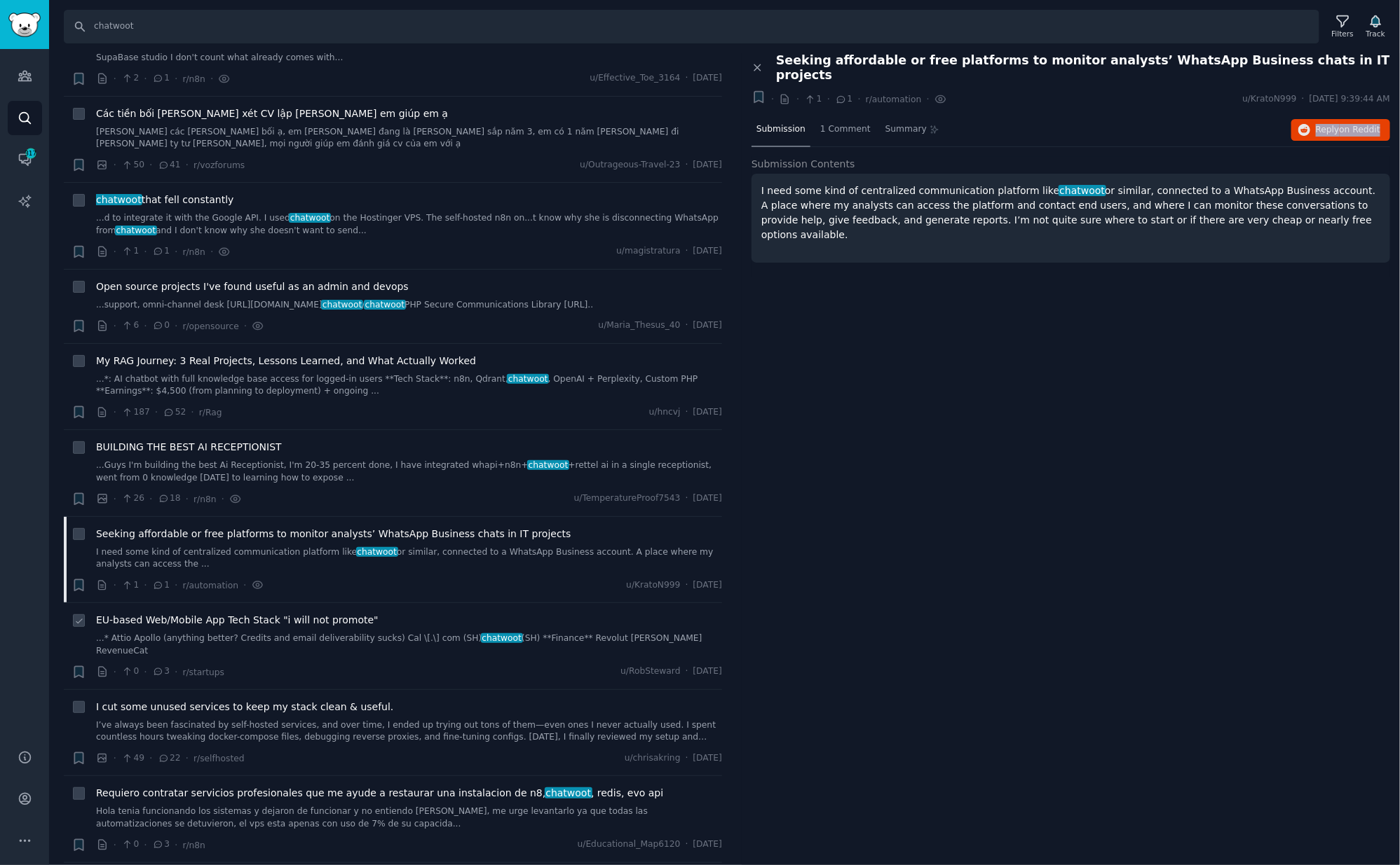
click at [250, 622] on span "EU-based Web/Mobile App Tech Stack "i will not promote"" at bounding box center [237, 620] width 282 height 15
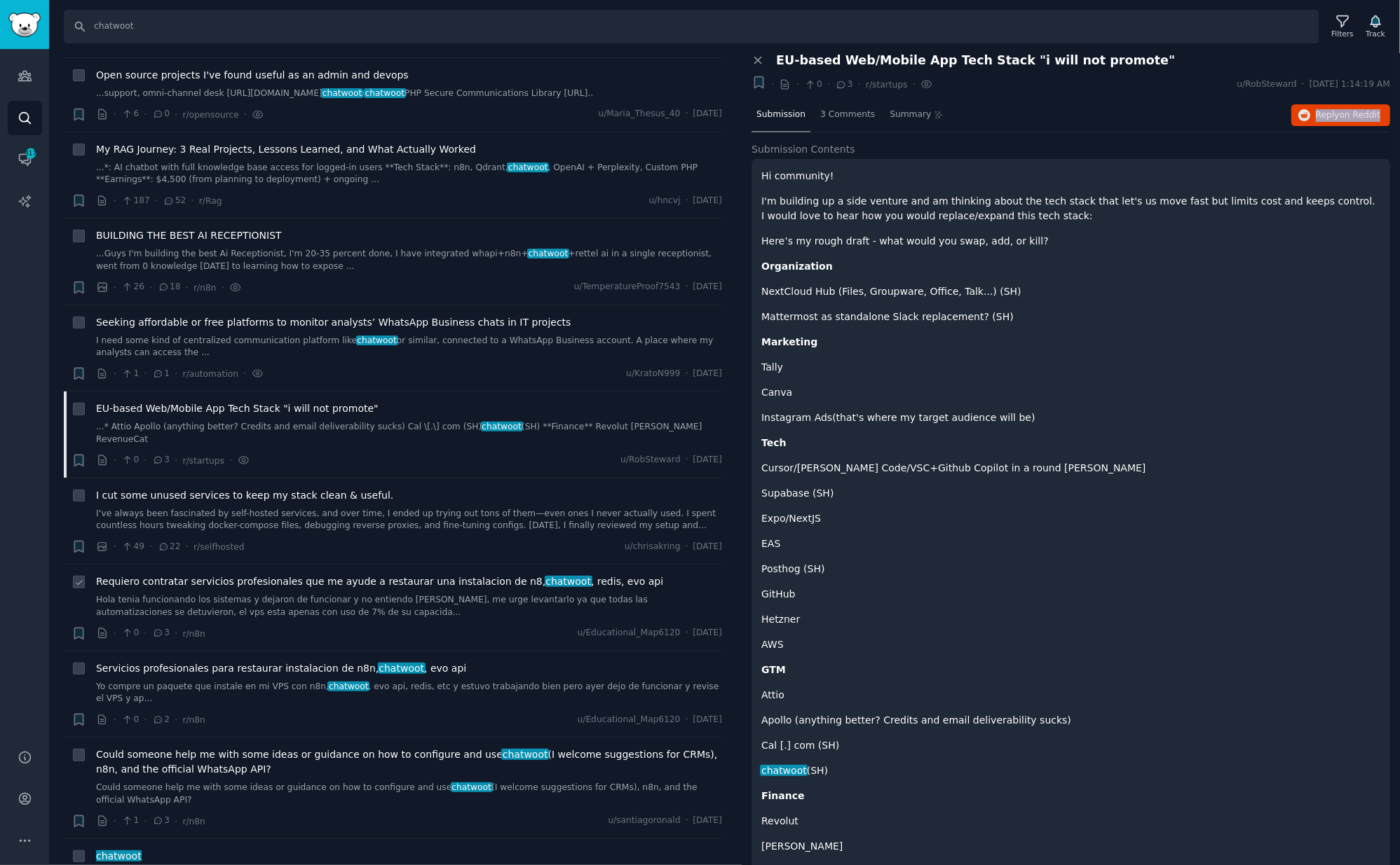
scroll to position [525, 0]
click at [211, 487] on span "I cut some unused services to keep my stack clean & useful." at bounding box center [245, 494] width 297 height 15
